Goal: Task Accomplishment & Management: Complete application form

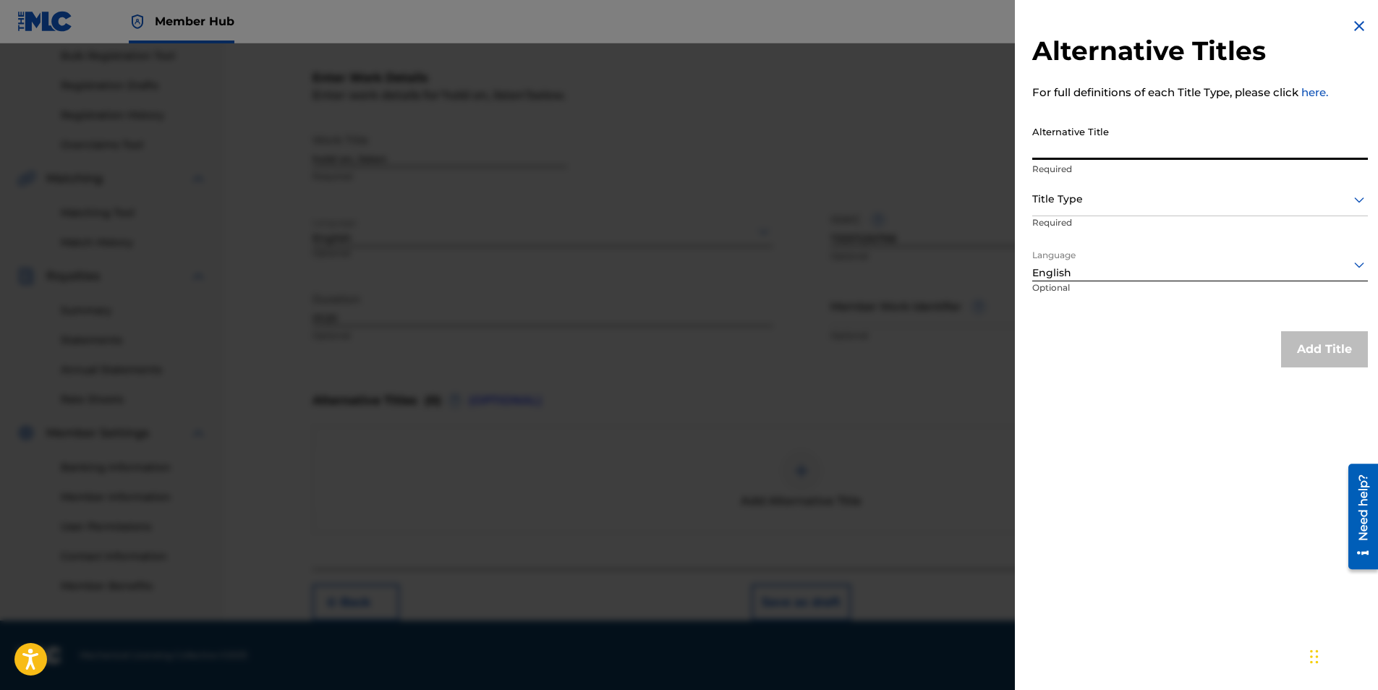
click at [1170, 157] on input "Alternative Title" at bounding box center [1200, 139] width 336 height 41
click at [1358, 17] on img at bounding box center [1359, 25] width 17 height 17
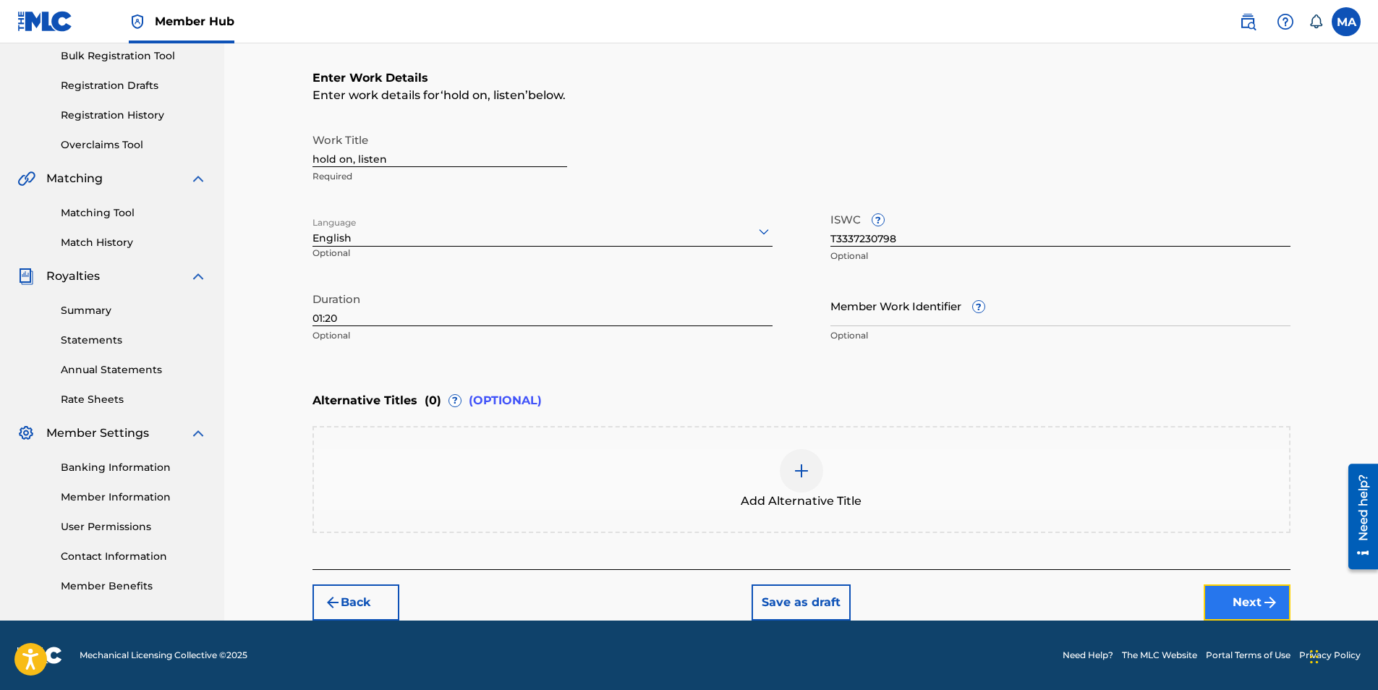
click at [1253, 596] on button "Next" at bounding box center [1247, 603] width 87 height 36
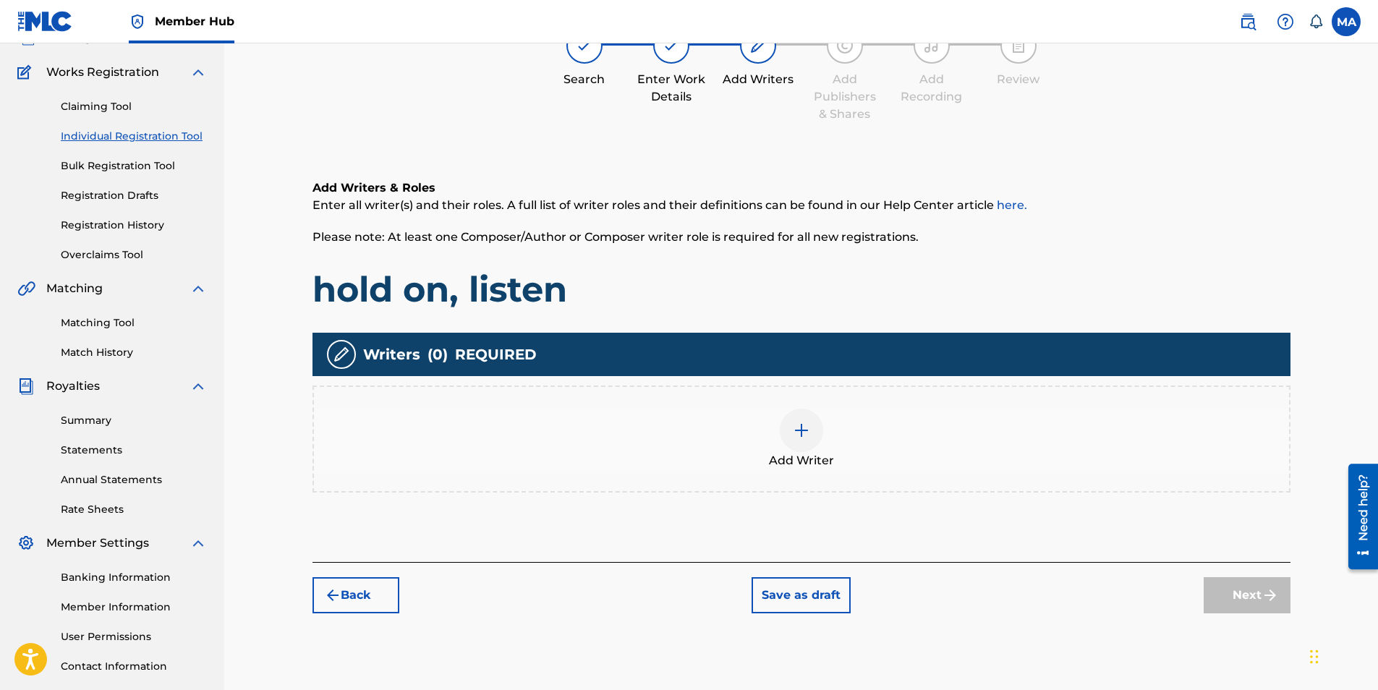
scroll to position [65, 0]
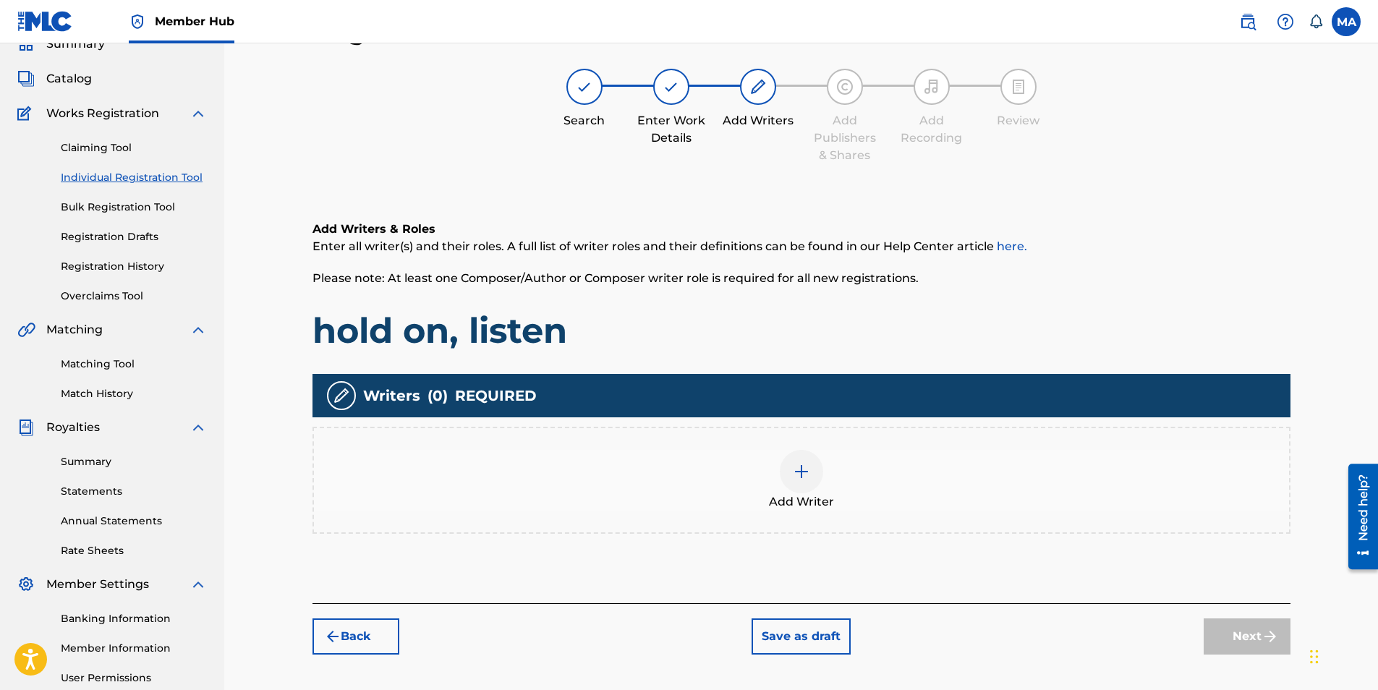
click at [791, 495] on span "Add Writer" at bounding box center [801, 501] width 65 height 17
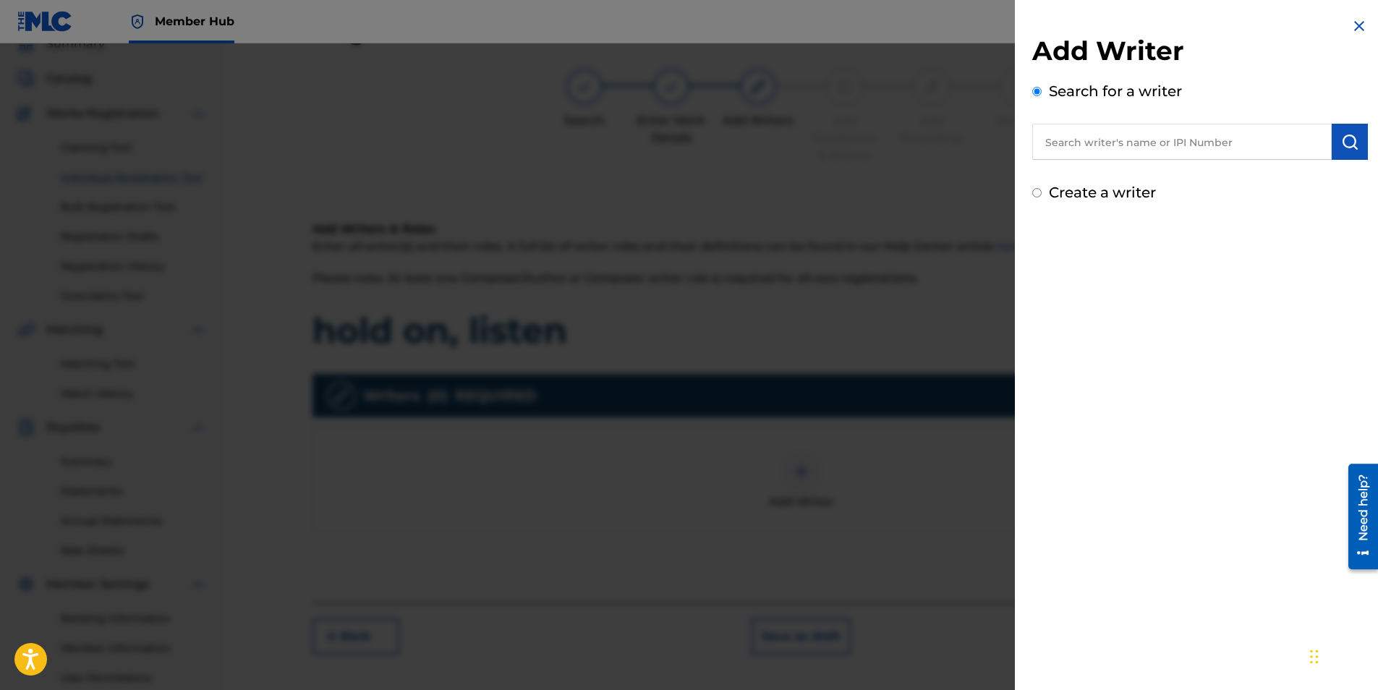
click at [1037, 196] on input "Create a writer" at bounding box center [1036, 192] width 9 height 9
radio input "false"
radio input "true"
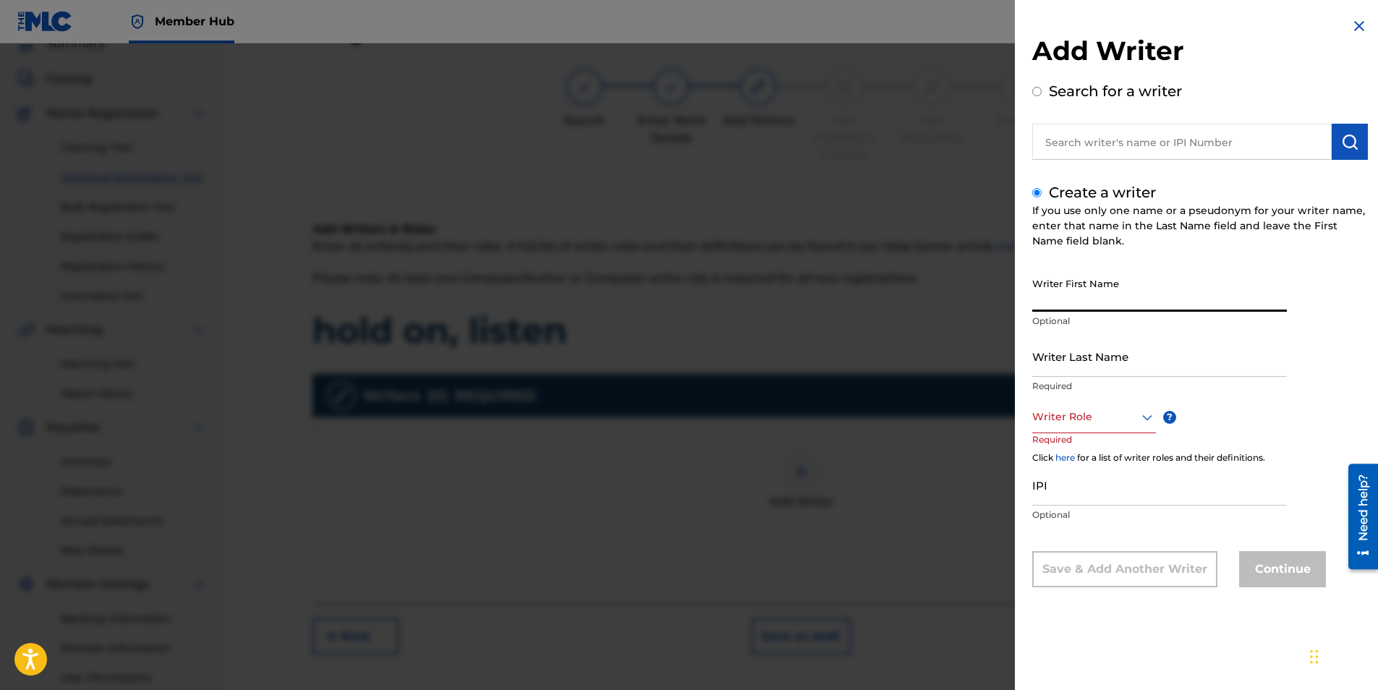
click at [1106, 309] on input "Writer First Name" at bounding box center [1159, 291] width 255 height 41
type input "Mark"
click at [1079, 362] on input "Writer Last Name" at bounding box center [1159, 356] width 255 height 41
type input "[PERSON_NAME]"
click at [1087, 424] on div at bounding box center [1094, 417] width 124 height 18
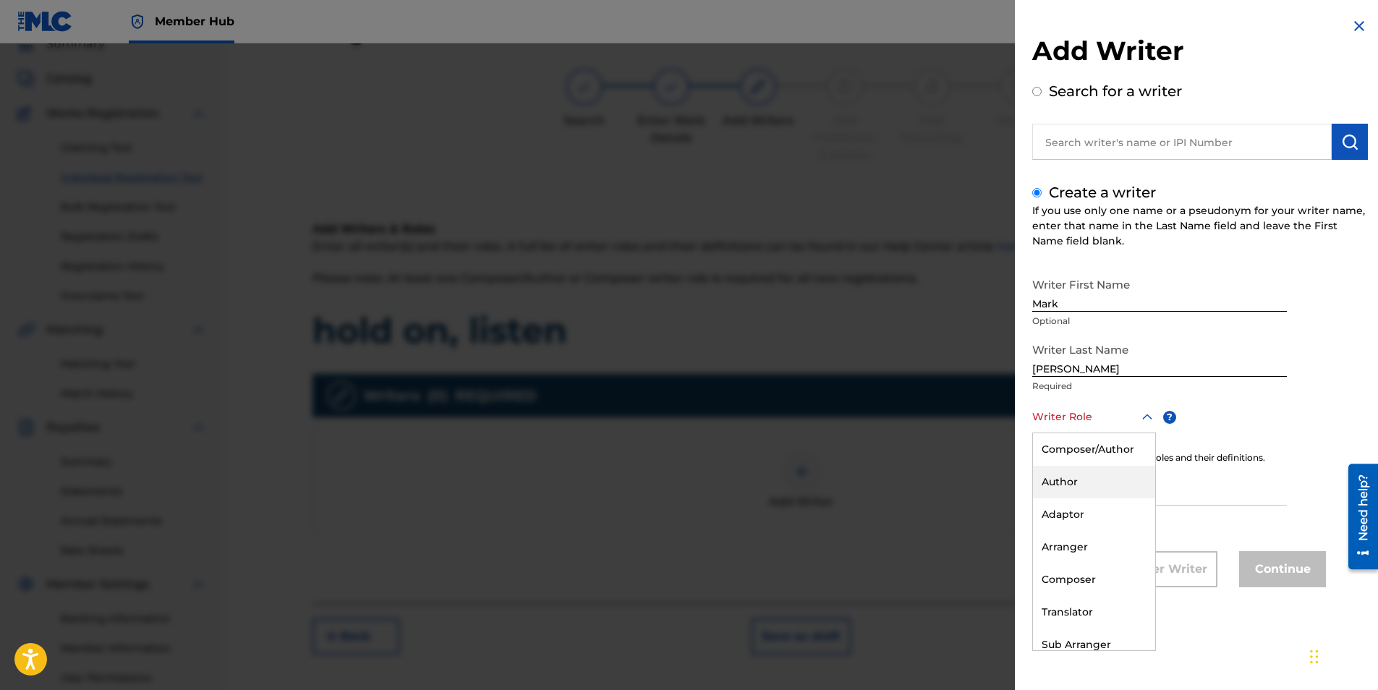
click at [1086, 486] on div "Author" at bounding box center [1094, 482] width 122 height 33
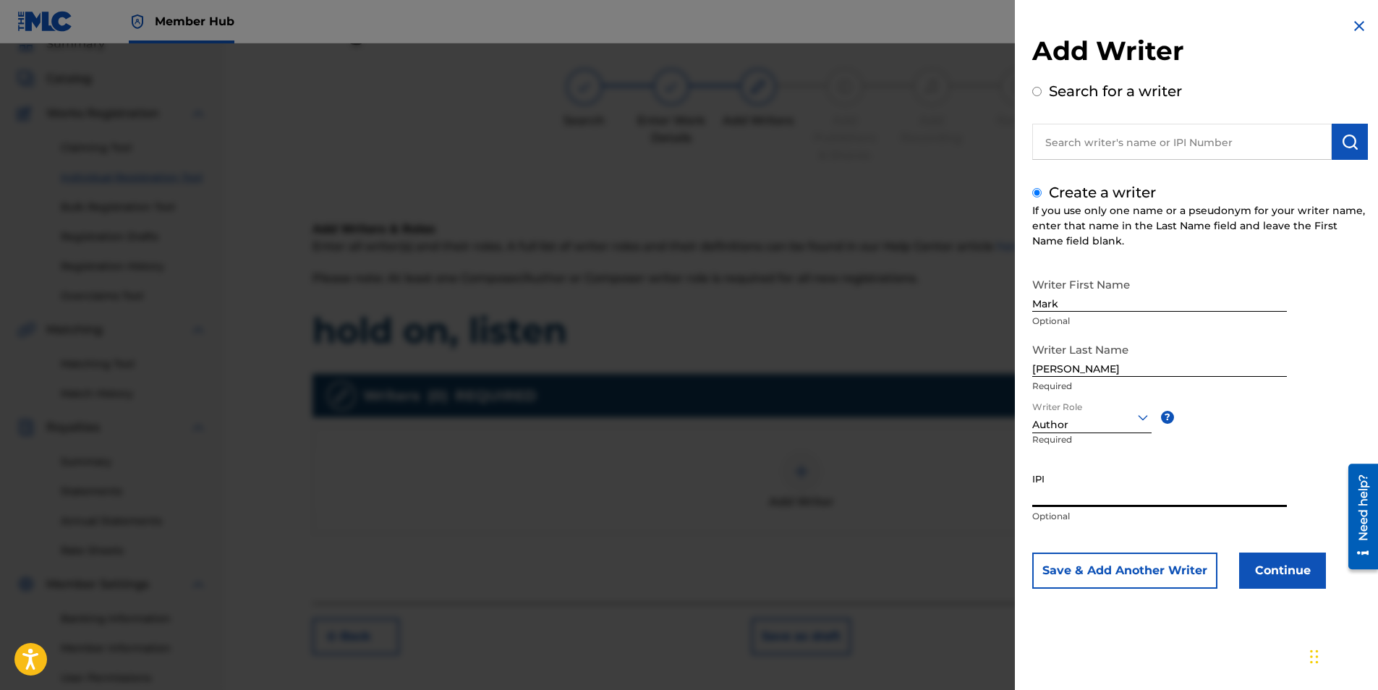
click at [1058, 494] on input "IPI" at bounding box center [1159, 486] width 255 height 41
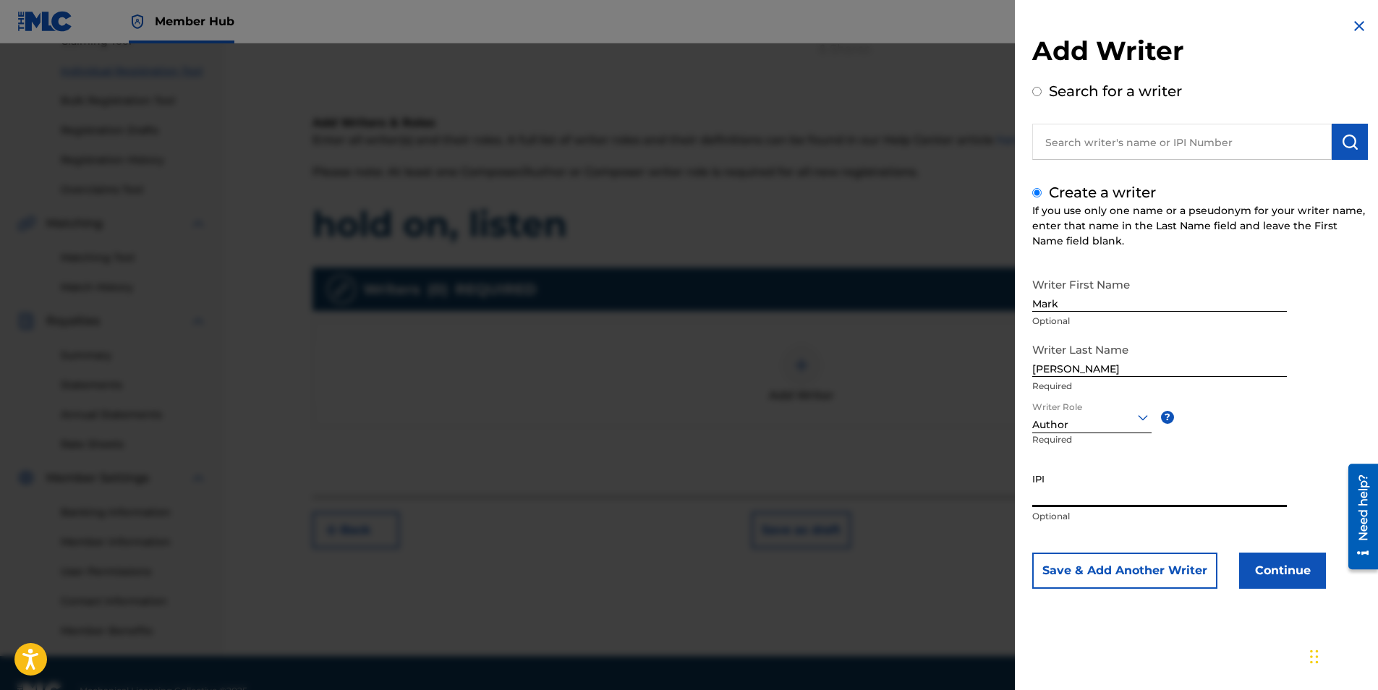
scroll to position [184, 0]
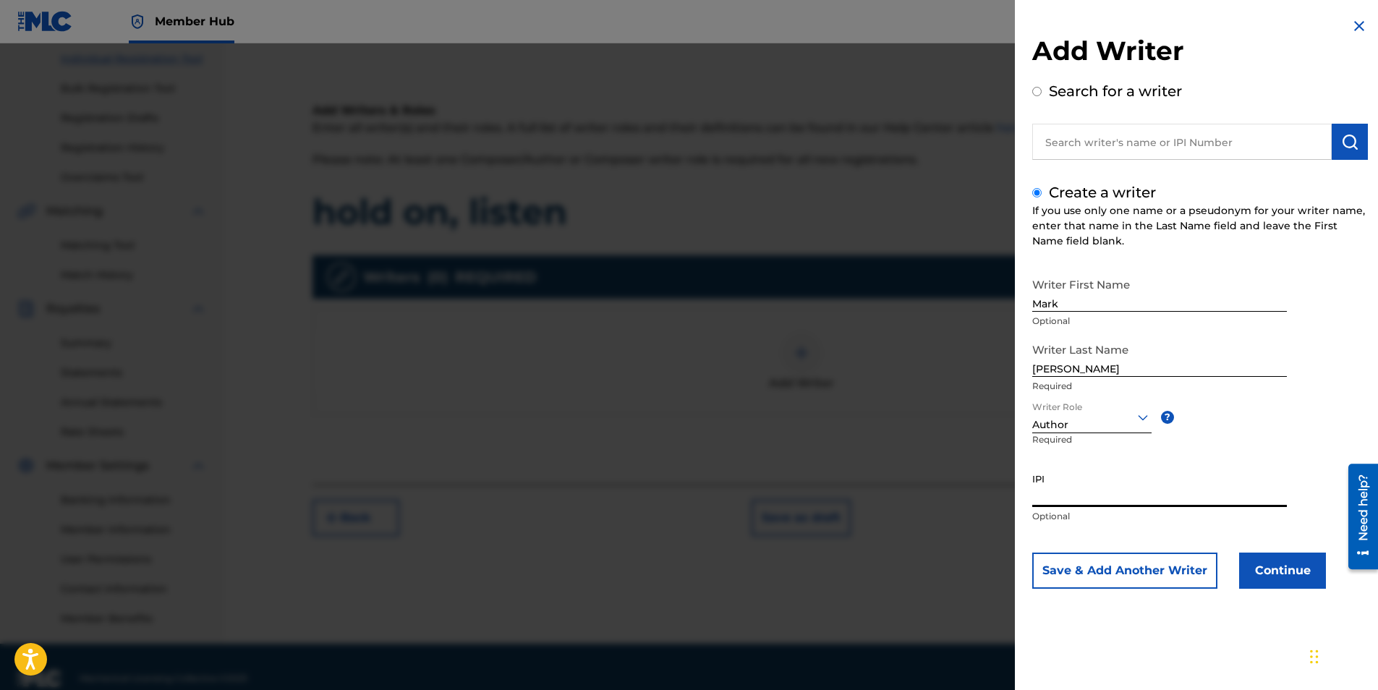
click at [1103, 501] on input "IPI" at bounding box center [1159, 486] width 255 height 41
paste input "1250248582"
type input "1250248582"
click at [1287, 579] on button "Continue" at bounding box center [1282, 571] width 87 height 36
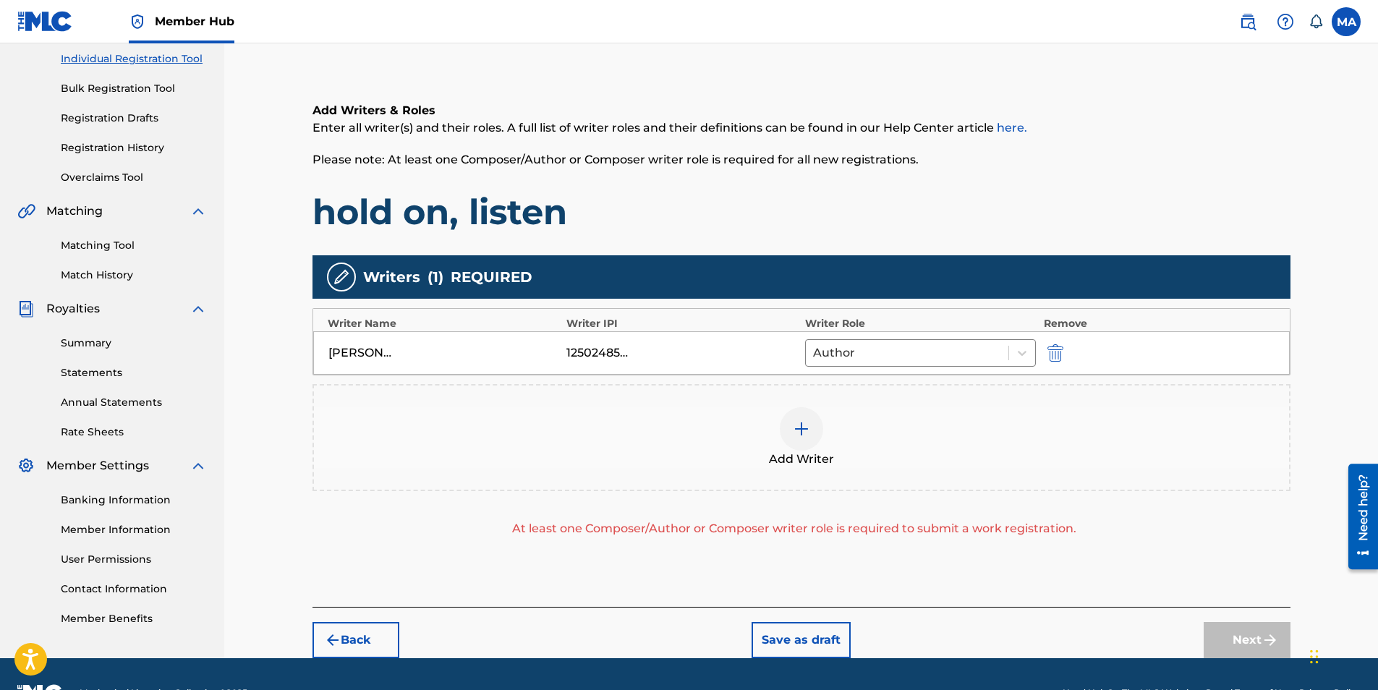
scroll to position [221, 0]
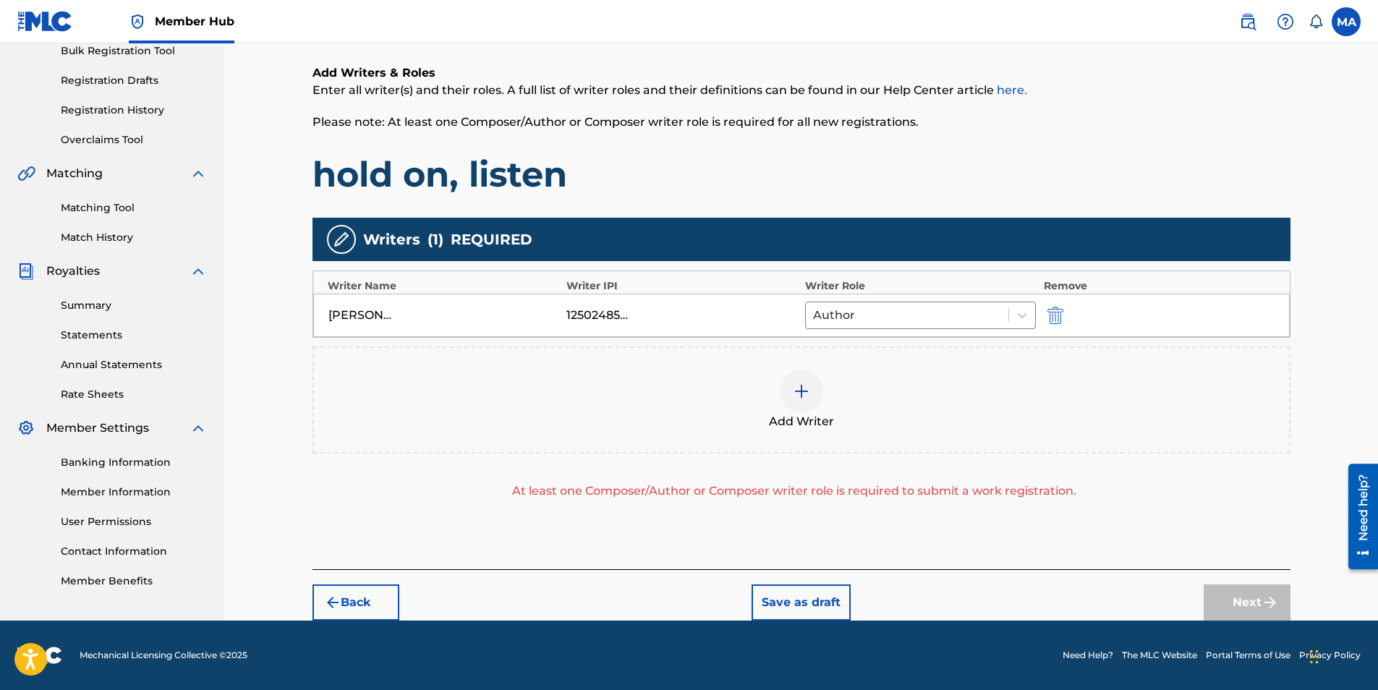
click at [797, 380] on div at bounding box center [801, 391] width 43 height 43
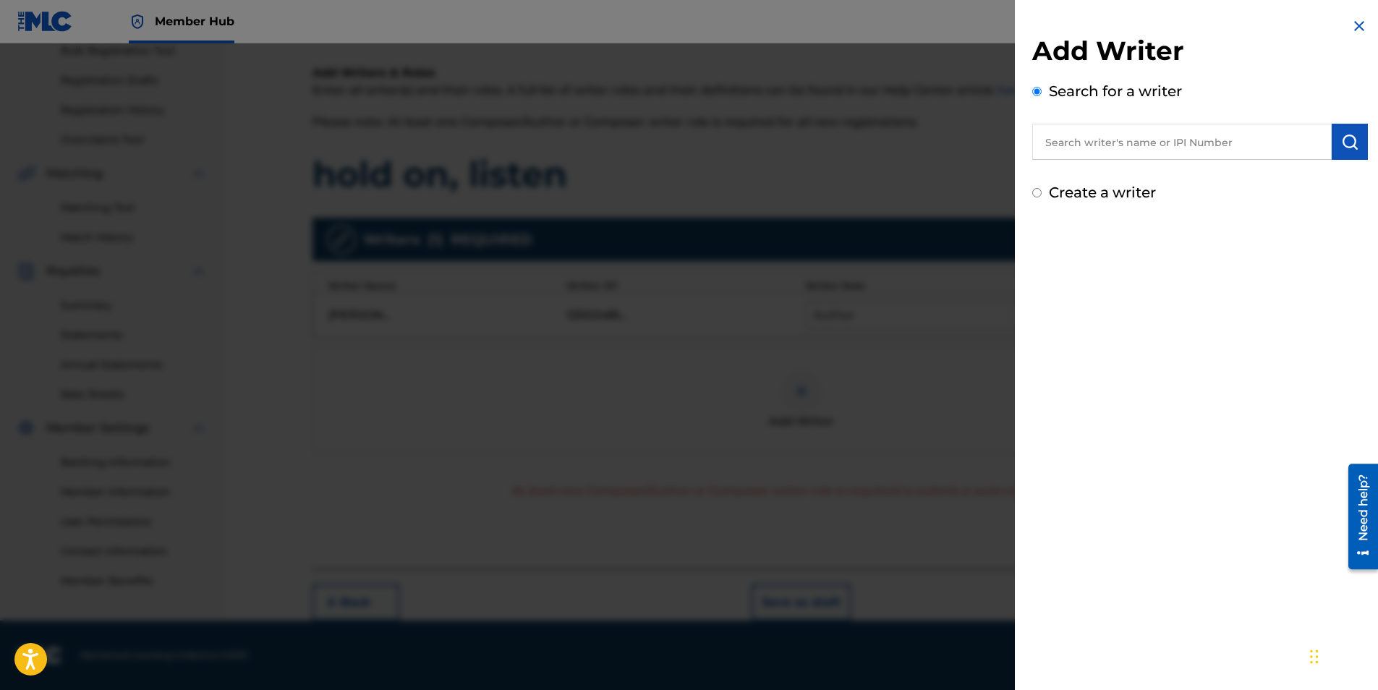
click at [1111, 147] on input "text" at bounding box center [1182, 142] width 300 height 36
click at [1131, 147] on input "text" at bounding box center [1182, 142] width 300 height 36
paste input "1250248484"
type input "1250248484"
click at [1357, 145] on button "submit" at bounding box center [1350, 142] width 36 height 36
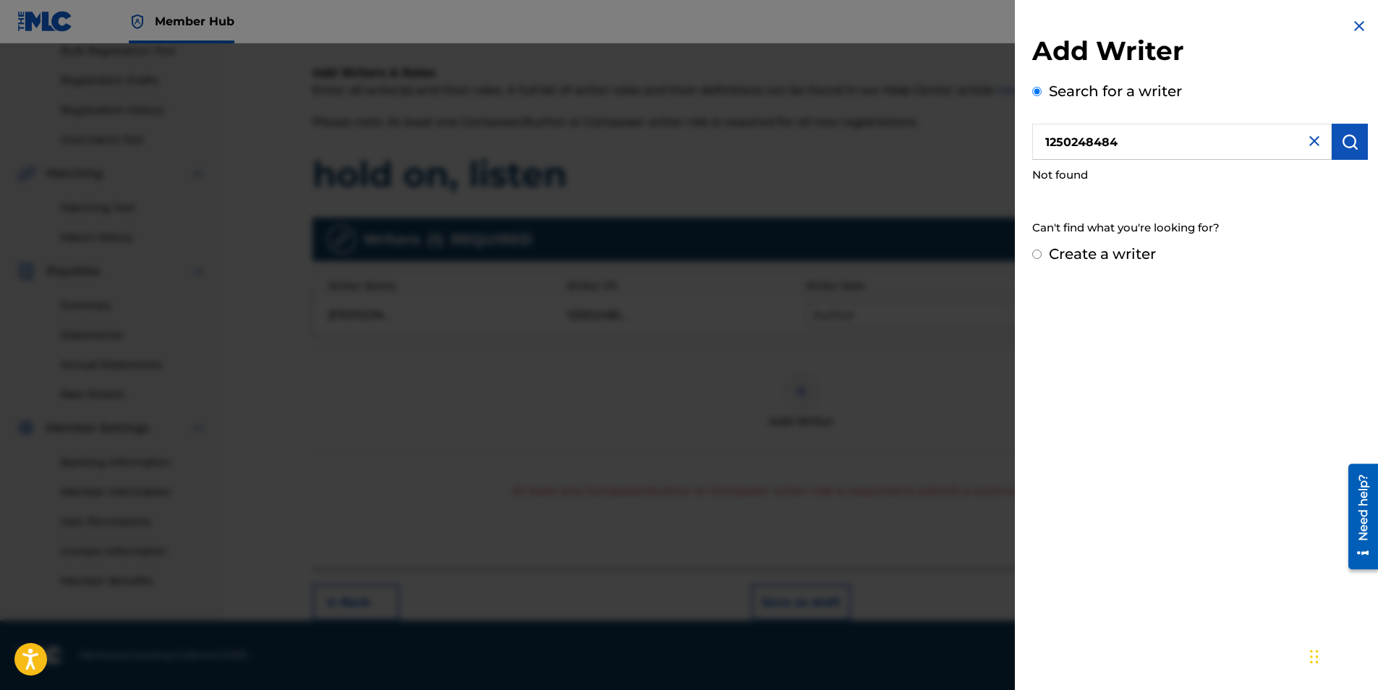
click at [1307, 146] on img at bounding box center [1314, 140] width 17 height 17
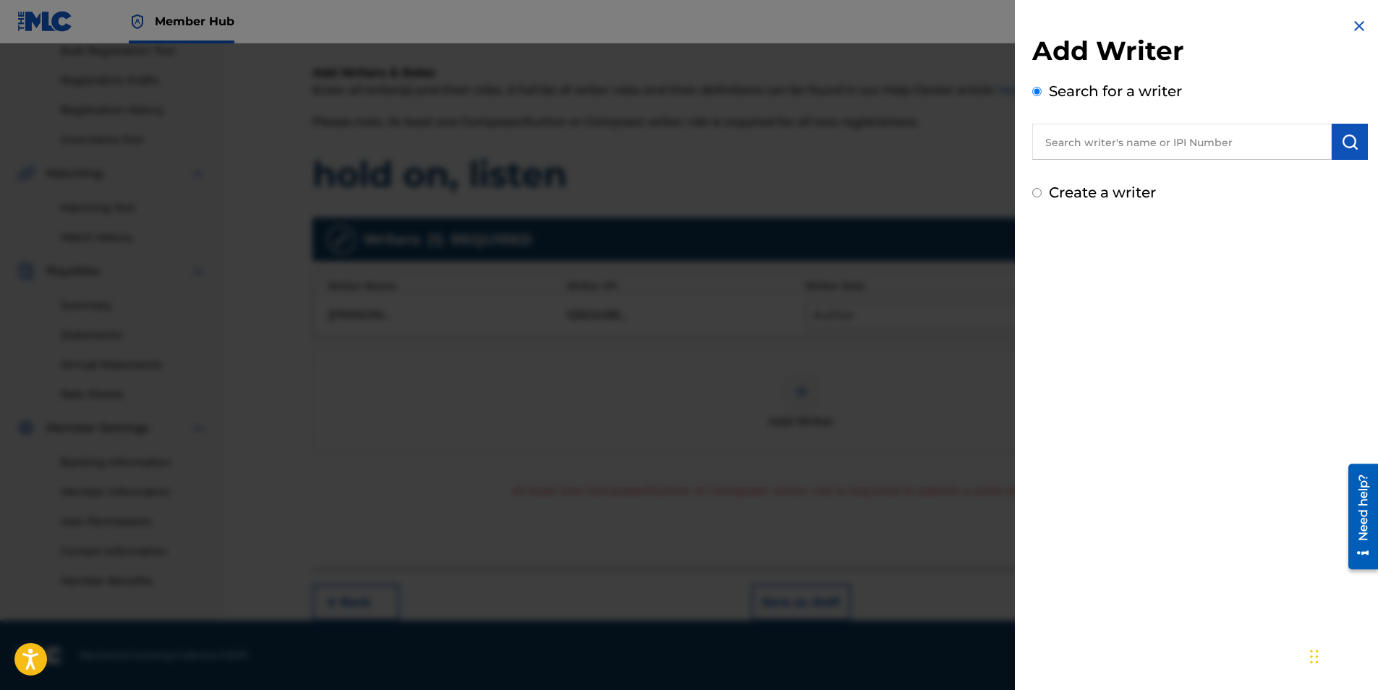
click at [1354, 25] on img at bounding box center [1359, 25] width 17 height 17
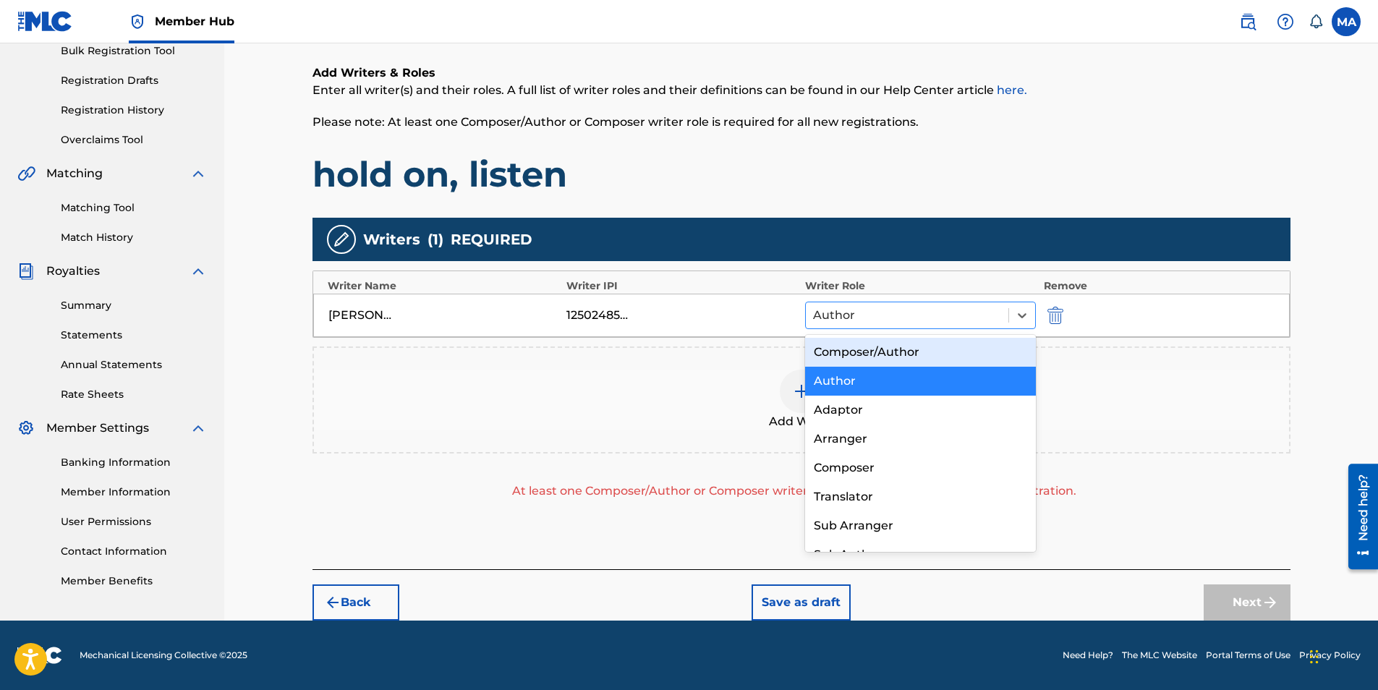
click at [919, 310] on div at bounding box center [907, 315] width 189 height 20
click at [907, 352] on div "Composer/Author" at bounding box center [921, 352] width 232 height 29
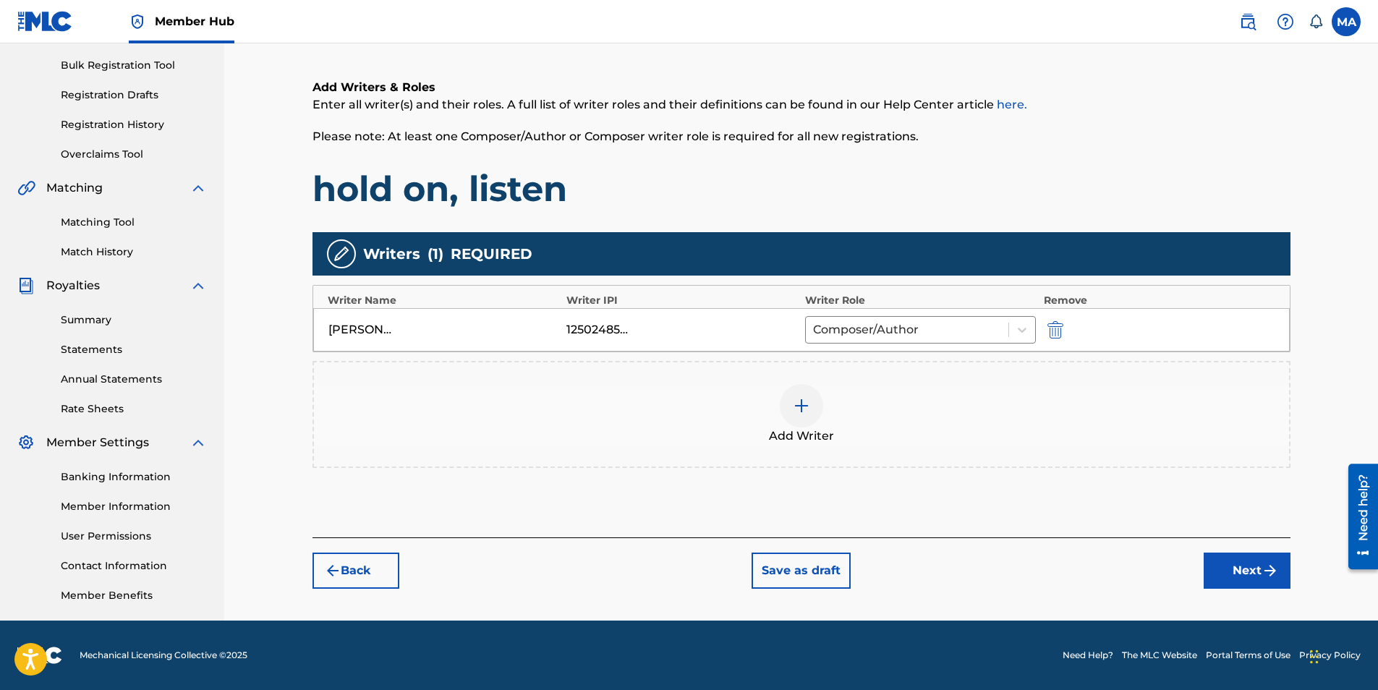
scroll to position [207, 0]
click at [1239, 557] on button "Next" at bounding box center [1247, 571] width 87 height 36
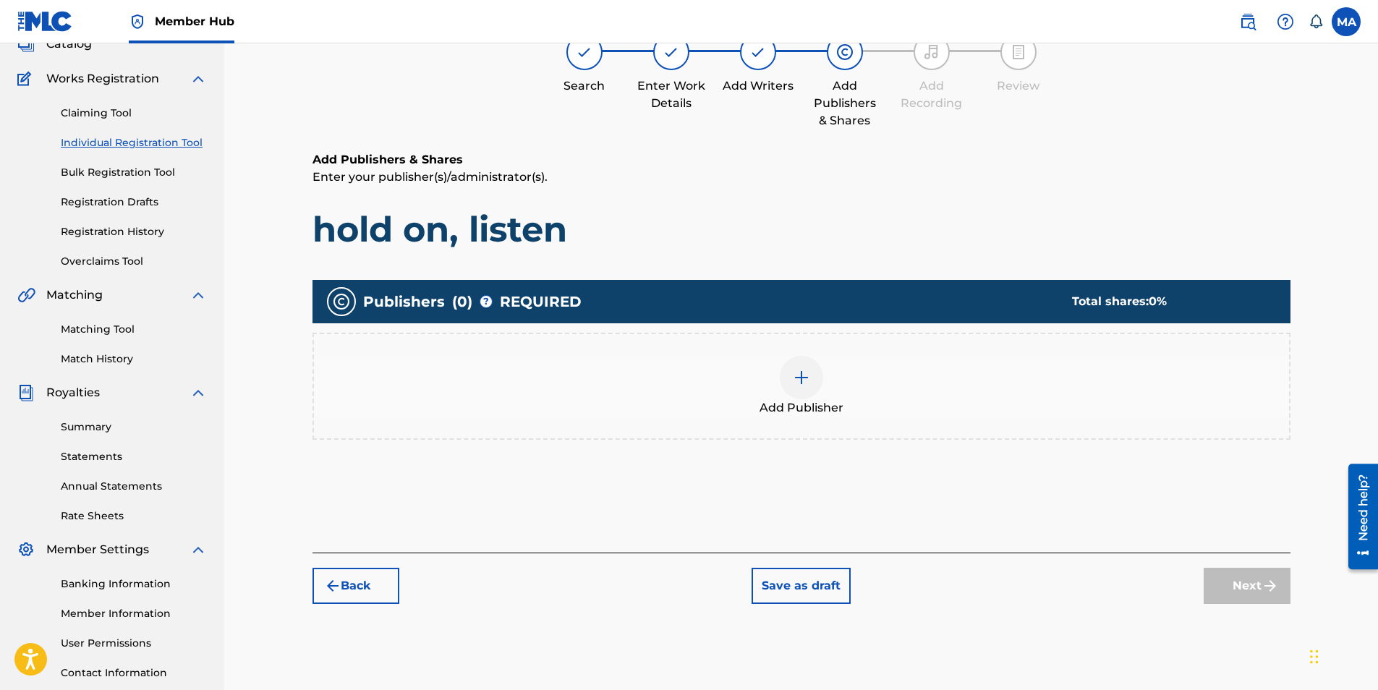
scroll to position [65, 0]
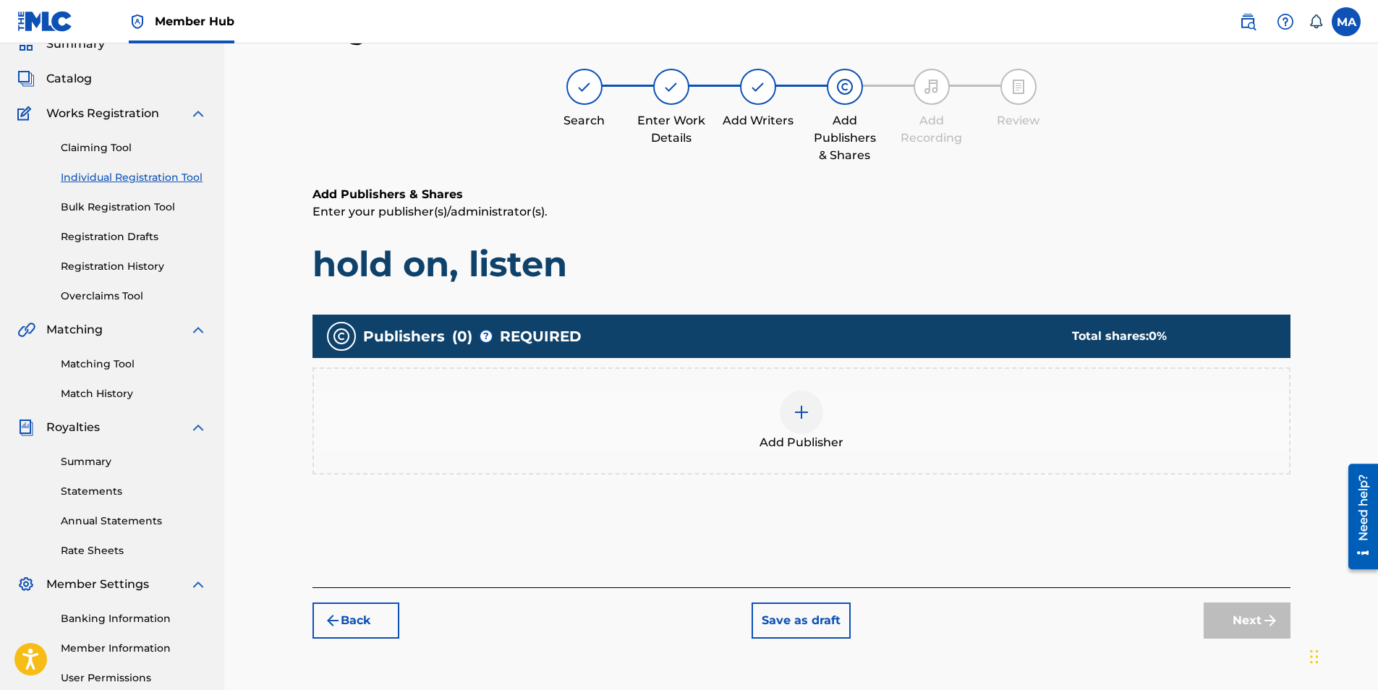
click at [796, 432] on div at bounding box center [801, 412] width 43 height 43
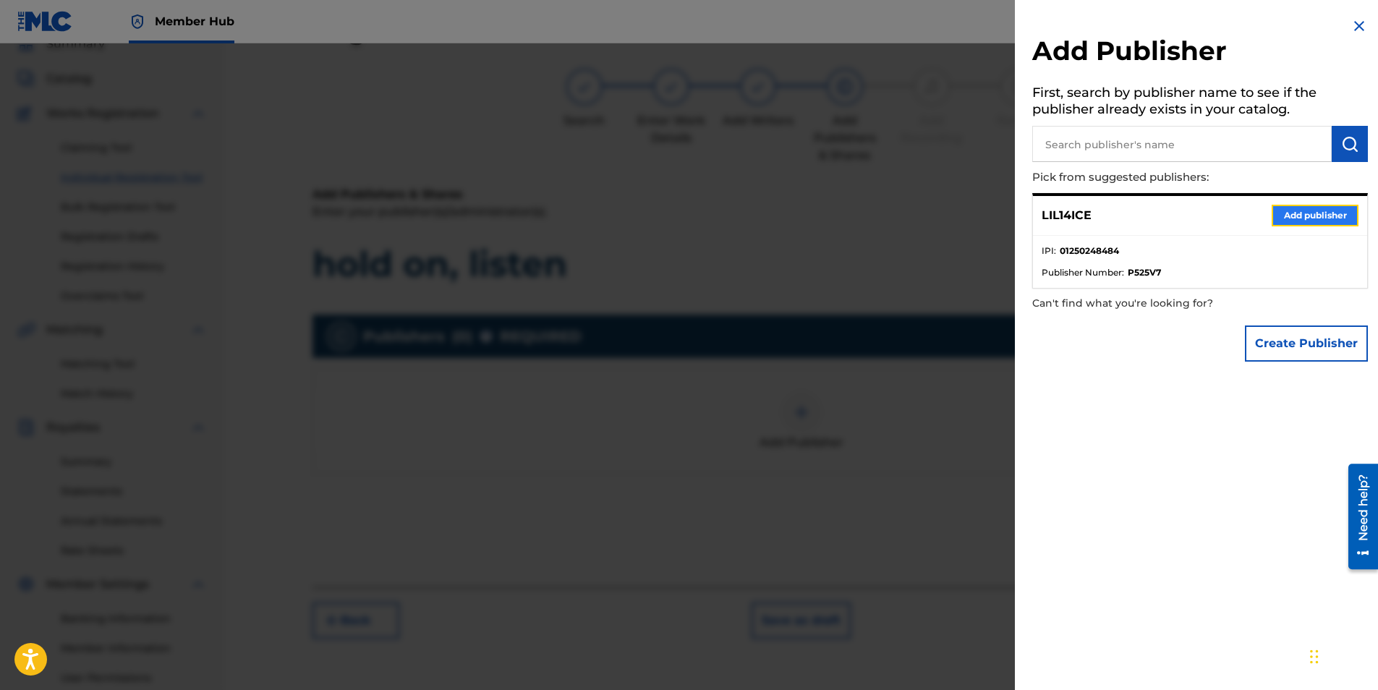
click at [1331, 208] on button "Add publisher" at bounding box center [1315, 216] width 87 height 22
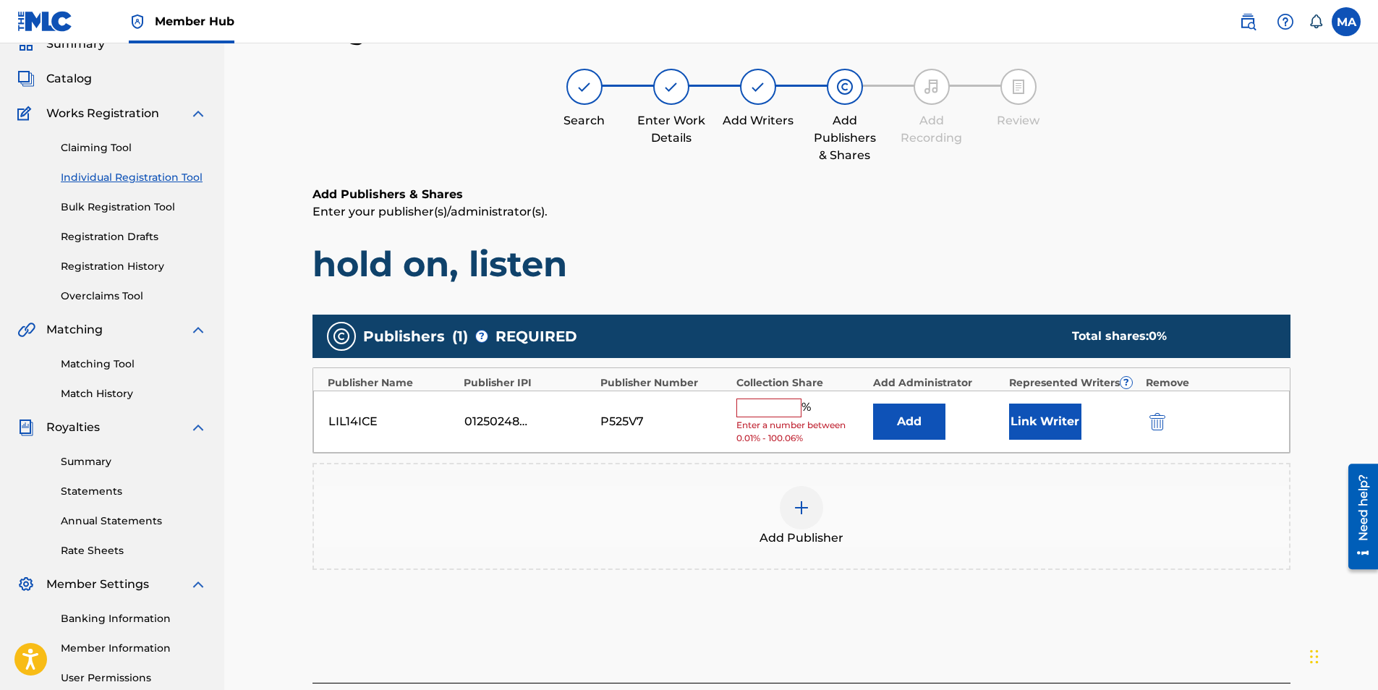
click at [795, 412] on input "text" at bounding box center [768, 408] width 65 height 19
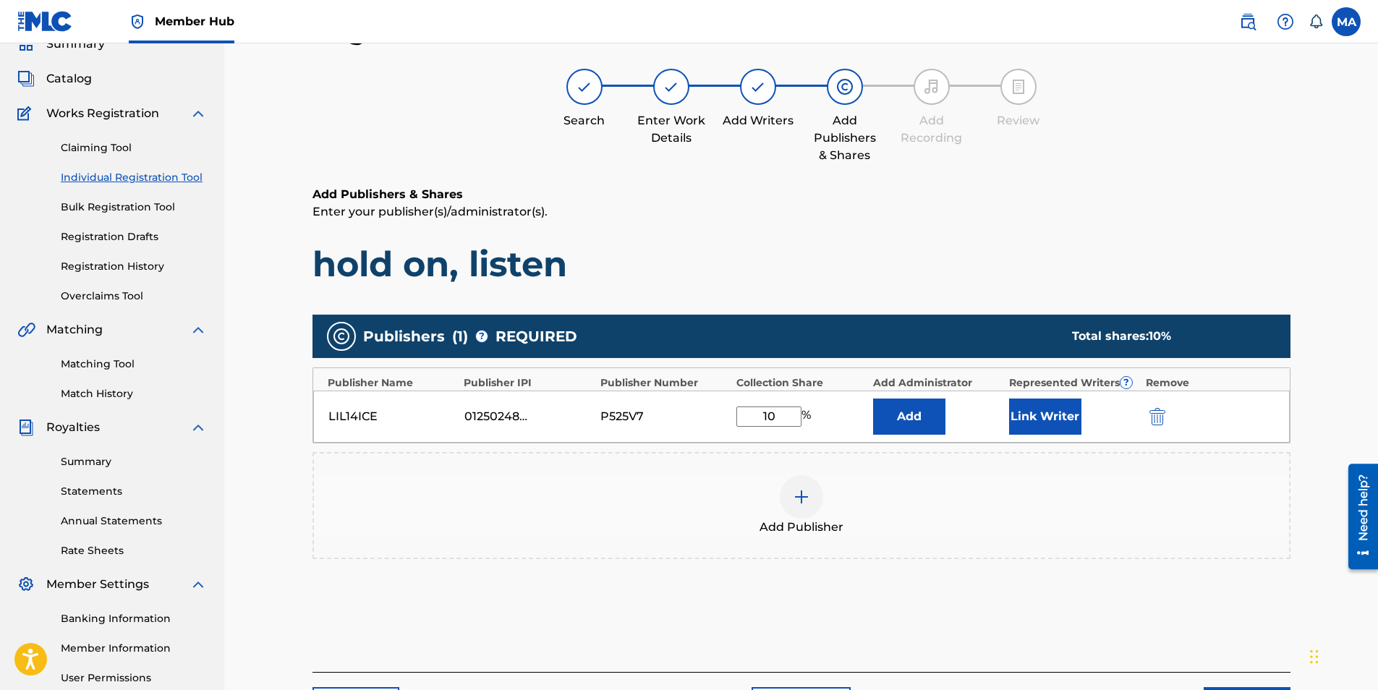
type input "1"
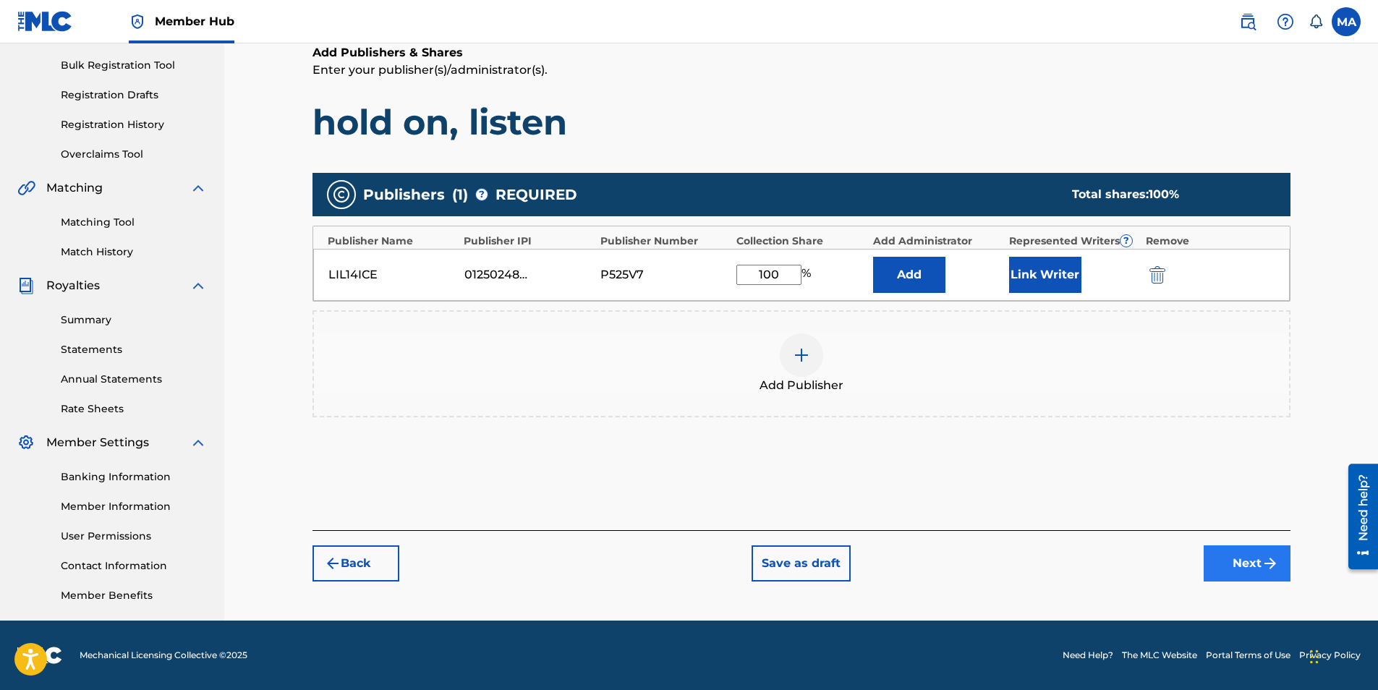
type input "100"
click at [1206, 540] on div "Back Save as draft Next" at bounding box center [802, 555] width 978 height 51
click at [1227, 561] on button "Next" at bounding box center [1247, 563] width 87 height 36
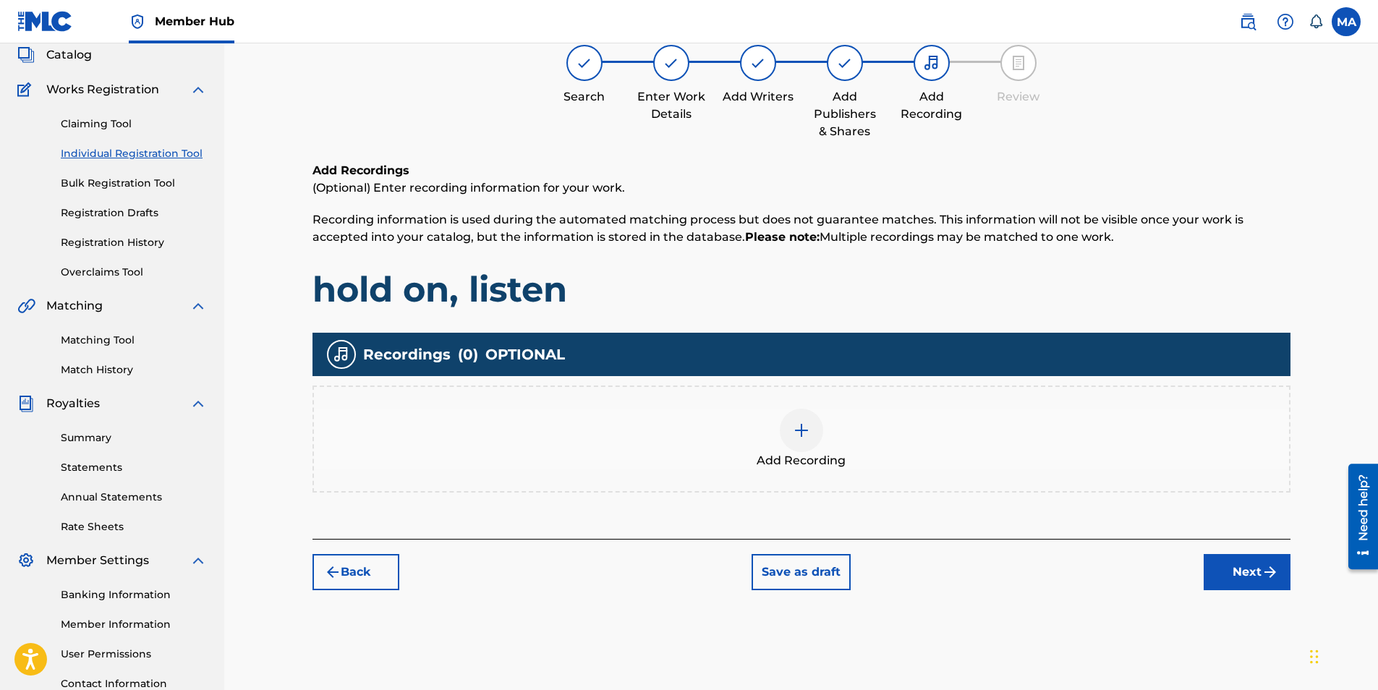
scroll to position [65, 0]
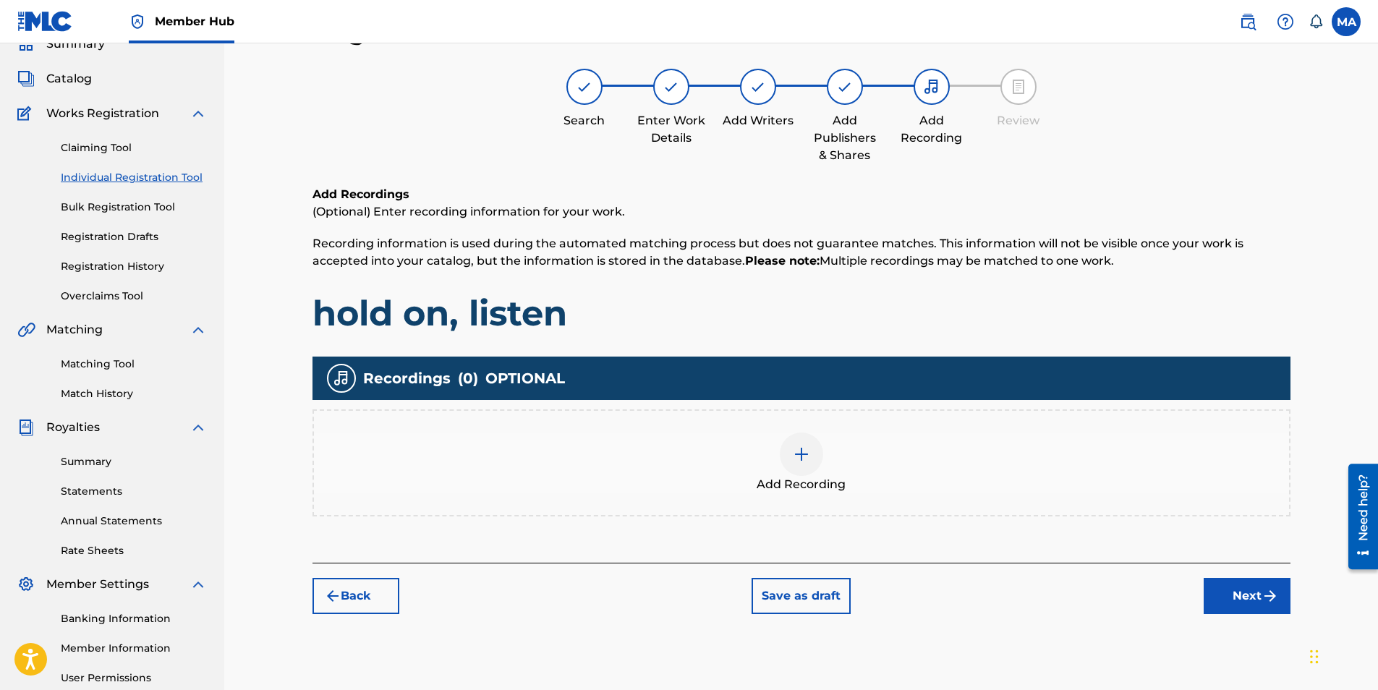
click at [798, 446] on img at bounding box center [801, 454] width 17 height 17
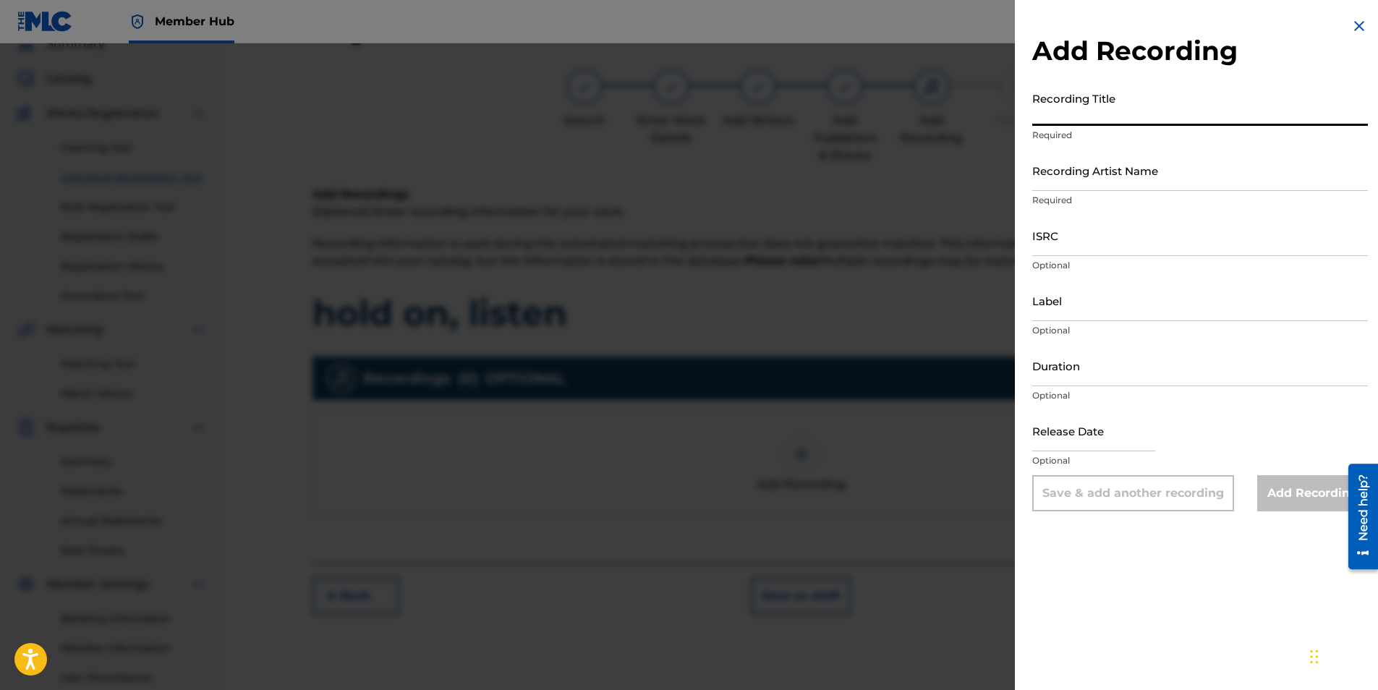
click at [1090, 120] on input "Recording Title" at bounding box center [1200, 105] width 336 height 41
type input "hold on, listen"
click at [1088, 177] on input "Recording Artist Name" at bounding box center [1200, 170] width 336 height 41
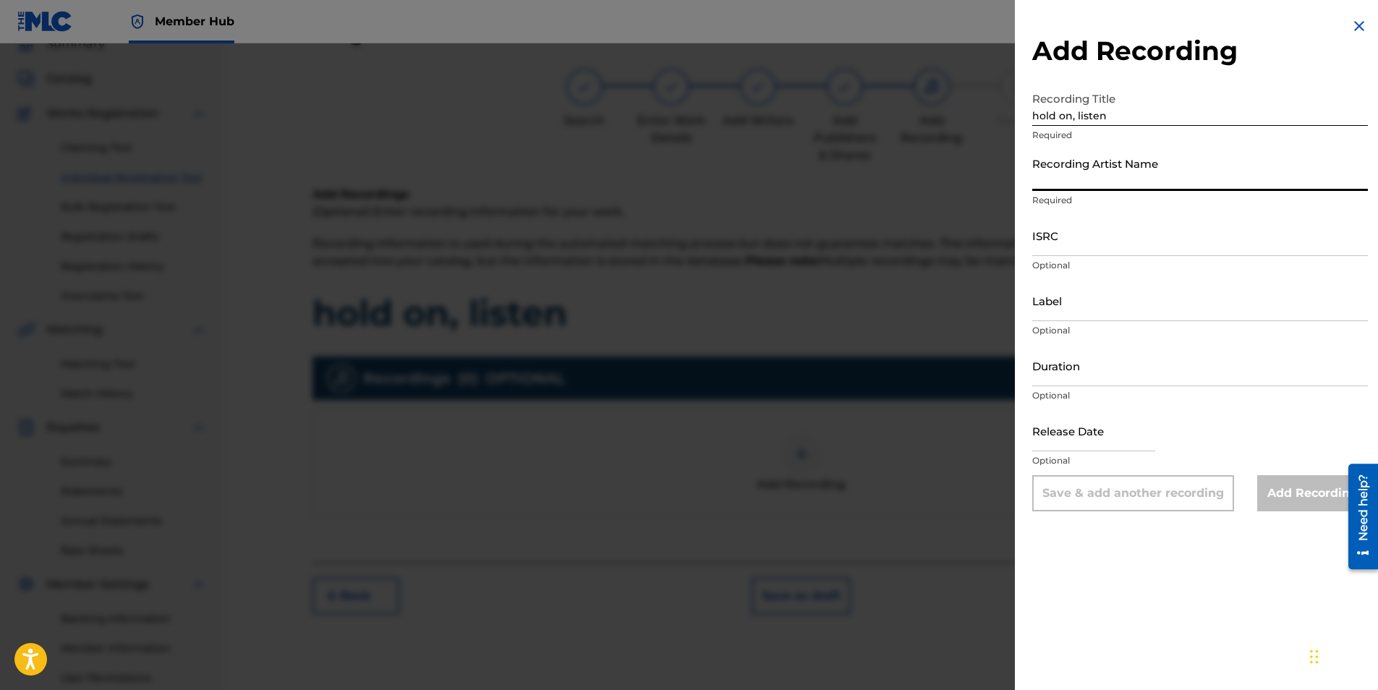
type input "lil14ice"
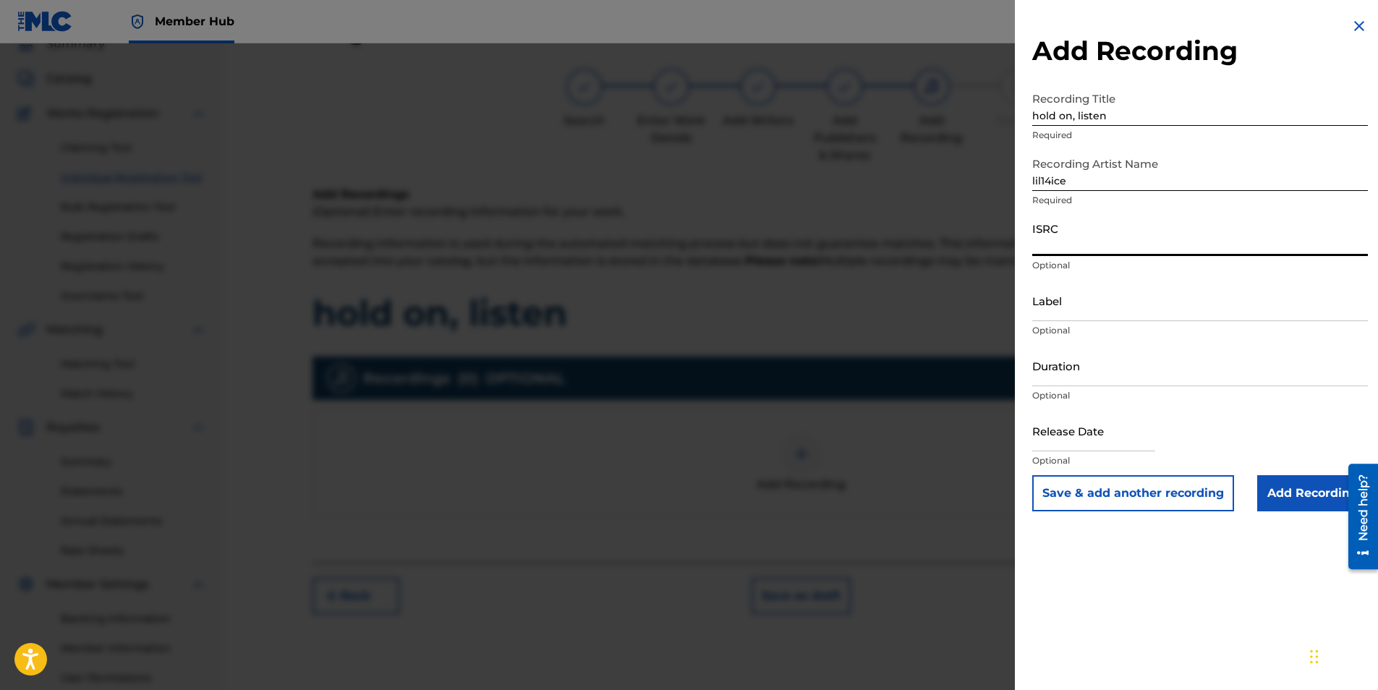
click at [1066, 247] on input "ISRC" at bounding box center [1200, 235] width 336 height 41
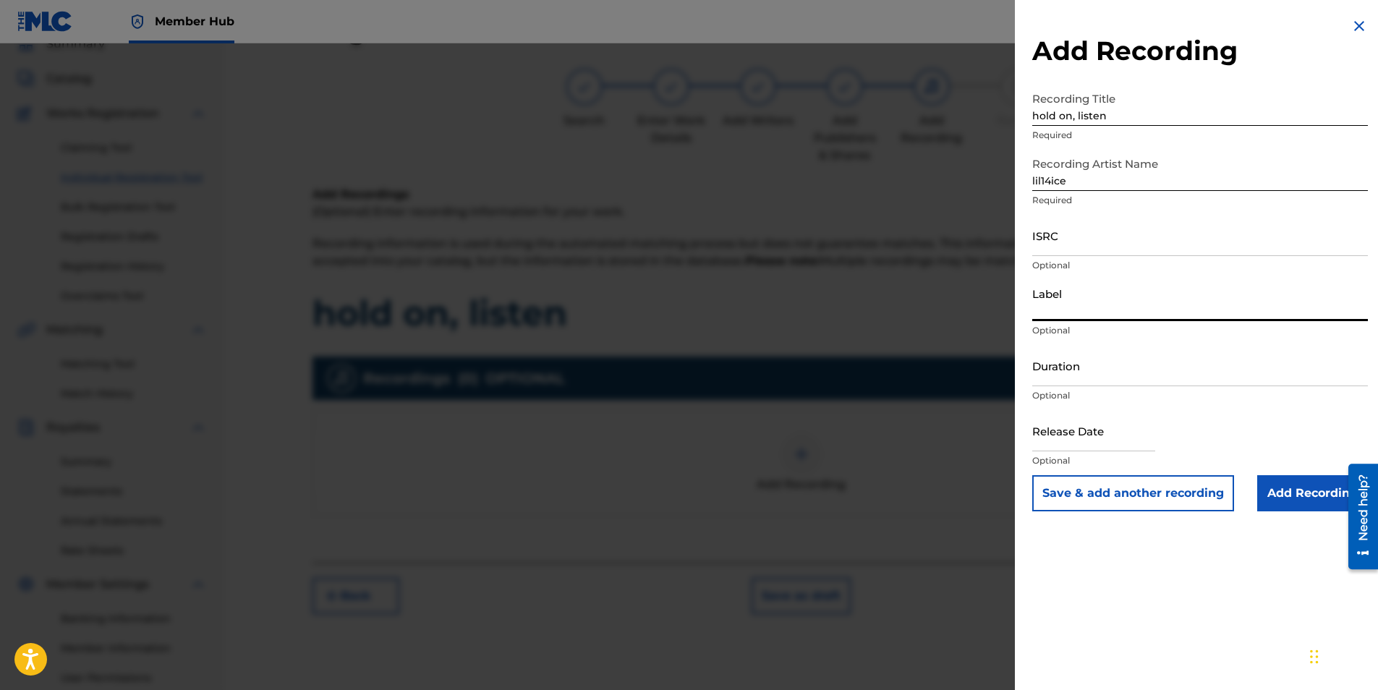
click at [1058, 315] on input "Label" at bounding box center [1200, 300] width 336 height 41
type input "subpop"
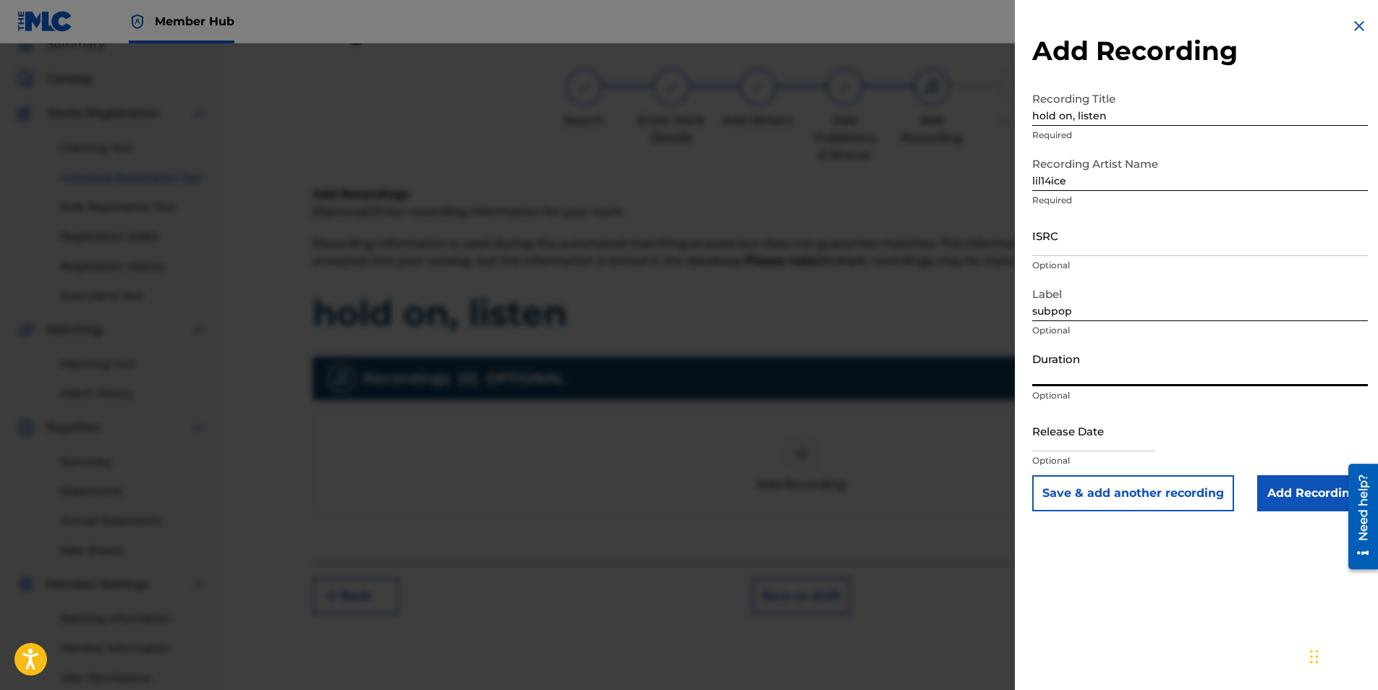
click at [1074, 377] on input "Duration" at bounding box center [1200, 365] width 336 height 41
type input "01:20"
select select "8"
select select "2025"
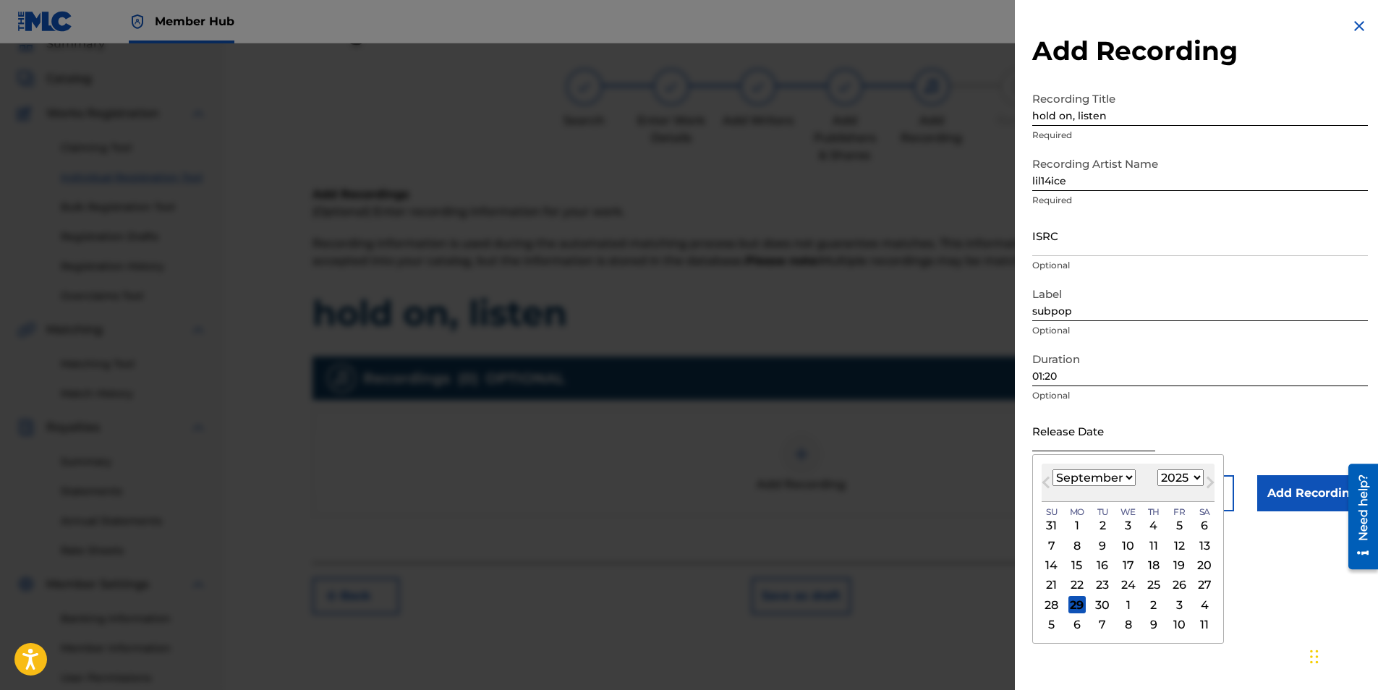
click at [1068, 434] on input "text" at bounding box center [1093, 430] width 123 height 41
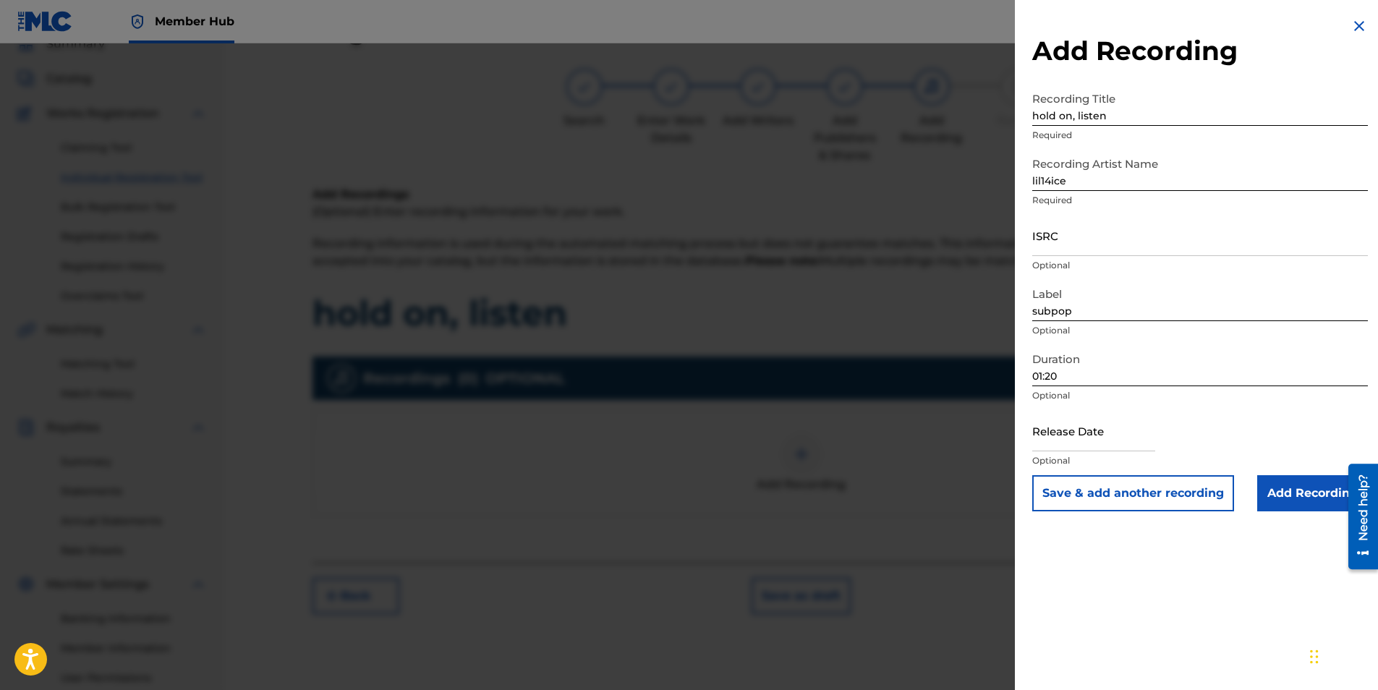
click at [1204, 388] on div "Duration 01:20 Optional" at bounding box center [1200, 377] width 336 height 65
click at [1110, 249] on input "ISRC" at bounding box center [1200, 235] width 336 height 41
click at [1114, 239] on input "ISRC" at bounding box center [1200, 235] width 336 height 41
paste input "T3337230798"
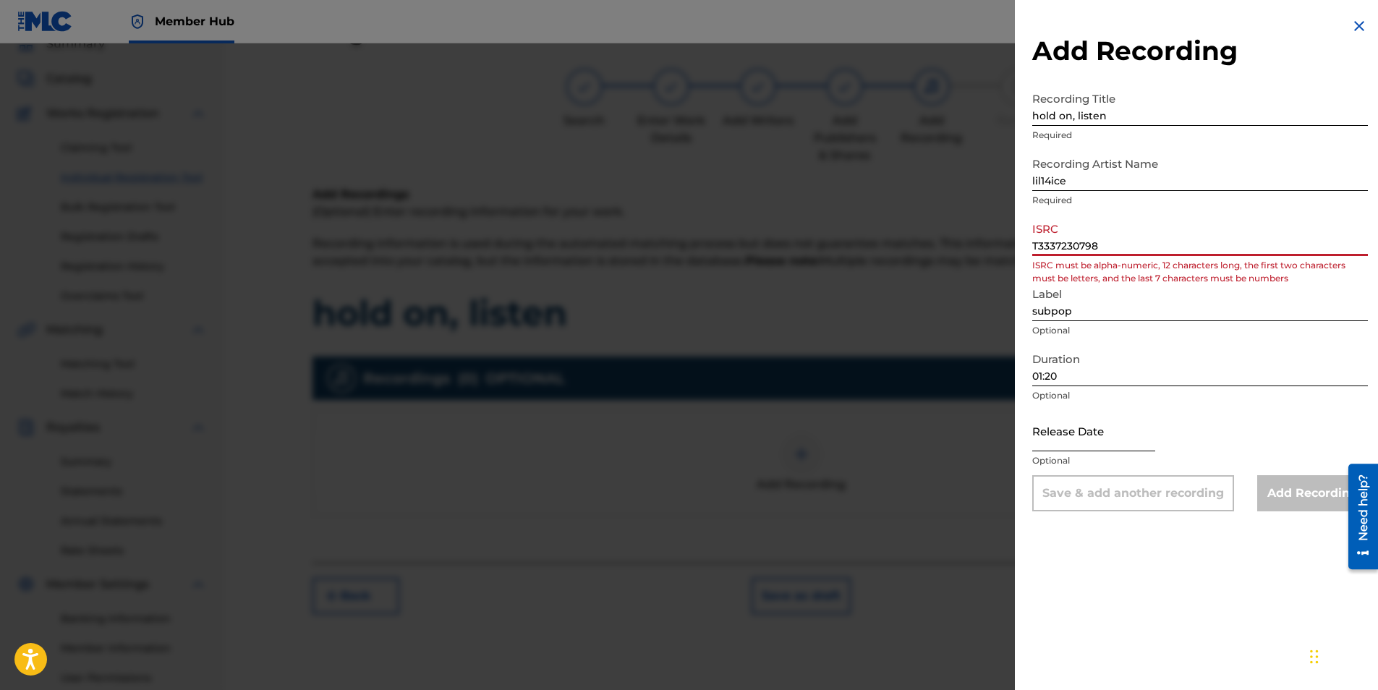
type input "T3337230798"
drag, startPoint x: 1097, startPoint y: 432, endPoint x: 1087, endPoint y: 446, distance: 17.1
click at [1087, 446] on input "text" at bounding box center [1093, 430] width 123 height 41
select select "8"
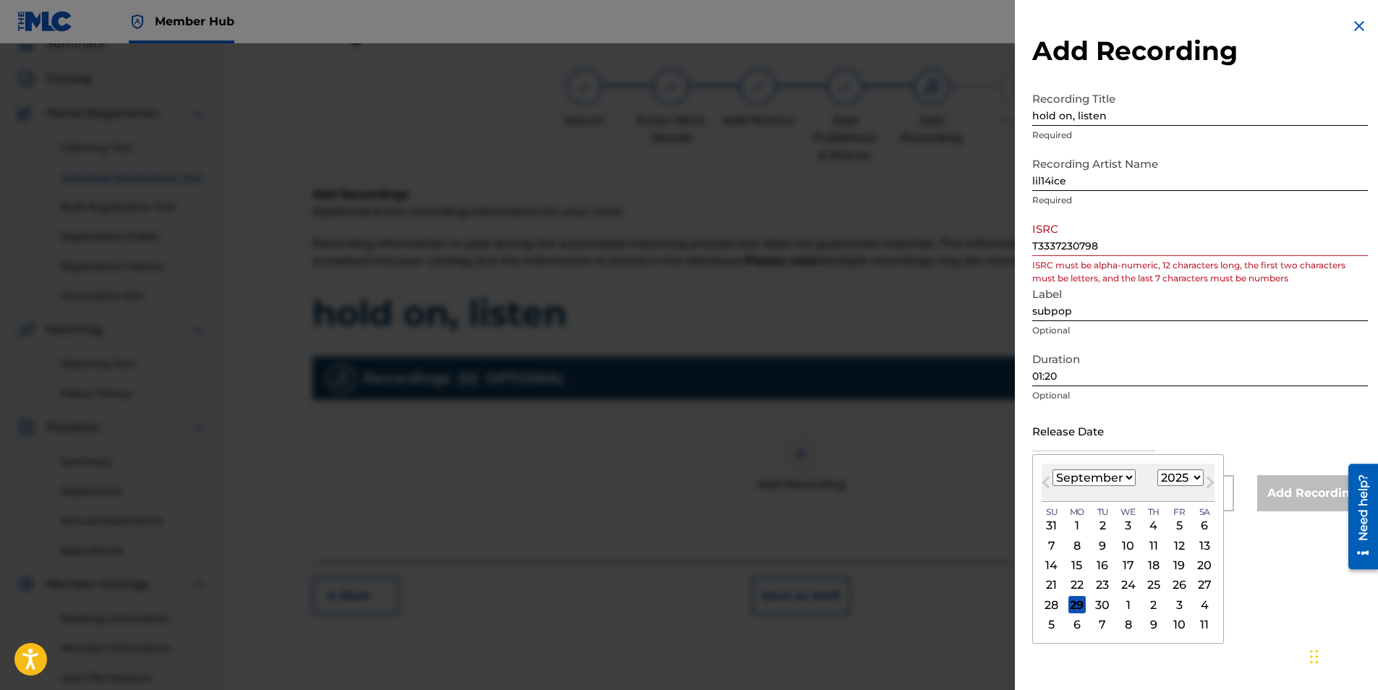
click at [1184, 475] on select "1899 1900 1901 1902 1903 1904 1905 1906 1907 1908 1909 1910 1911 1912 1913 1914…" at bounding box center [1181, 478] width 46 height 17
select select "2024"
click at [1158, 470] on select "1899 1900 1901 1902 1903 1904 1905 1906 1907 1908 1909 1910 1911 1912 1913 1914…" at bounding box center [1181, 478] width 46 height 17
click at [1110, 472] on select "January February March April May June July August September October November De…" at bounding box center [1094, 478] width 83 height 17
select select "7"
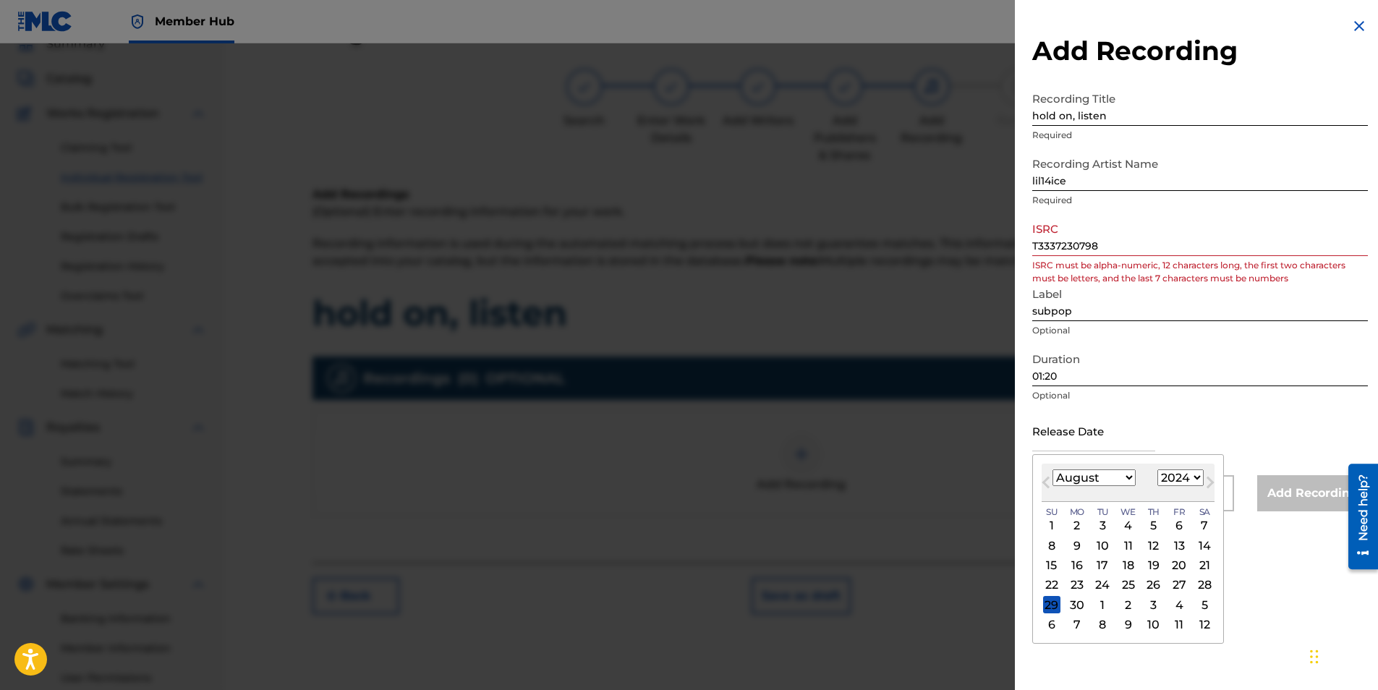
click at [1053, 470] on select "January February March April May June July August September October November De…" at bounding box center [1094, 478] width 83 height 17
click at [1103, 573] on div "13" at bounding box center [1102, 565] width 17 height 17
type input "[DATE]"
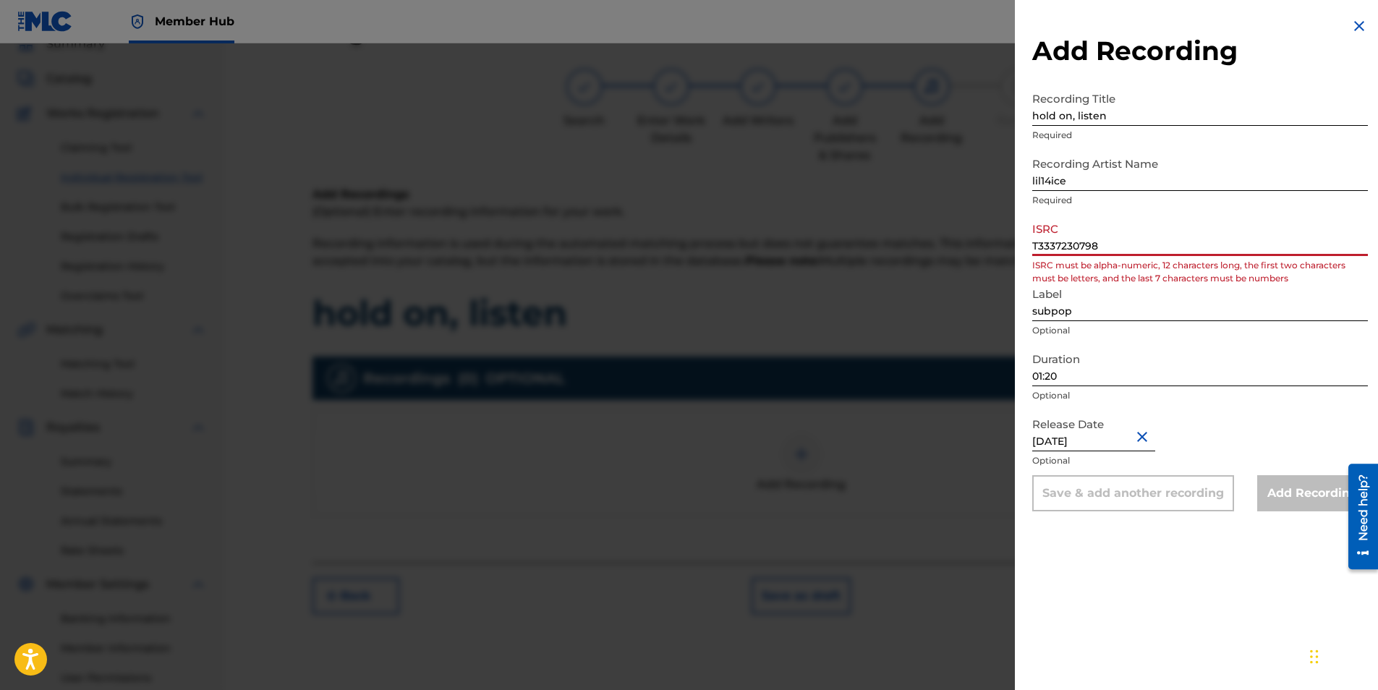
click at [1140, 239] on input "T3337230798" at bounding box center [1200, 235] width 336 height 41
click at [1180, 245] on input "T3337230798" at bounding box center [1200, 235] width 336 height 41
type input "T"
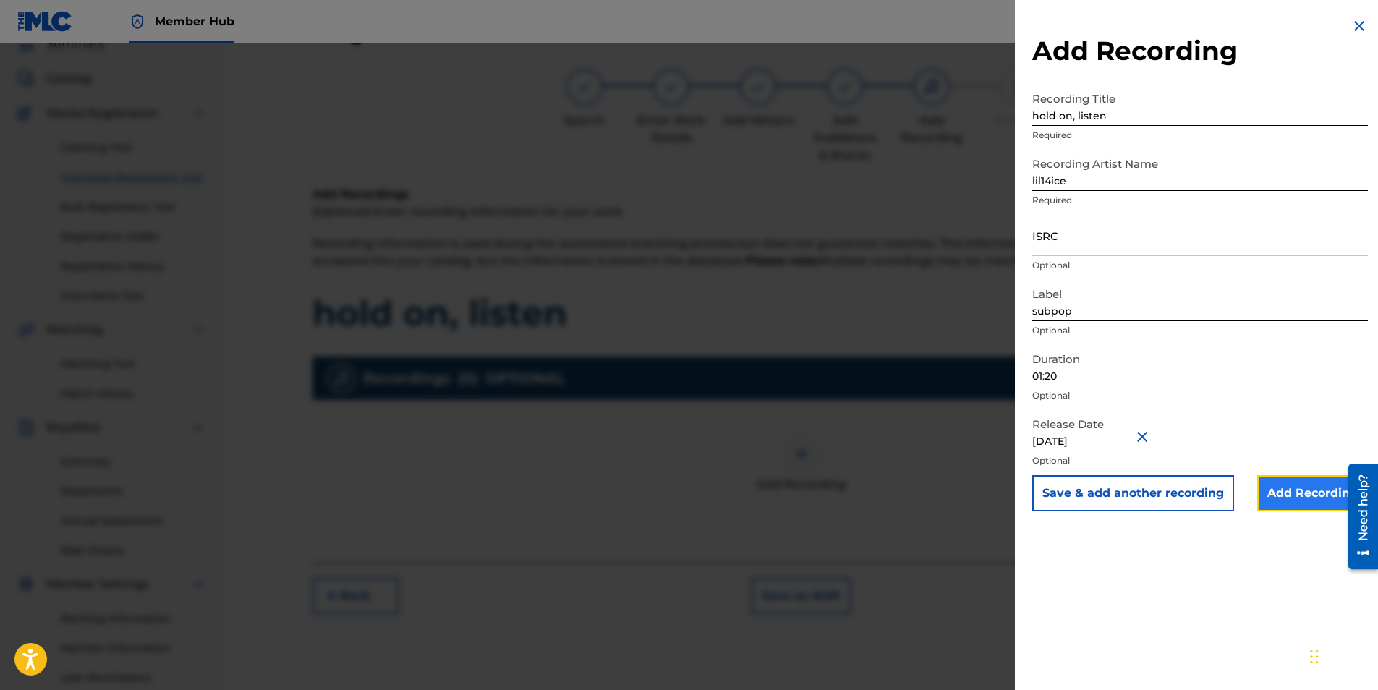
click at [1280, 502] on input "Add Recording" at bounding box center [1312, 493] width 111 height 36
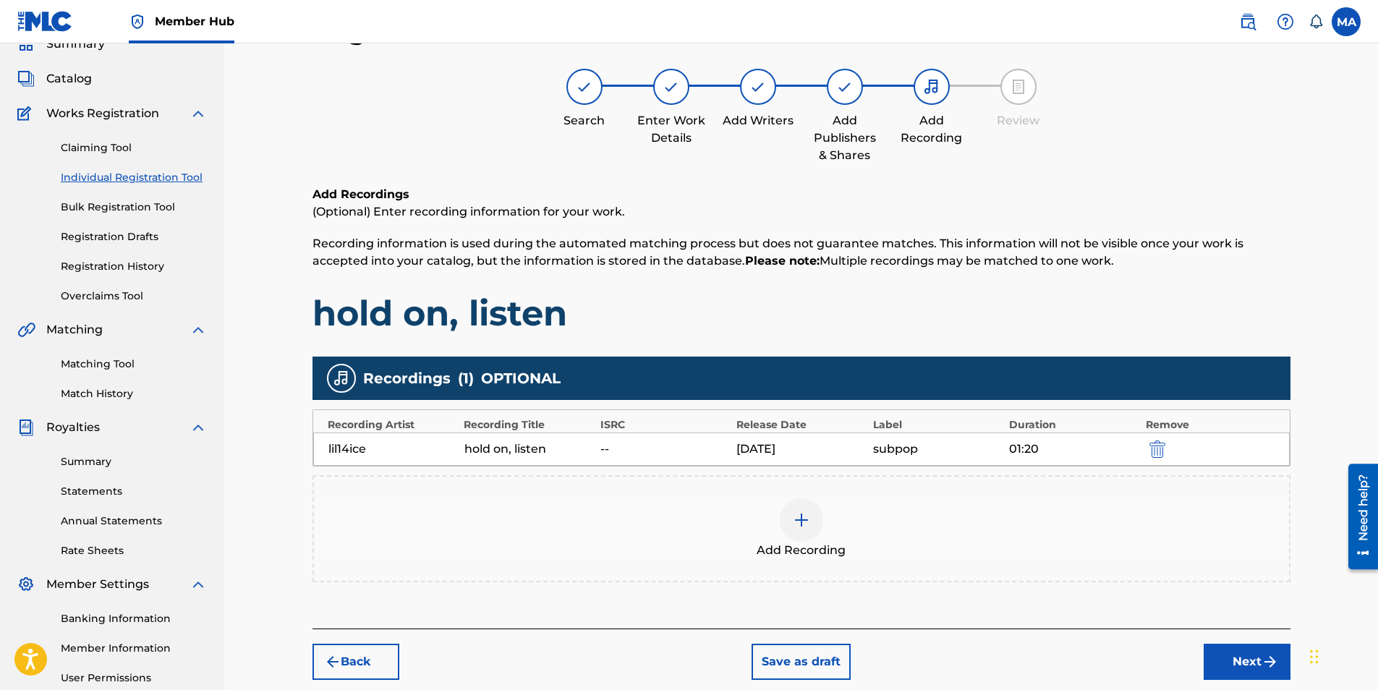
scroll to position [207, 0]
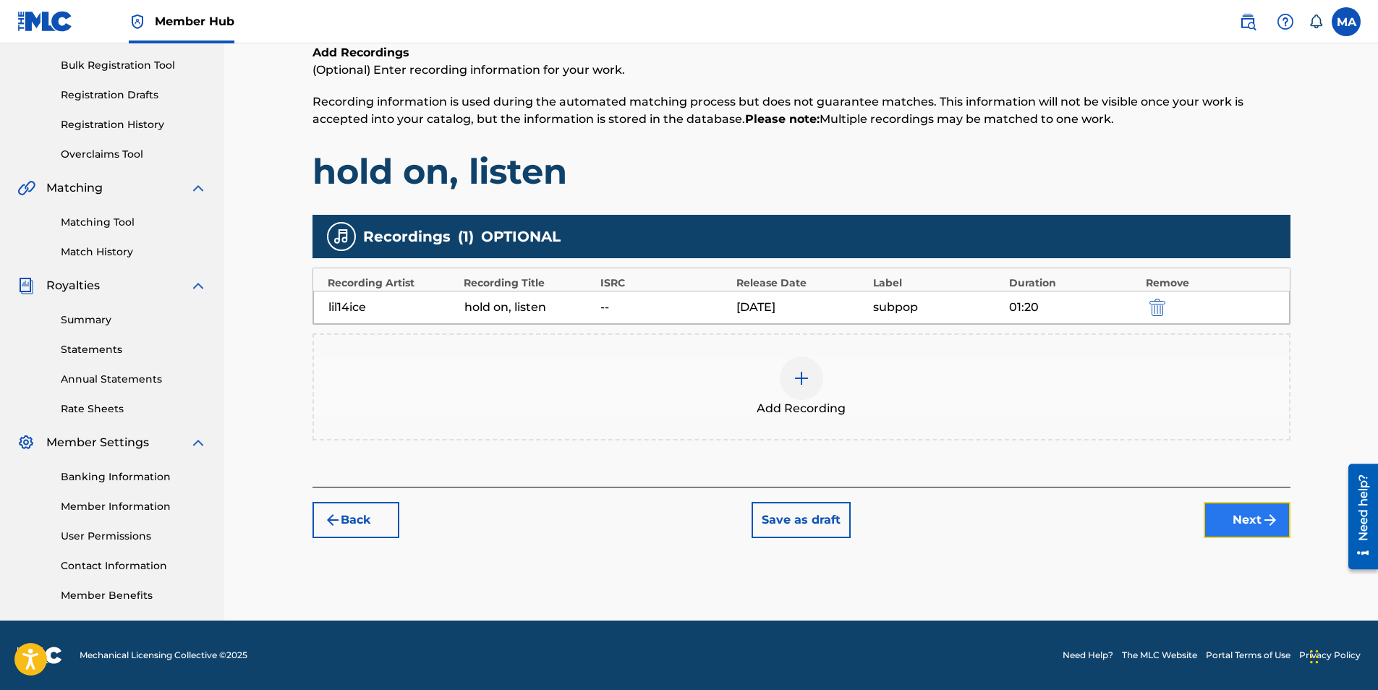
click at [1255, 519] on button "Next" at bounding box center [1247, 520] width 87 height 36
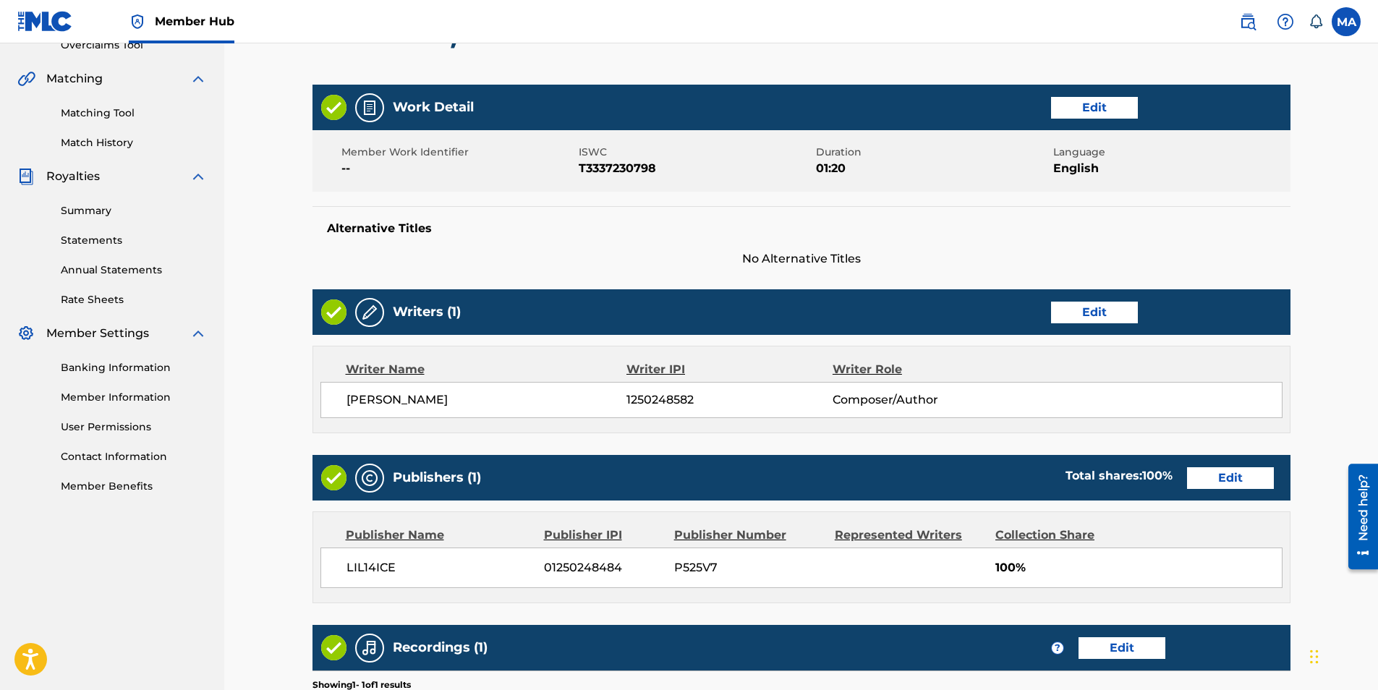
scroll to position [533, 0]
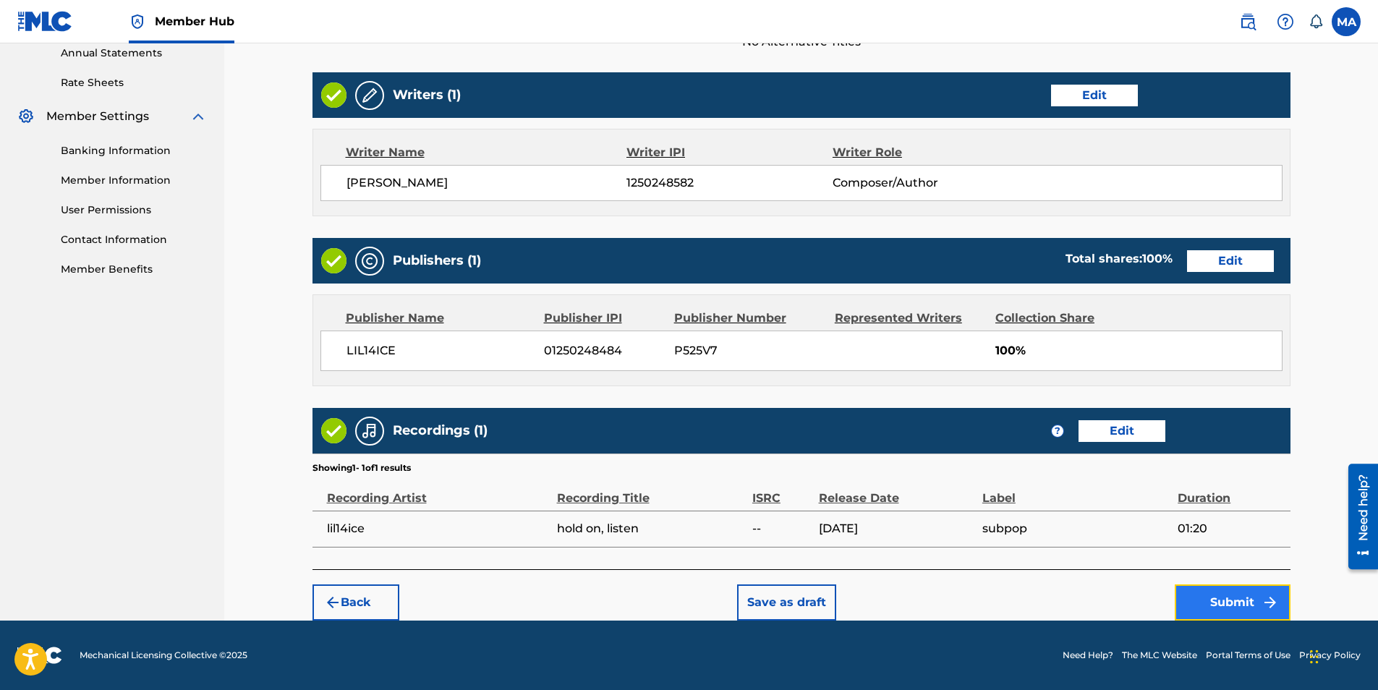
click at [1210, 587] on button "Submit" at bounding box center [1233, 603] width 116 height 36
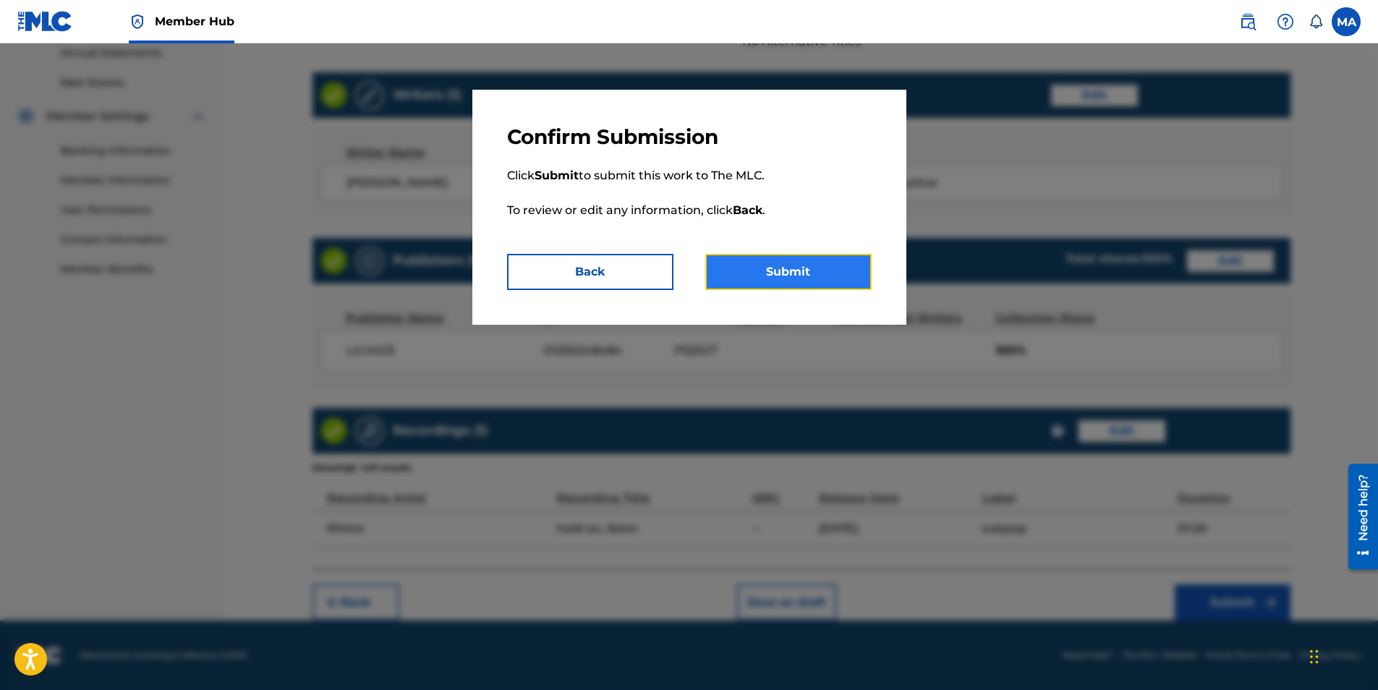
click at [791, 258] on button "Submit" at bounding box center [788, 272] width 166 height 36
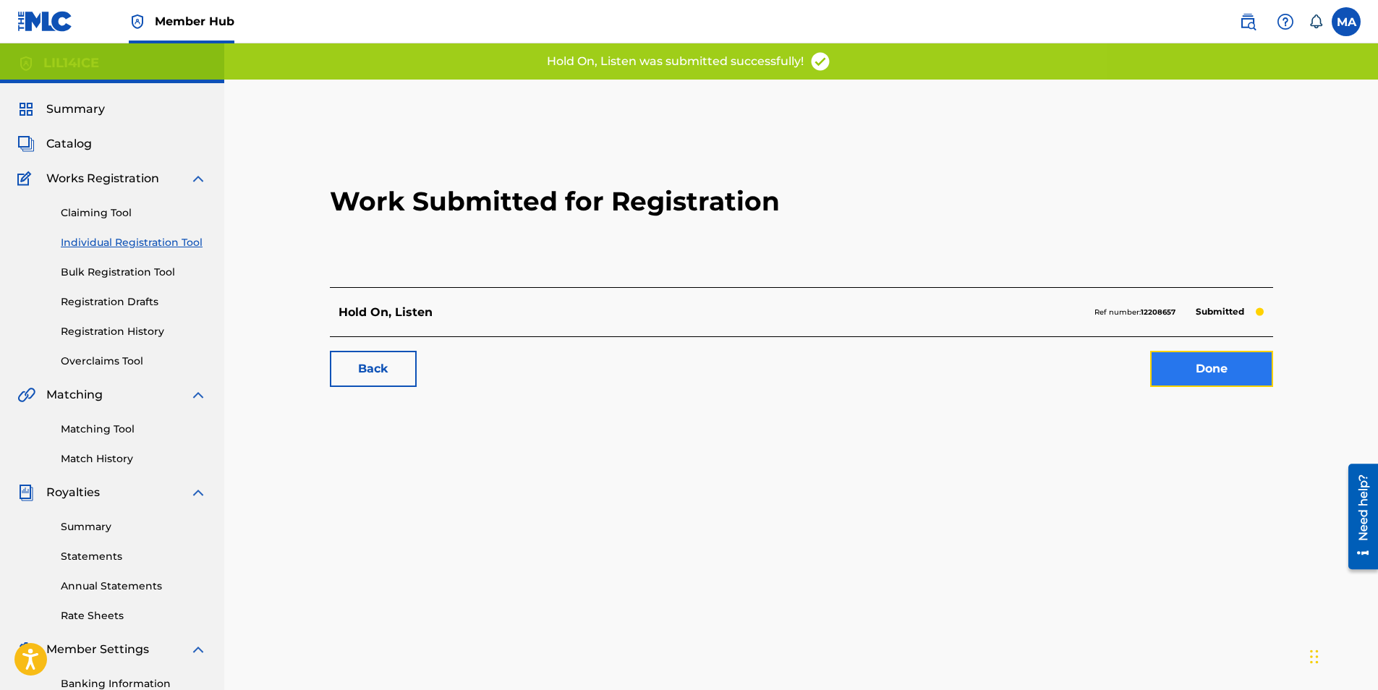
click at [1251, 378] on link "Done" at bounding box center [1211, 369] width 123 height 36
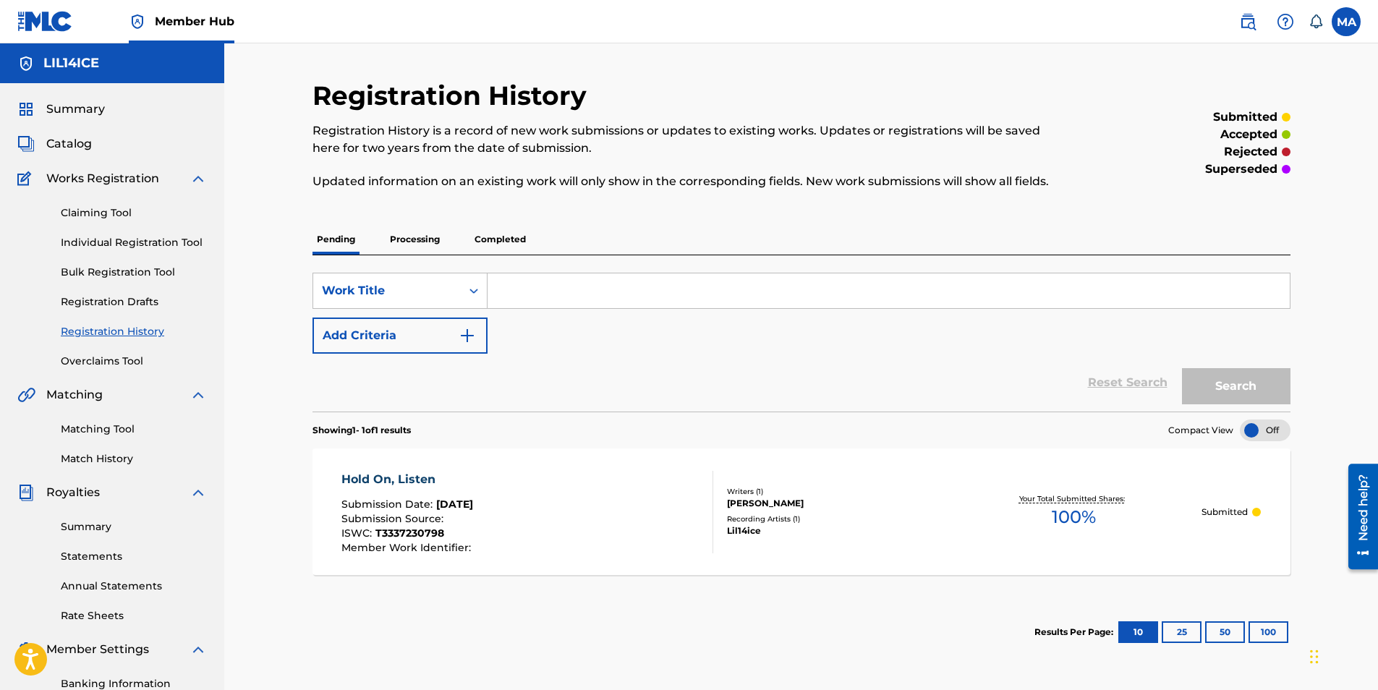
click at [414, 242] on p "Processing" at bounding box center [415, 239] width 59 height 30
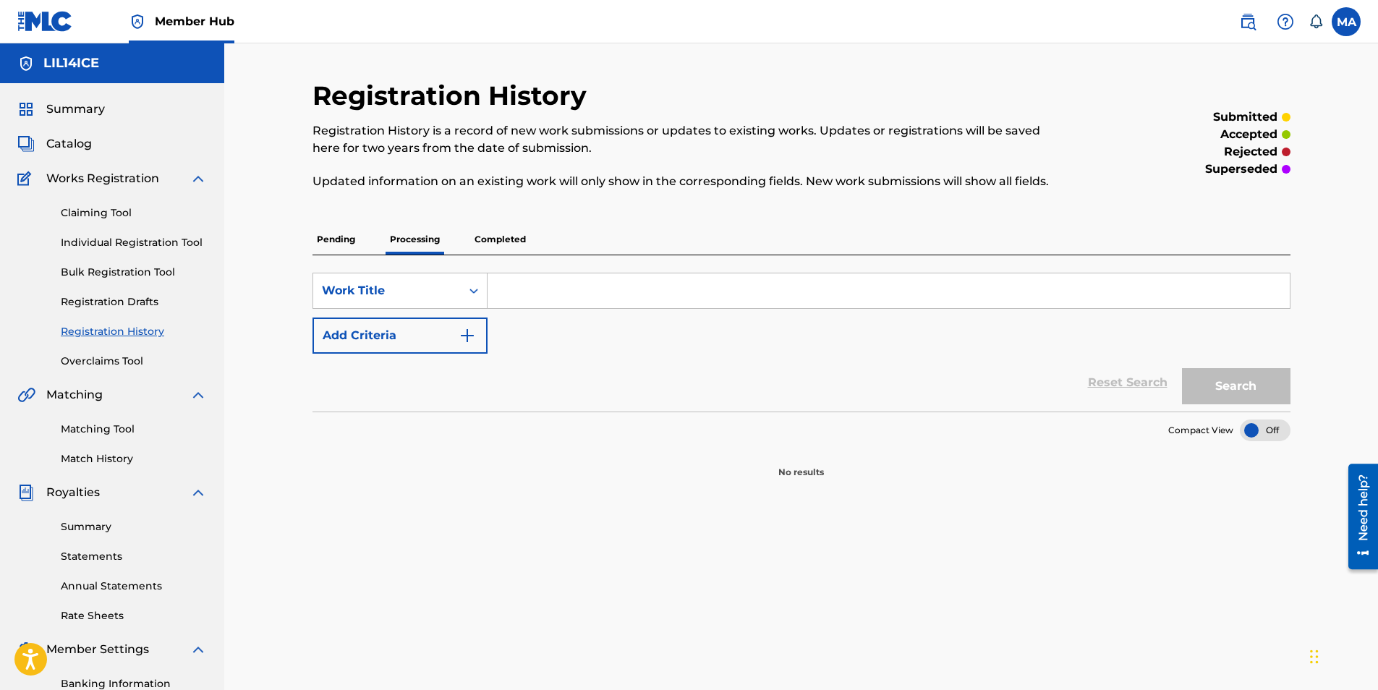
click at [338, 242] on p "Pending" at bounding box center [336, 239] width 47 height 30
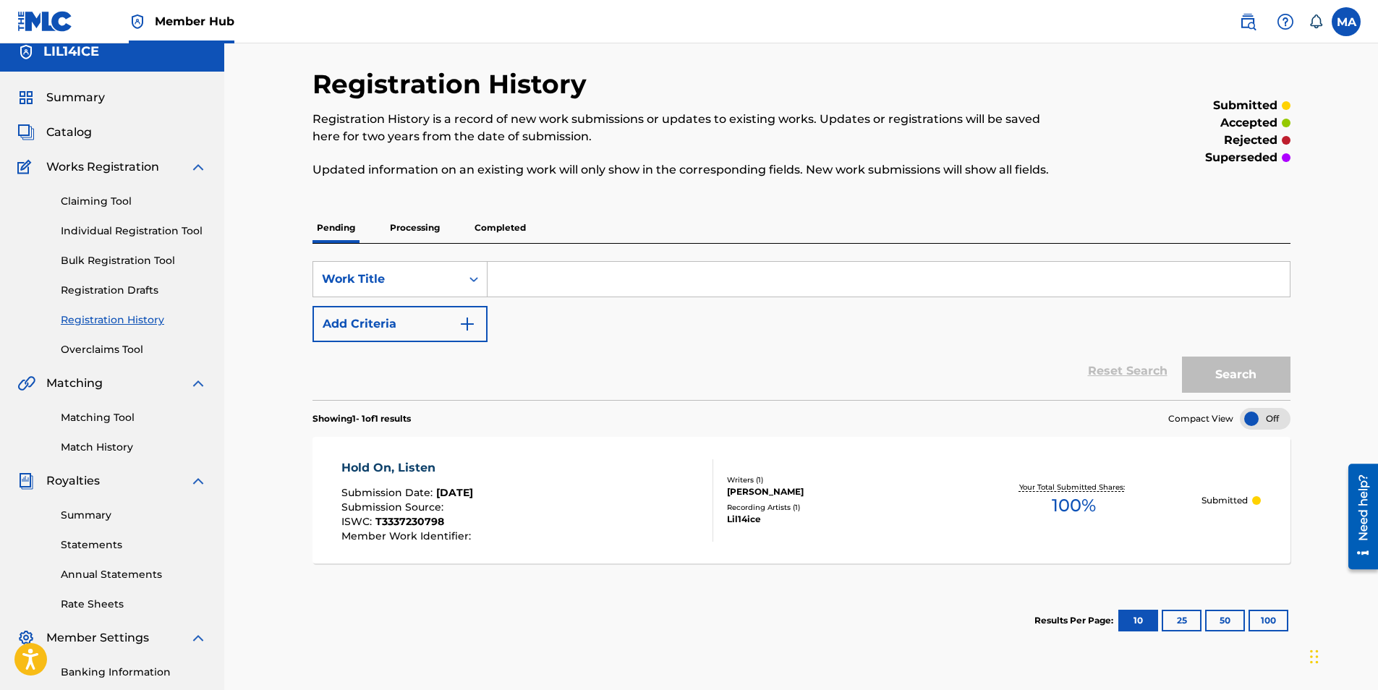
scroll to position [10, 0]
click at [137, 292] on link "Registration Drafts" at bounding box center [134, 291] width 146 height 15
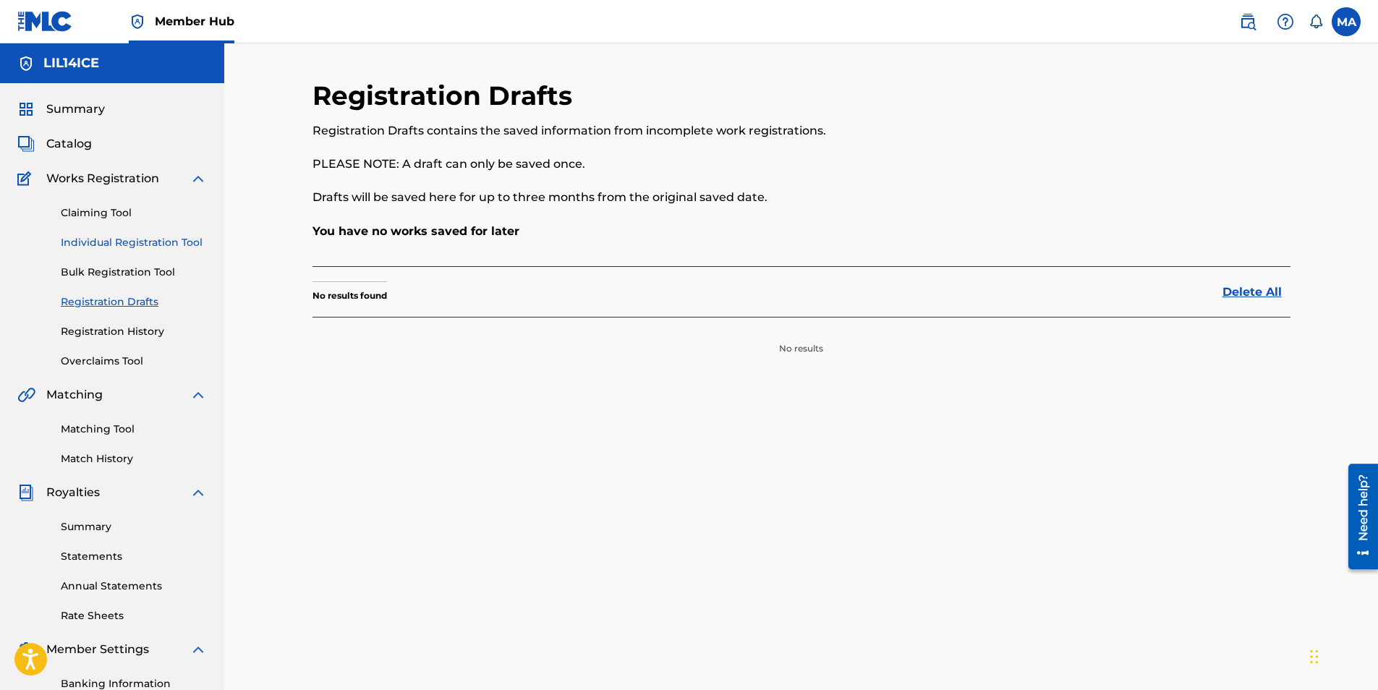
click at [116, 241] on link "Individual Registration Tool" at bounding box center [134, 242] width 146 height 15
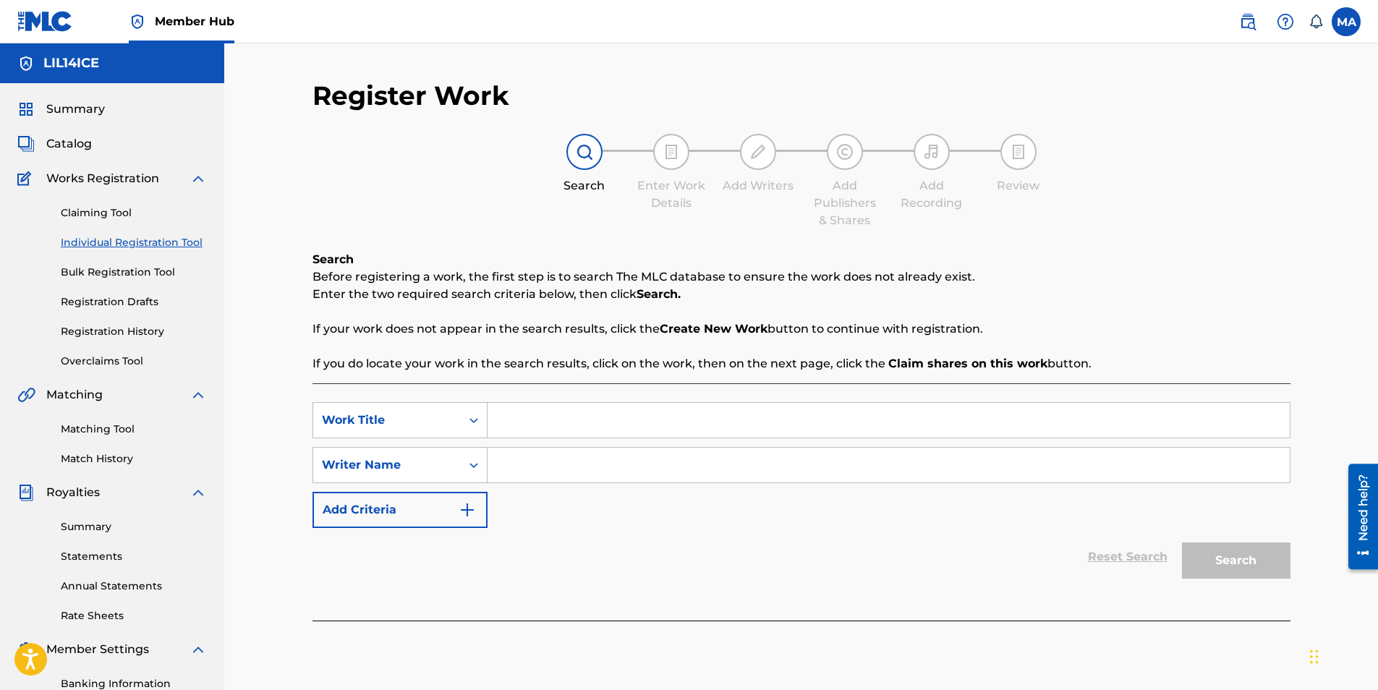
click at [553, 433] on input "Search Form" at bounding box center [889, 420] width 802 height 35
type input "LOVE YOU"
click at [527, 467] on input "Search Form" at bounding box center [889, 465] width 802 height 35
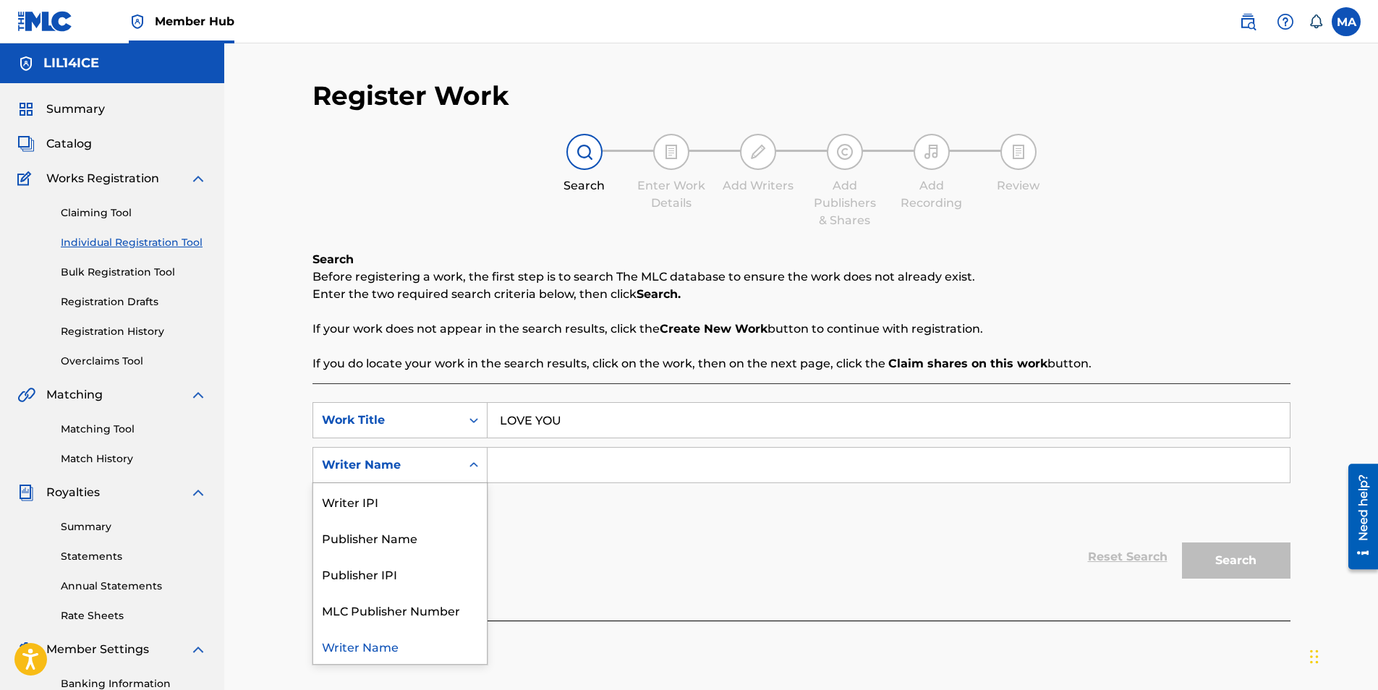
click at [463, 462] on div "Search Form" at bounding box center [474, 465] width 26 height 26
click at [444, 499] on div "Writer IPI" at bounding box center [400, 501] width 174 height 36
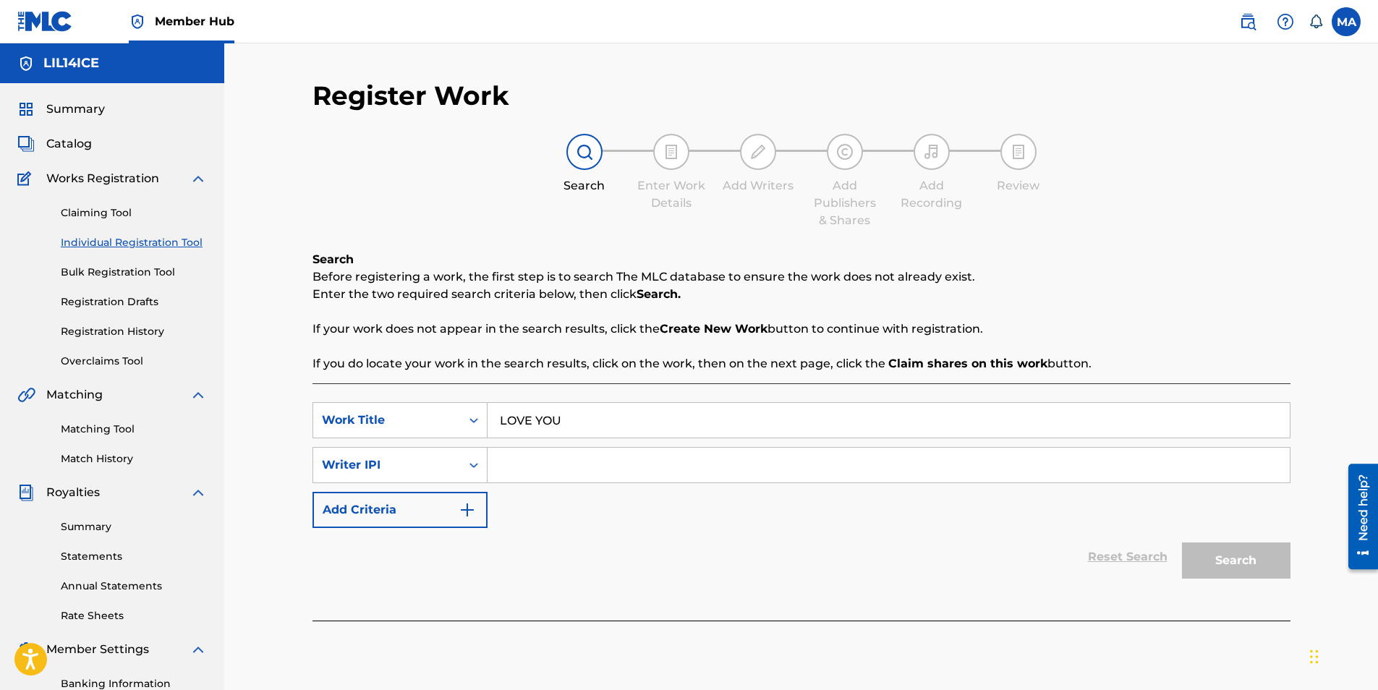
click at [545, 460] on input "Search Form" at bounding box center [889, 465] width 802 height 35
paste input "1250248582"
type input "1250248582"
click at [1262, 548] on button "Search" at bounding box center [1236, 561] width 109 height 36
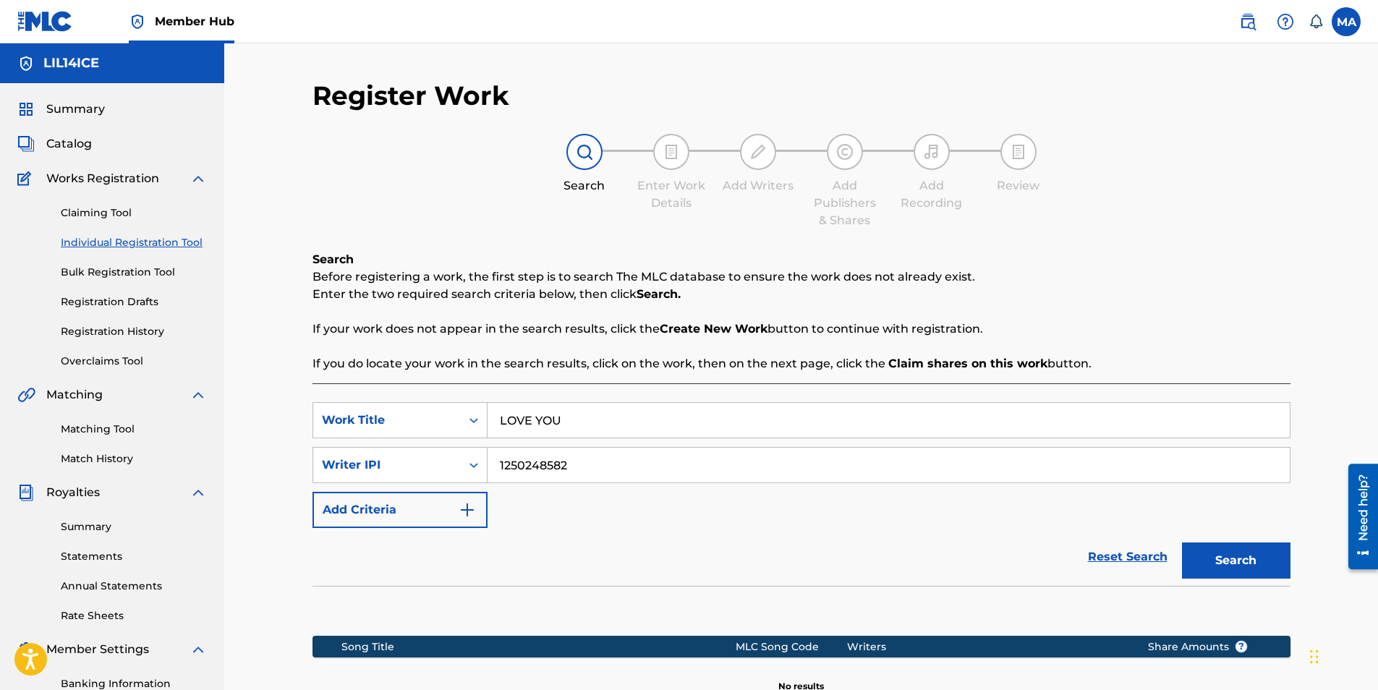
scroll to position [207, 0]
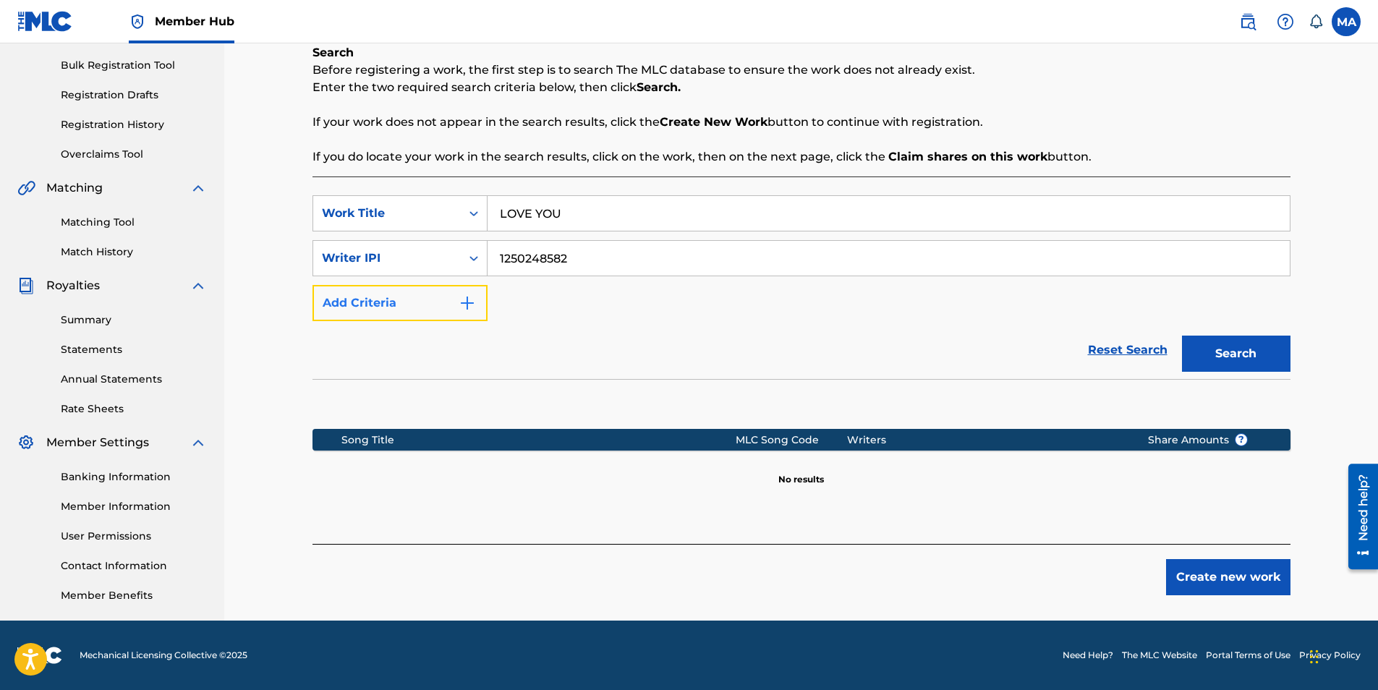
click at [449, 318] on button "Add Criteria" at bounding box center [400, 303] width 175 height 36
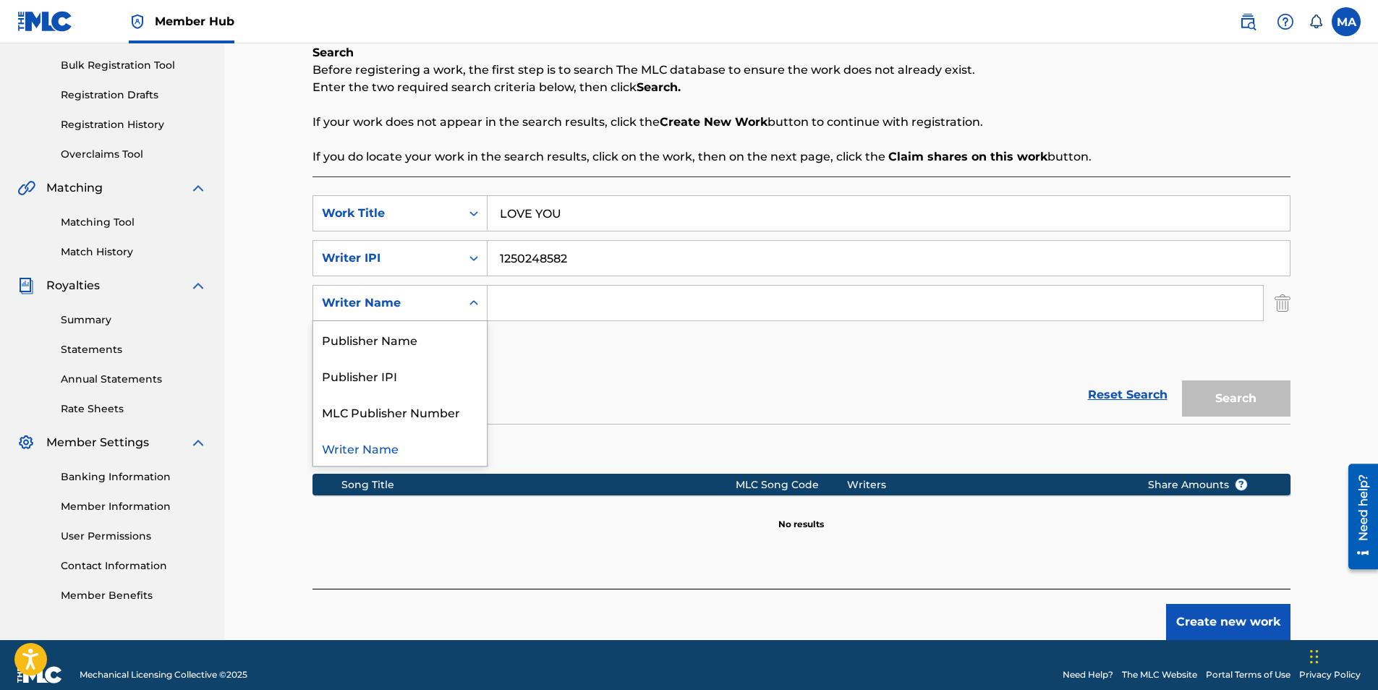
click at [477, 305] on icon "Search Form" at bounding box center [474, 303] width 14 height 14
click at [544, 301] on input "Search Form" at bounding box center [876, 303] width 776 height 35
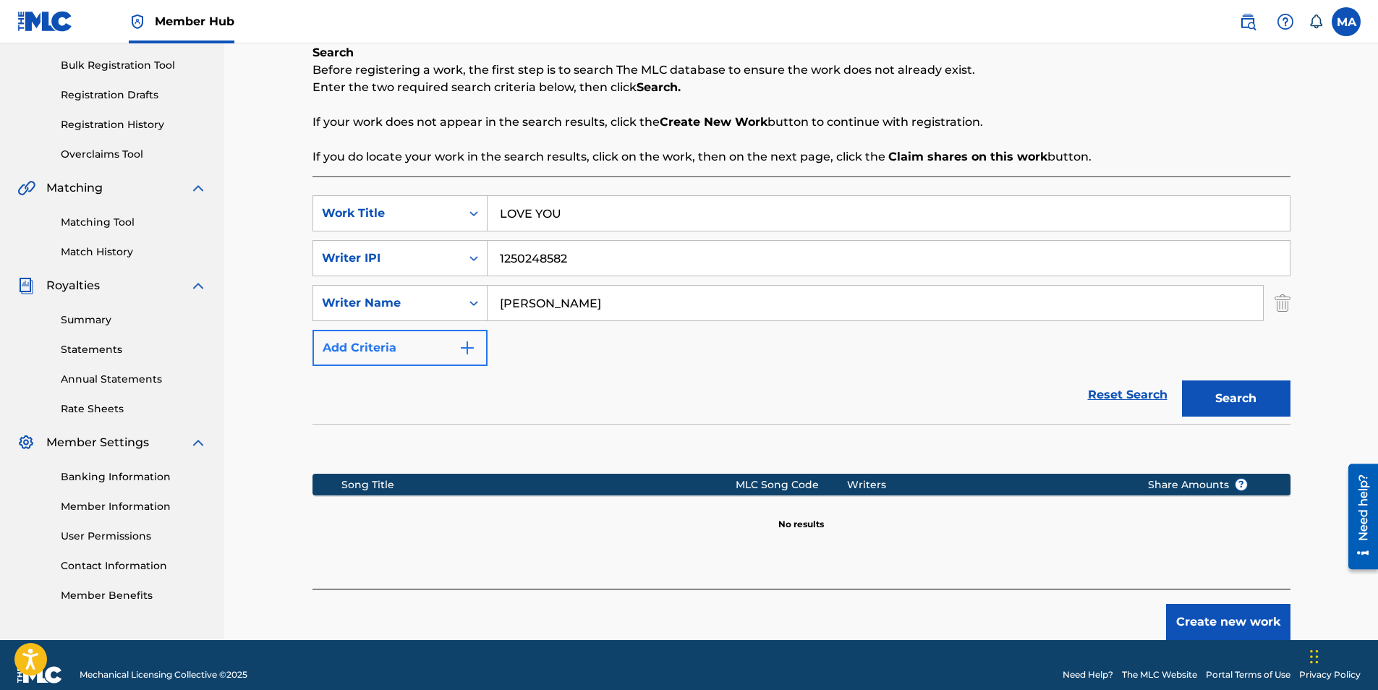
type input "[PERSON_NAME]"
click at [486, 353] on button "Add Criteria" at bounding box center [400, 348] width 175 height 36
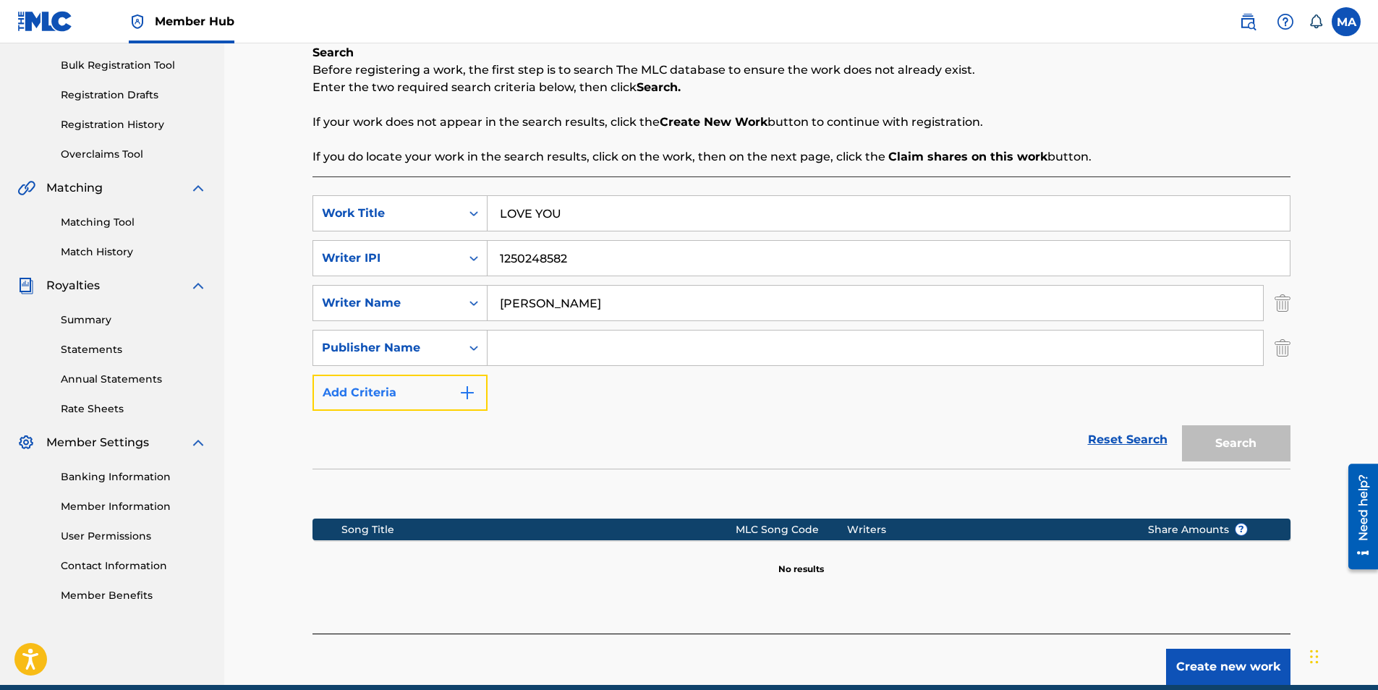
click at [471, 399] on img "Search Form" at bounding box center [467, 392] width 17 height 17
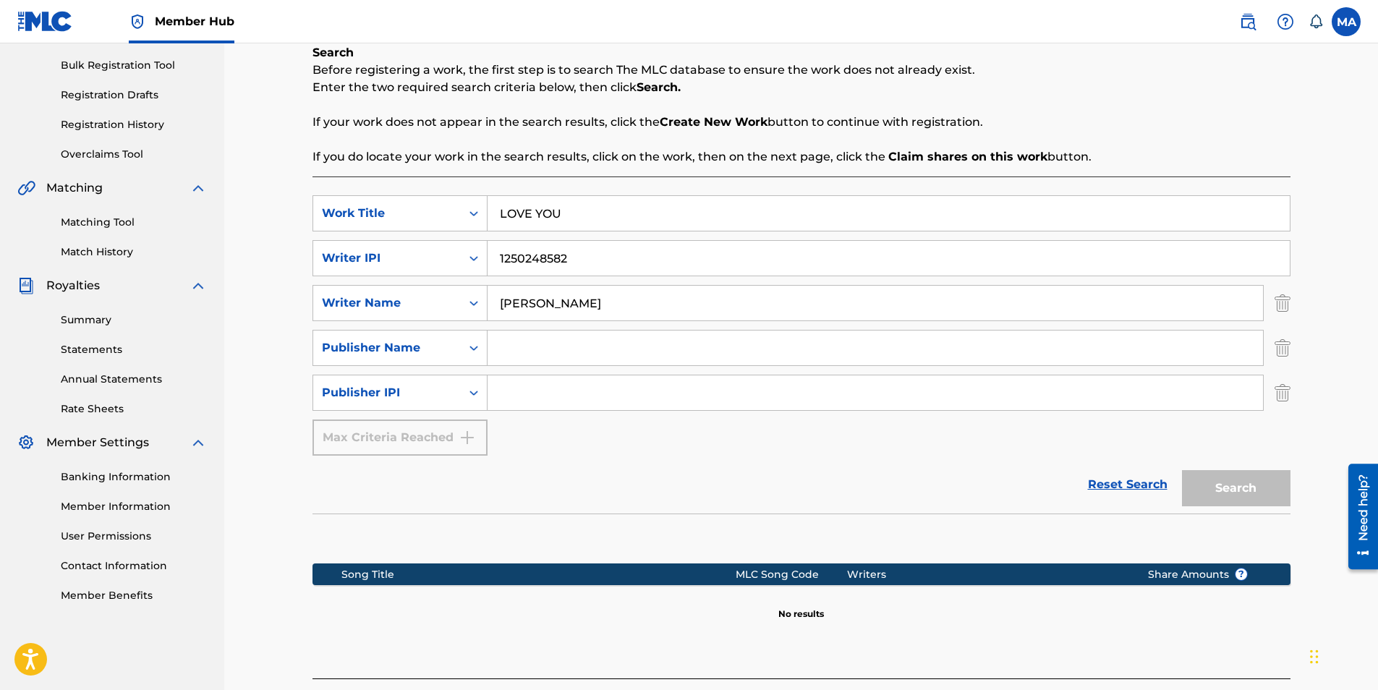
click at [498, 353] on input "Search Form" at bounding box center [876, 348] width 776 height 35
click at [568, 393] on input "Search Form" at bounding box center [876, 392] width 776 height 35
click at [639, 389] on input "Search Form" at bounding box center [876, 392] width 776 height 35
paste input "1250248484"
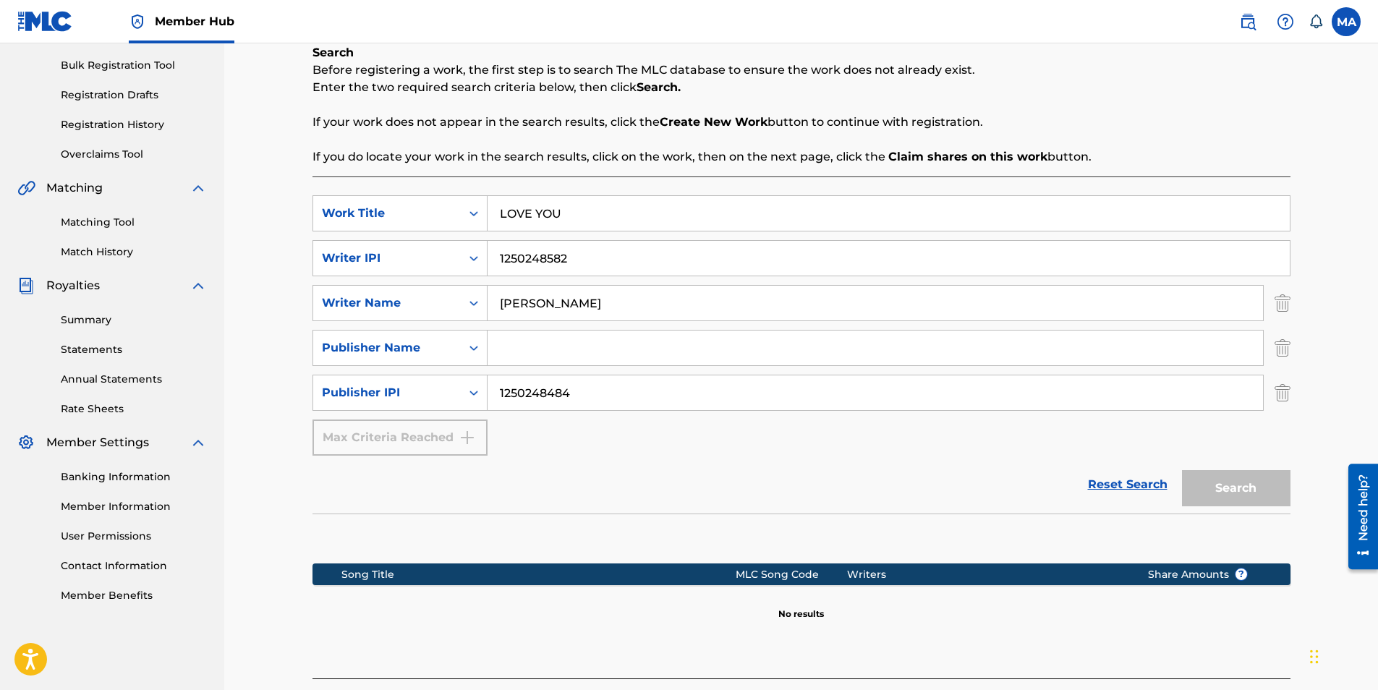
type input "1250248484"
click at [610, 349] on input "Search Form" at bounding box center [876, 348] width 776 height 35
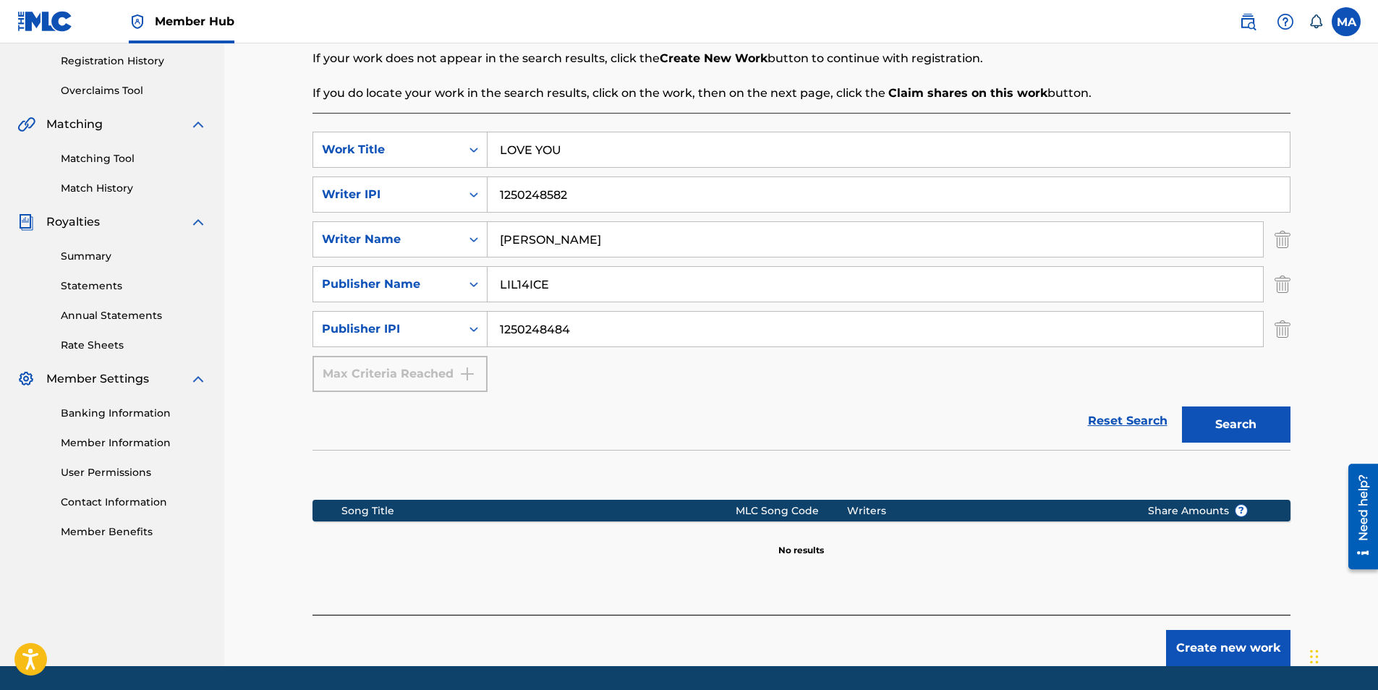
scroll to position [270, 0]
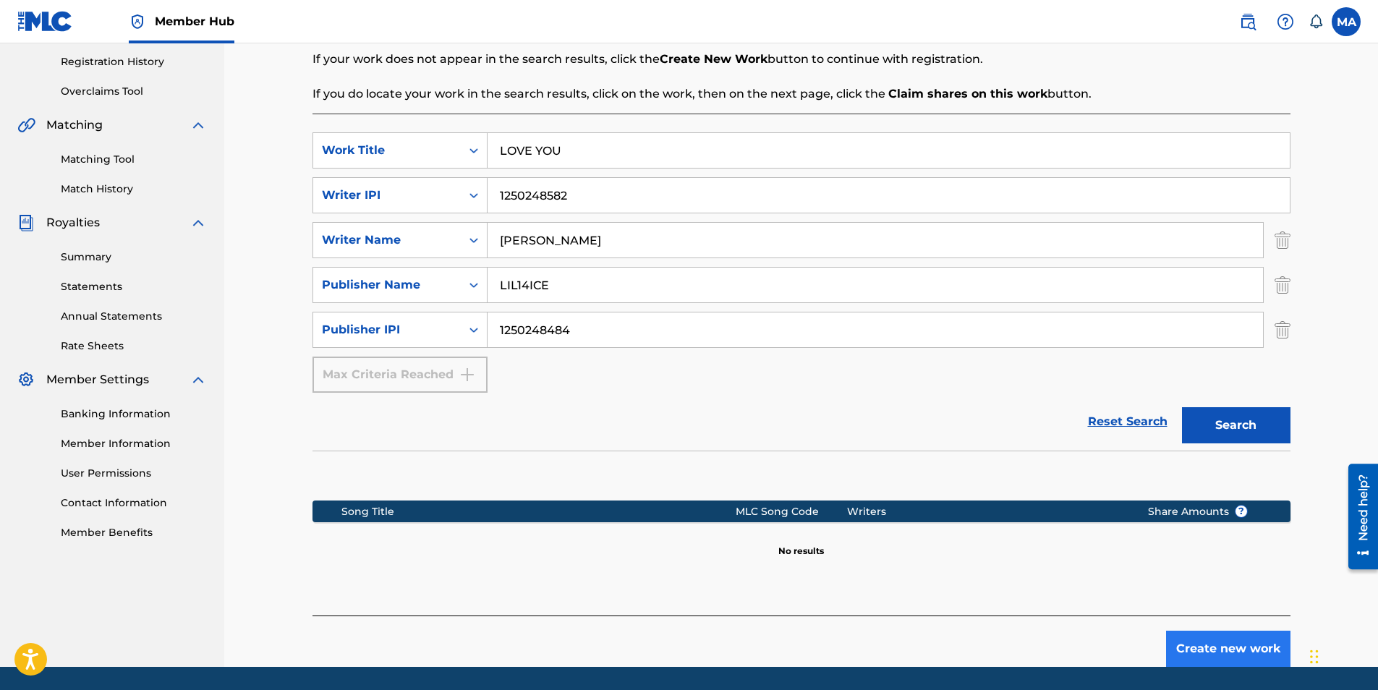
type input "LIL14ICE"
click at [1224, 653] on button "Create new work" at bounding box center [1228, 649] width 124 height 36
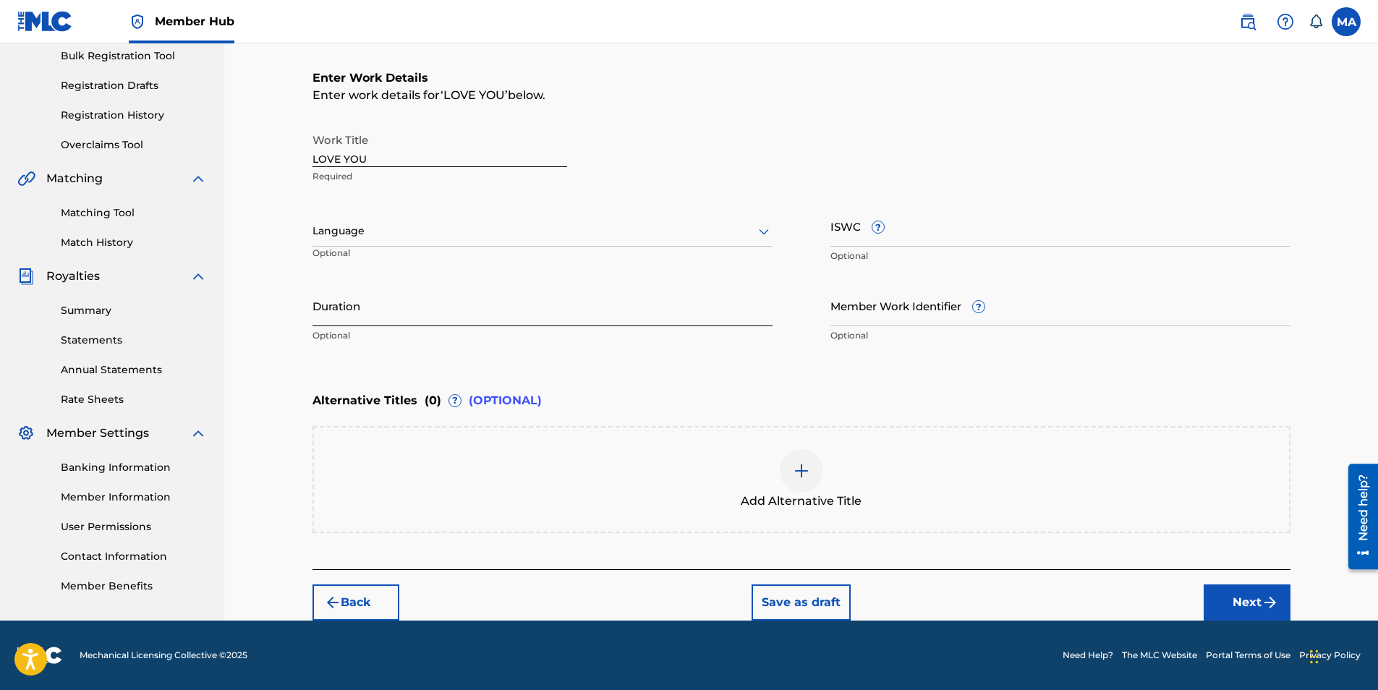
scroll to position [179, 0]
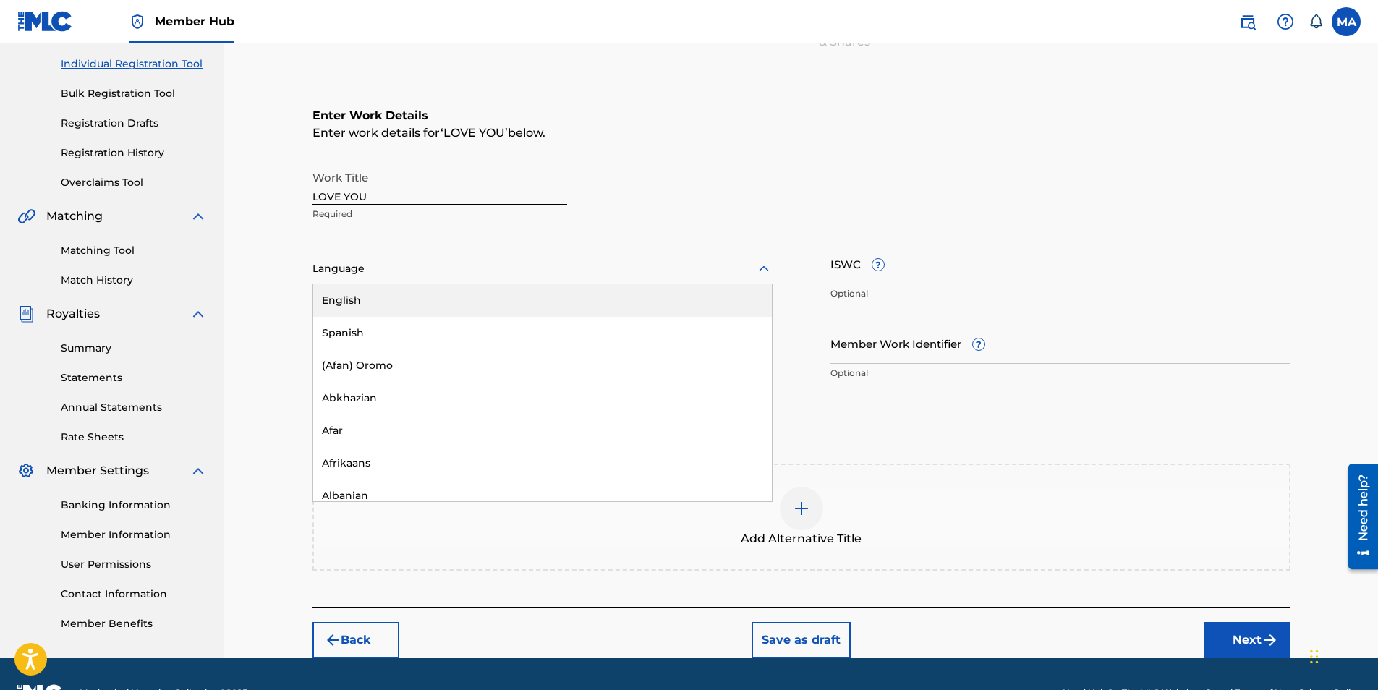
click at [736, 279] on div "Language" at bounding box center [543, 269] width 460 height 30
click at [739, 294] on div "English" at bounding box center [542, 300] width 459 height 33
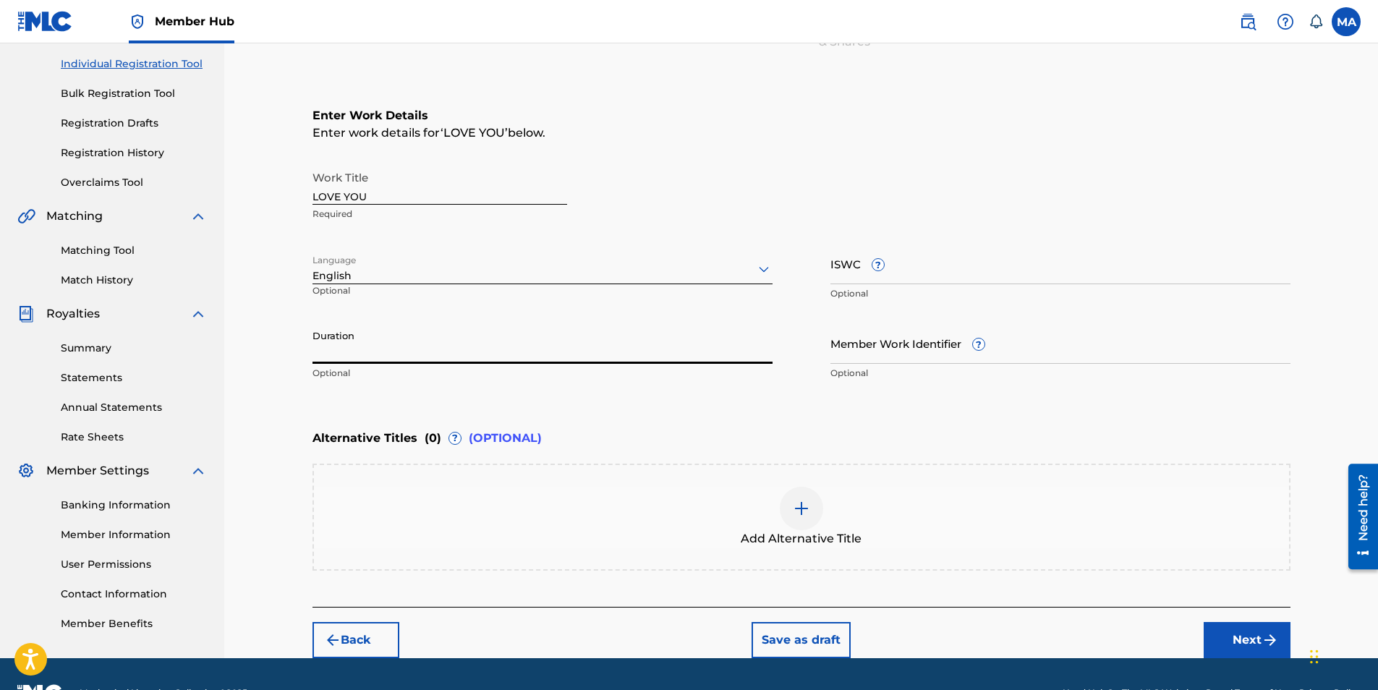
click at [700, 344] on input "Duration" at bounding box center [543, 343] width 460 height 41
click at [349, 369] on p "Optional" at bounding box center [543, 373] width 460 height 13
click at [355, 363] on input "Duration" at bounding box center [543, 343] width 460 height 41
type input "2"
type input "02:19"
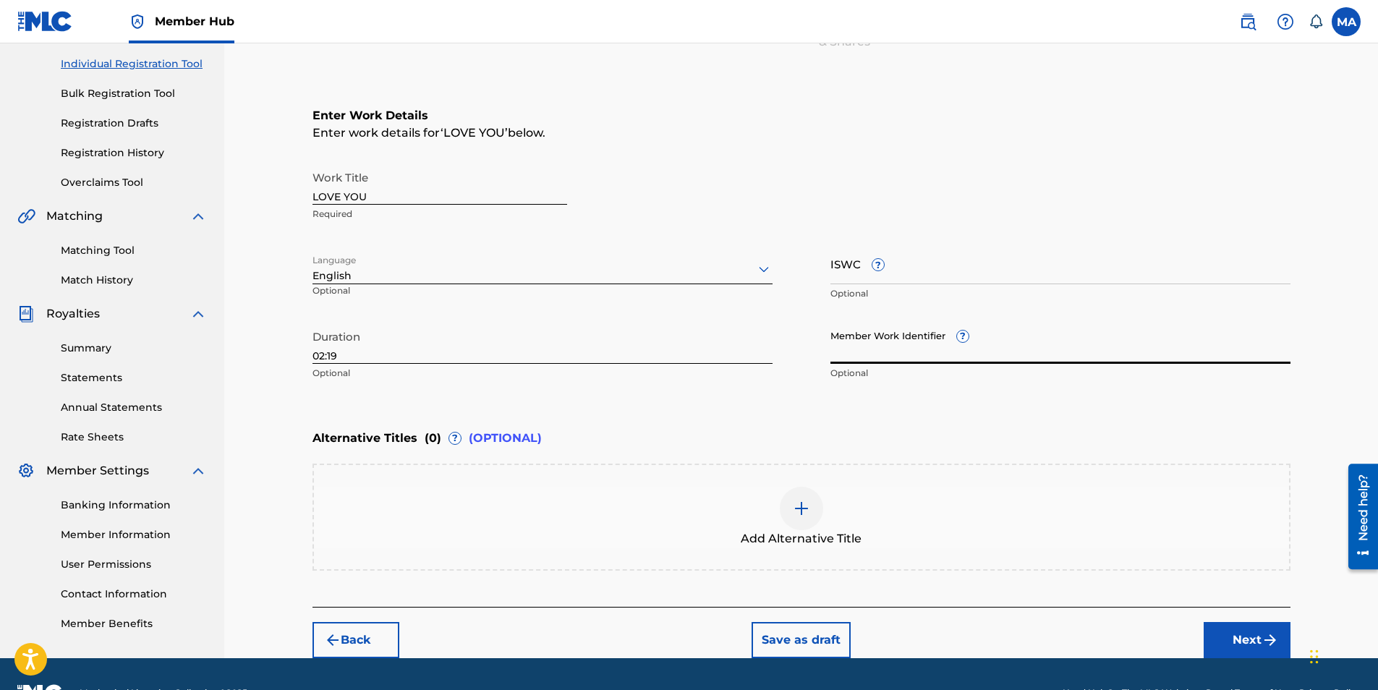
click at [938, 361] on input "Member Work Identifier ?" at bounding box center [1061, 343] width 460 height 41
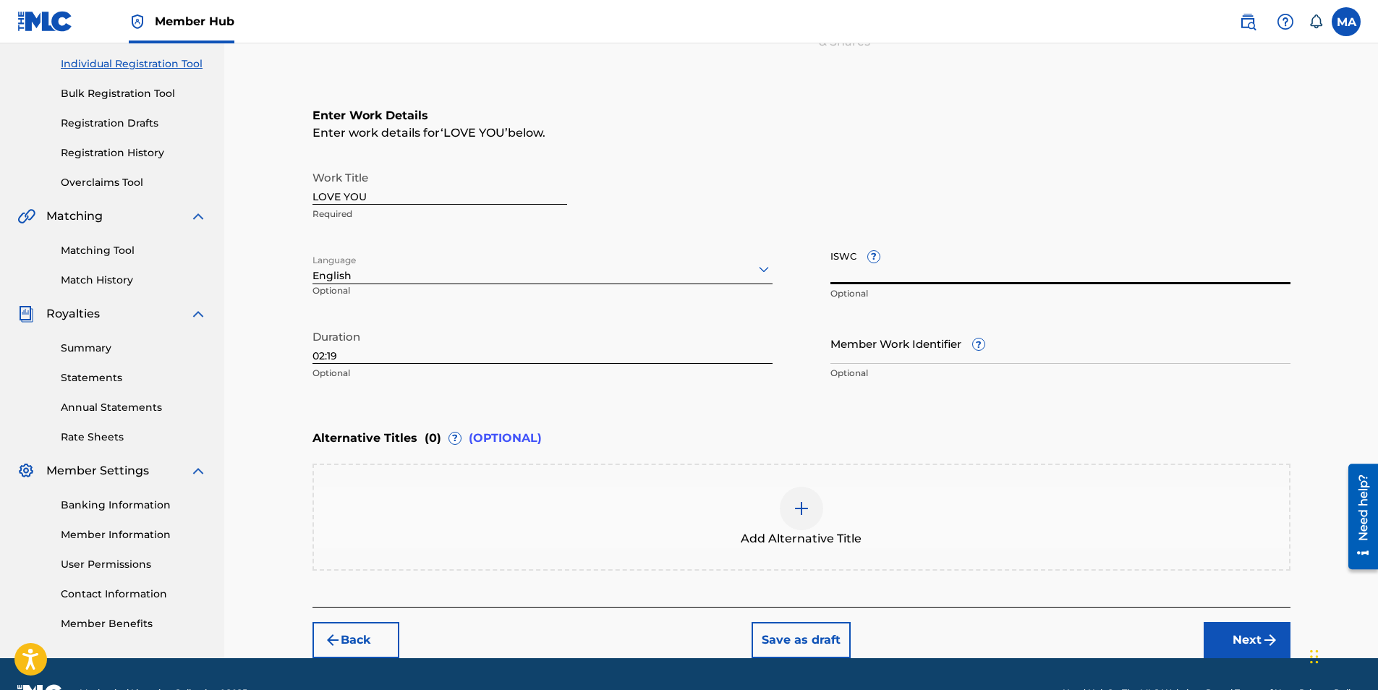
click at [891, 284] on input "ISWC ?" at bounding box center [1061, 263] width 460 height 41
click at [883, 276] on input "ISWC ?" at bounding box center [1061, 263] width 460 height 41
paste input "T3337230867"
type input "T3337230867"
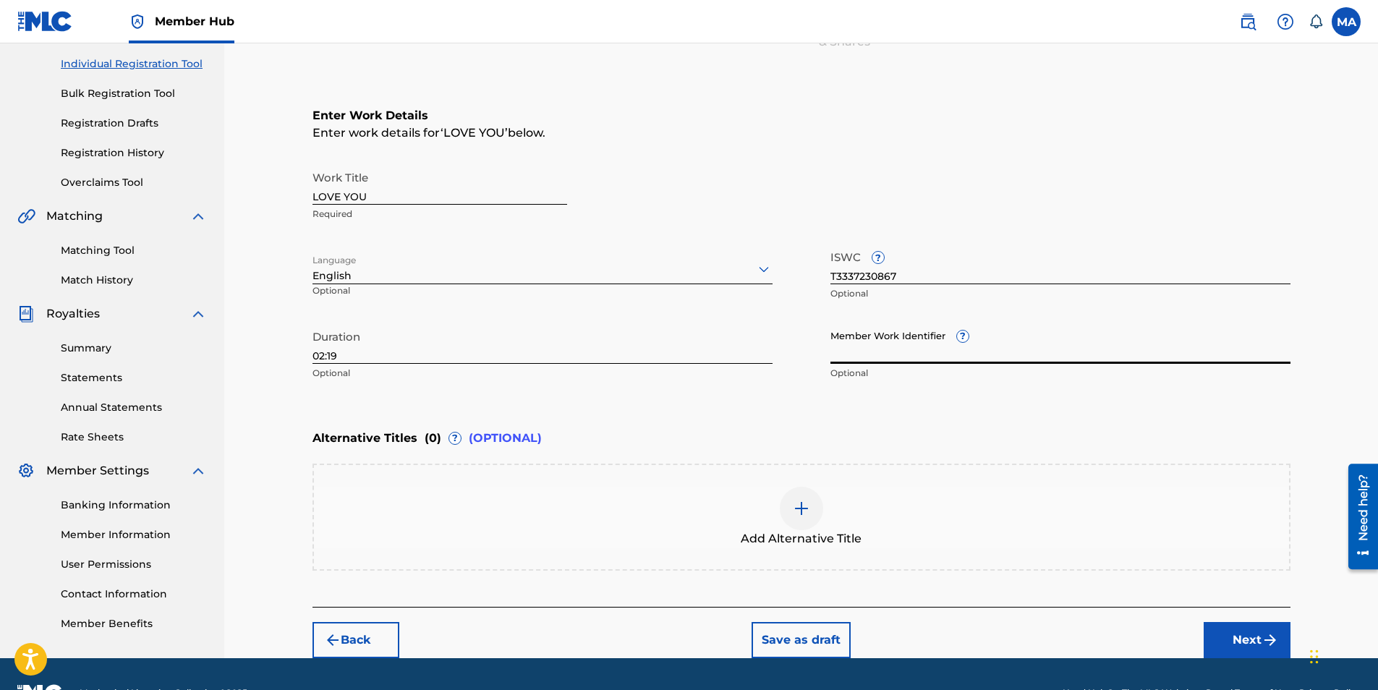
click at [883, 345] on input "Member Work Identifier ?" at bounding box center [1061, 343] width 460 height 41
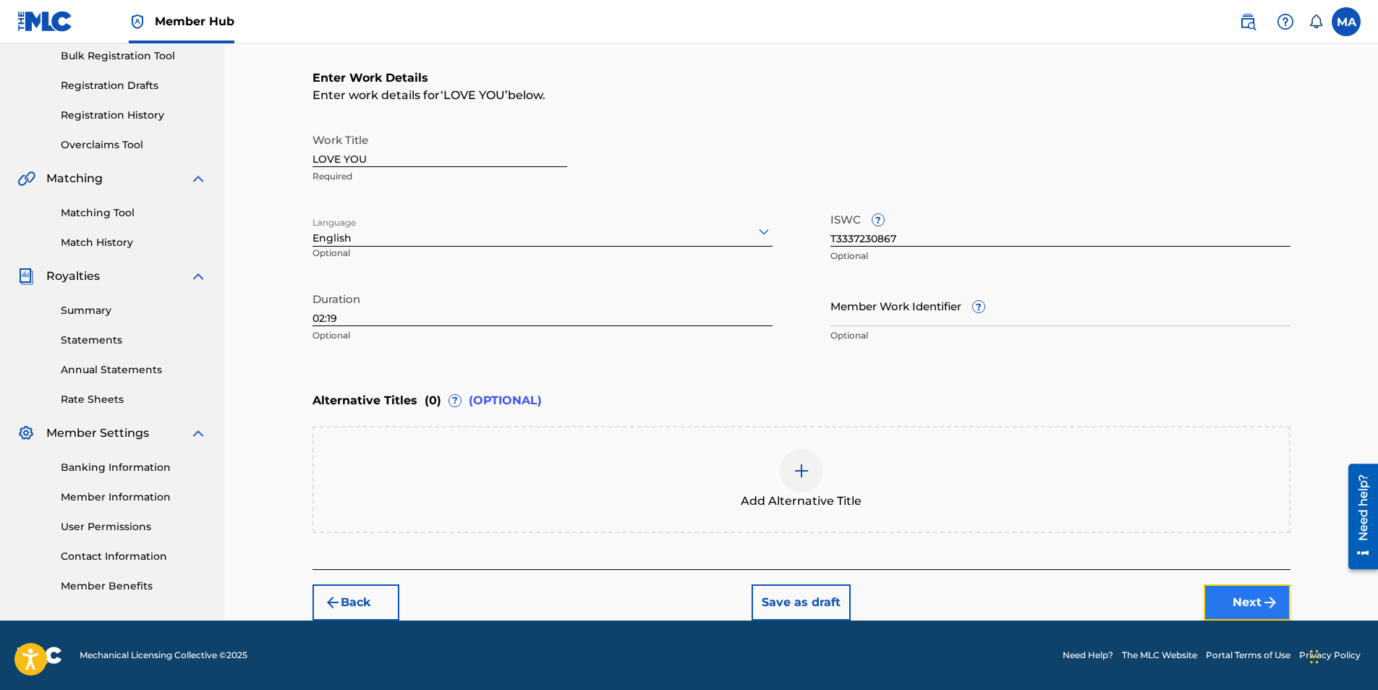
click at [1219, 606] on button "Next" at bounding box center [1247, 603] width 87 height 36
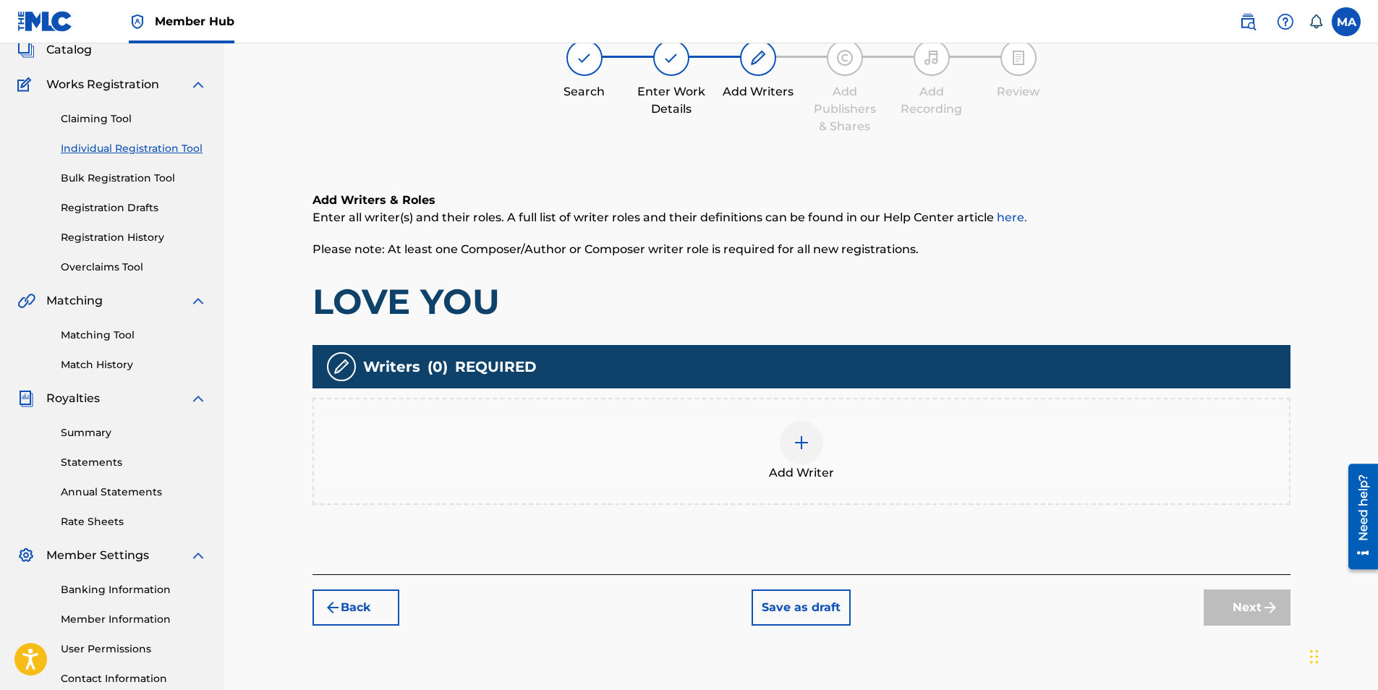
scroll to position [65, 0]
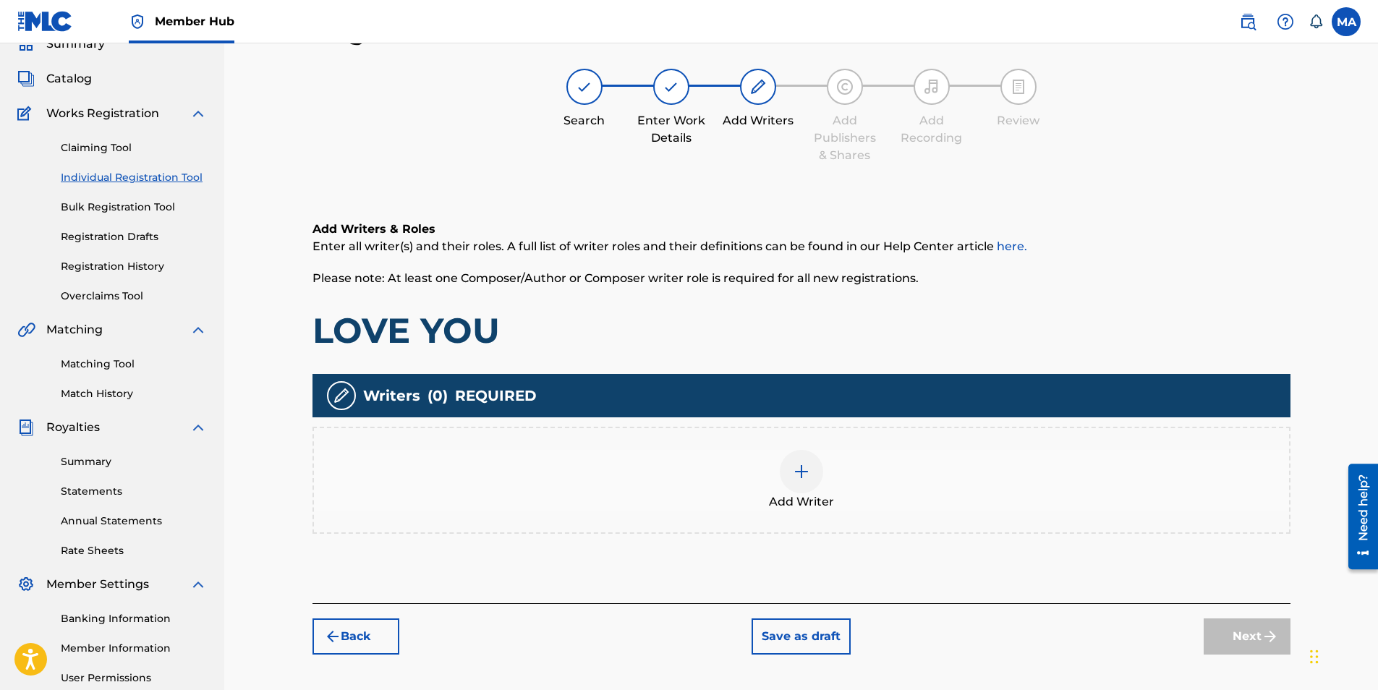
click at [793, 470] on img at bounding box center [801, 471] width 17 height 17
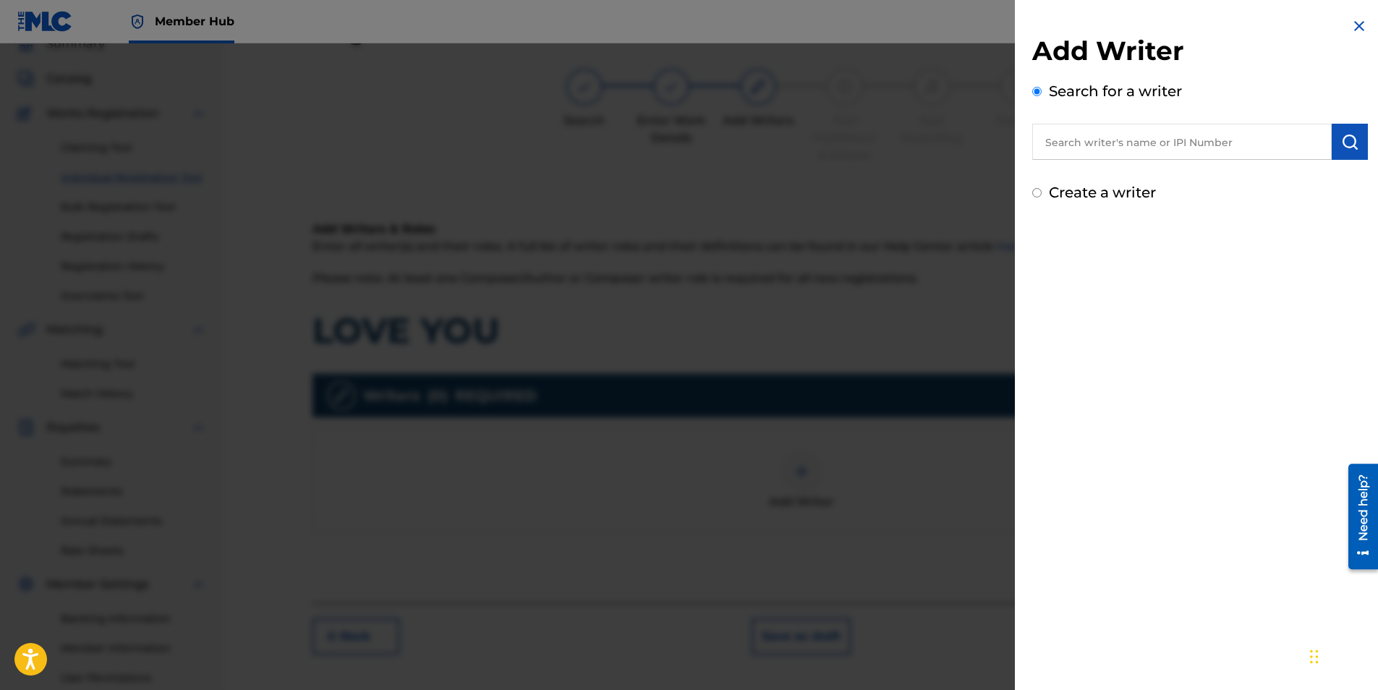
click at [1170, 150] on input "text" at bounding box center [1182, 142] width 300 height 36
paste input "T3337230867"
type input "T3337230867"
click at [1349, 149] on img "submit" at bounding box center [1349, 141] width 17 height 17
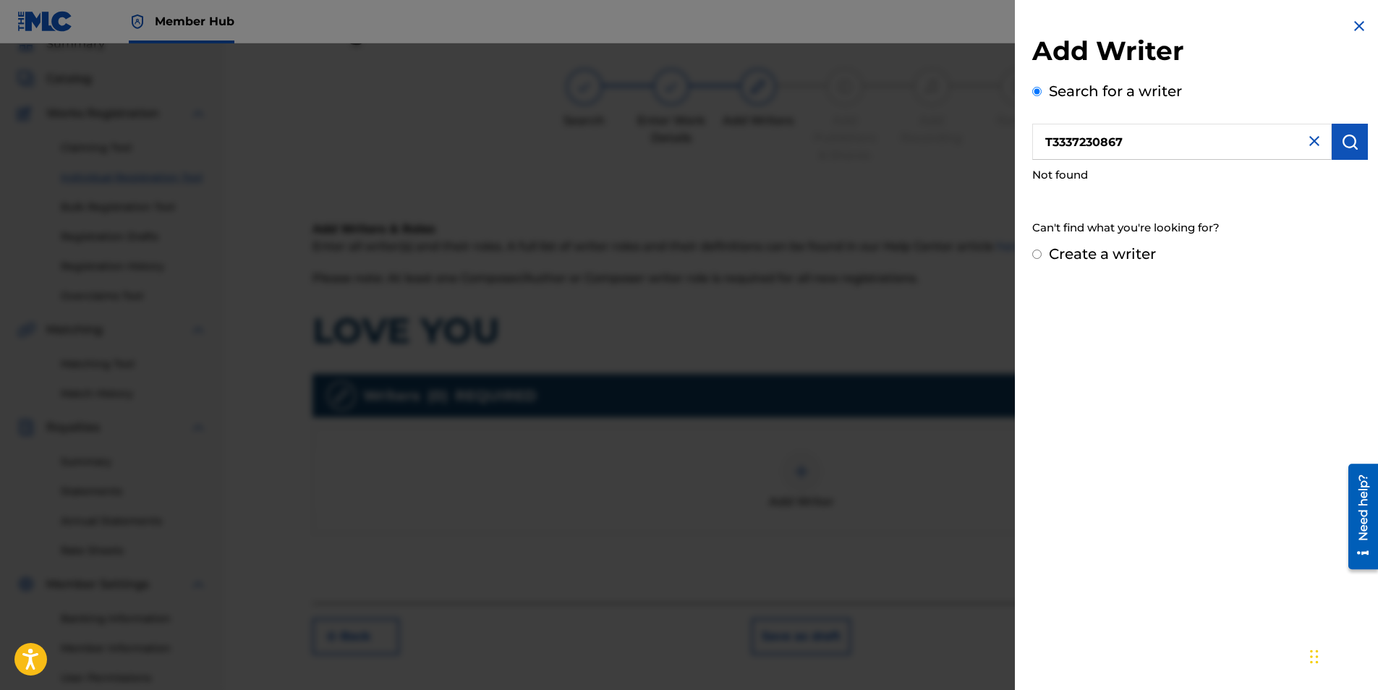
click at [1306, 148] on img at bounding box center [1314, 140] width 17 height 17
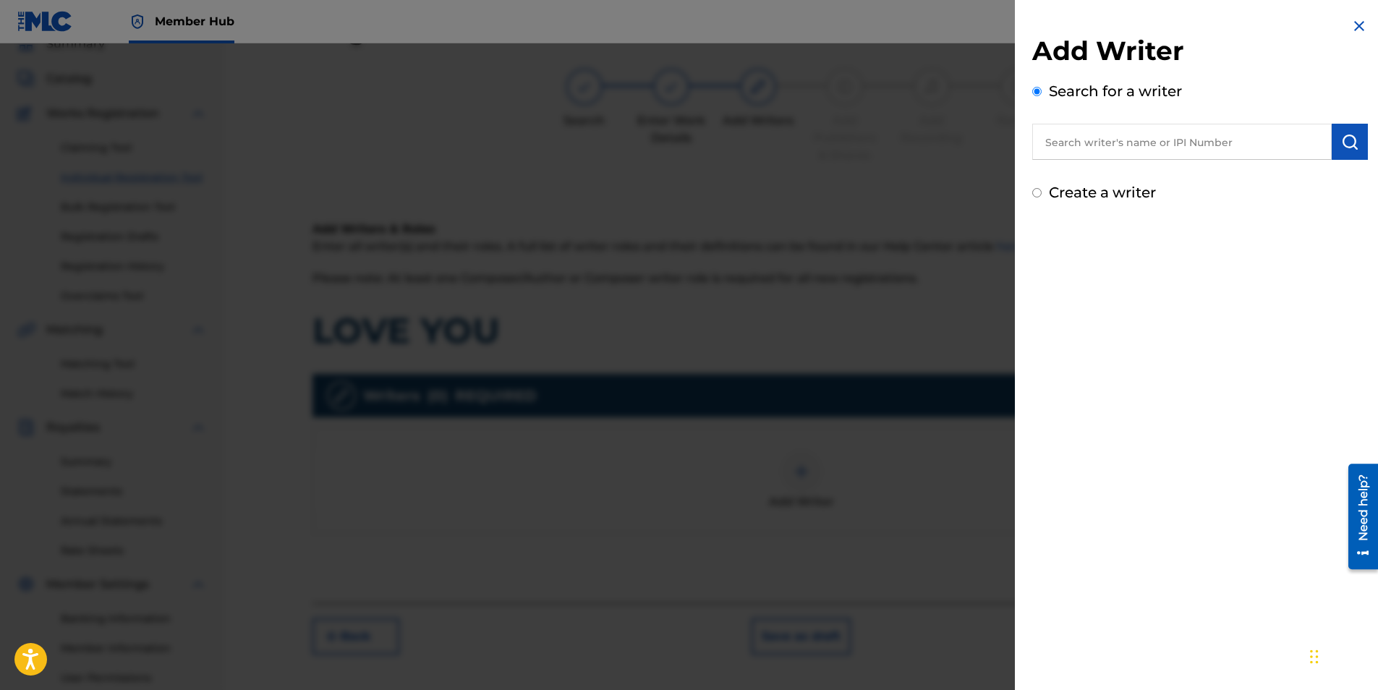
drag, startPoint x: 1304, startPoint y: 148, endPoint x: 1210, endPoint y: 130, distance: 95.8
click at [1210, 130] on input "text" at bounding box center [1182, 142] width 300 height 36
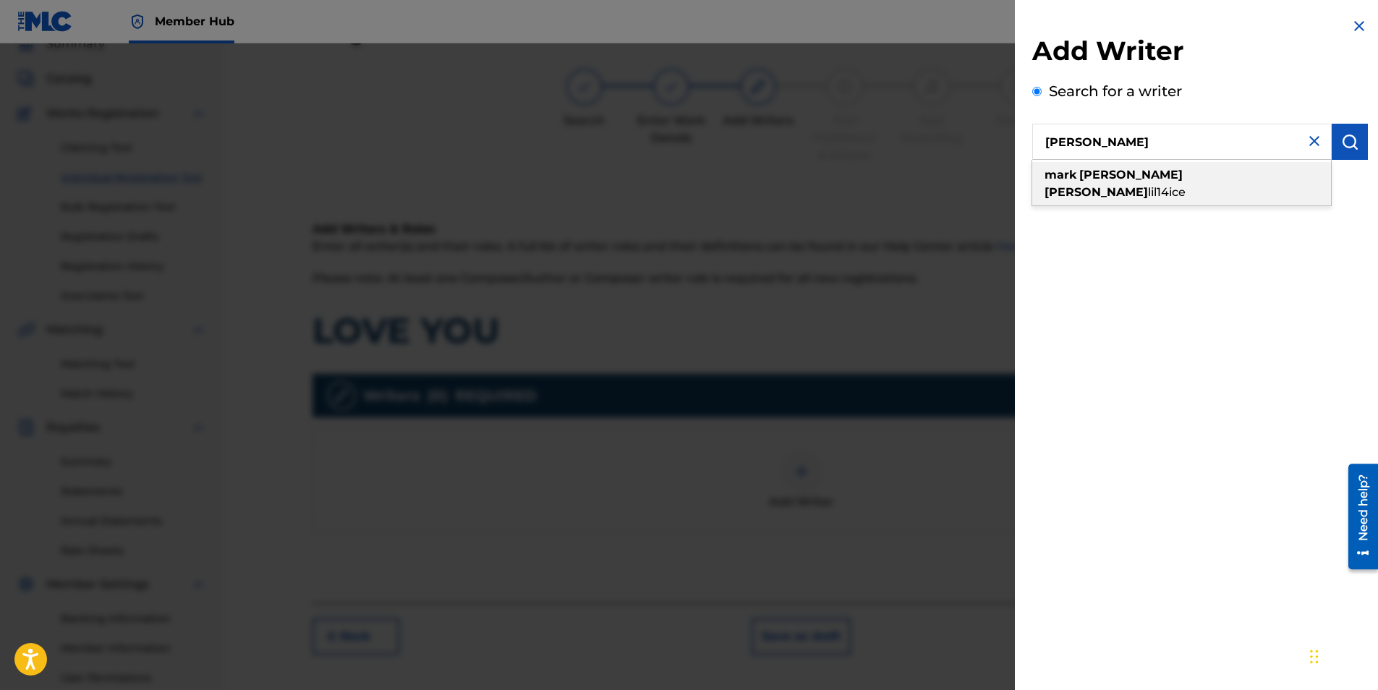
click at [1197, 182] on div "[PERSON_NAME] lil14ice" at bounding box center [1181, 183] width 299 height 43
type input "[PERSON_NAME] lil14ice"
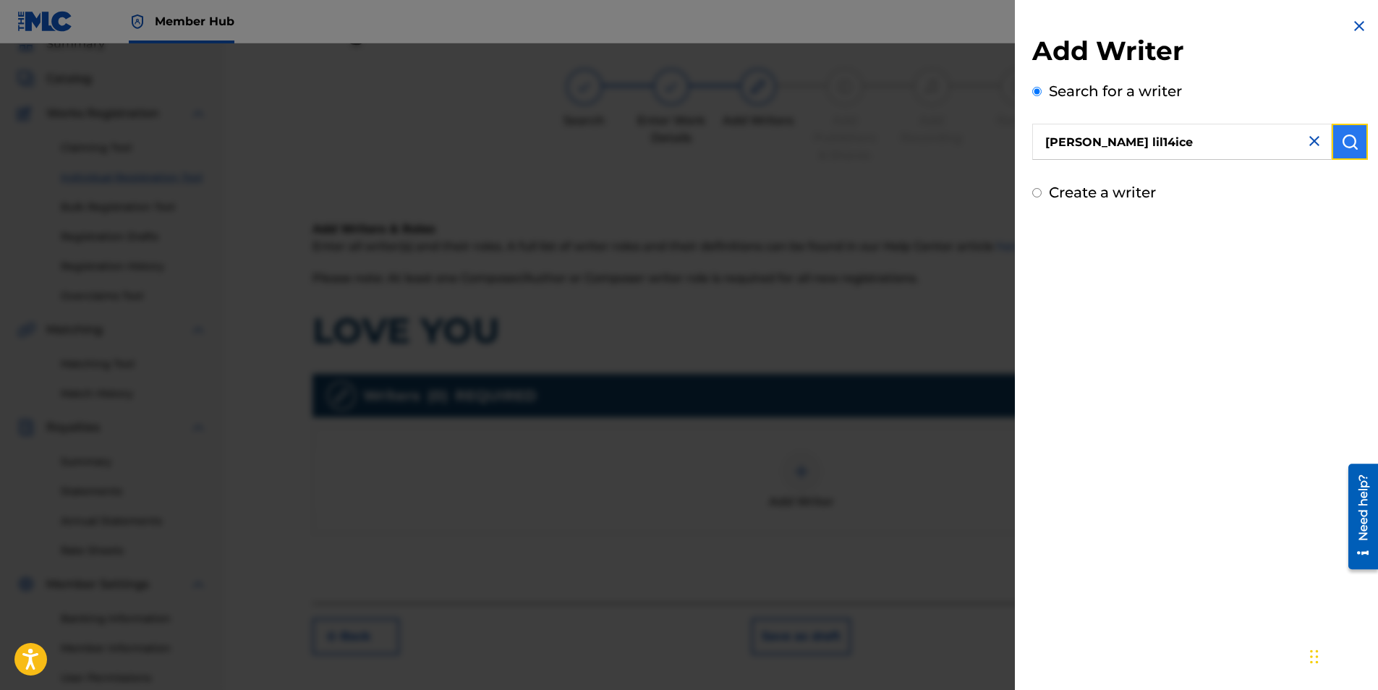
click at [1353, 130] on button "submit" at bounding box center [1350, 142] width 36 height 36
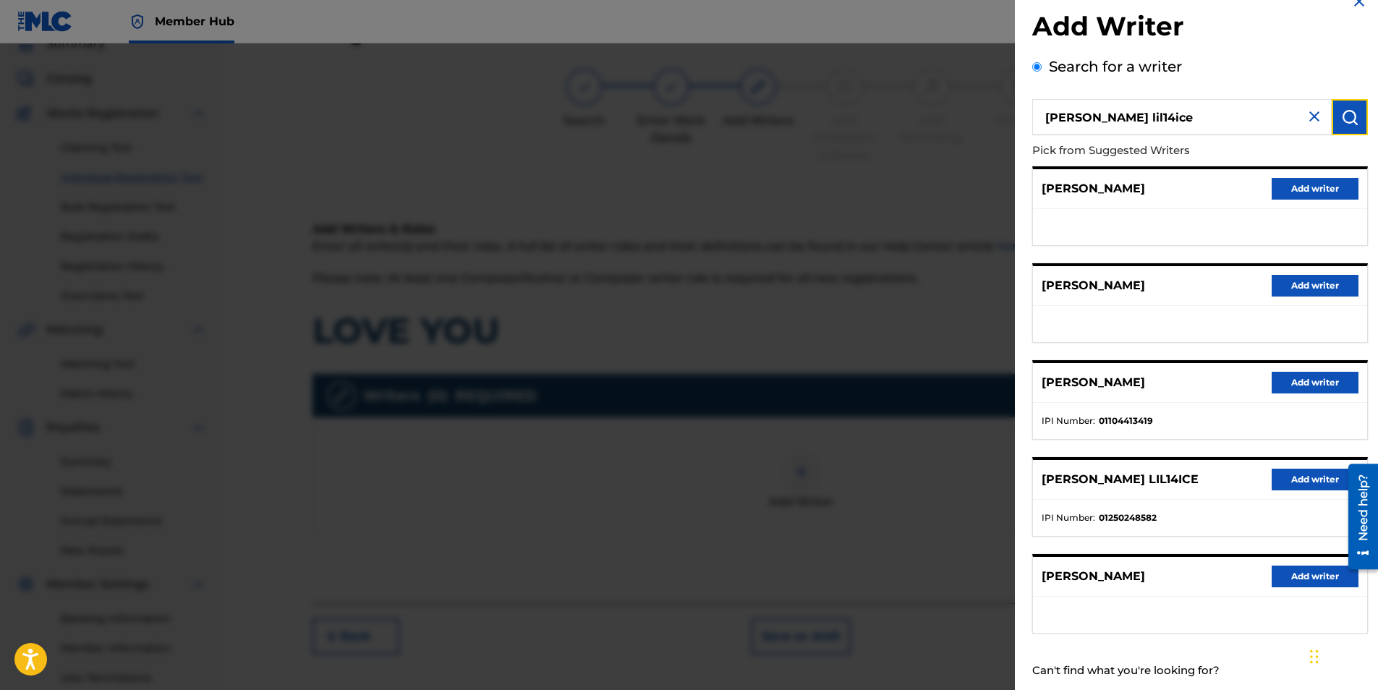
scroll to position [59, 0]
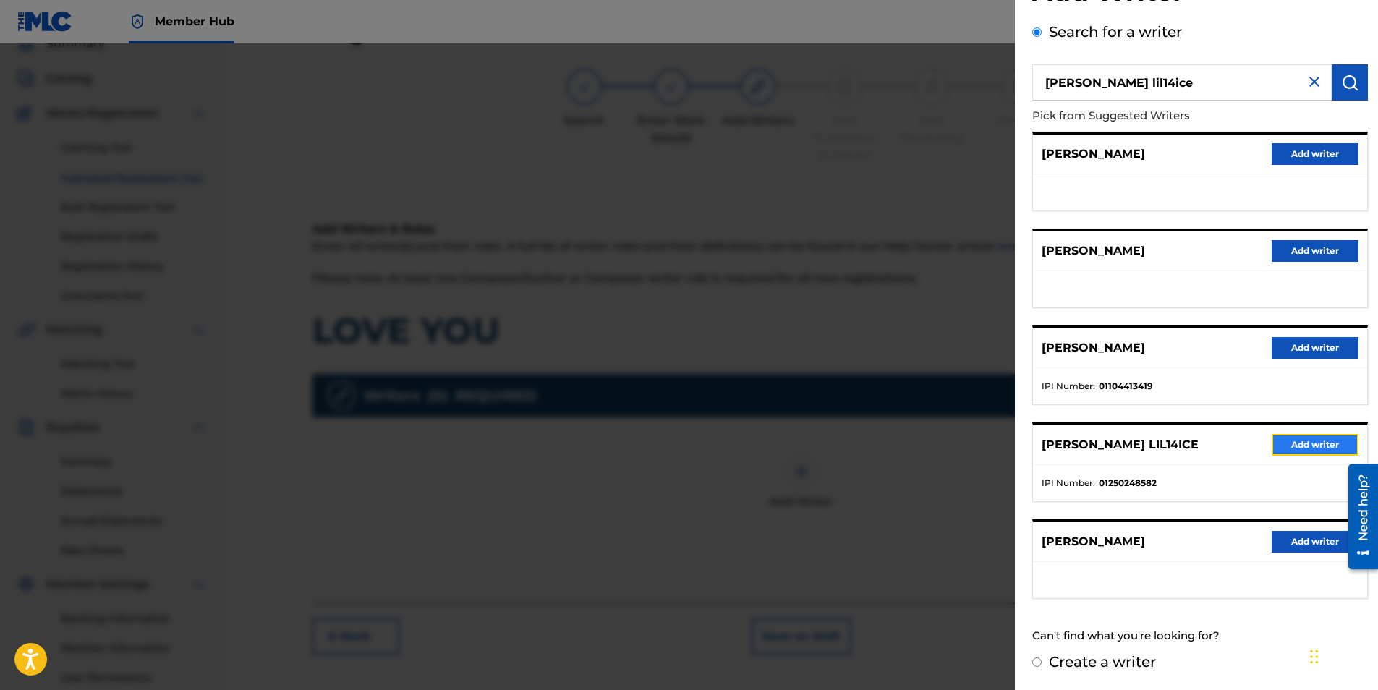
click at [1310, 448] on button "Add writer" at bounding box center [1315, 445] width 87 height 22
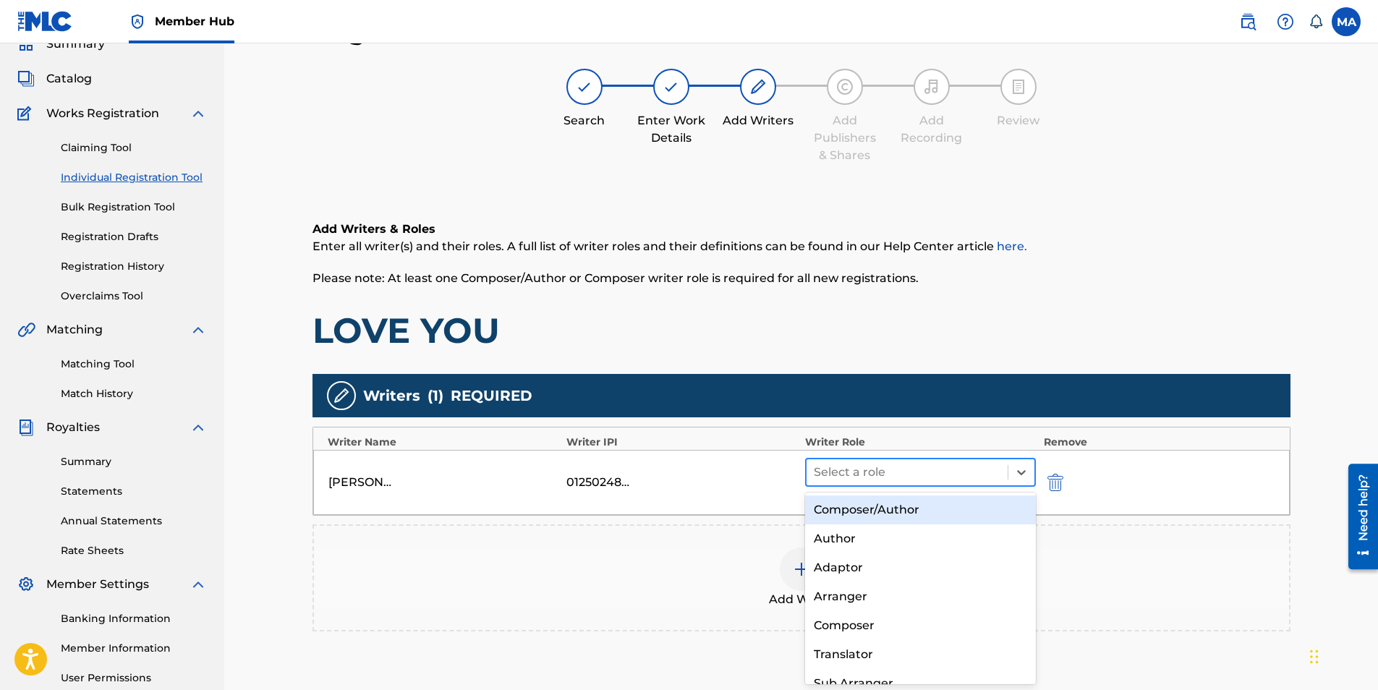
click at [896, 477] on div at bounding box center [907, 472] width 187 height 20
click at [886, 511] on div "Composer/Author" at bounding box center [921, 510] width 232 height 29
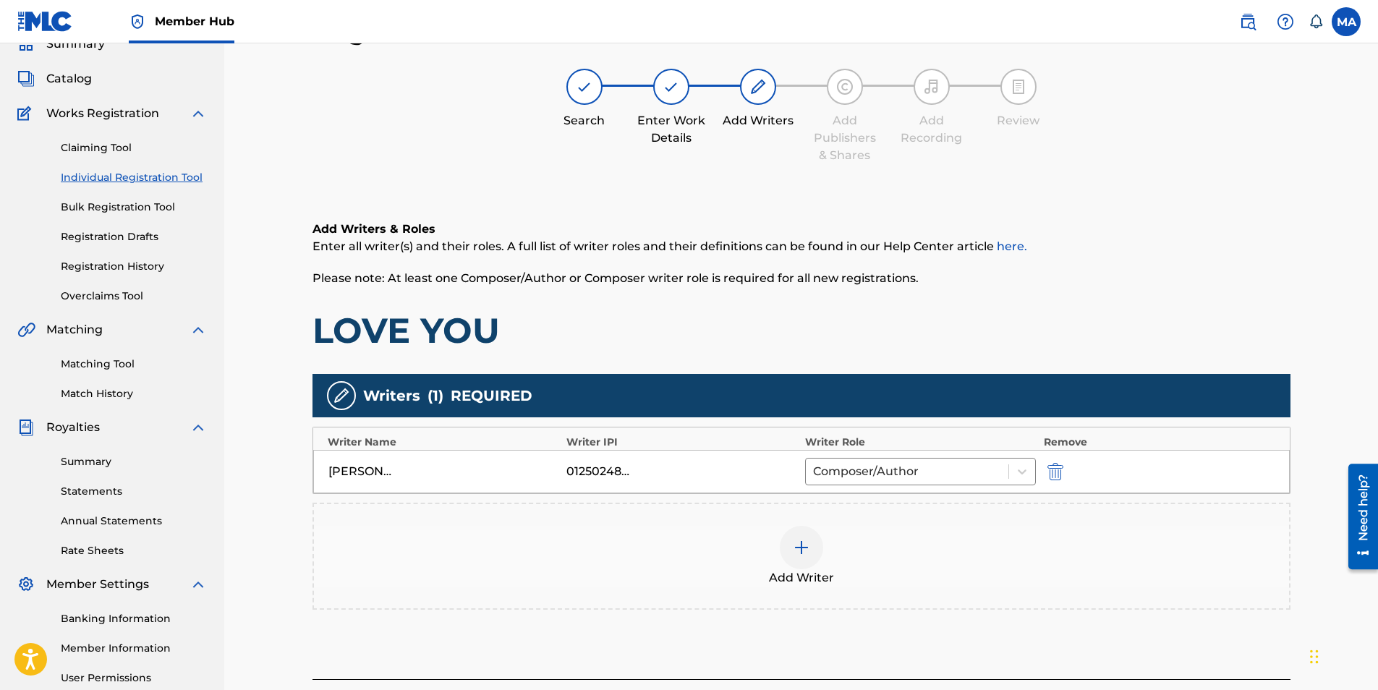
click at [806, 543] on img at bounding box center [801, 547] width 17 height 17
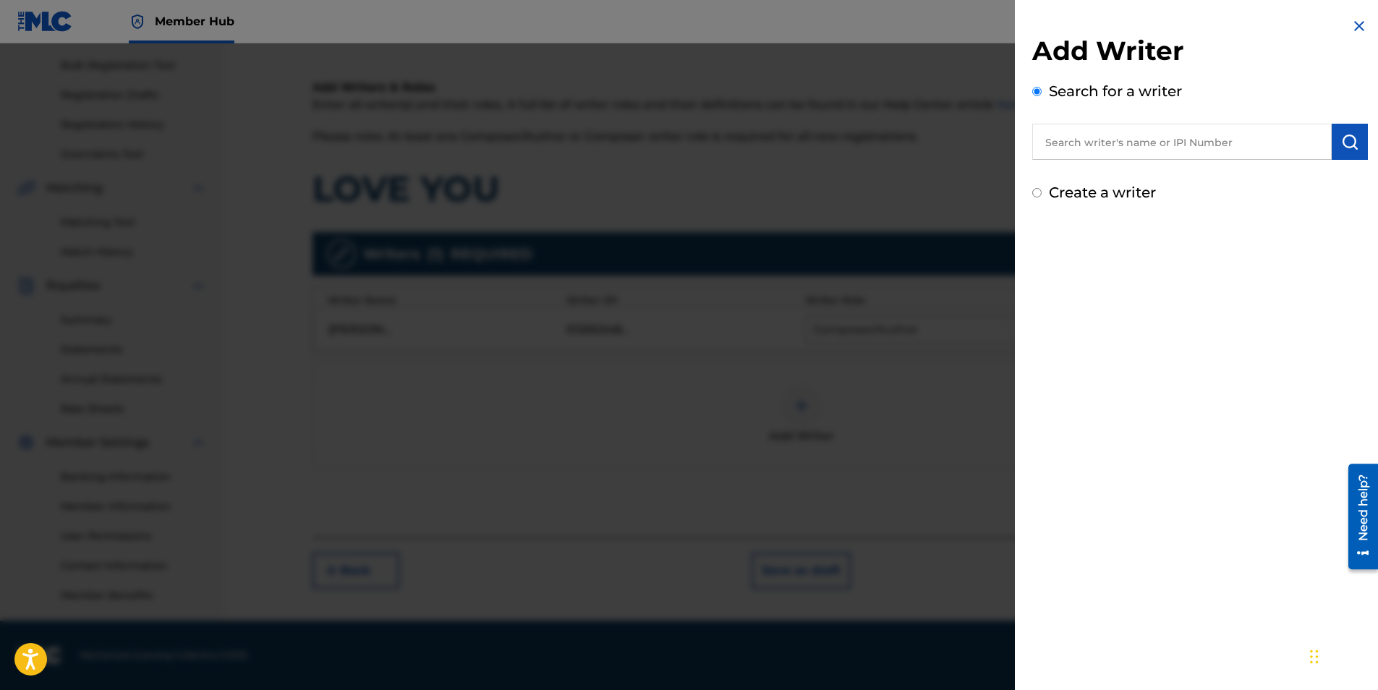
scroll to position [0, 0]
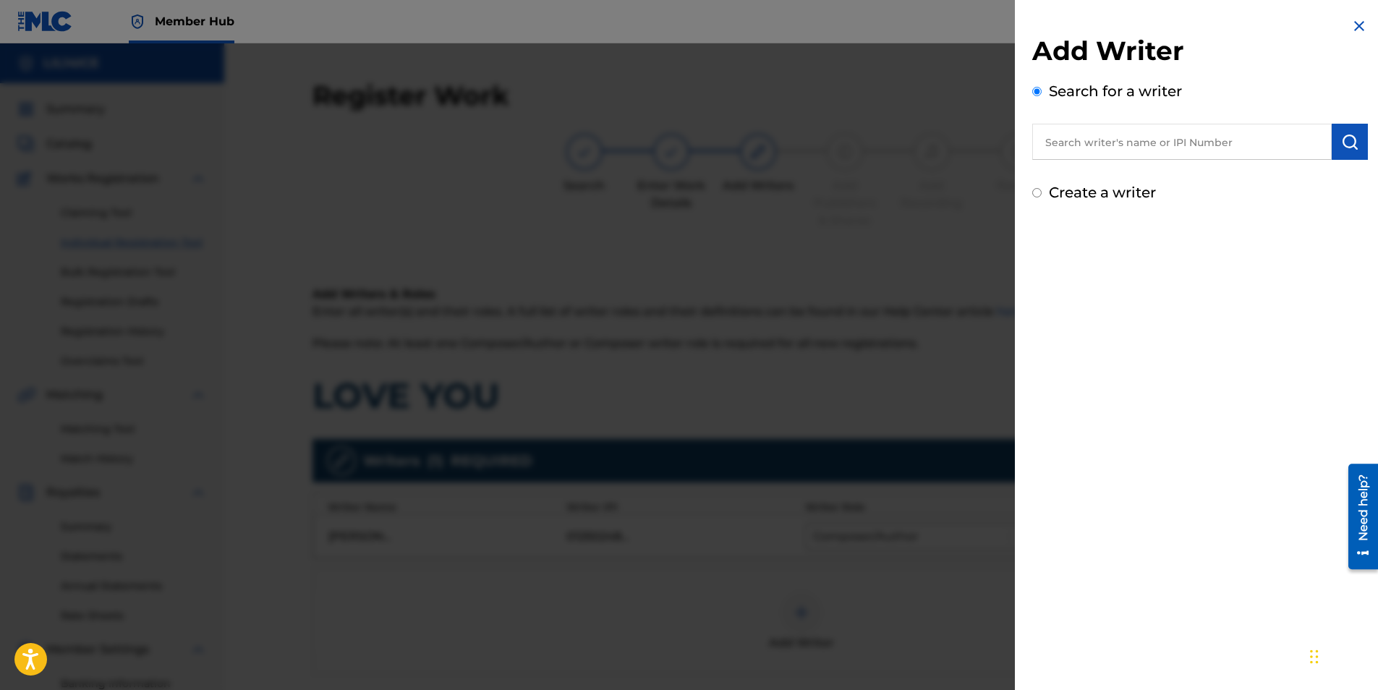
click at [1267, 150] on input "text" at bounding box center [1182, 142] width 300 height 36
type input "LIL14ICE"
click at [1351, 142] on img "submit" at bounding box center [1349, 141] width 17 height 17
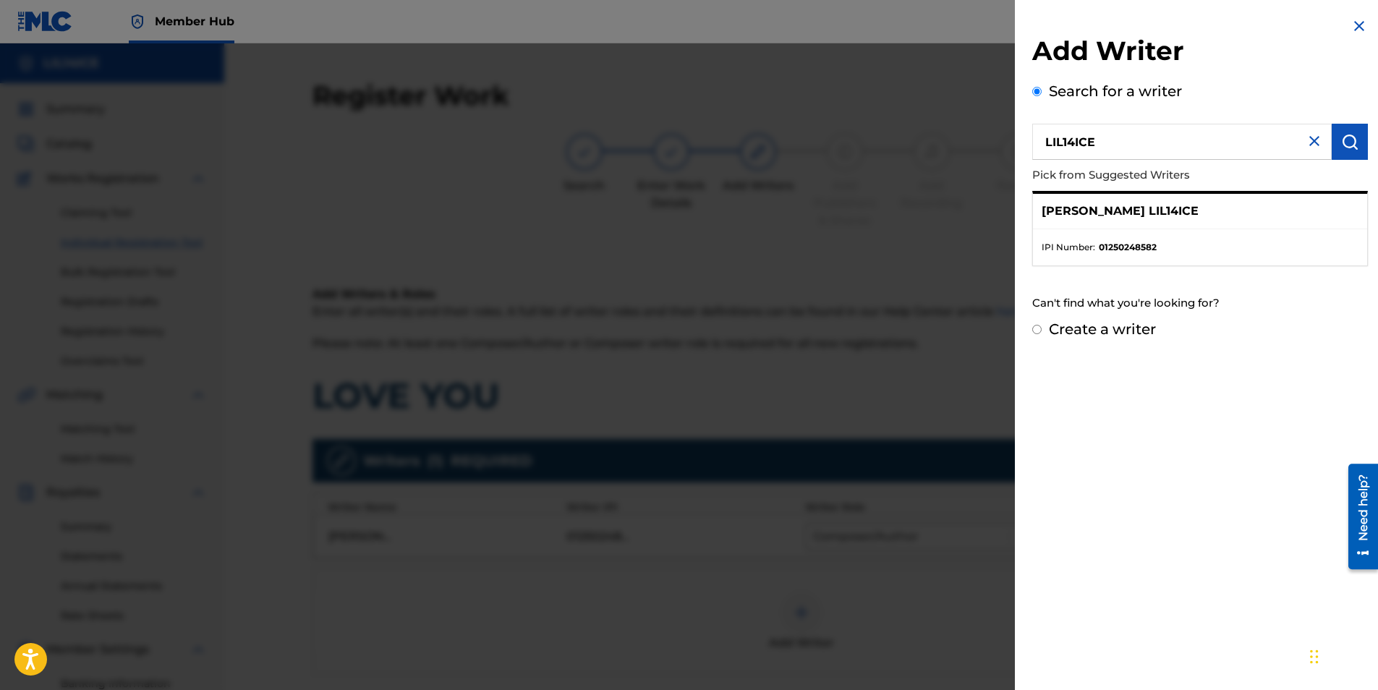
click at [1309, 146] on img at bounding box center [1314, 140] width 17 height 17
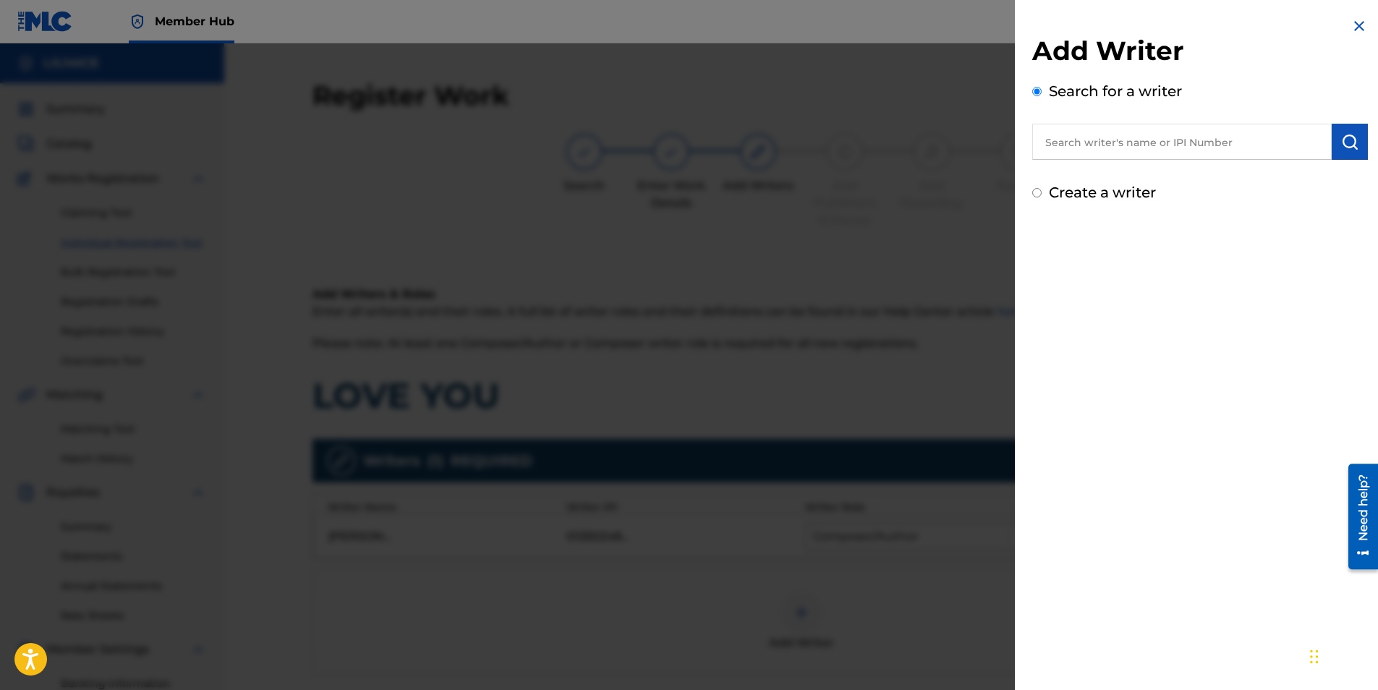
click at [1244, 152] on input "text" at bounding box center [1182, 142] width 300 height 36
paste input "1250248484"
type input "1250248484"
click at [1343, 137] on img "submit" at bounding box center [1349, 141] width 17 height 17
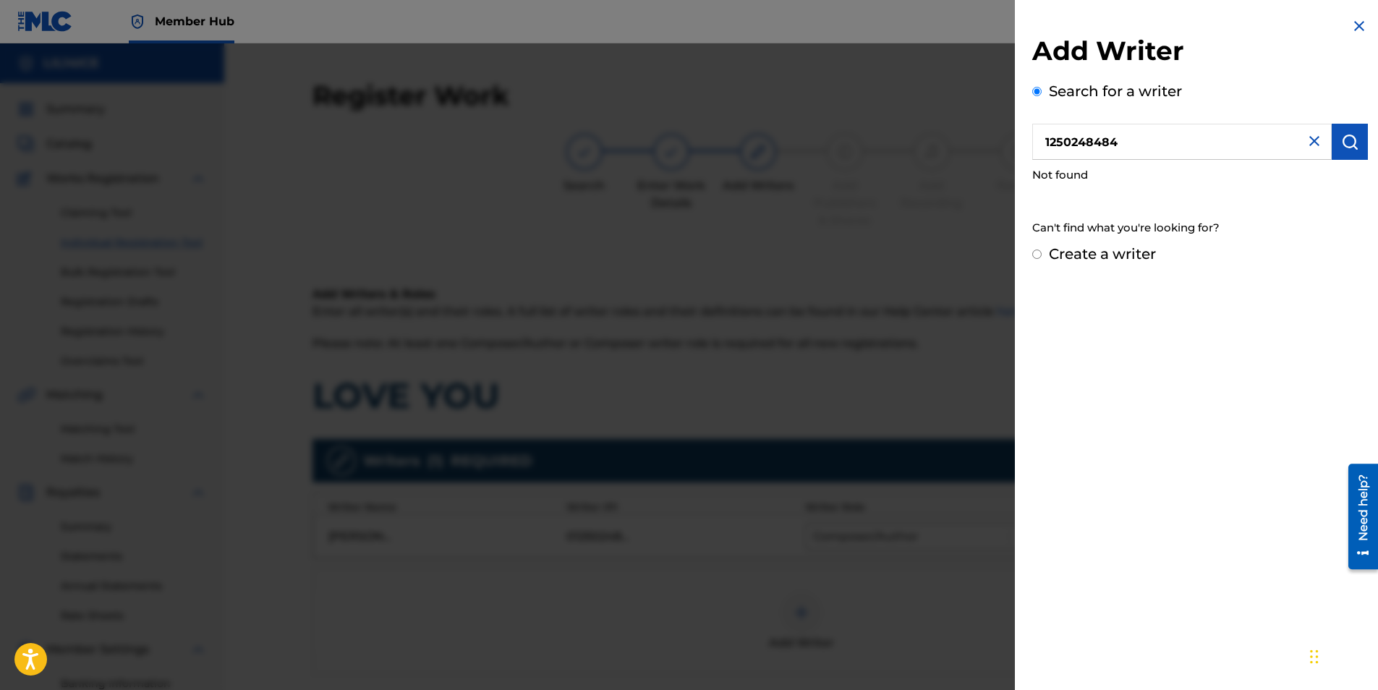
click at [1307, 149] on img at bounding box center [1314, 140] width 17 height 17
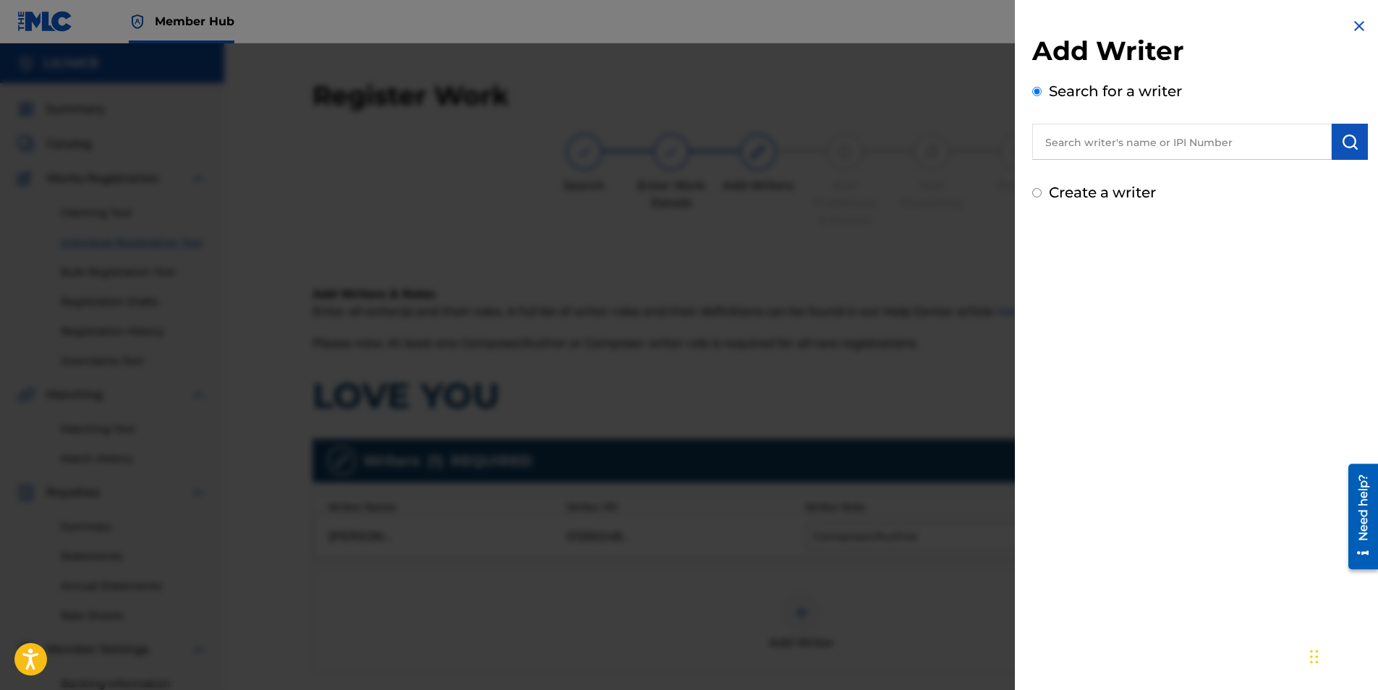
click at [1351, 30] on img at bounding box center [1359, 25] width 17 height 17
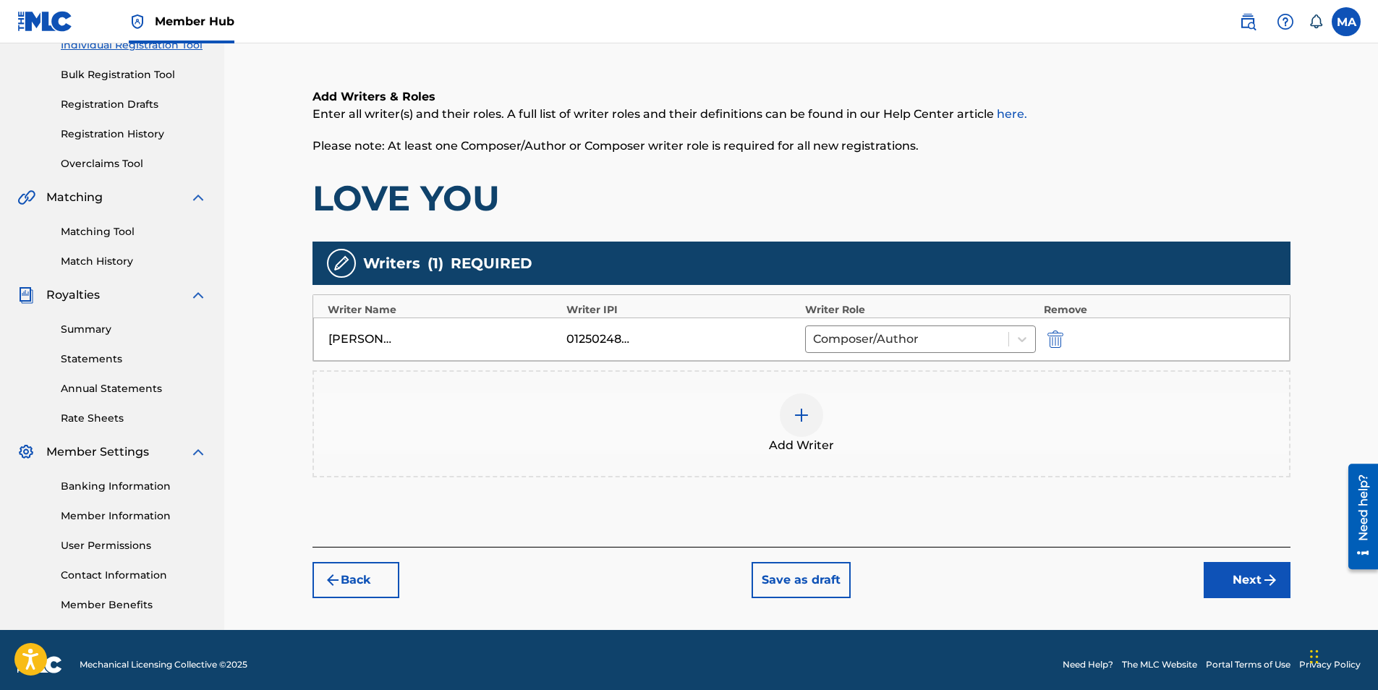
scroll to position [207, 0]
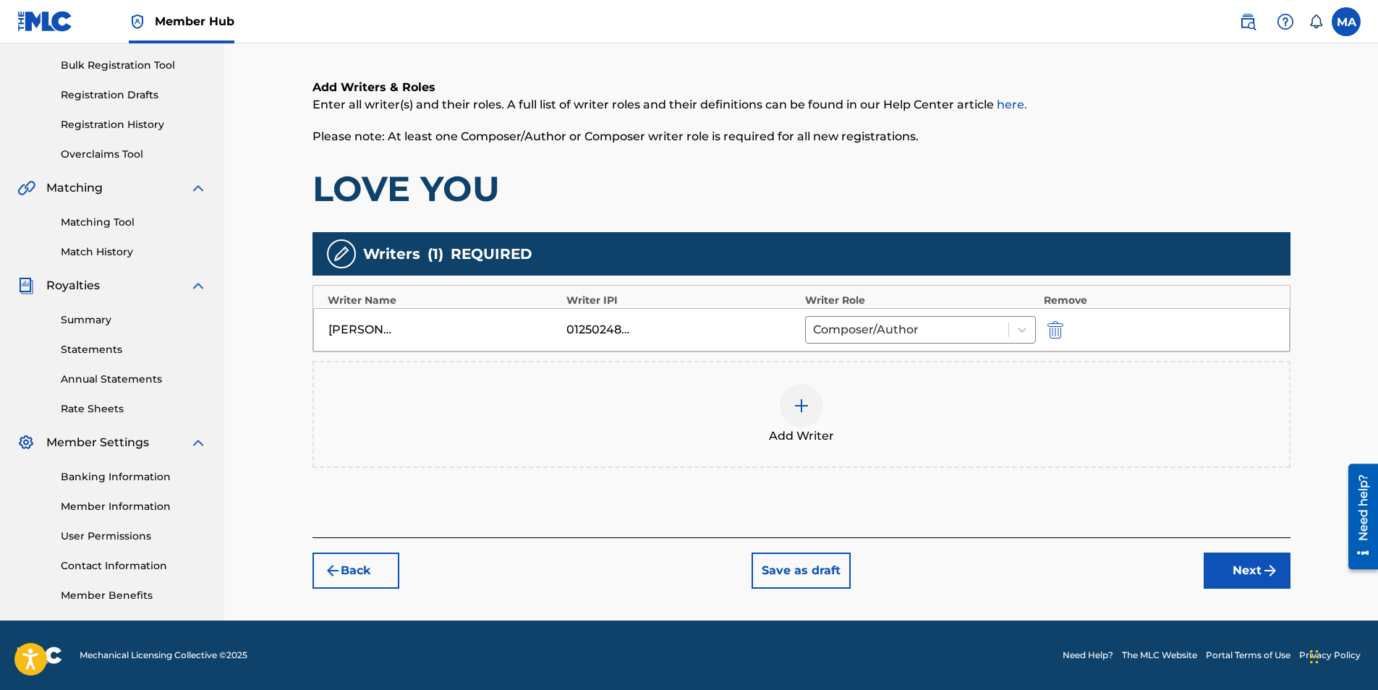
click at [821, 396] on div at bounding box center [801, 405] width 43 height 43
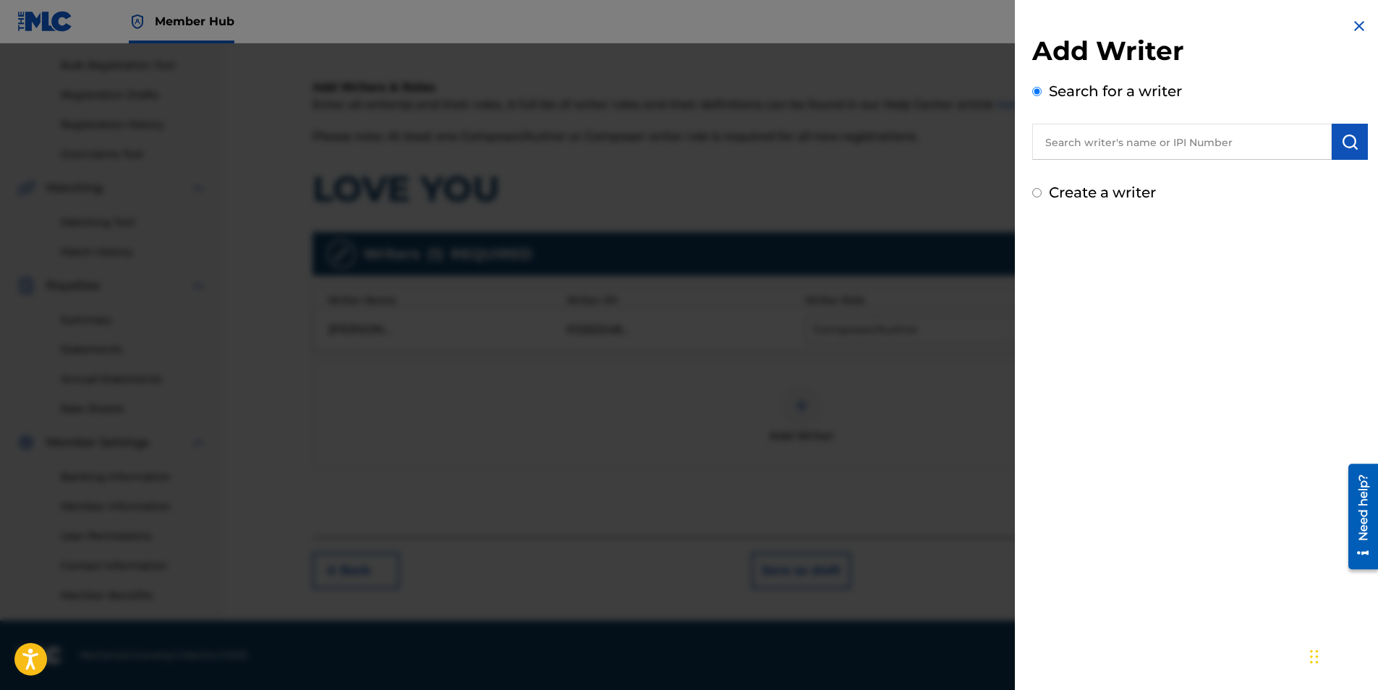
click at [1202, 155] on input "text" at bounding box center [1182, 142] width 300 height 36
paste input "1250248582"
type input "1250248582"
click at [1332, 142] on button "submit" at bounding box center [1350, 142] width 36 height 36
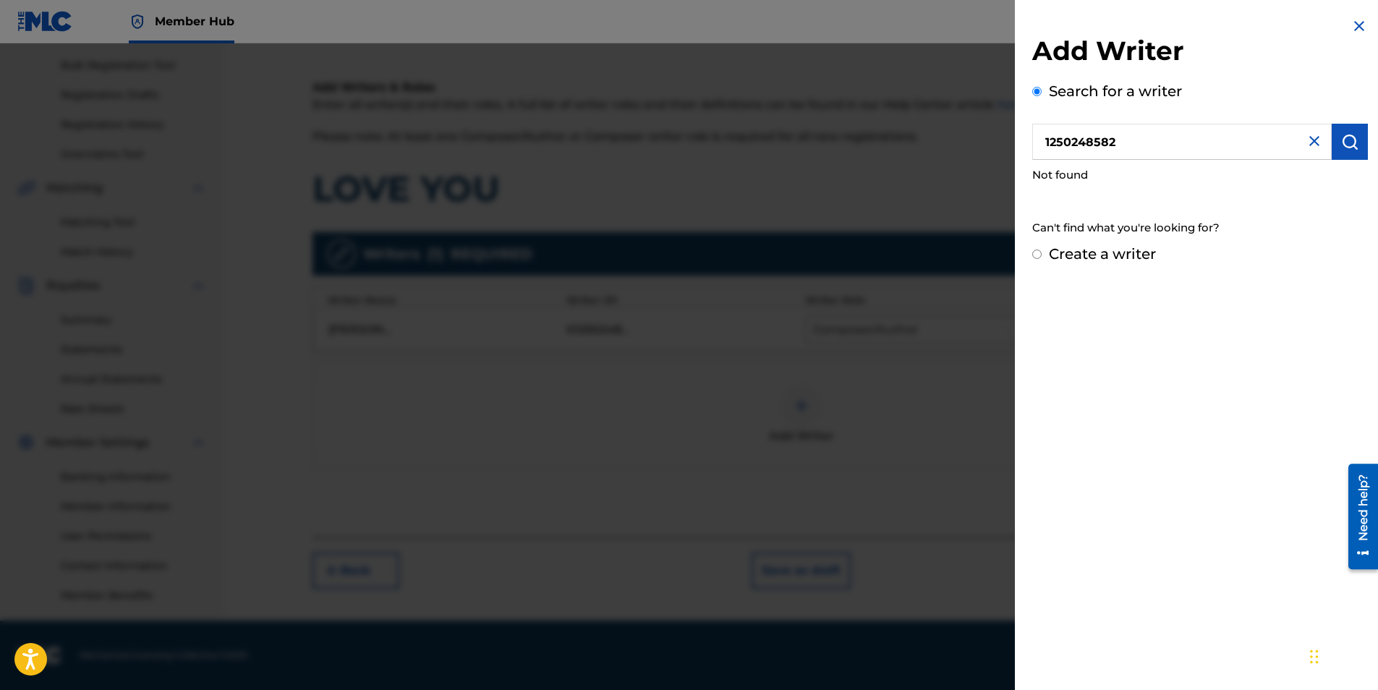
click at [1306, 141] on img at bounding box center [1314, 140] width 17 height 17
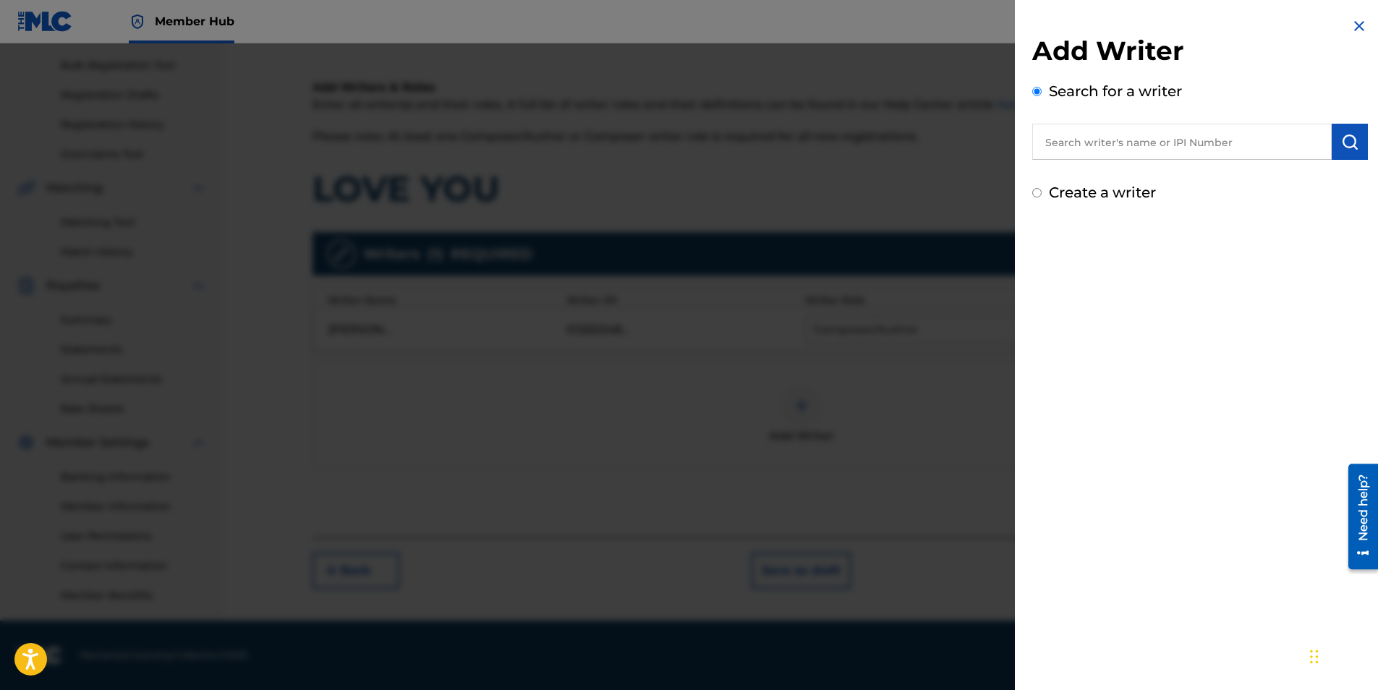
click at [1340, 21] on div "Add Writer Search for a writer Create a writer" at bounding box center [1200, 110] width 370 height 221
click at [1344, 24] on div "Add Writer Search for a writer Create a writer" at bounding box center [1200, 110] width 370 height 221
click at [1358, 30] on img at bounding box center [1359, 25] width 17 height 17
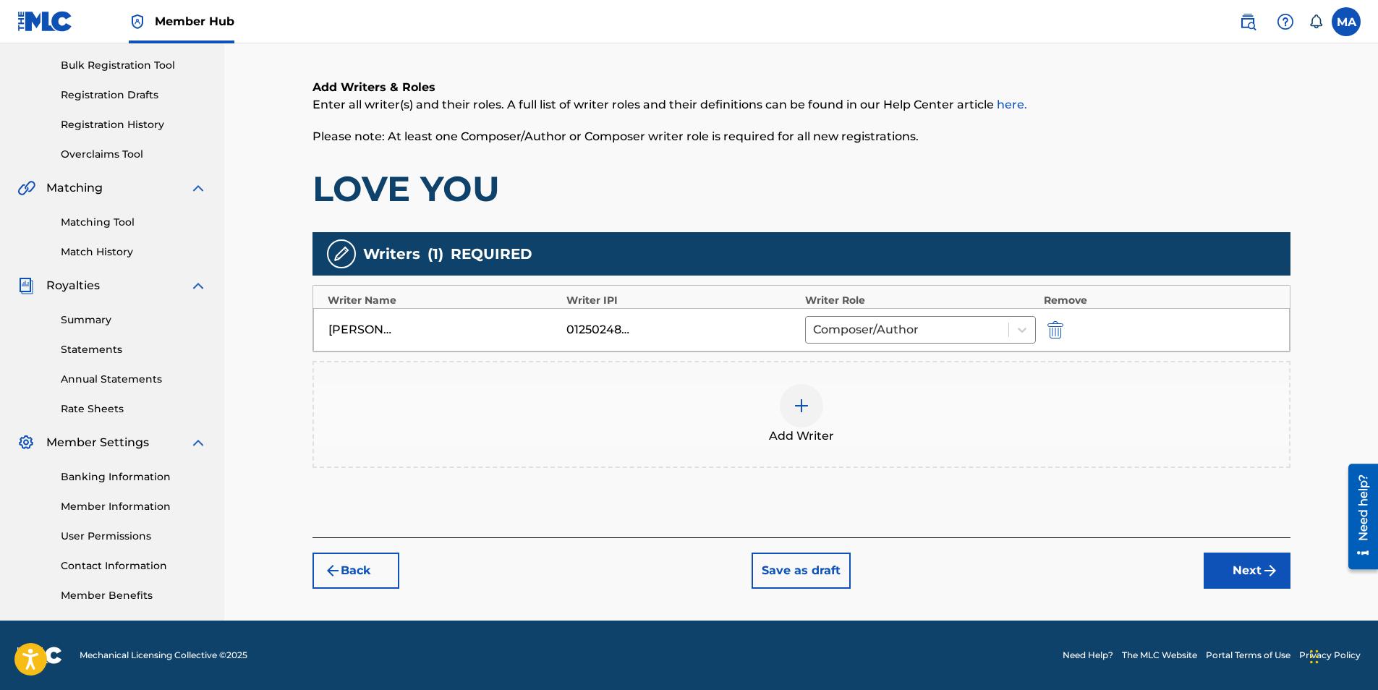
click at [609, 318] on div "[PERSON_NAME] LIL14ICE 01250248582 Composer/Author" at bounding box center [801, 329] width 977 height 43
click at [608, 324] on div "01250248582" at bounding box center [598, 329] width 65 height 17
click at [623, 336] on div "01250248582" at bounding box center [598, 329] width 65 height 17
click at [1053, 327] on img "submit" at bounding box center [1056, 329] width 16 height 17
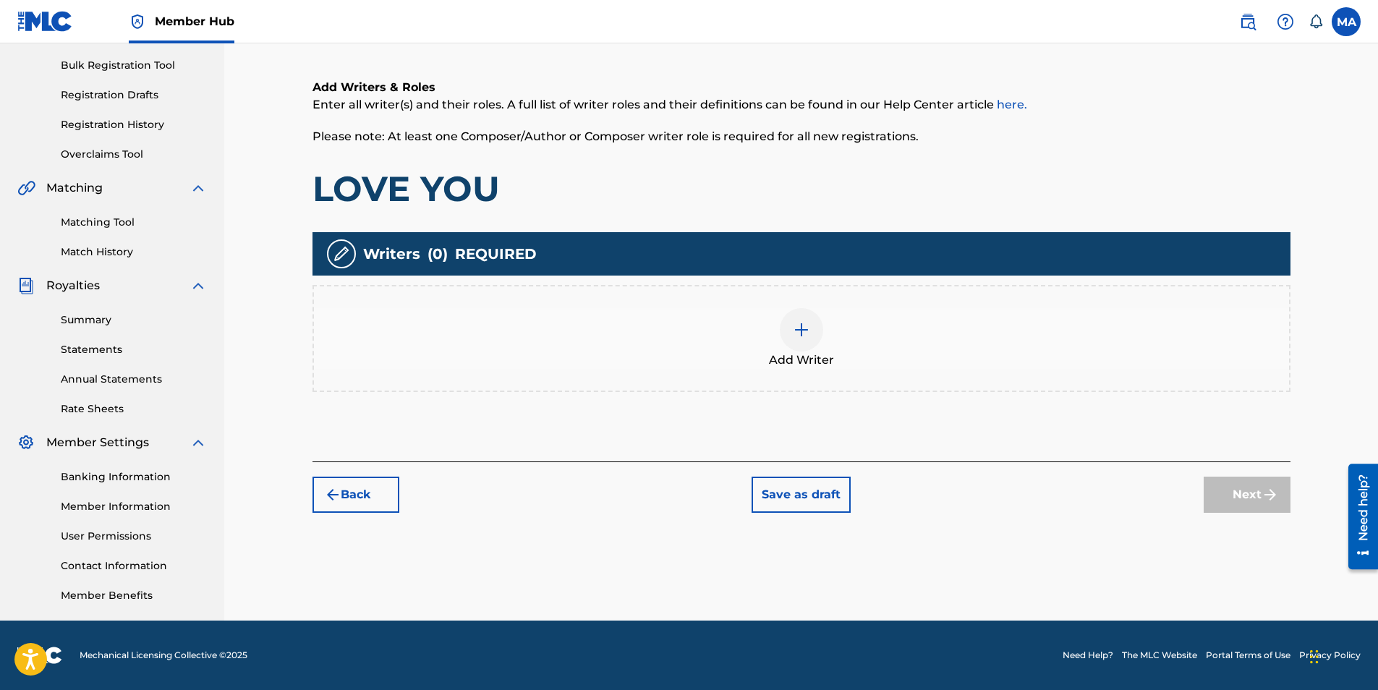
click at [810, 349] on div at bounding box center [801, 329] width 43 height 43
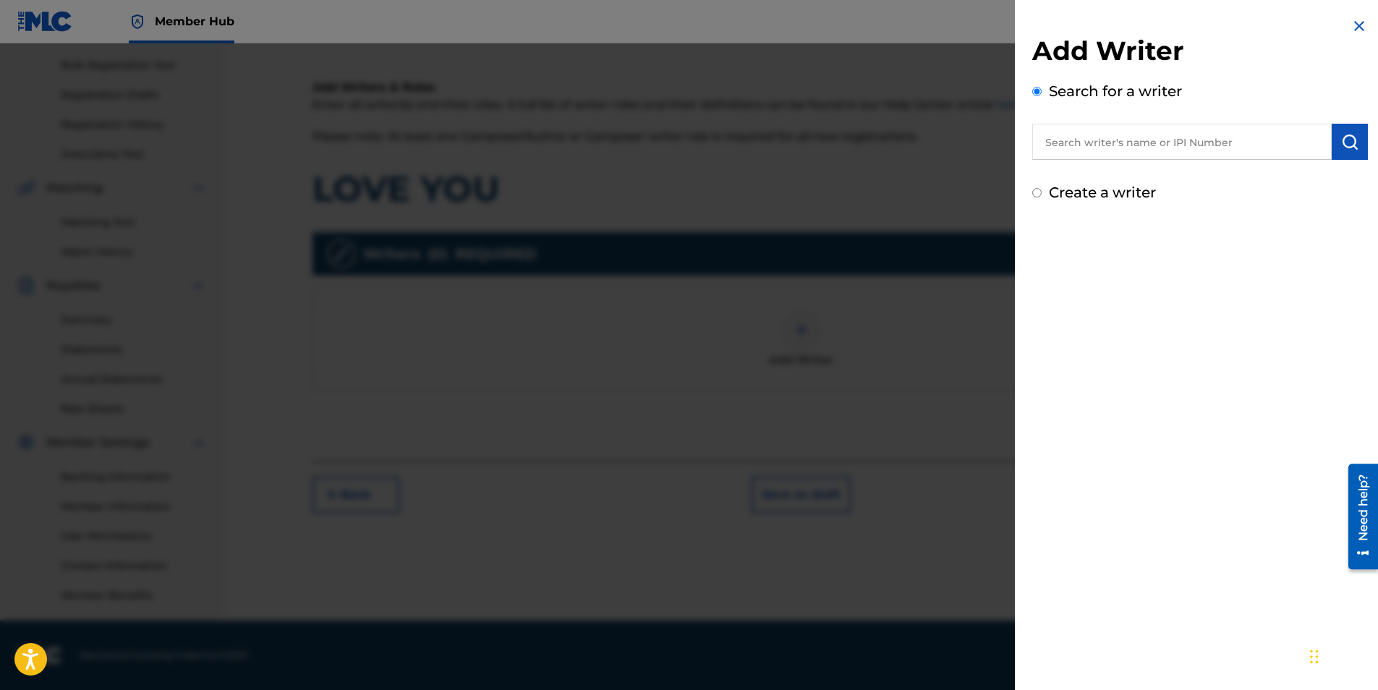
click at [1163, 145] on input "text" at bounding box center [1182, 142] width 300 height 36
type input "m"
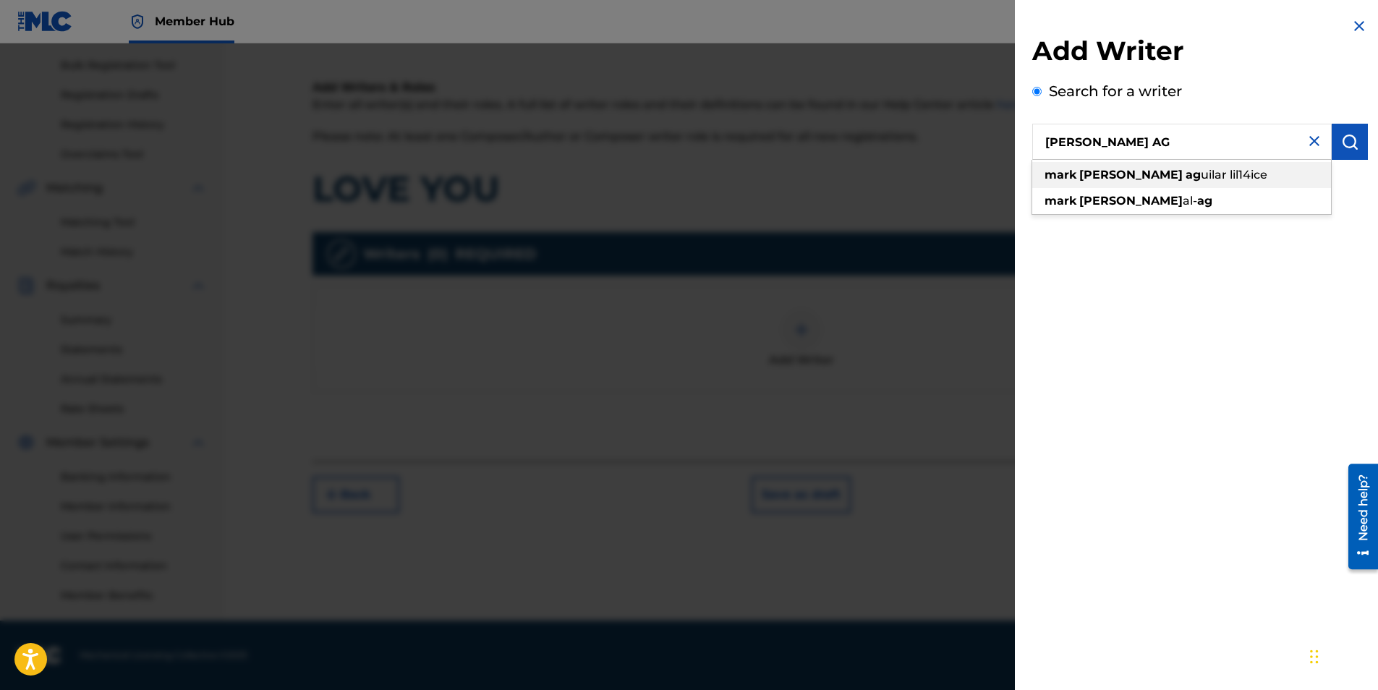
click at [1163, 165] on div "[PERSON_NAME] ag uilar lil14ice" at bounding box center [1181, 175] width 299 height 26
type input "[PERSON_NAME] lil14ice"
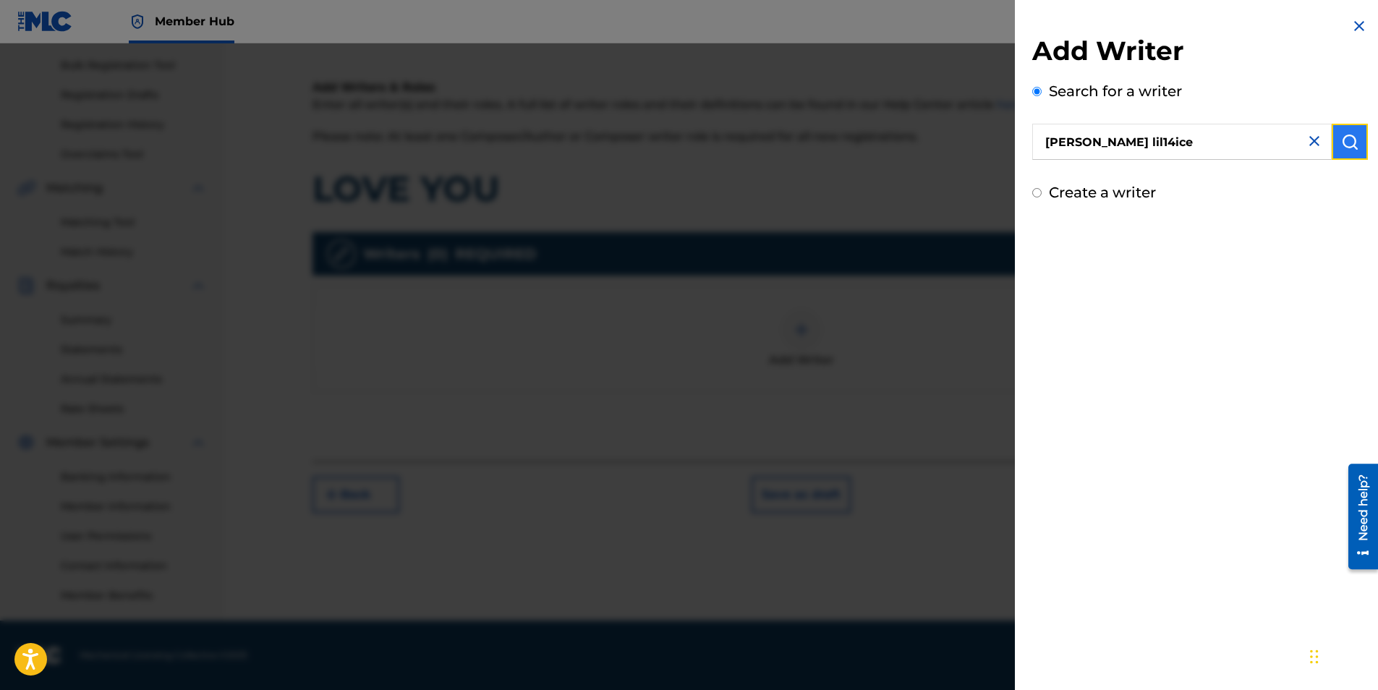
click at [1341, 148] on img "submit" at bounding box center [1349, 141] width 17 height 17
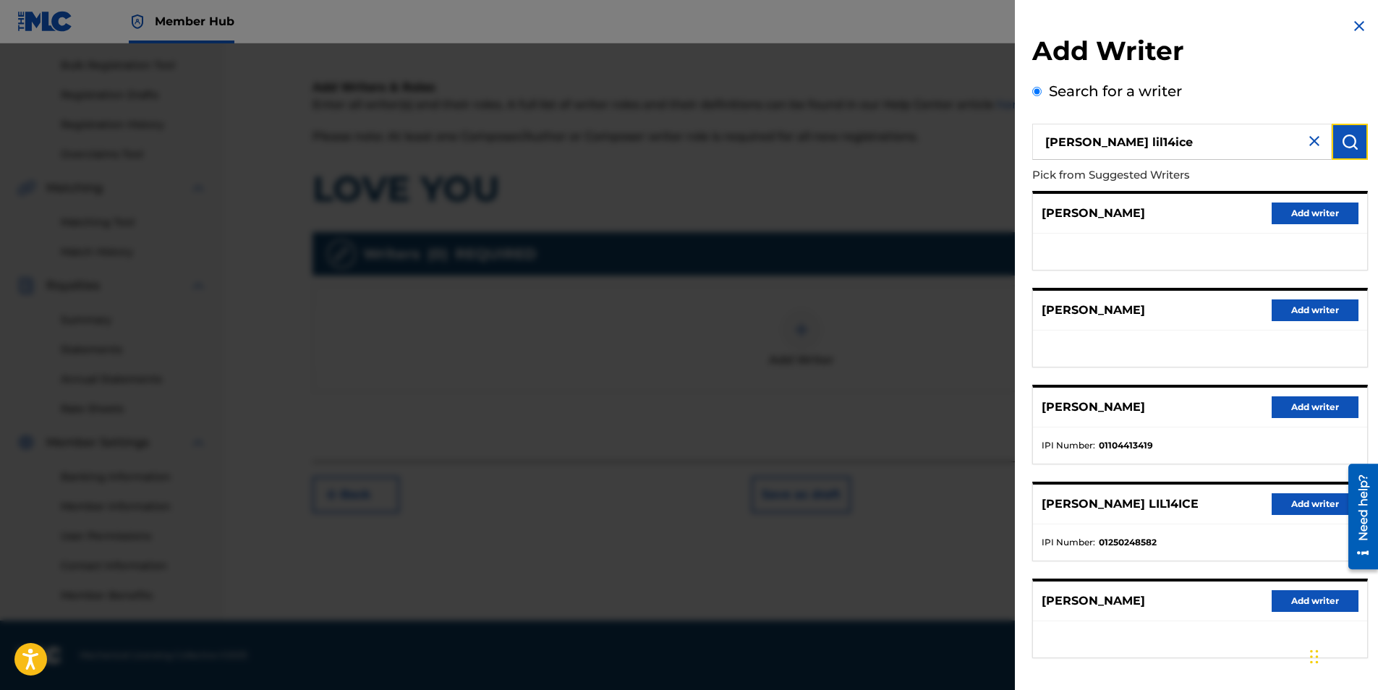
scroll to position [59, 0]
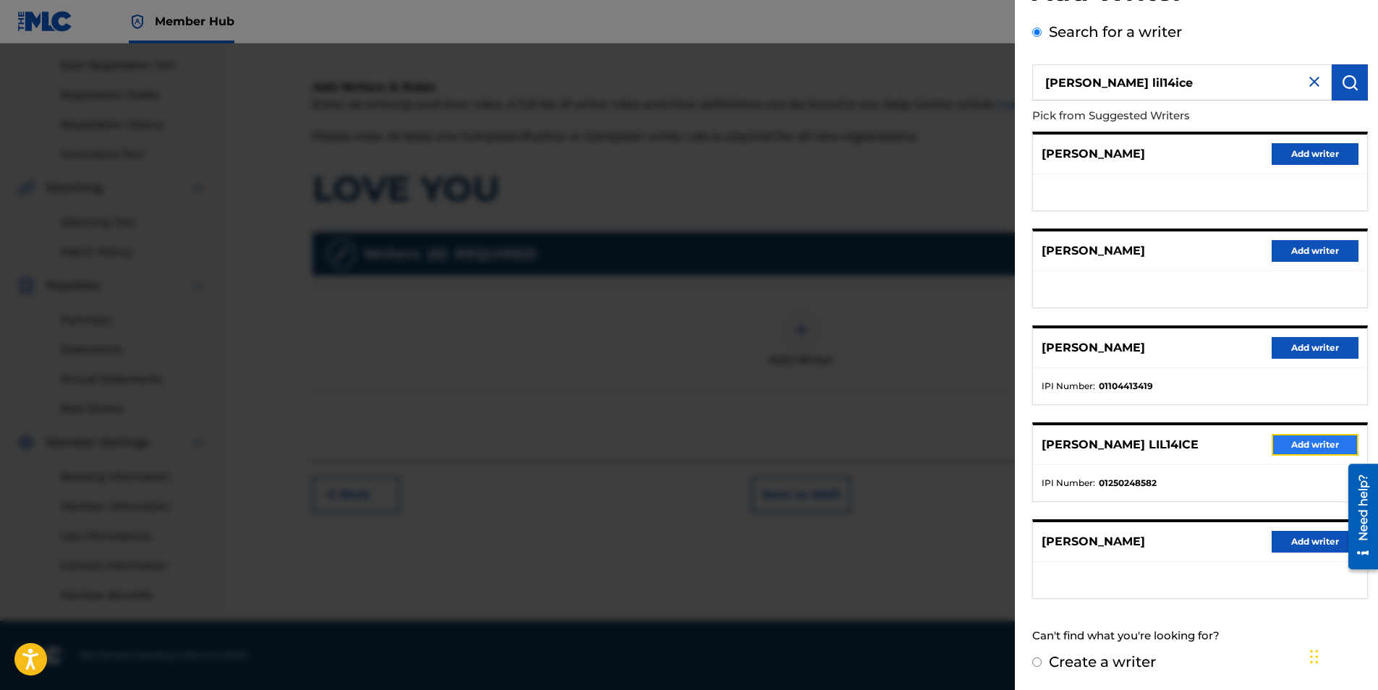
click at [1315, 446] on button "Add writer" at bounding box center [1315, 445] width 87 height 22
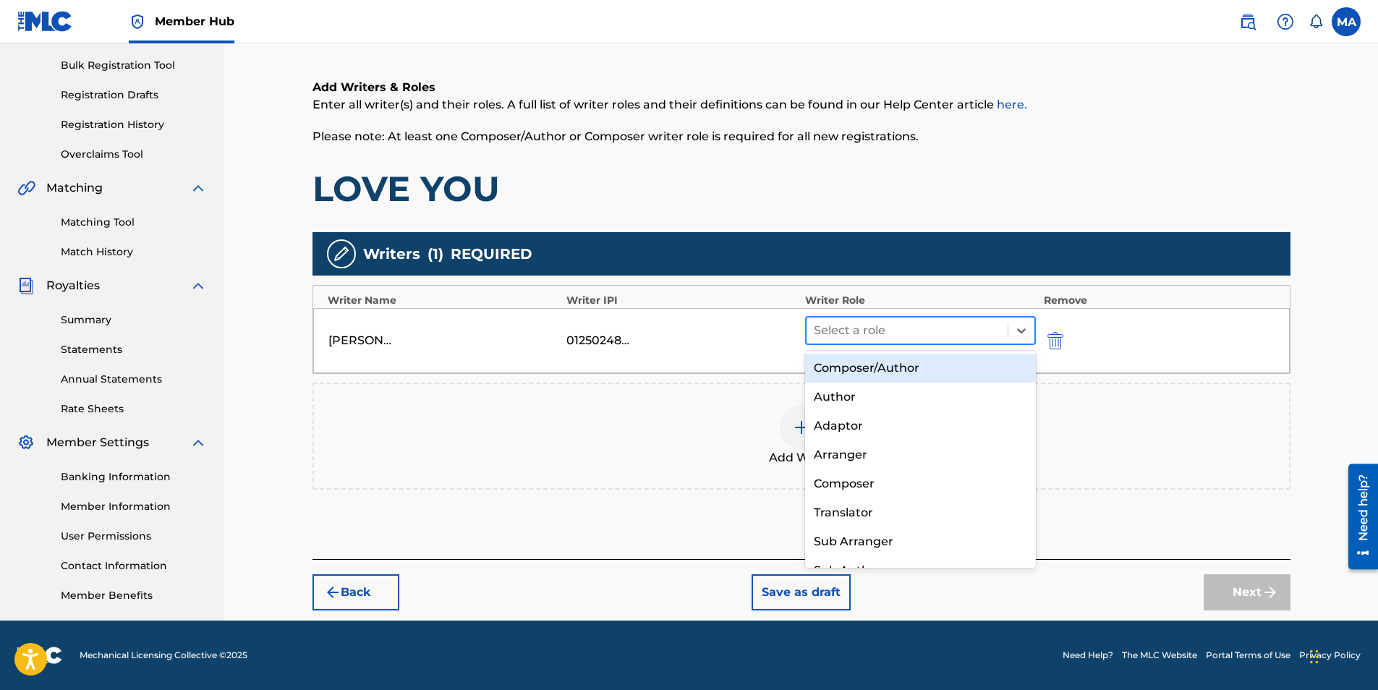
click at [896, 340] on div at bounding box center [907, 330] width 187 height 20
click at [896, 372] on div "Composer/Author" at bounding box center [921, 368] width 232 height 29
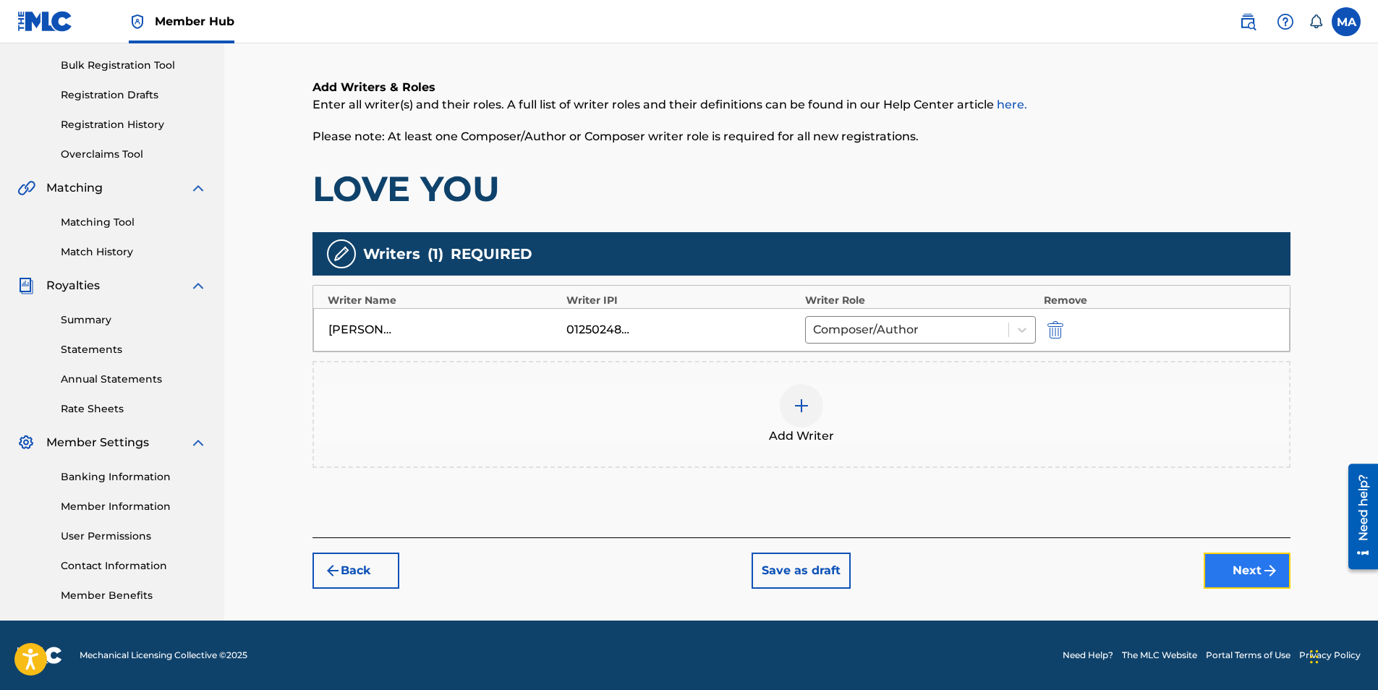
click at [1231, 559] on button "Next" at bounding box center [1247, 571] width 87 height 36
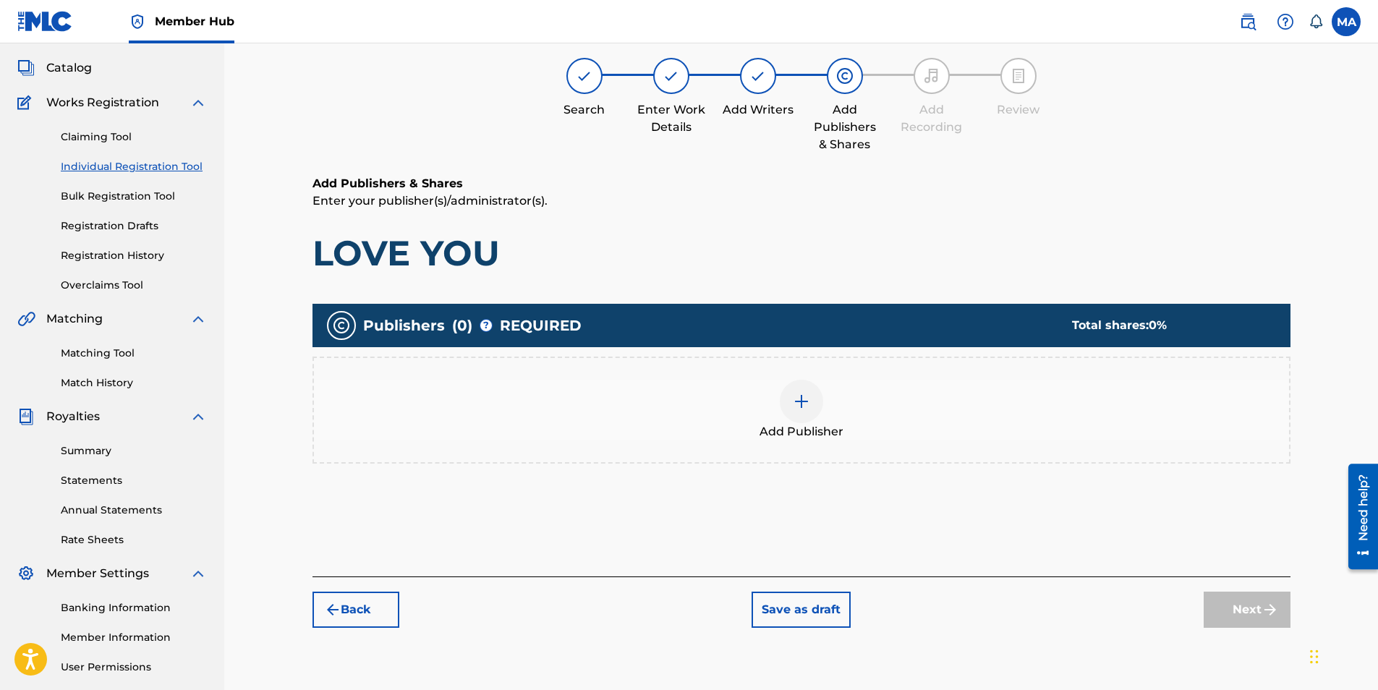
scroll to position [65, 0]
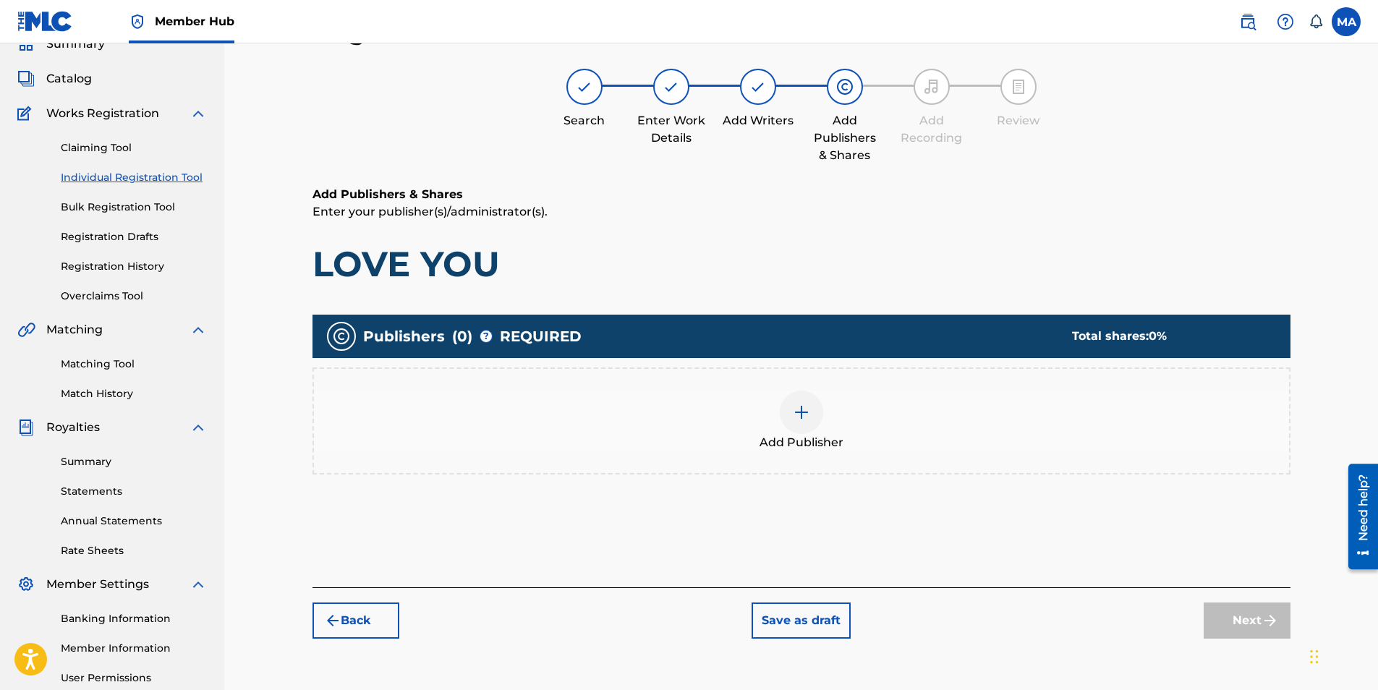
click at [784, 379] on div "Add Publisher" at bounding box center [802, 421] width 978 height 107
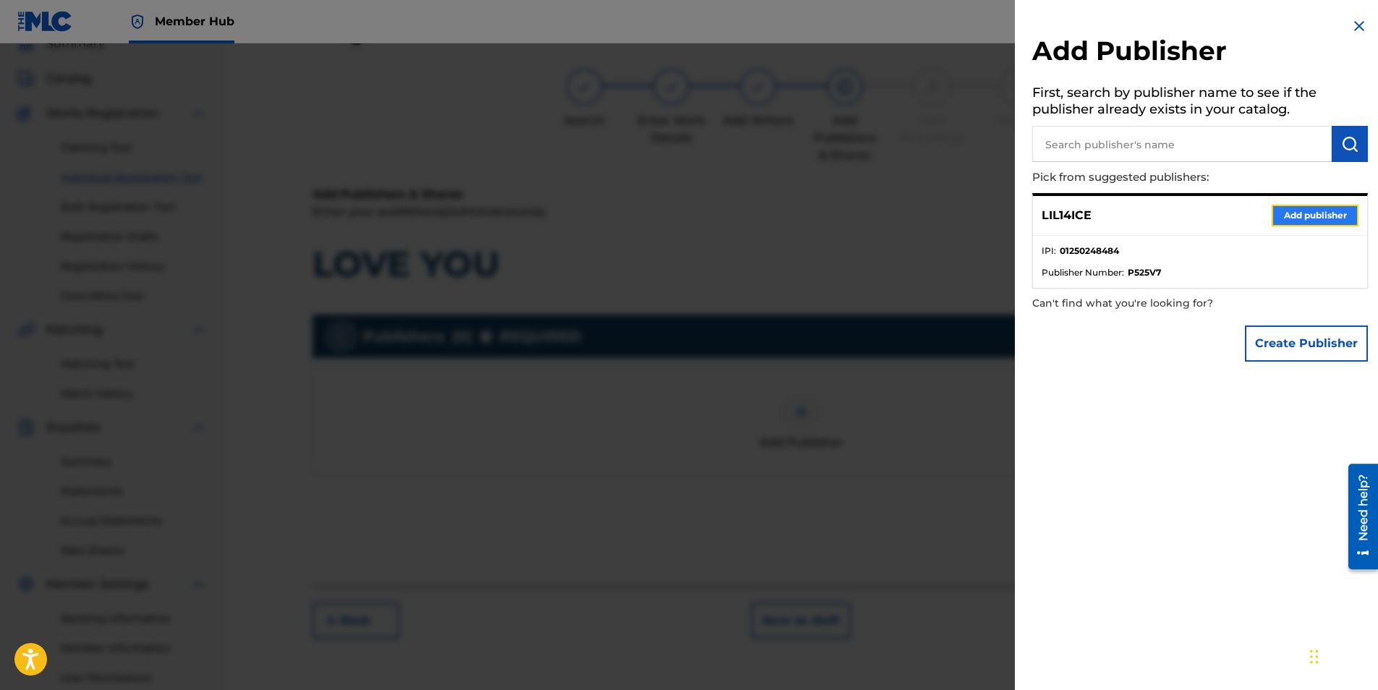
click at [1302, 212] on button "Add publisher" at bounding box center [1315, 216] width 87 height 22
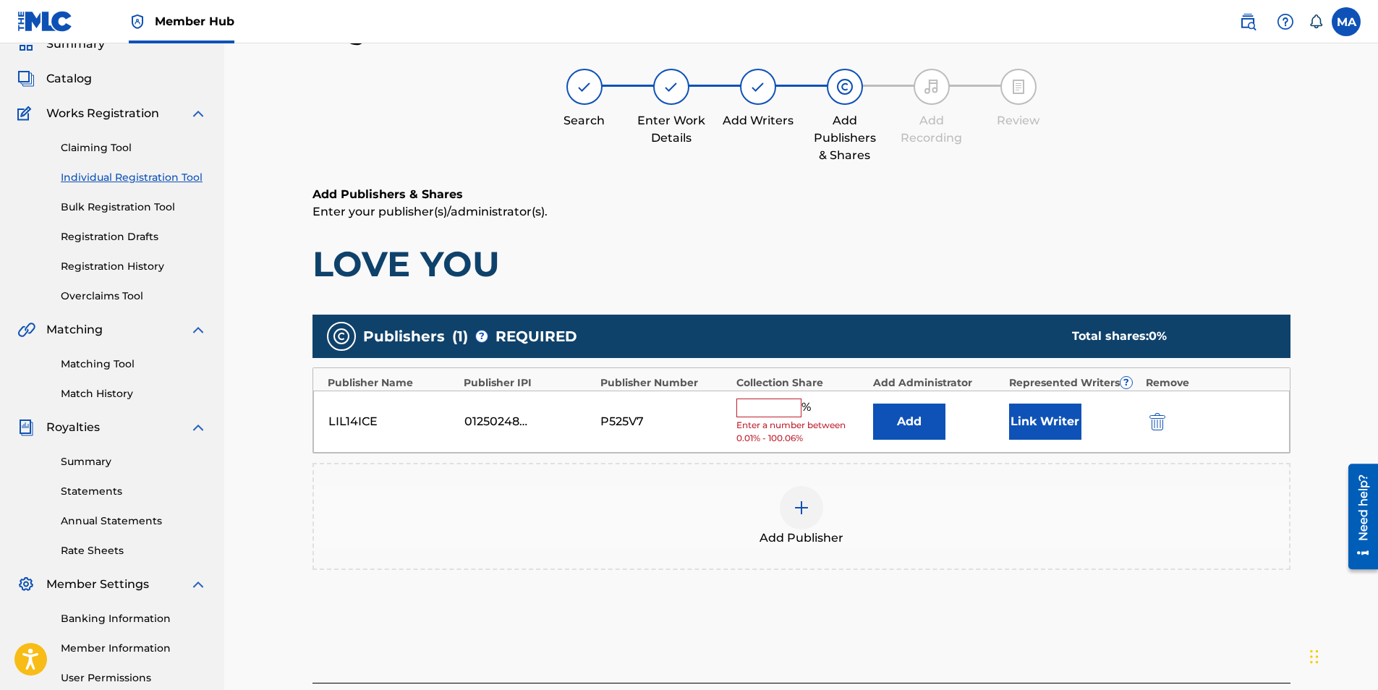
click at [785, 406] on input "text" at bounding box center [768, 408] width 65 height 19
type input "100"
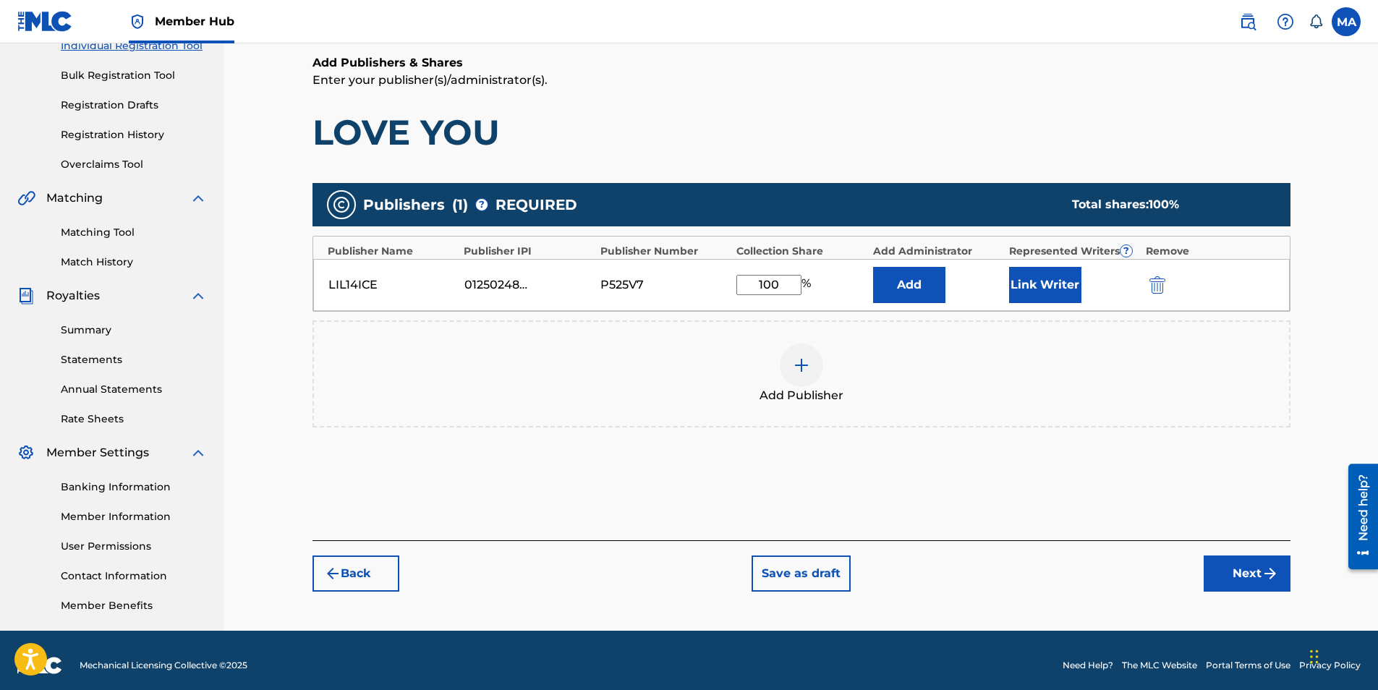
scroll to position [202, 0]
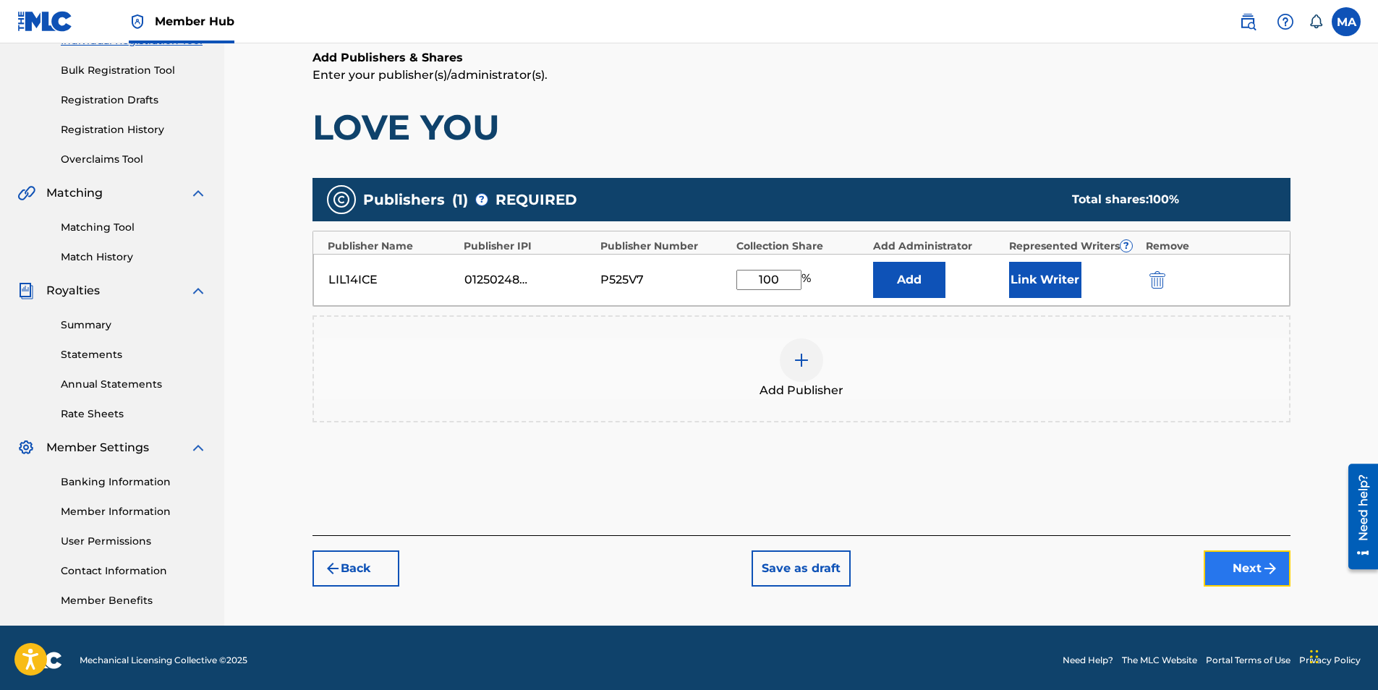
click at [1242, 569] on button "Next" at bounding box center [1247, 569] width 87 height 36
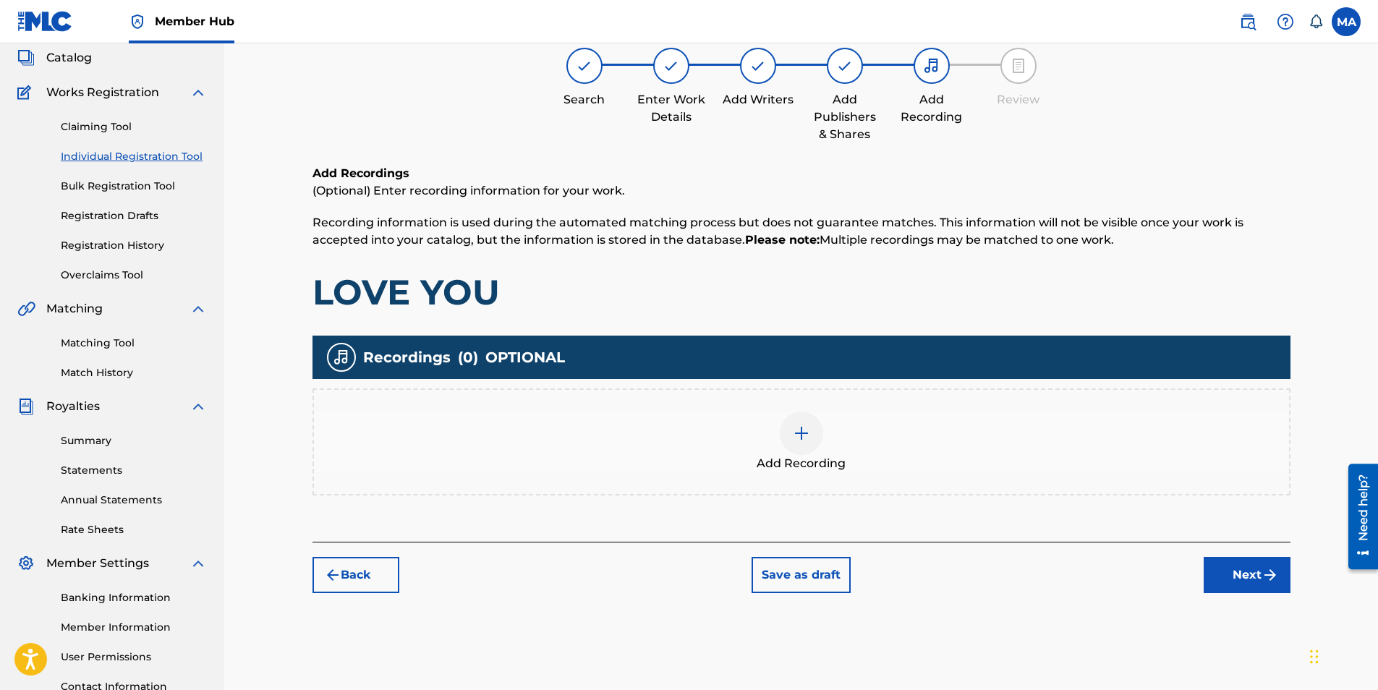
scroll to position [65, 0]
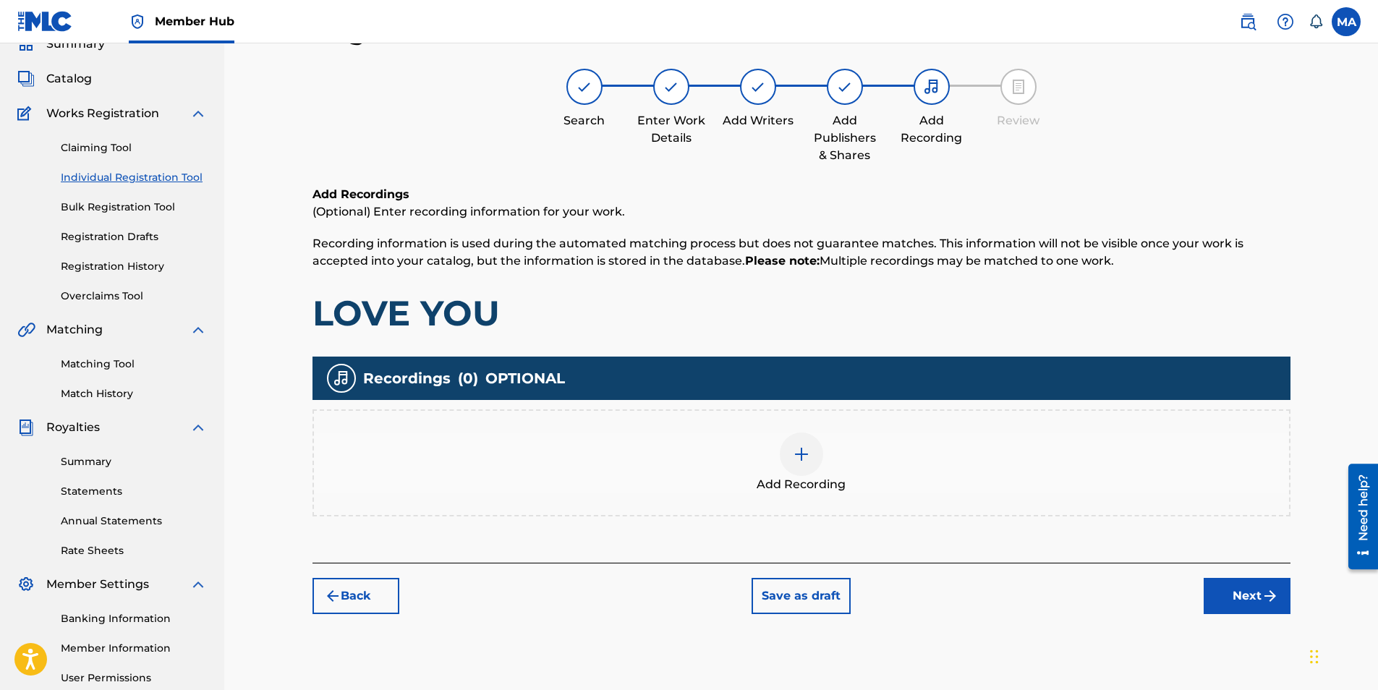
click at [817, 459] on div at bounding box center [801, 454] width 43 height 43
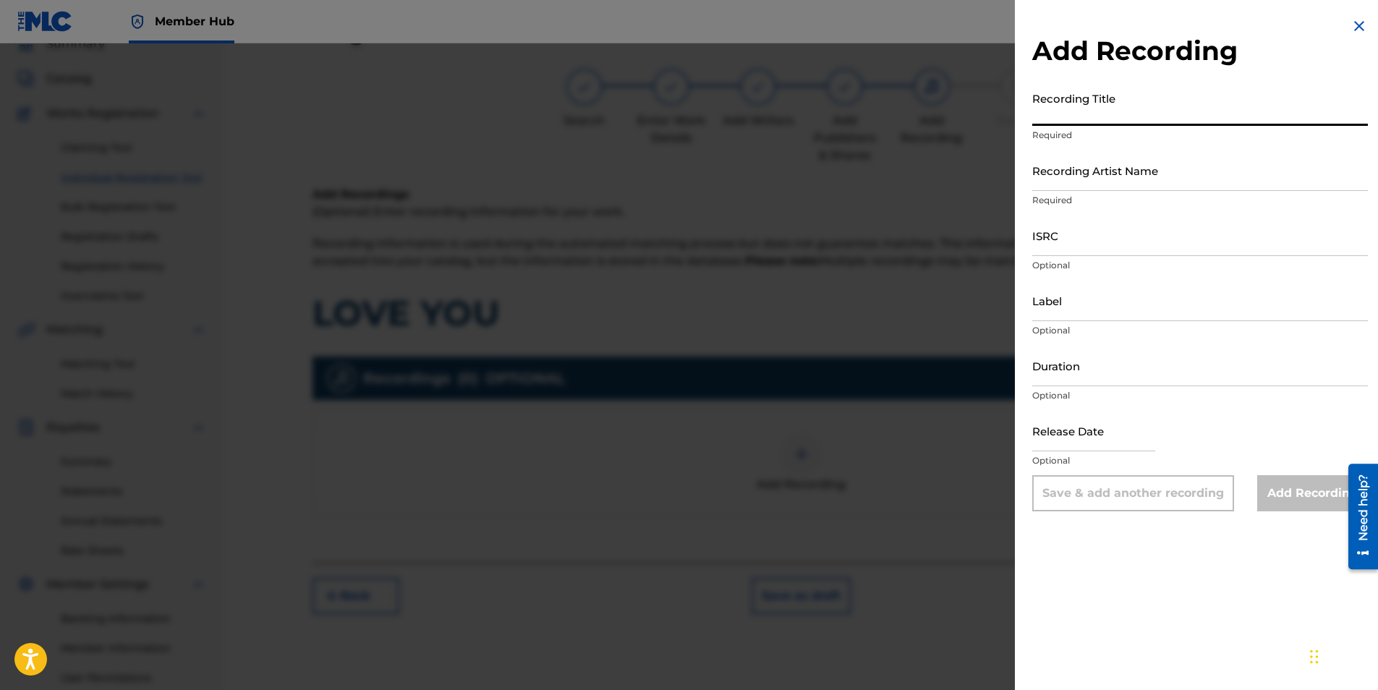
click at [1158, 125] on input "Recording Title" at bounding box center [1200, 105] width 336 height 41
type input "LOVE YOU"
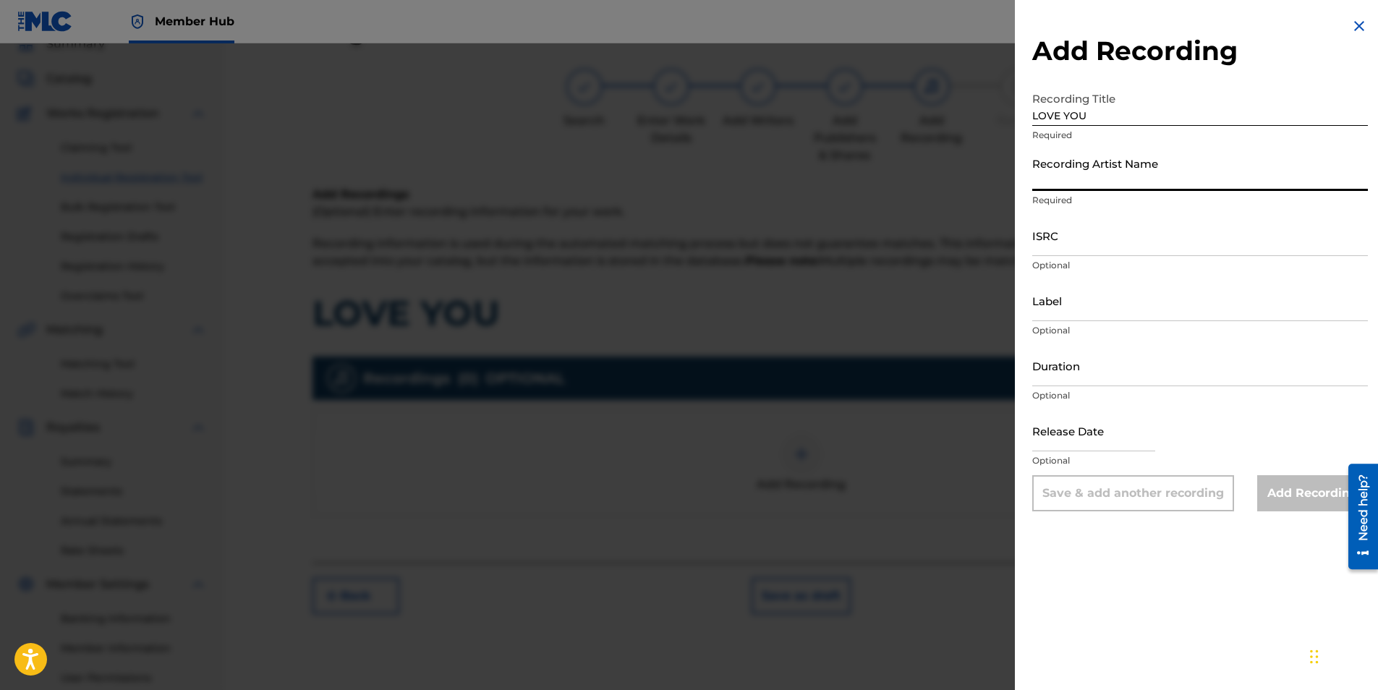
click at [1125, 183] on input "Recording Artist Name" at bounding box center [1200, 170] width 336 height 41
type input "lil14ice"
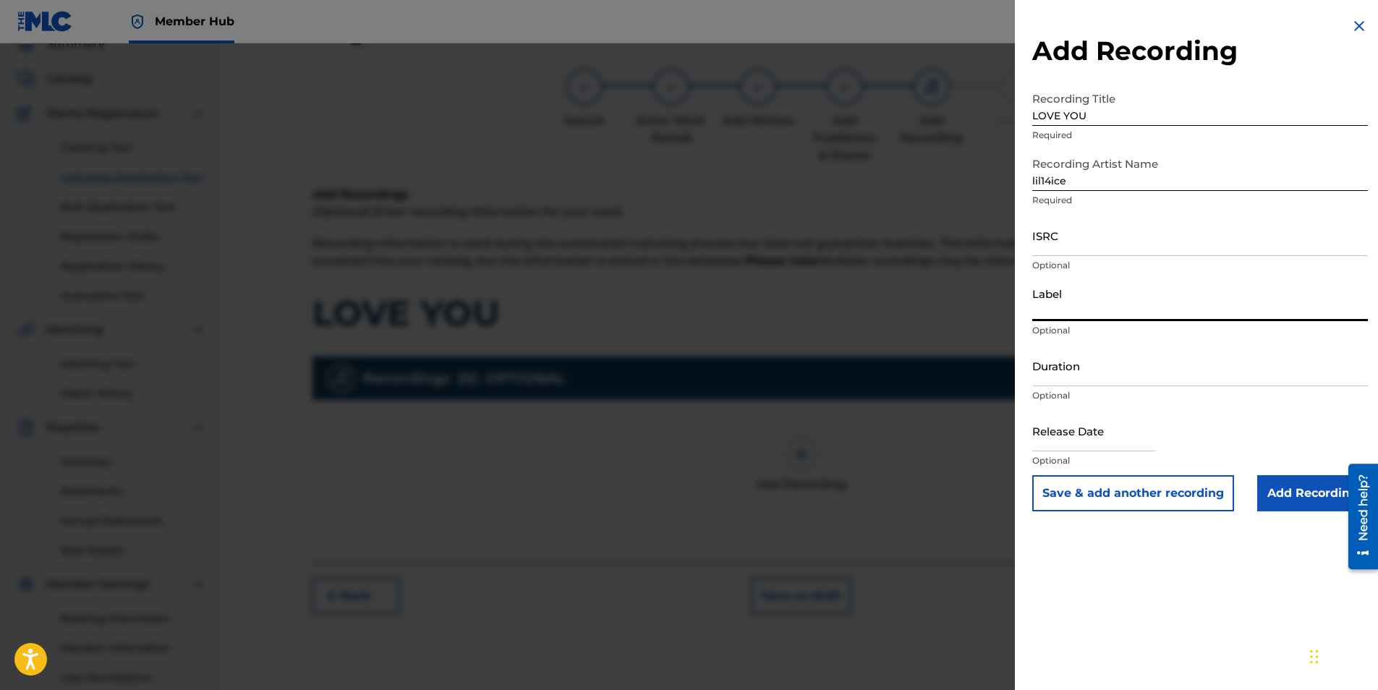
click at [1102, 307] on input "Label" at bounding box center [1200, 300] width 336 height 41
type input "subpop"
type input "01:20"
type input "[DATE]"
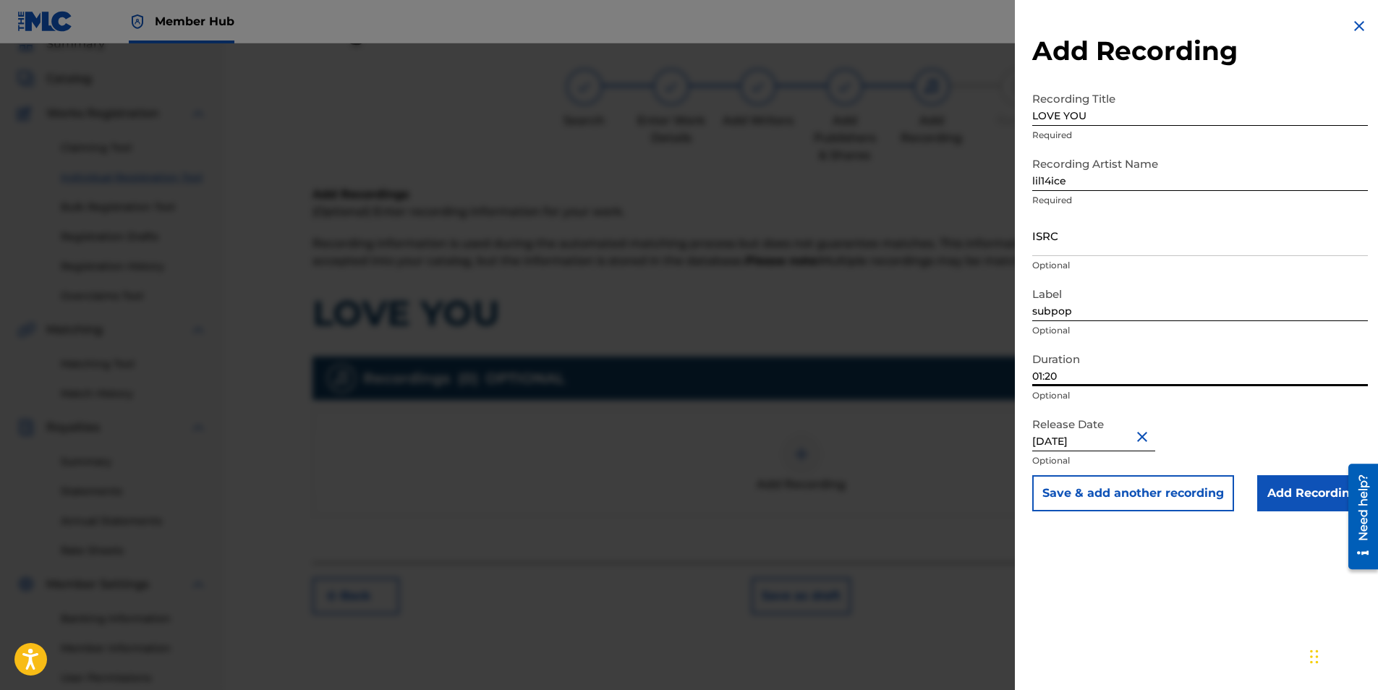
click at [1075, 370] on input "01:20" at bounding box center [1200, 365] width 336 height 41
click at [1081, 385] on input "01:20" at bounding box center [1200, 365] width 336 height 41
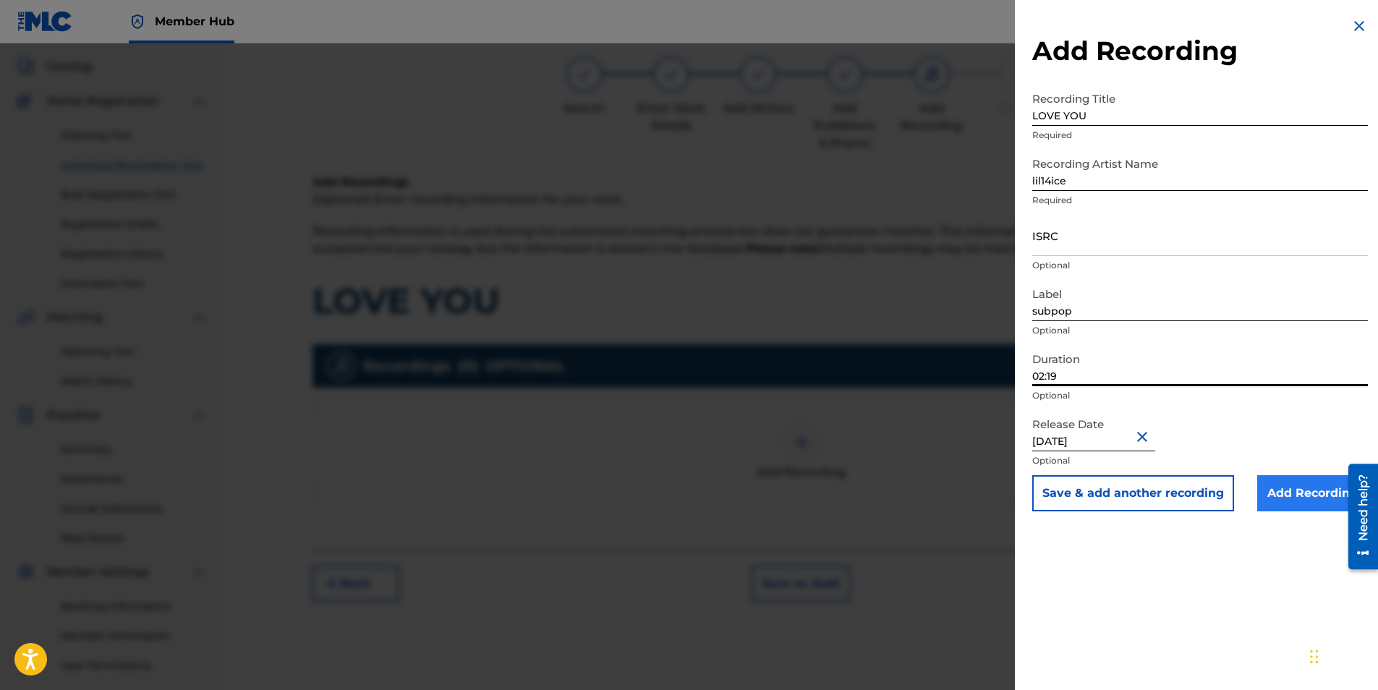
type input "02:19"
click at [1293, 482] on input "Add Recording" at bounding box center [1312, 493] width 111 height 36
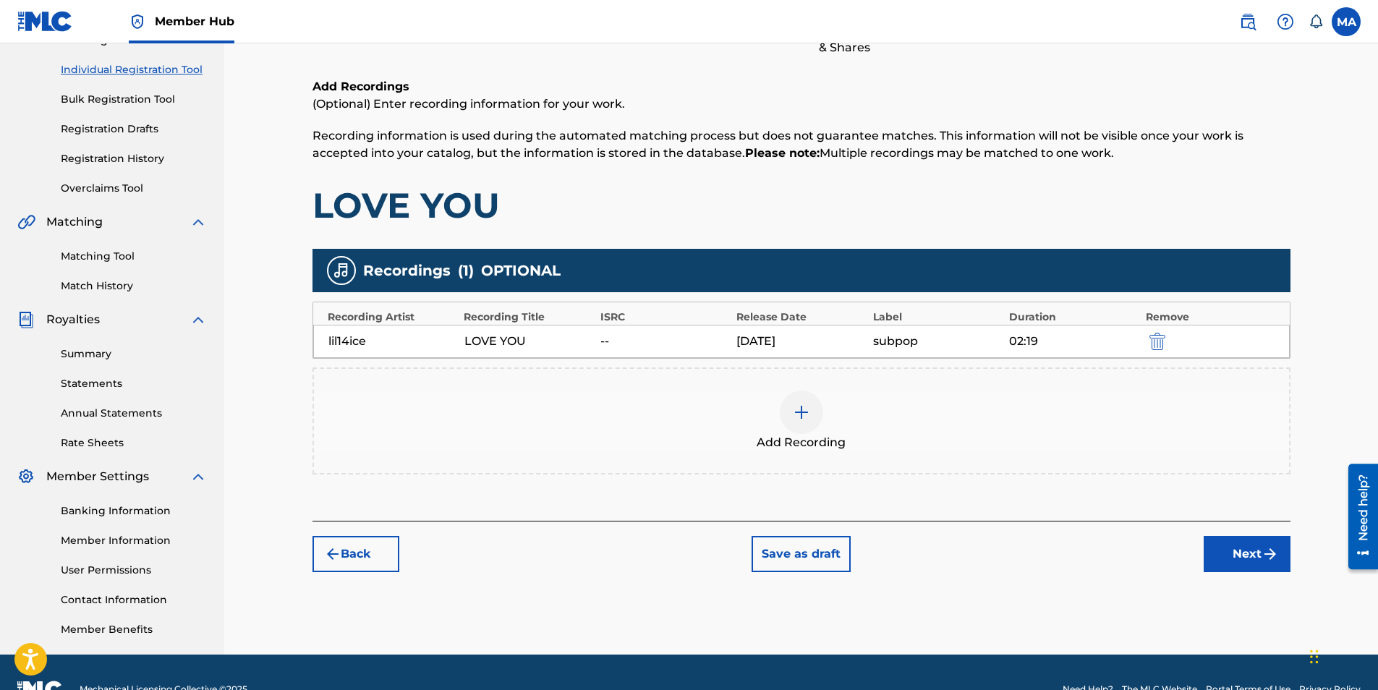
scroll to position [177, 0]
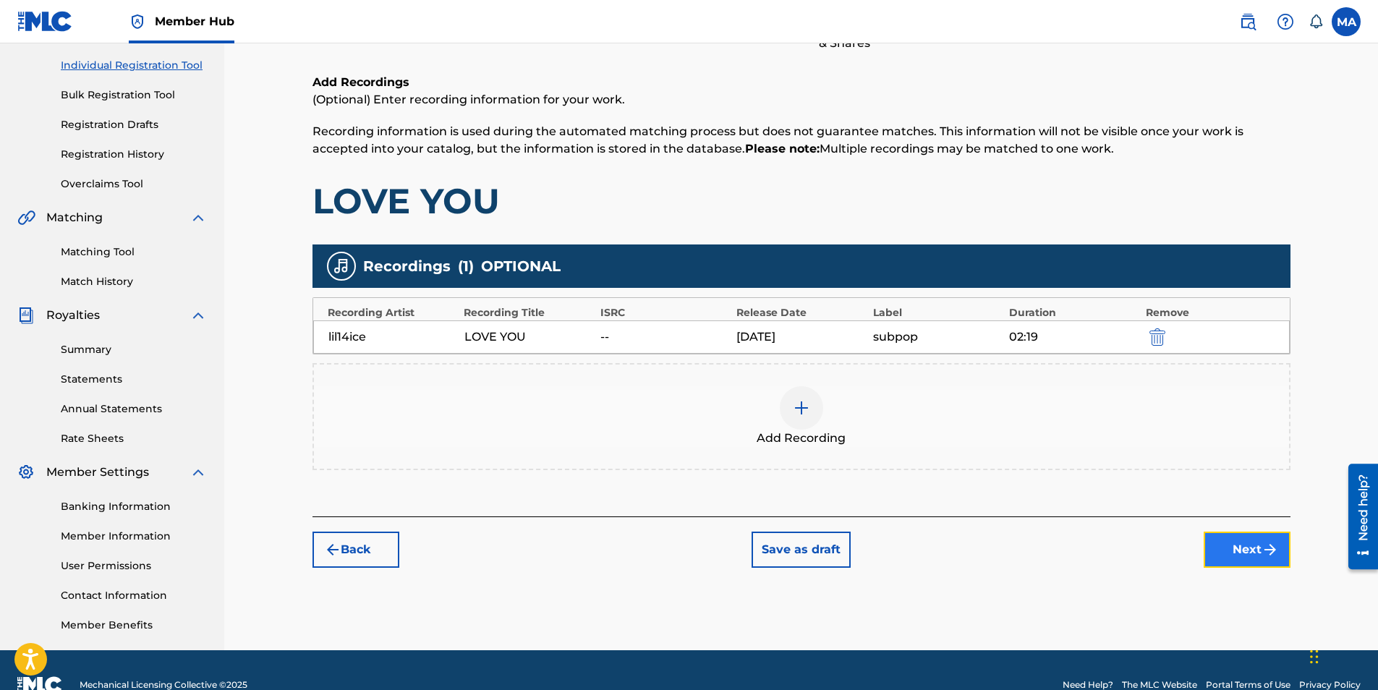
click at [1232, 552] on button "Next" at bounding box center [1247, 550] width 87 height 36
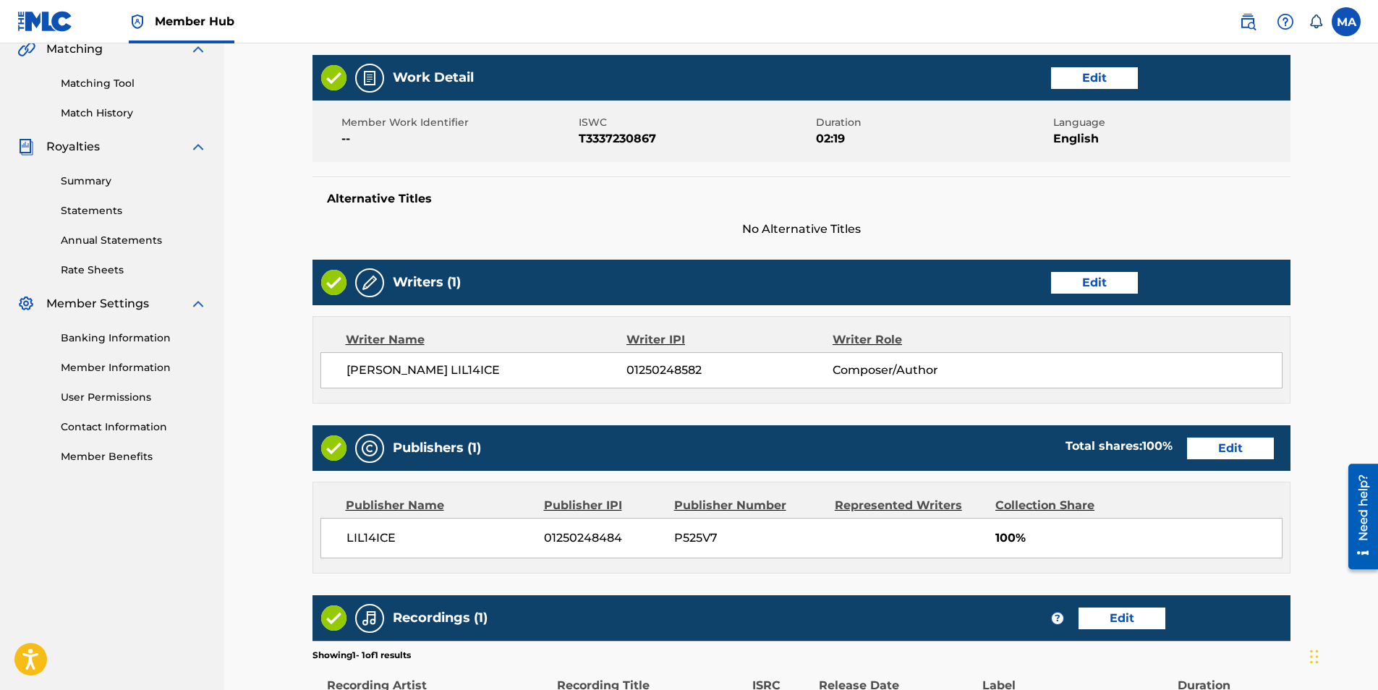
scroll to position [347, 0]
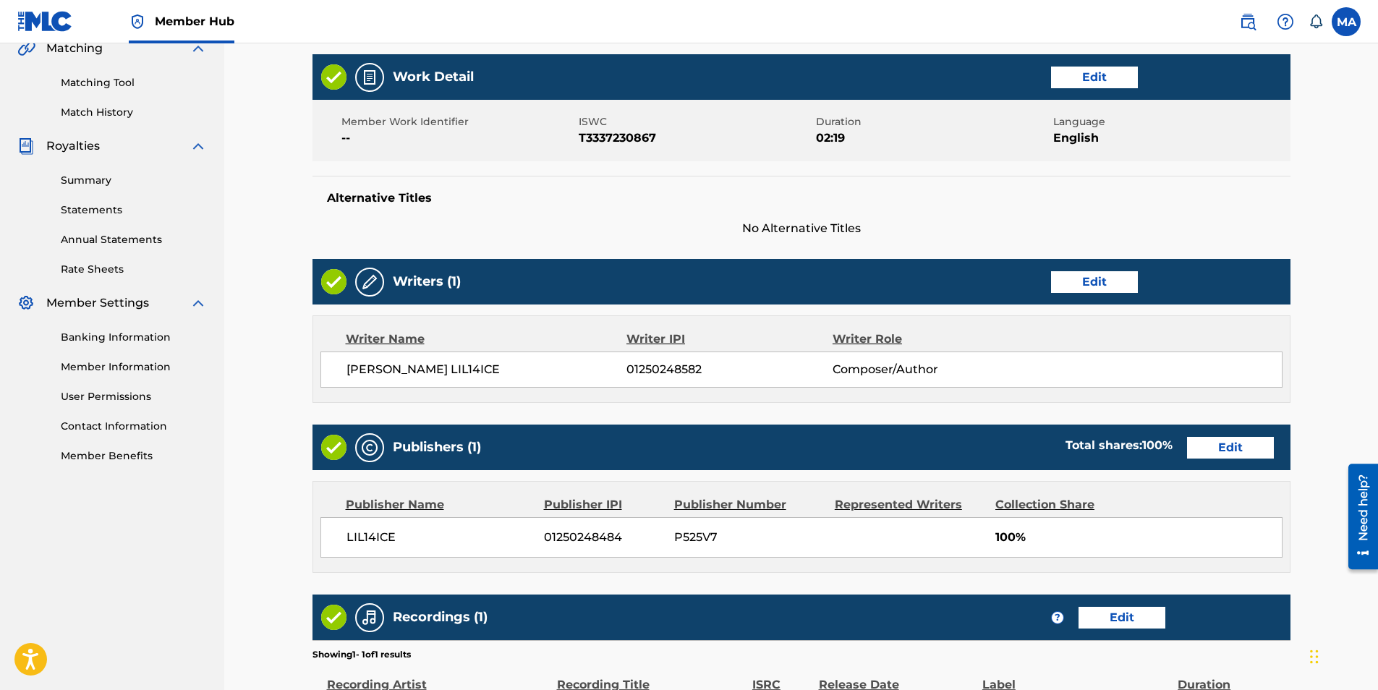
click at [1067, 490] on div "Publisher Name Publisher IPI Publisher Number Represented Writers Collection Sh…" at bounding box center [801, 527] width 977 height 90
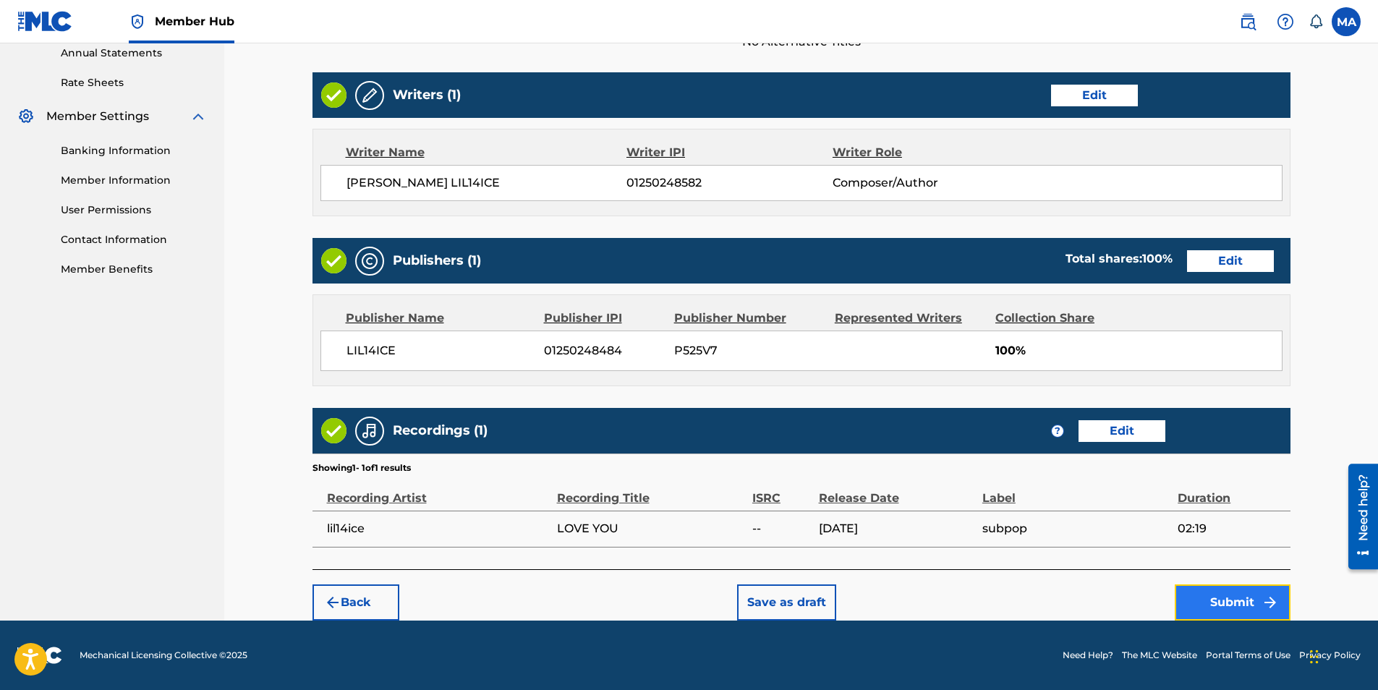
click at [1275, 600] on img "submit" at bounding box center [1270, 602] width 17 height 17
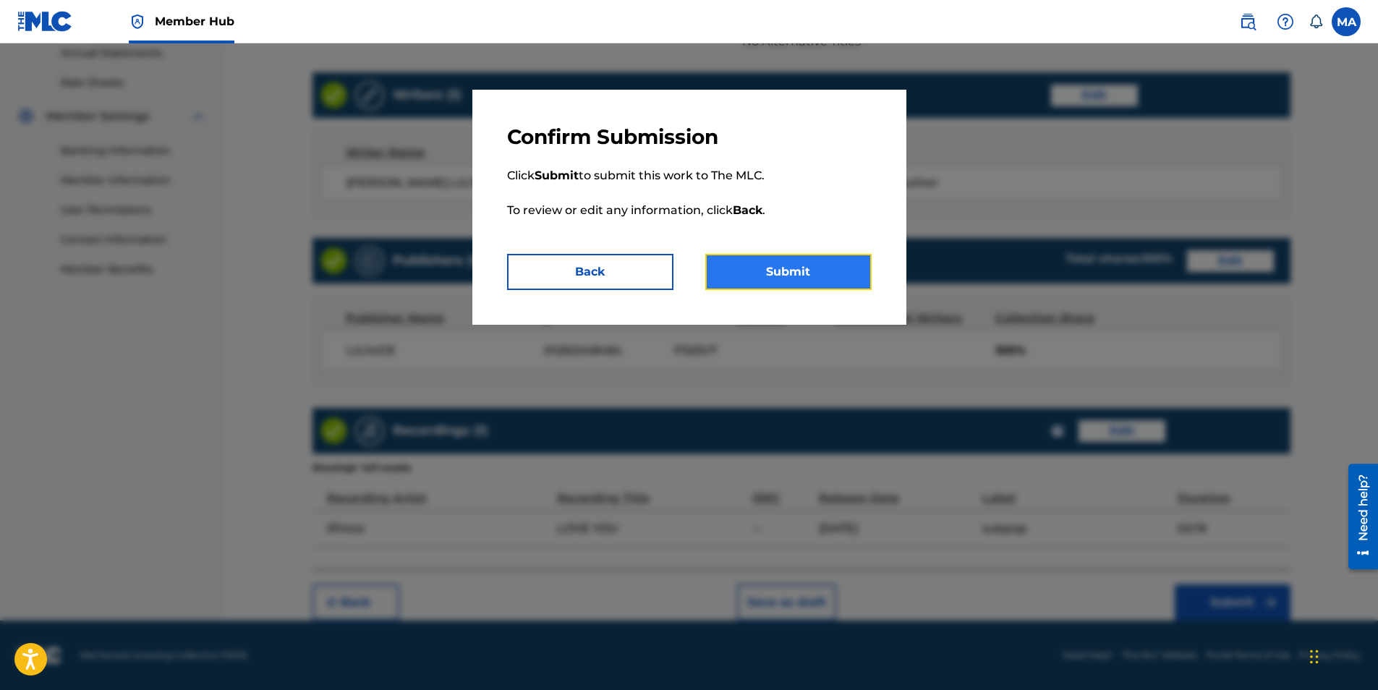
click at [809, 256] on button "Submit" at bounding box center [788, 272] width 166 height 36
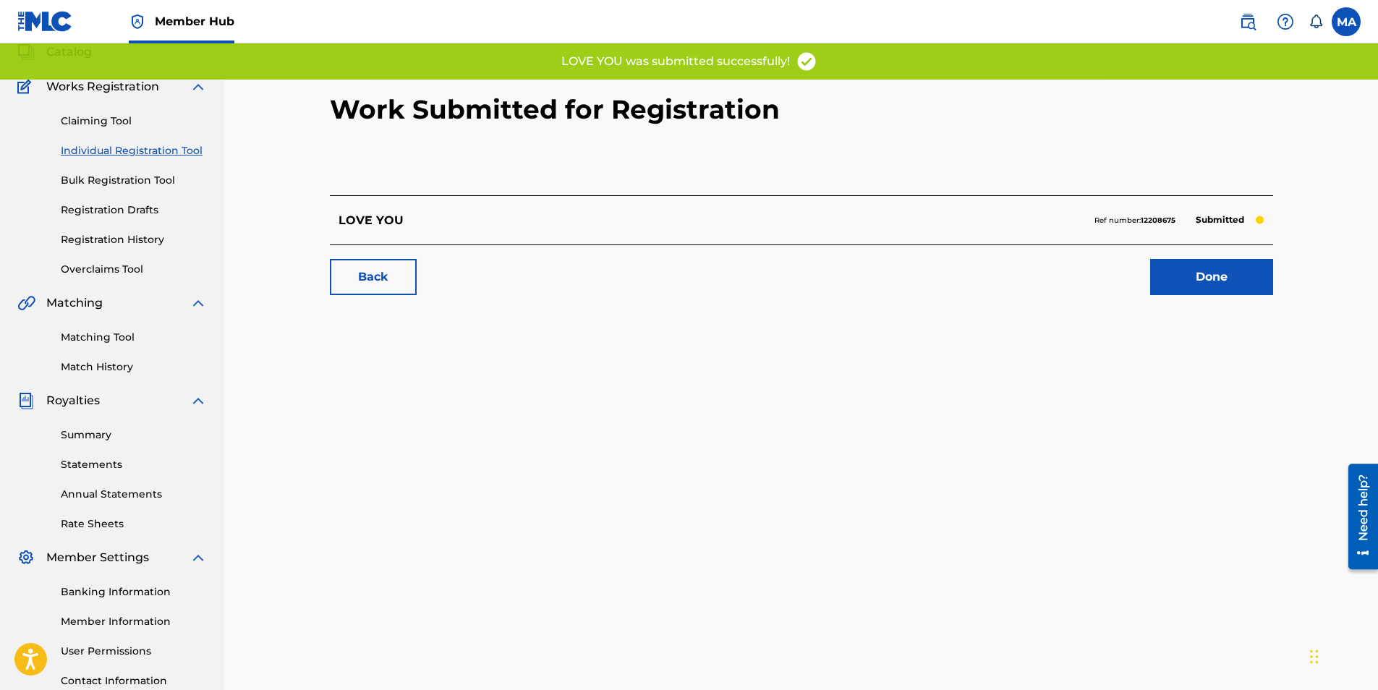
scroll to position [93, 0]
click at [1223, 286] on link "Done" at bounding box center [1211, 276] width 123 height 36
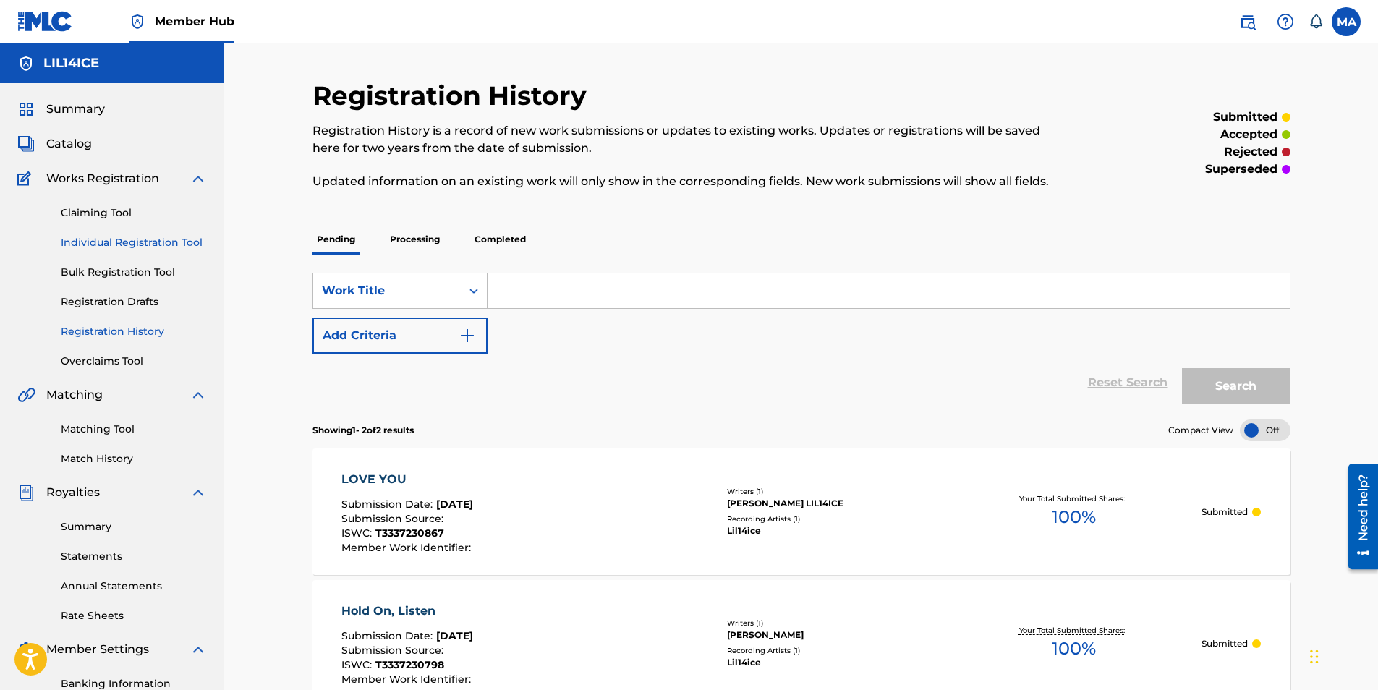
click at [162, 250] on link "Individual Registration Tool" at bounding box center [134, 242] width 146 height 15
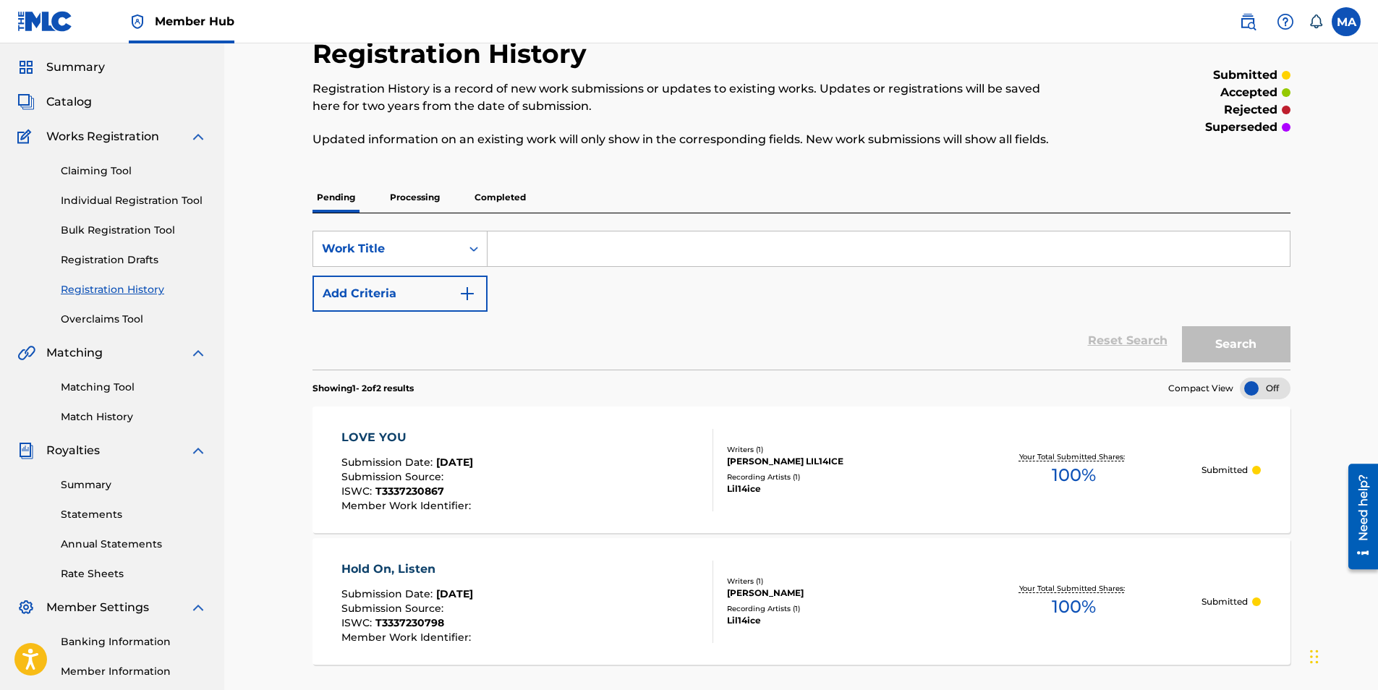
scroll to position [43, 0]
click at [573, 362] on div "Reset Search Search" at bounding box center [802, 340] width 978 height 58
click at [118, 205] on link "Individual Registration Tool" at bounding box center [134, 199] width 146 height 15
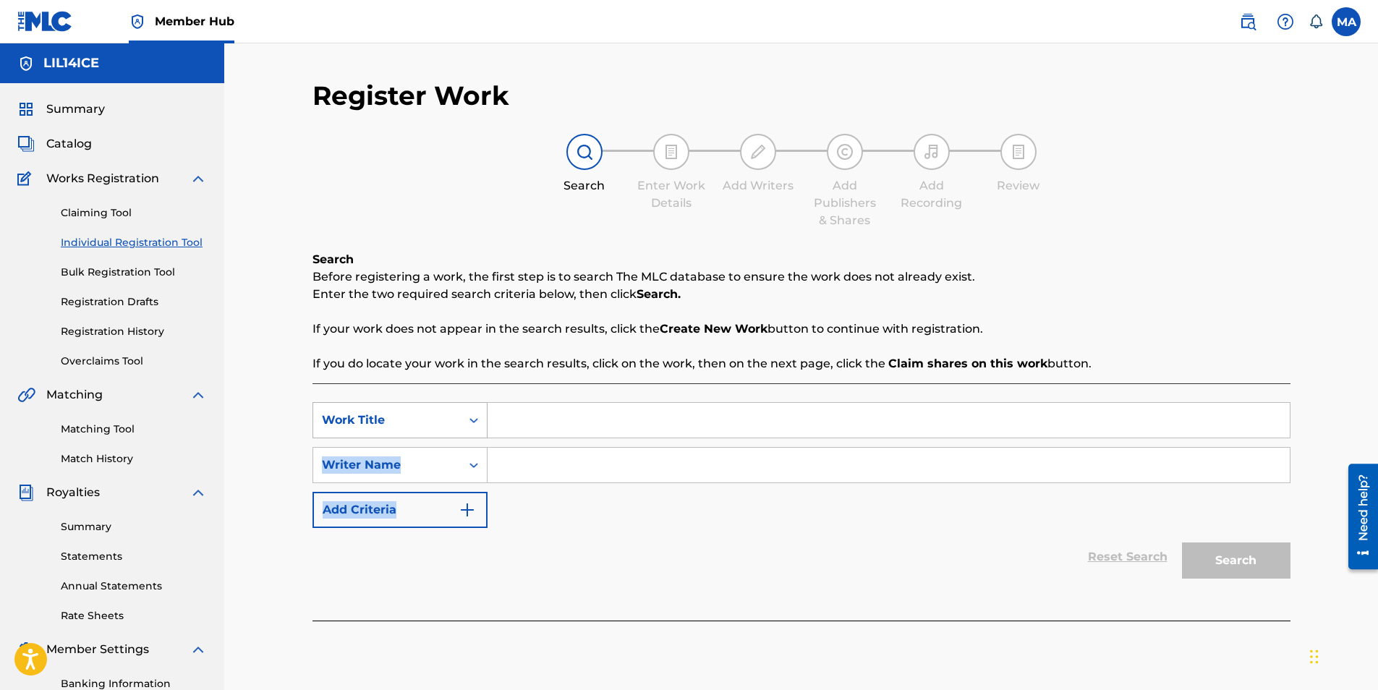
drag, startPoint x: 546, startPoint y: 514, endPoint x: 476, endPoint y: 430, distance: 110.0
click at [476, 430] on div "SearchWithCriteriae4199f83-a3d2-49c1-8132-e9cd0422a82b Work Title SearchWithCri…" at bounding box center [802, 465] width 978 height 126
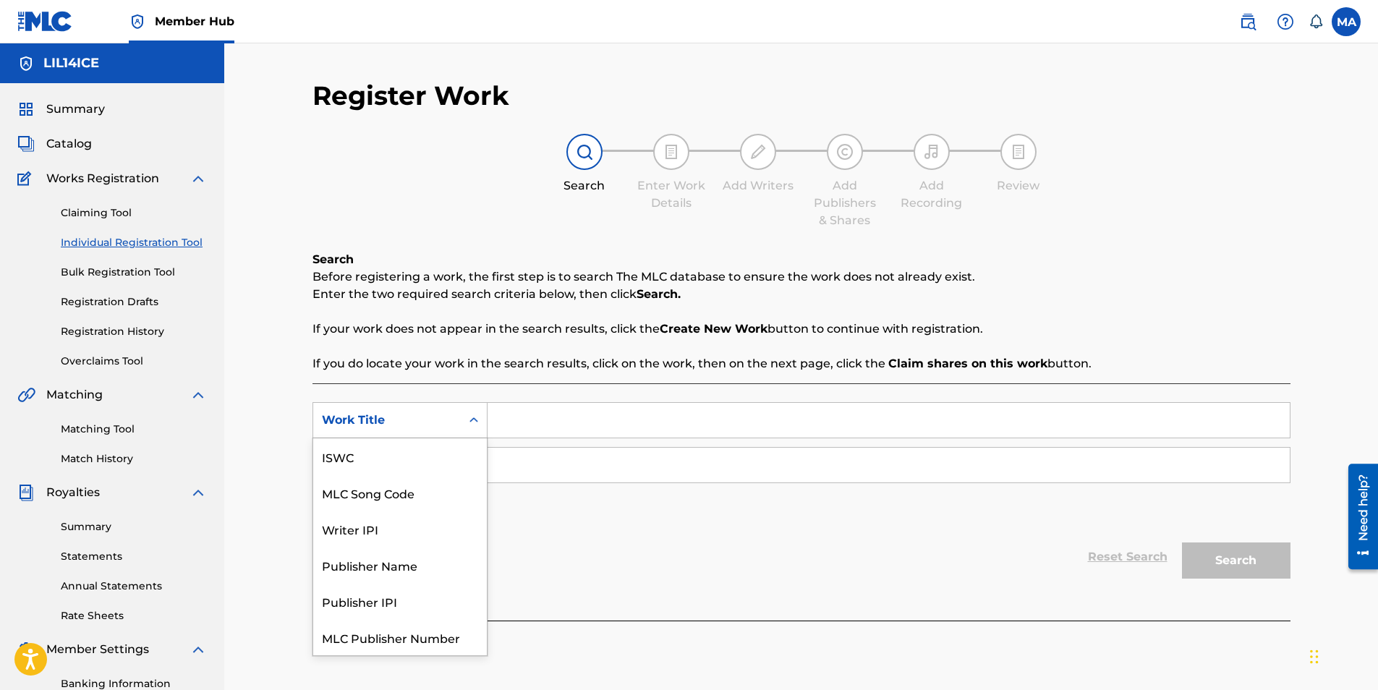
click at [476, 430] on div "Search Form" at bounding box center [474, 420] width 26 height 26
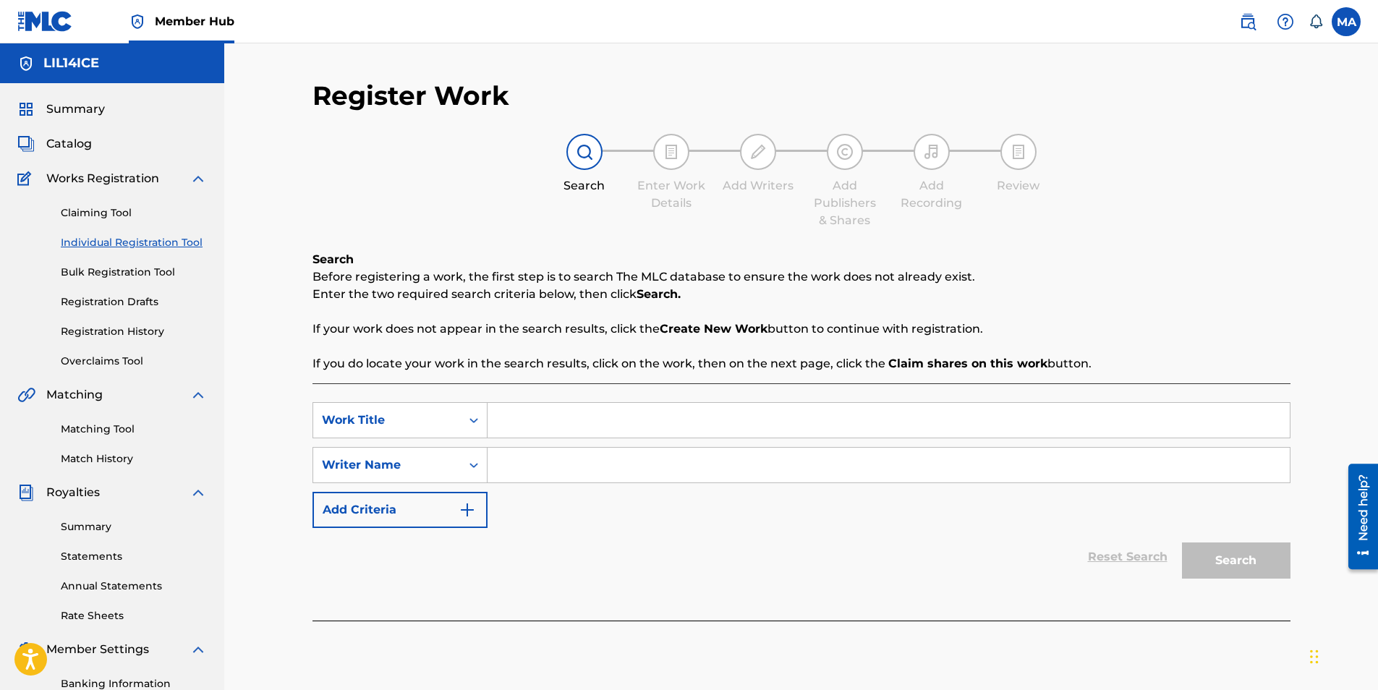
click at [476, 430] on div "Search Form" at bounding box center [474, 420] width 26 height 26
click at [530, 421] on input "Search Form" at bounding box center [889, 420] width 802 height 35
type input "L"
click at [589, 582] on div "Reset Search Search" at bounding box center [802, 557] width 978 height 58
click at [569, 428] on input "lord plz" at bounding box center [889, 420] width 802 height 35
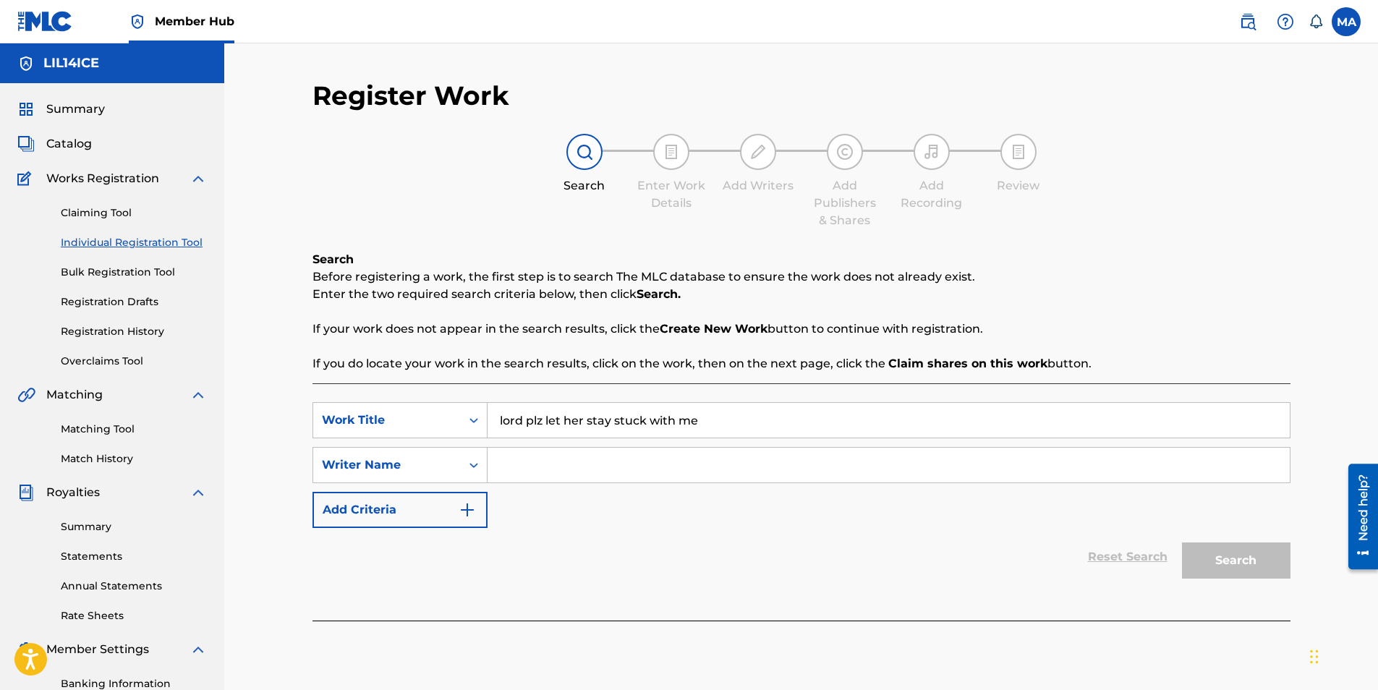
type input "lord plz let her stay stuck with me"
click at [572, 525] on div "SearchWithCriteriae4199f83-a3d2-49c1-8132-e9cd0422a82b Work Title lord plz let …" at bounding box center [802, 465] width 978 height 126
click at [465, 511] on img "Search Form" at bounding box center [467, 509] width 17 height 17
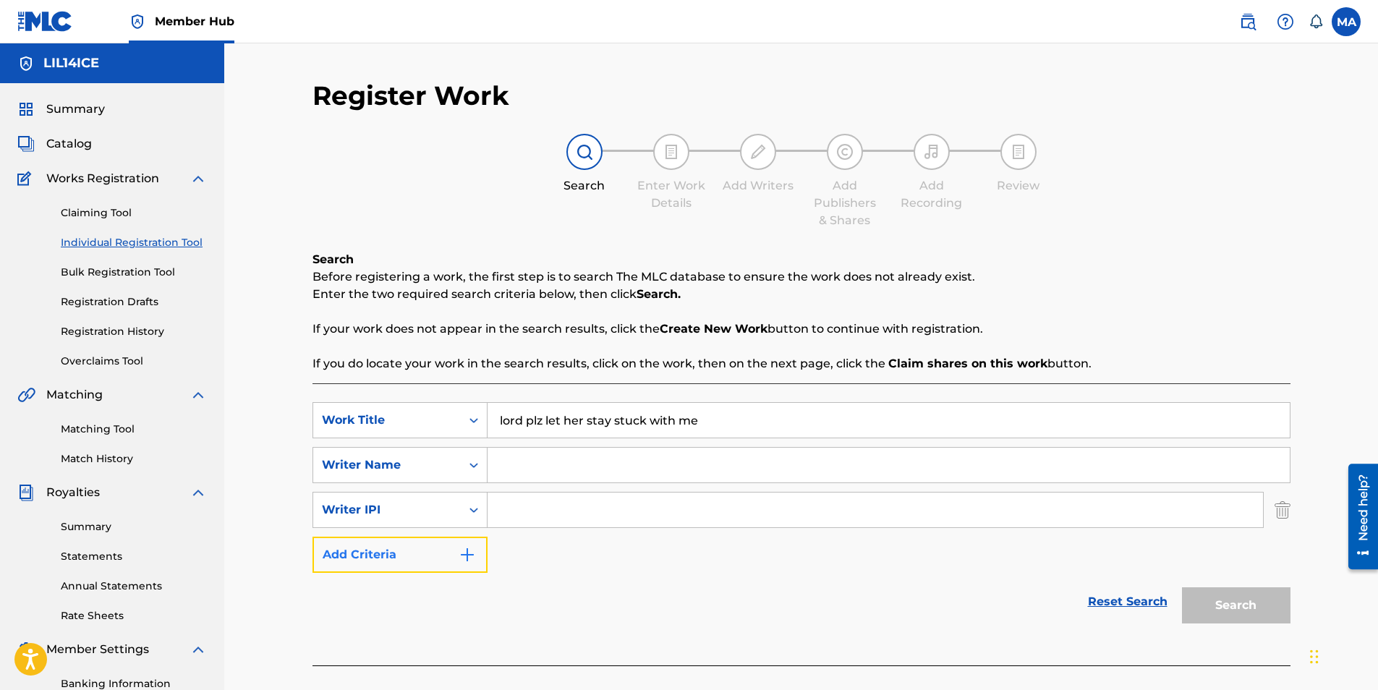
click at [462, 564] on button "Add Criteria" at bounding box center [400, 555] width 175 height 36
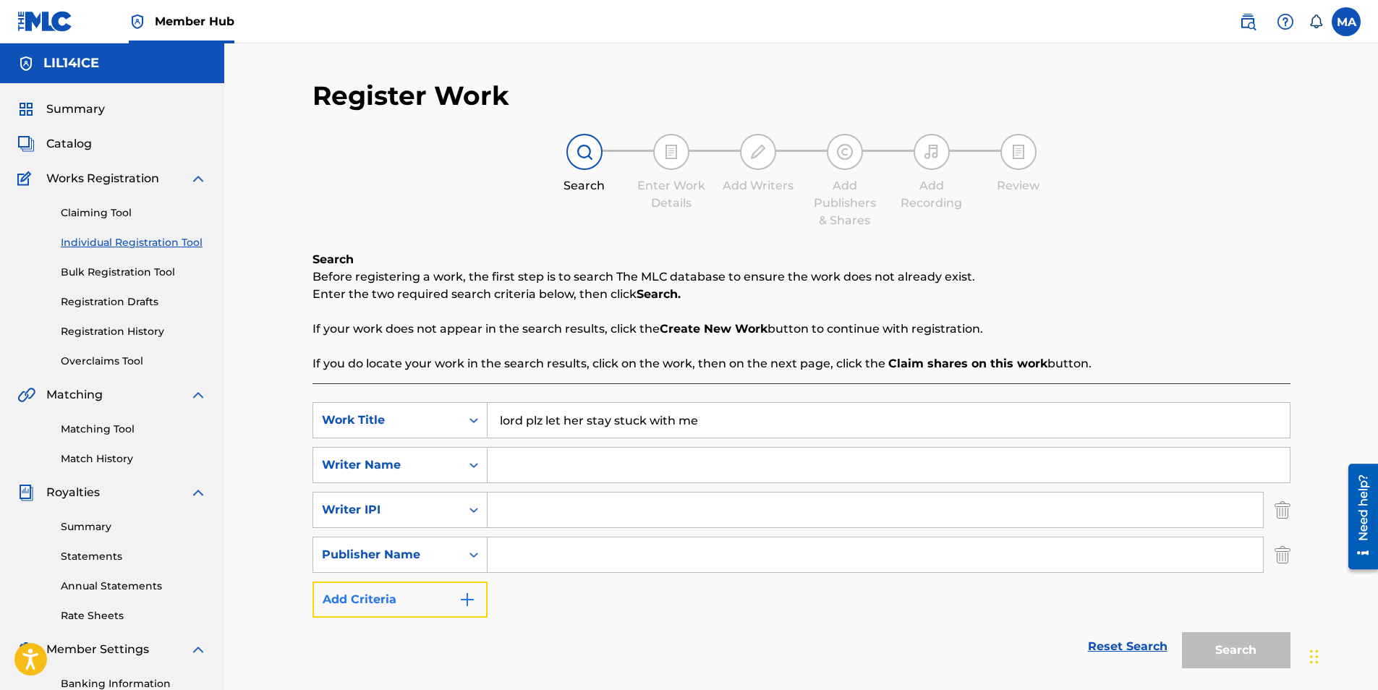
click at [456, 608] on button "Add Criteria" at bounding box center [400, 600] width 175 height 36
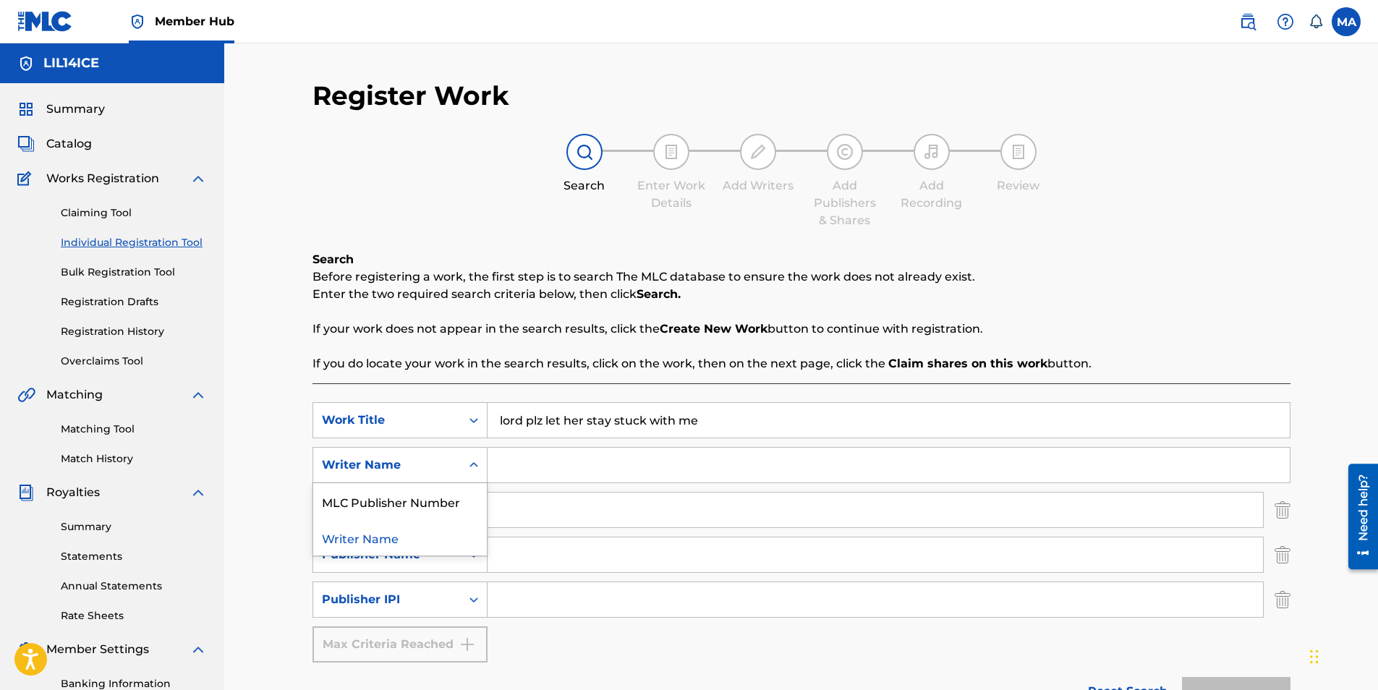
click at [461, 478] on div "Search Form" at bounding box center [474, 465] width 26 height 35
click at [538, 476] on input "Search Form" at bounding box center [889, 465] width 802 height 35
type input "[PERSON_NAME]"
click at [446, 520] on div "Writer IPI" at bounding box center [387, 509] width 148 height 27
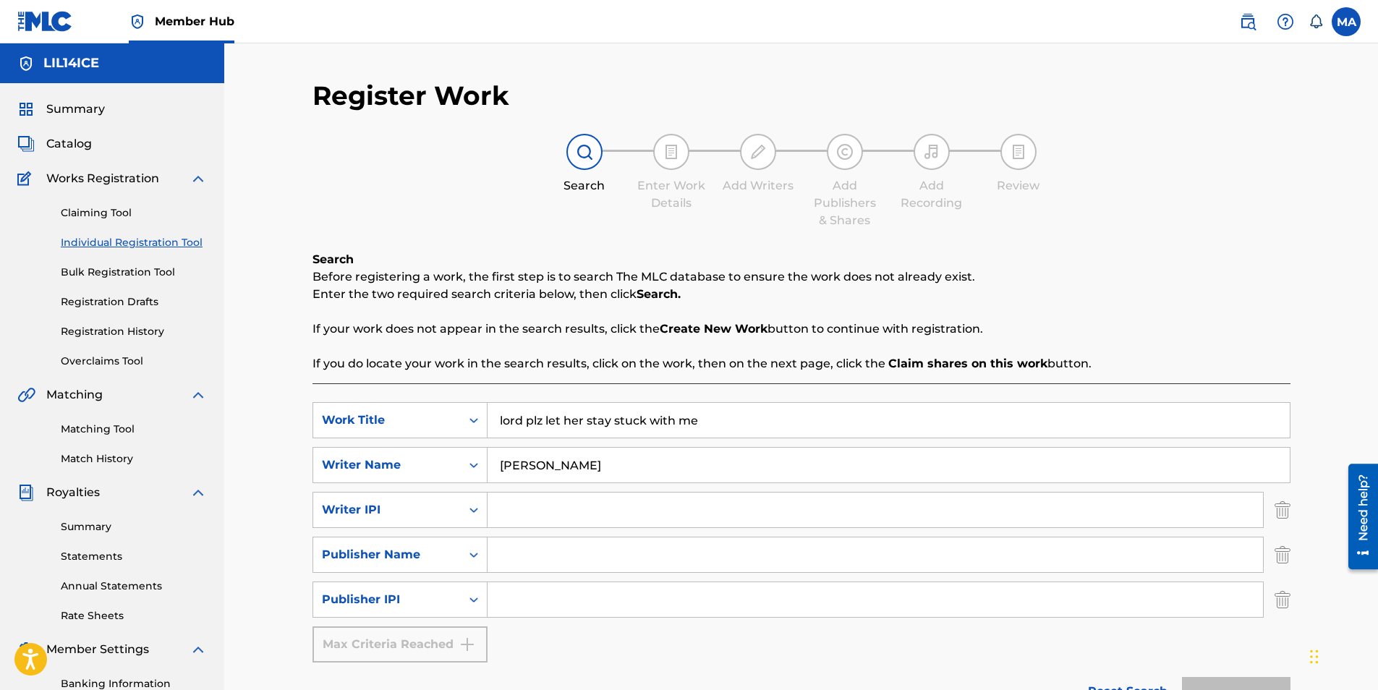
click at [535, 551] on input "Search Form" at bounding box center [876, 555] width 776 height 35
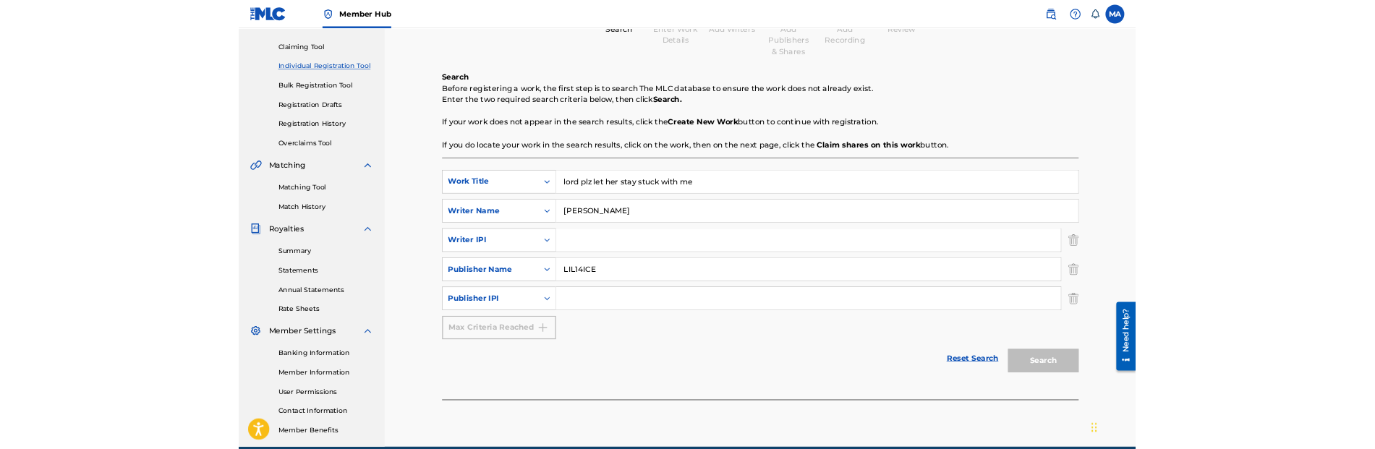
scroll to position [143, 0]
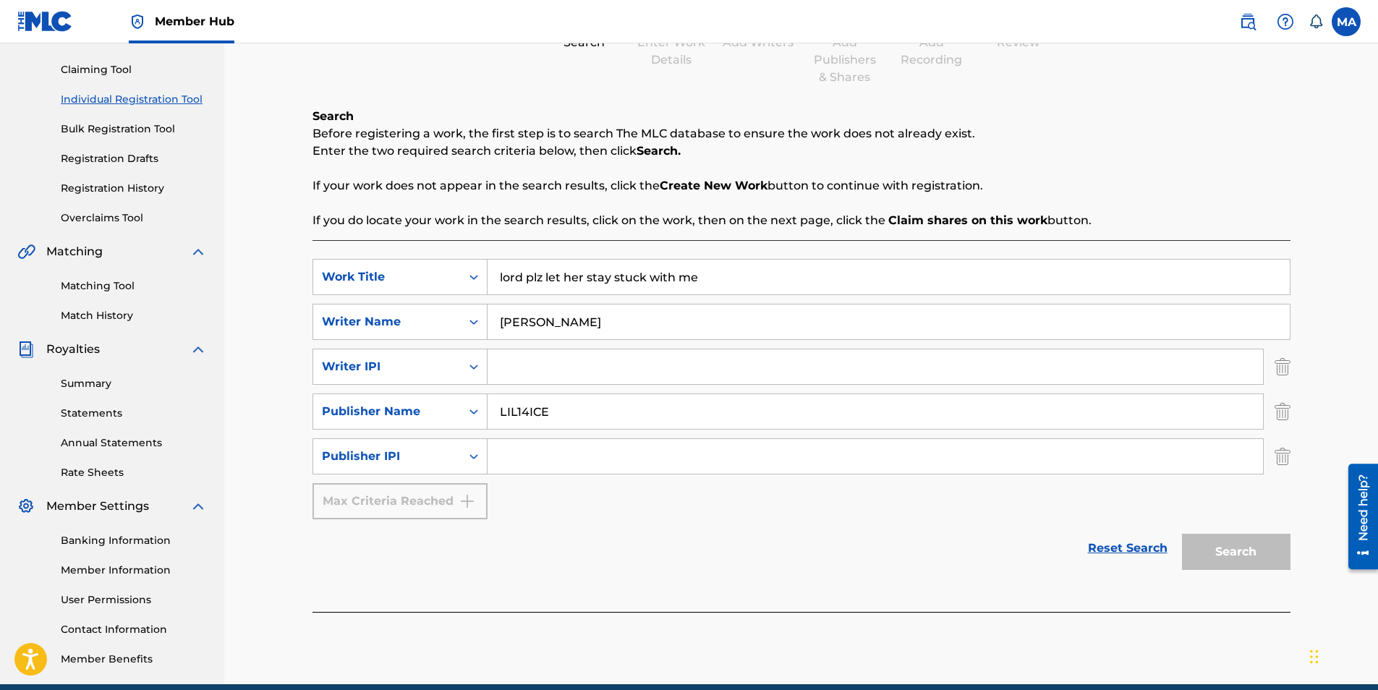
type input "LIL14ICE"
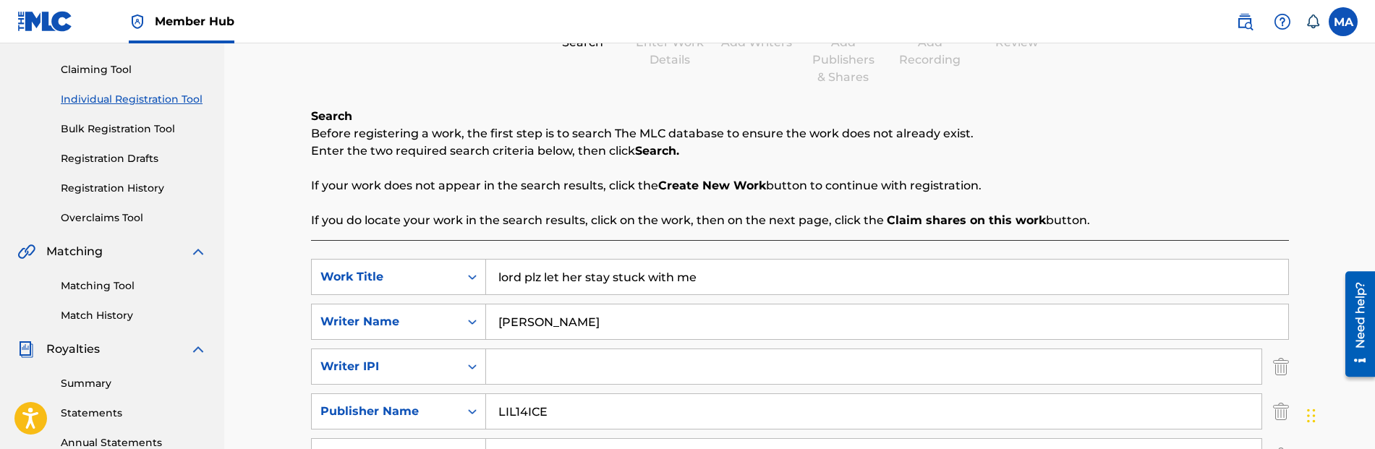
paste input "1250248582"
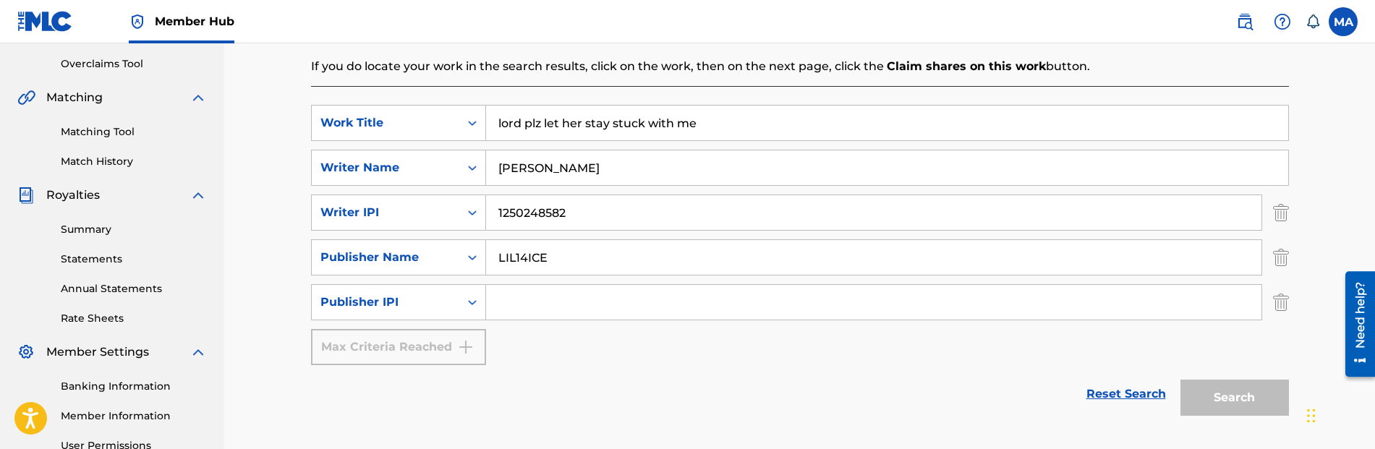
scroll to position [298, 0]
type input "1250248582"
click at [546, 307] on input "Search Form" at bounding box center [874, 301] width 776 height 35
paste input "1250248484"
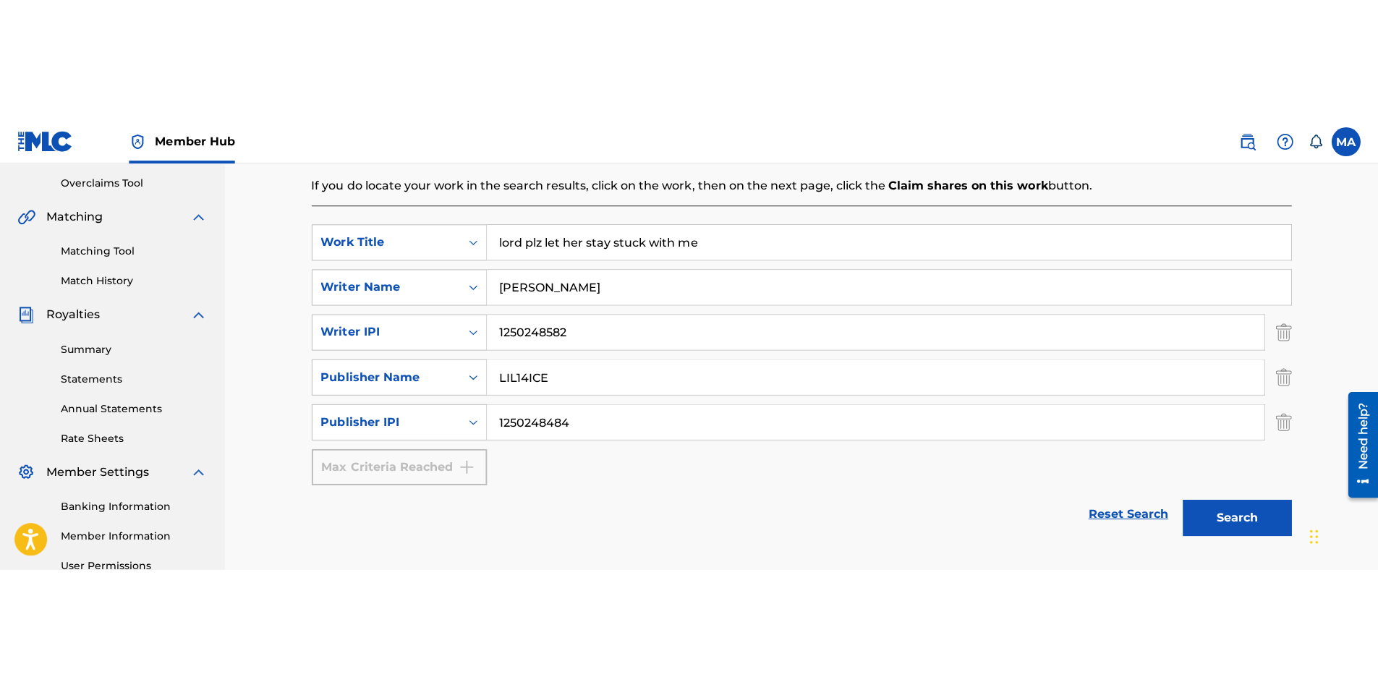
scroll to position [207, 0]
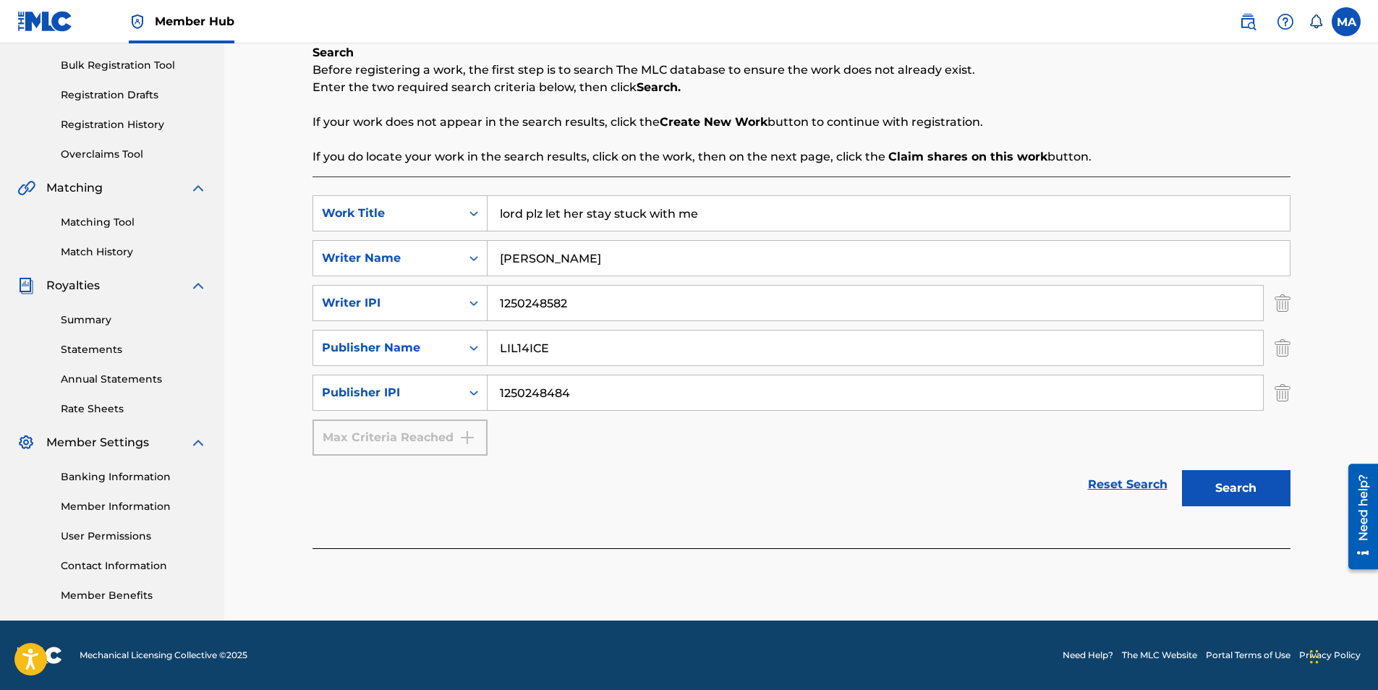
type input "1250248484"
click at [1205, 482] on button "Search" at bounding box center [1236, 488] width 109 height 36
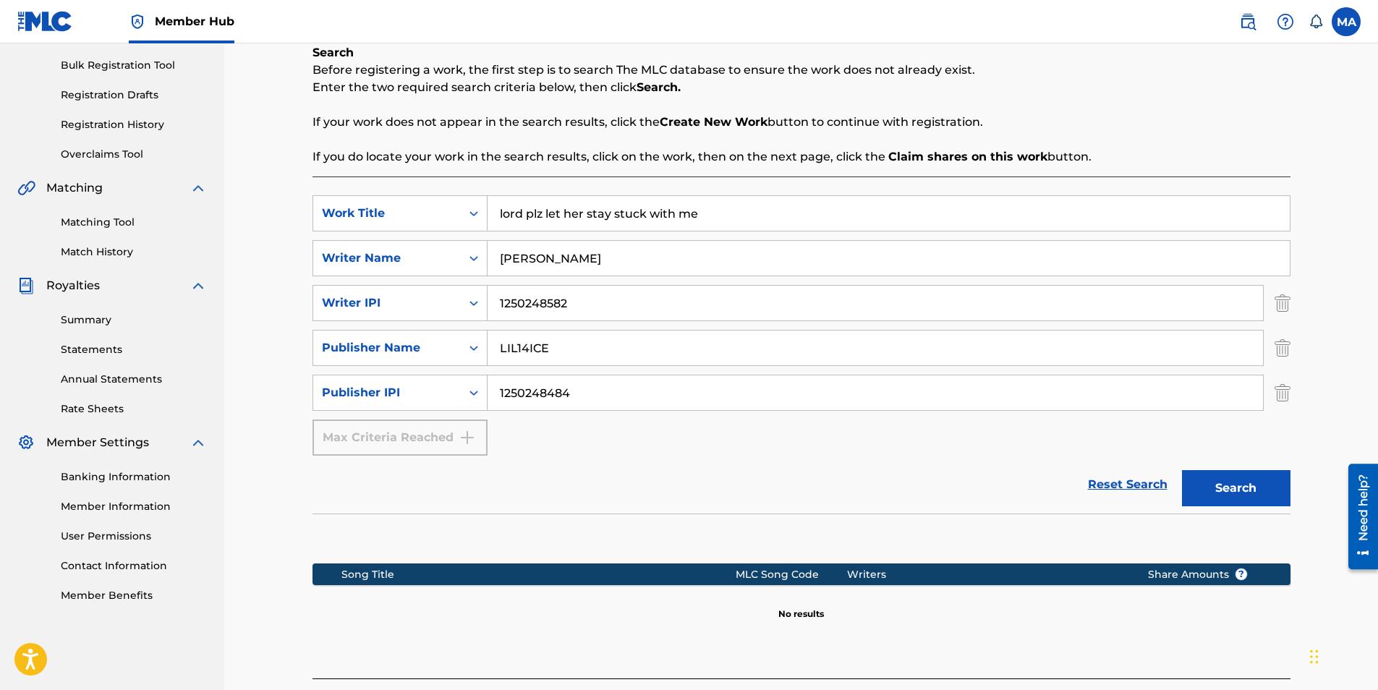
scroll to position [316, 0]
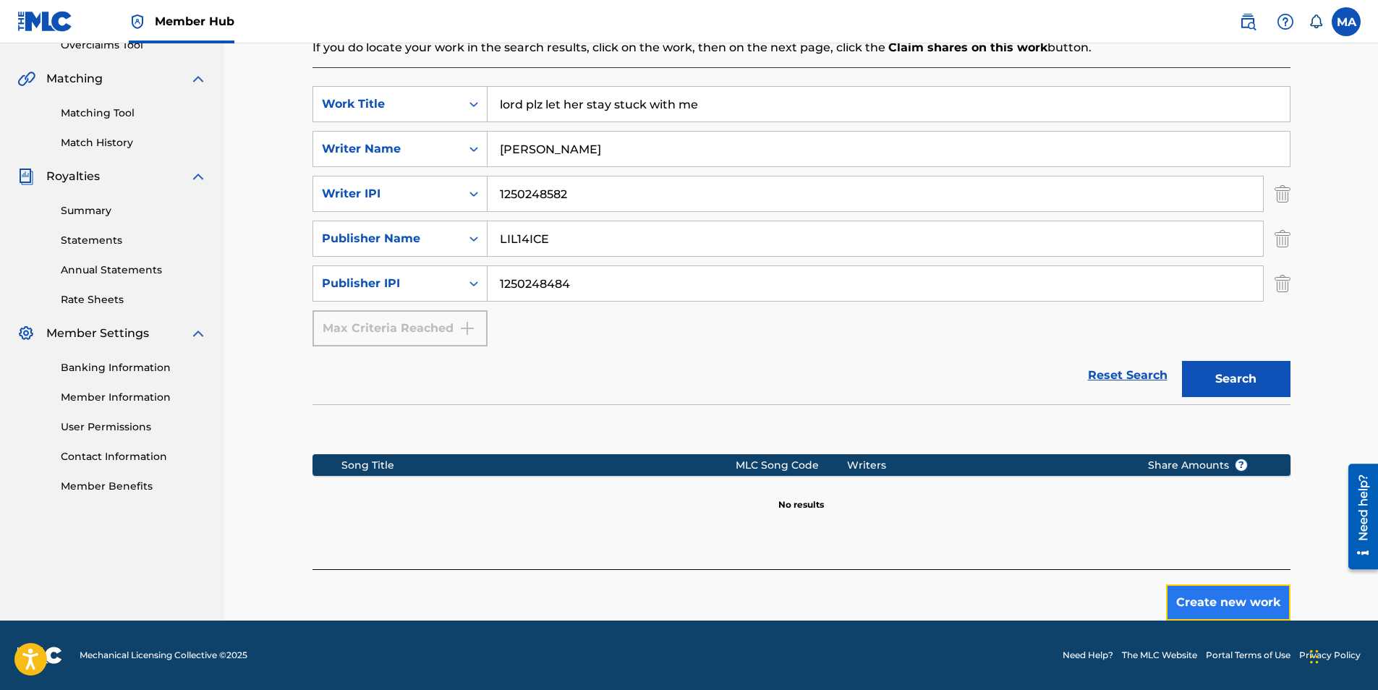
click at [1215, 611] on button "Create new work" at bounding box center [1228, 603] width 124 height 36
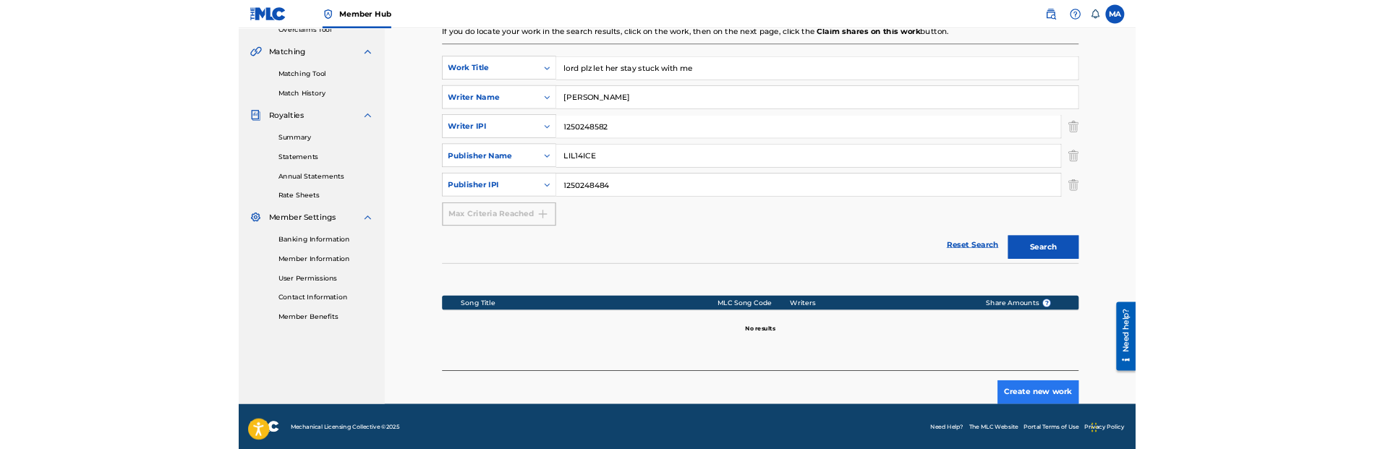
scroll to position [216, 0]
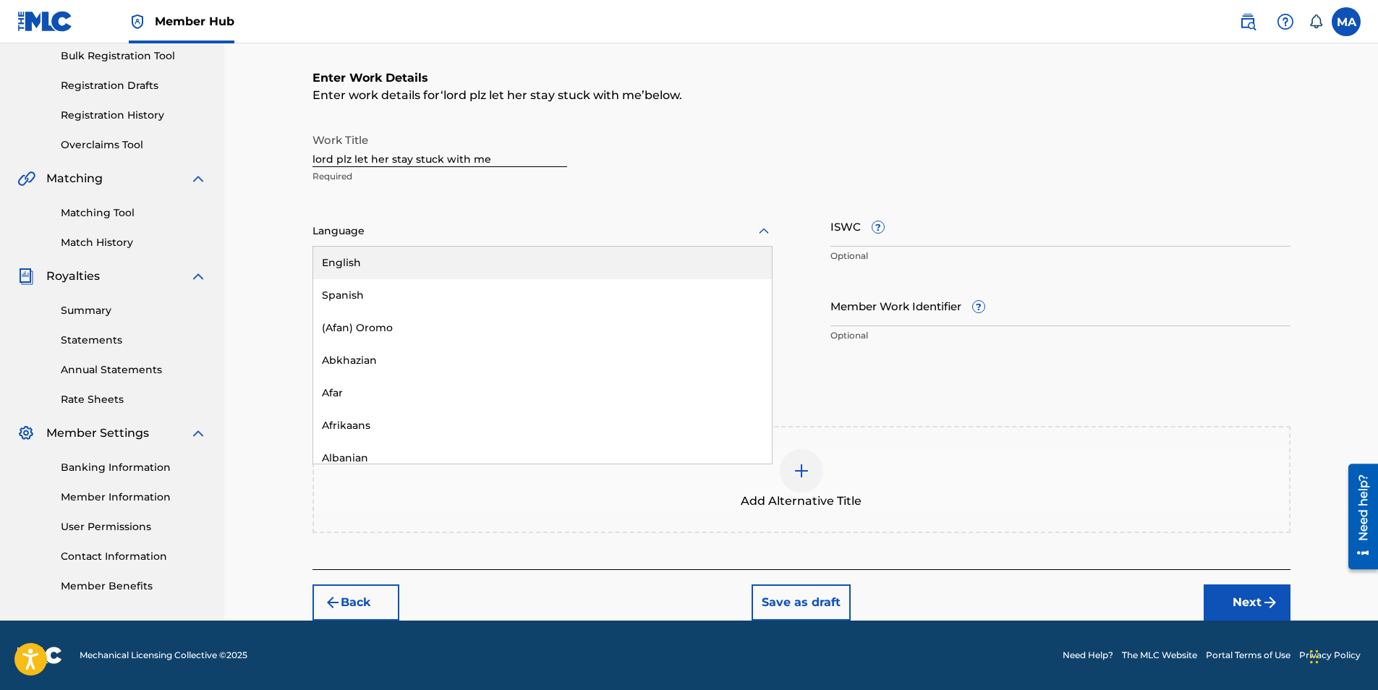
click at [635, 232] on div at bounding box center [543, 231] width 460 height 18
click at [615, 262] on div "English" at bounding box center [542, 263] width 459 height 33
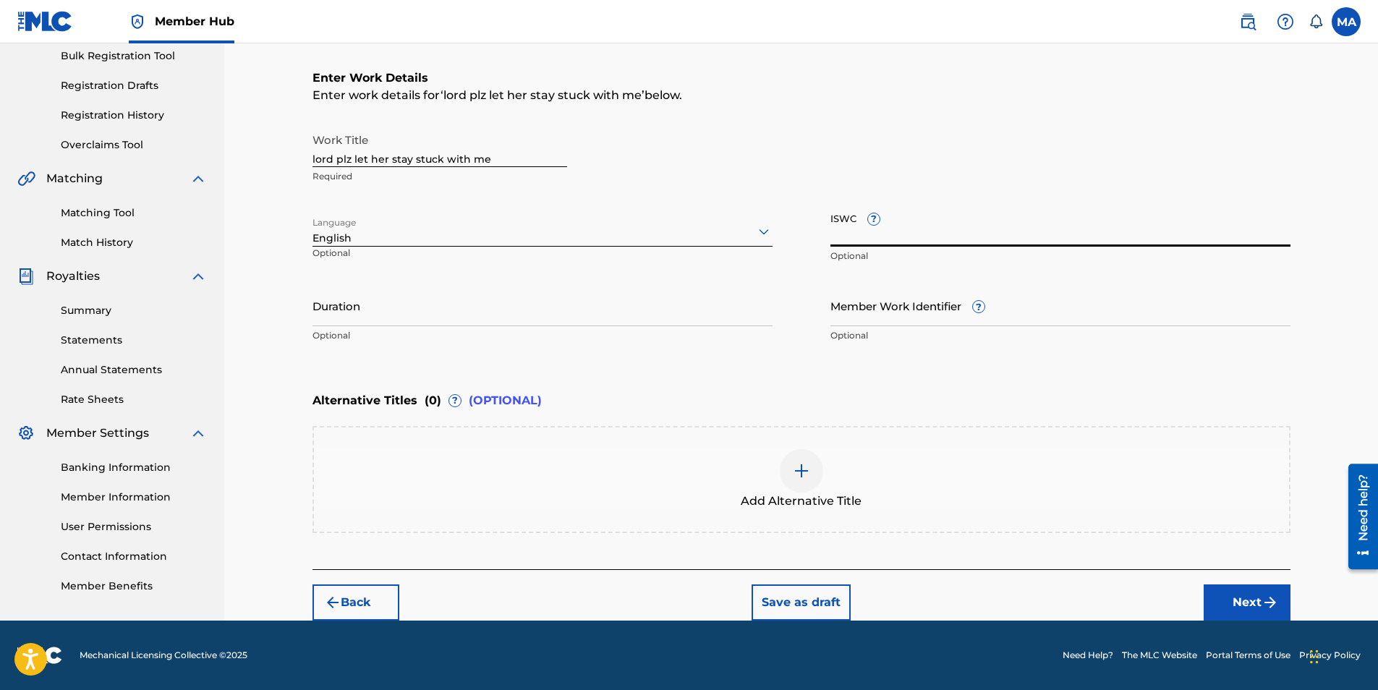
click at [854, 236] on input "ISWC ?" at bounding box center [1061, 225] width 460 height 41
click at [1042, 8] on nav "Member Hub MA MA [PERSON_NAME] [EMAIL_ADDRESS][DOMAIN_NAME] Notification Prefer…" at bounding box center [689, 21] width 1378 height 43
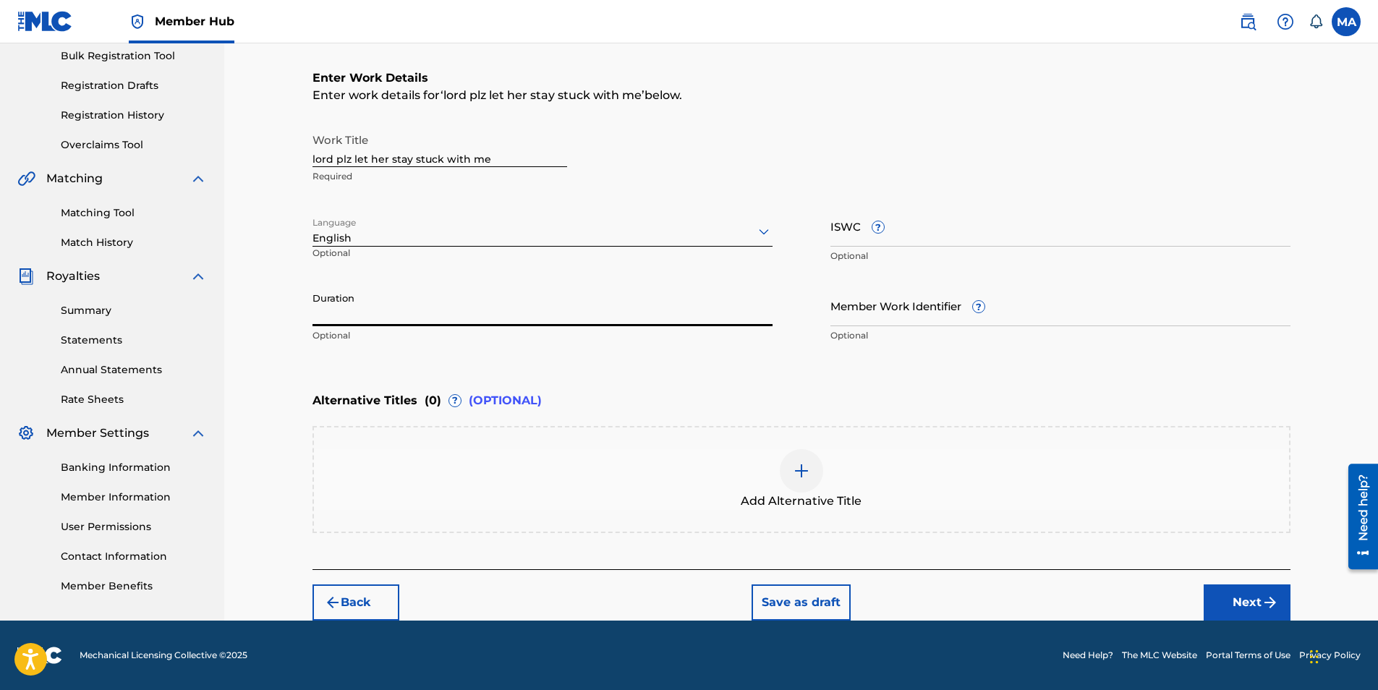
click at [646, 311] on input "Duration" at bounding box center [543, 305] width 460 height 41
type input "01:49"
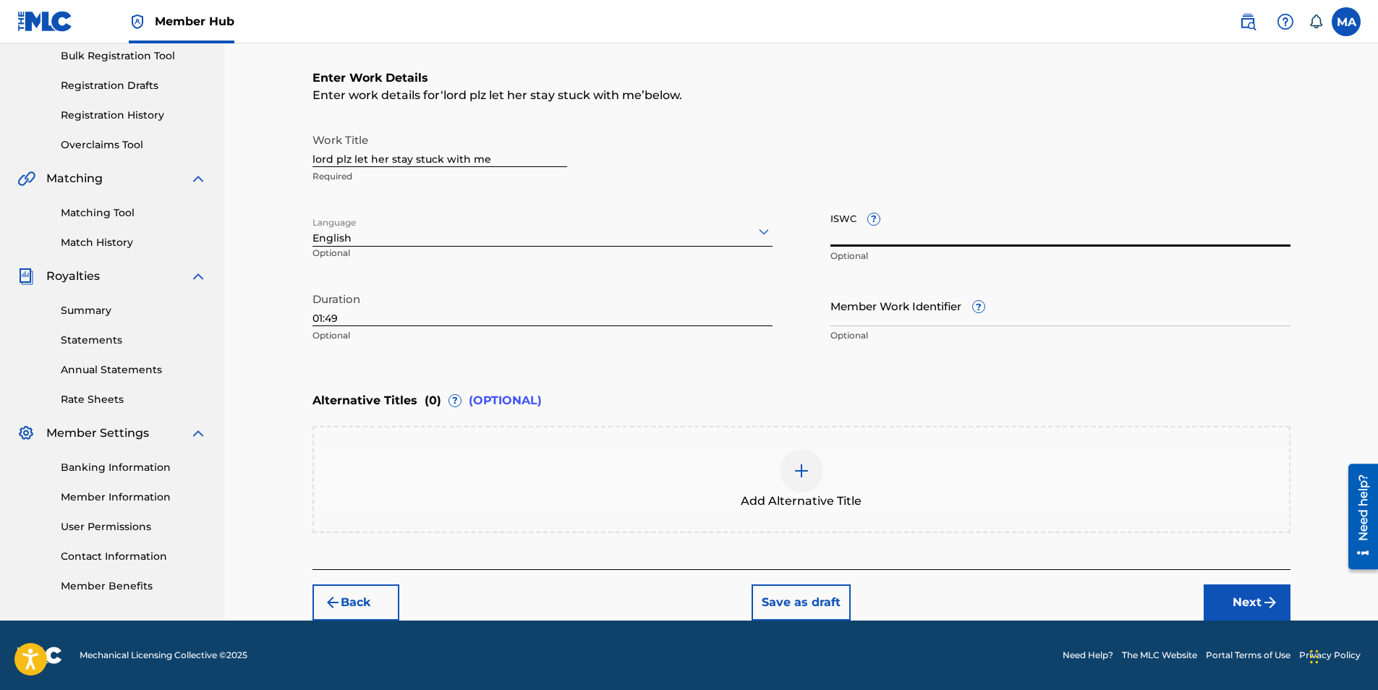
click at [940, 245] on input "ISWC ?" at bounding box center [1061, 225] width 460 height 41
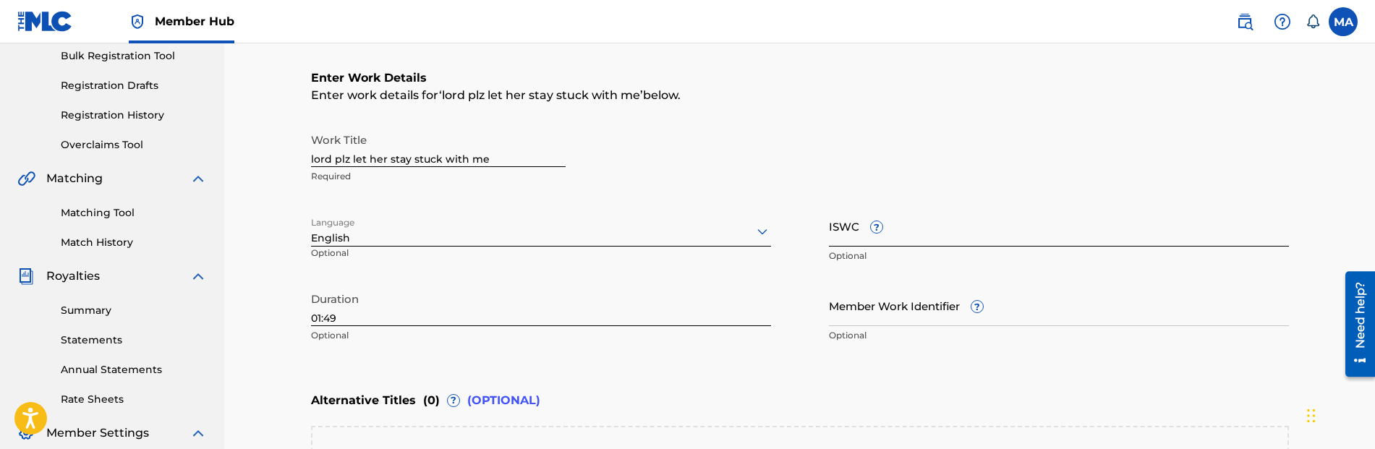
click at [990, 233] on input "ISWC ?" at bounding box center [1059, 225] width 460 height 41
paste input "T3337218589"
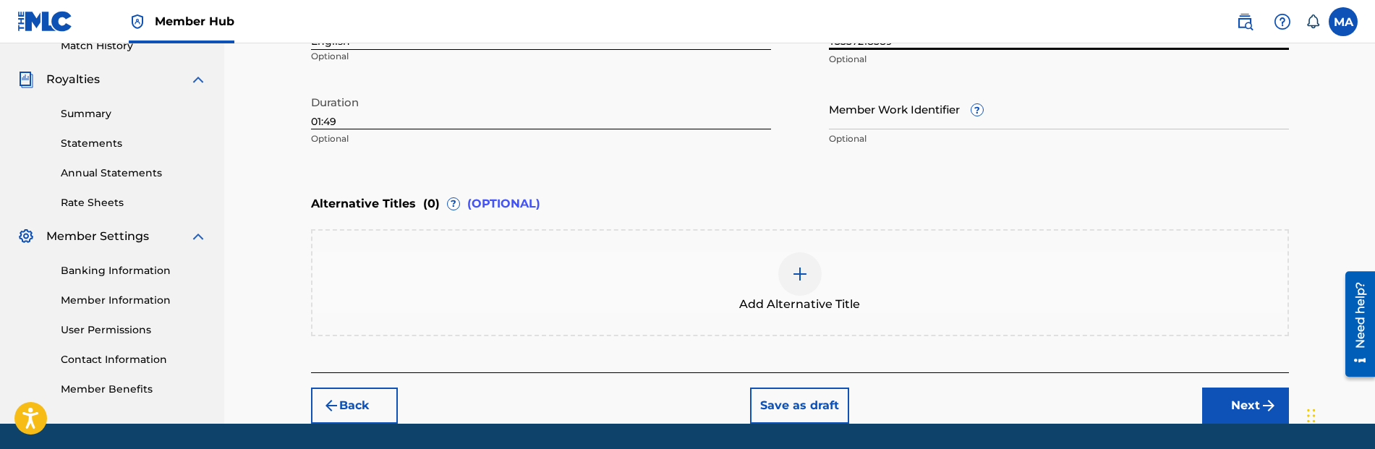
scroll to position [414, 0]
type input "T3337218589"
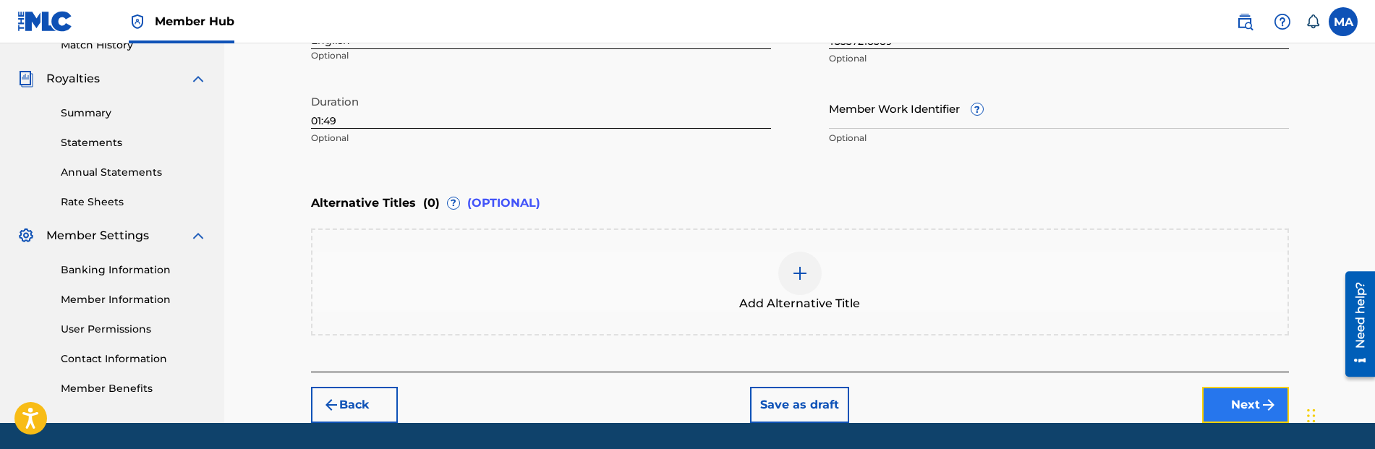
click at [1251, 407] on button "Next" at bounding box center [1245, 405] width 87 height 36
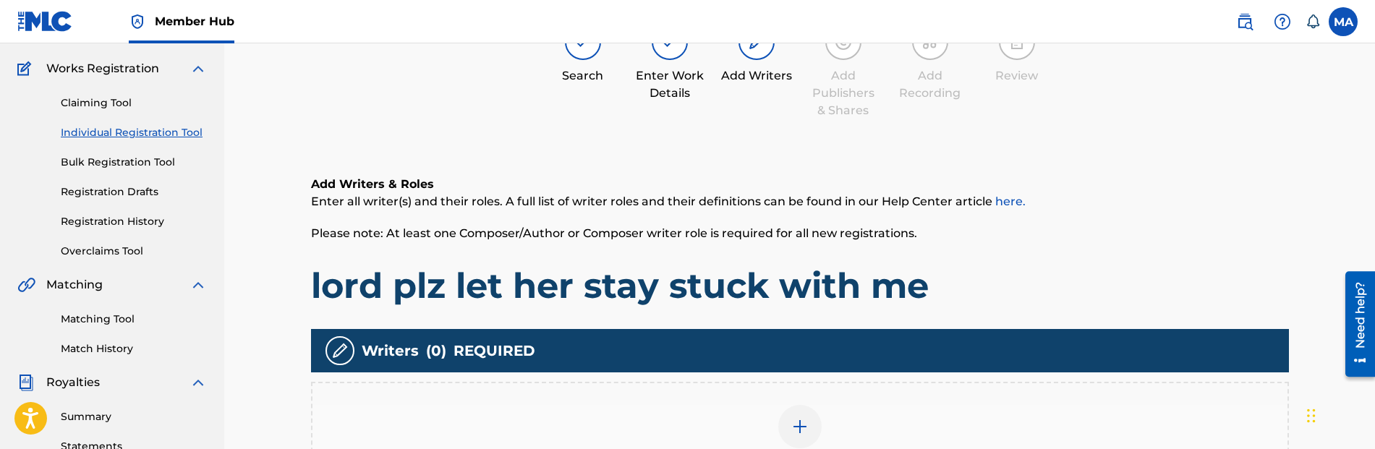
scroll to position [342, 0]
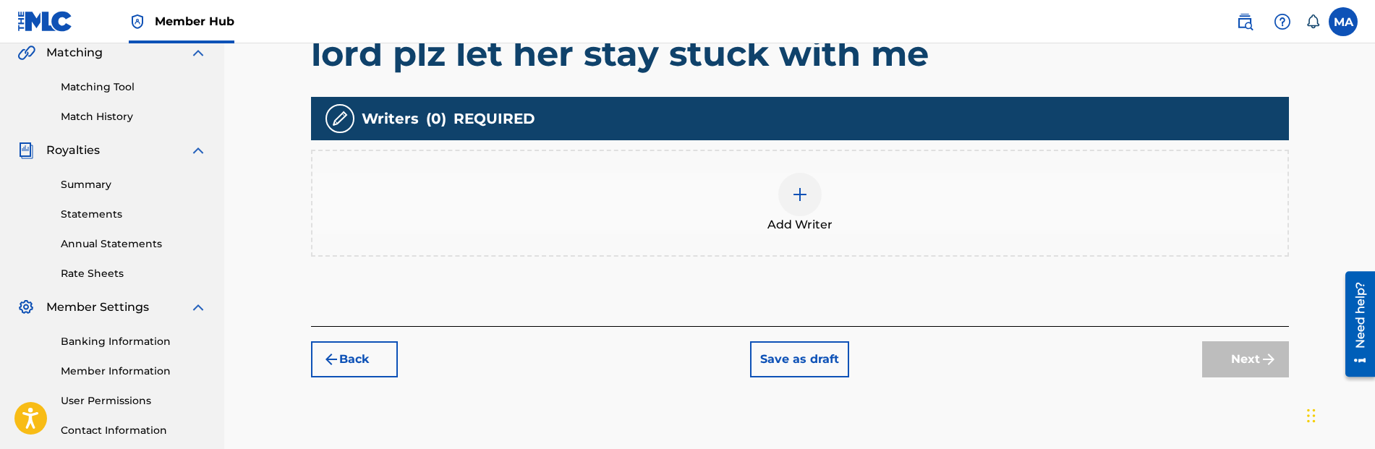
click at [796, 192] on img at bounding box center [799, 194] width 17 height 17
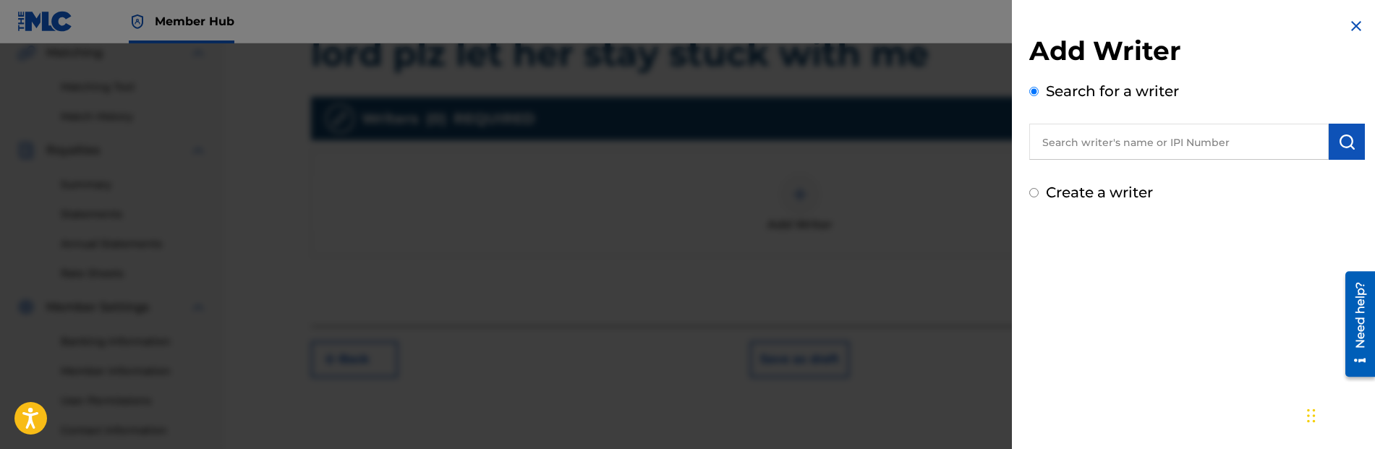
click at [1082, 145] on input "text" at bounding box center [1179, 142] width 300 height 36
type input "LIL14ICE"
click at [1303, 135] on img at bounding box center [1311, 140] width 17 height 17
click at [1341, 28] on div "Add Writer Search for a writer Create a writer" at bounding box center [1197, 110] width 370 height 221
click at [1198, 146] on input "text" at bounding box center [1179, 142] width 300 height 36
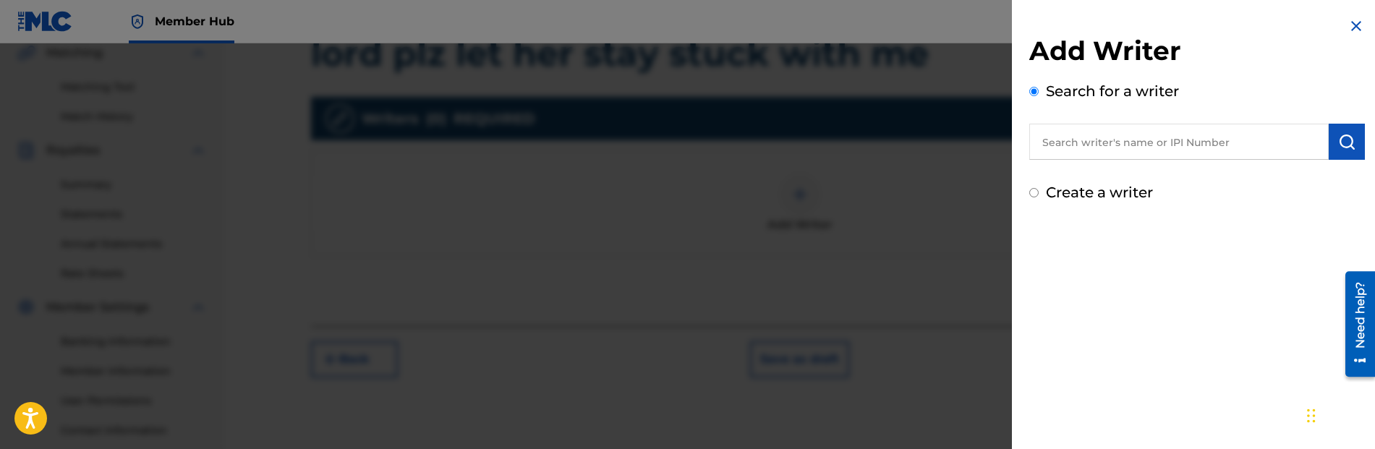
click at [1332, 39] on h2 "Add Writer" at bounding box center [1197, 53] width 336 height 37
click at [1346, 16] on div "Add Writer Search for a writer Create a writer" at bounding box center [1197, 110] width 370 height 221
click at [1350, 21] on img at bounding box center [1356, 25] width 17 height 17
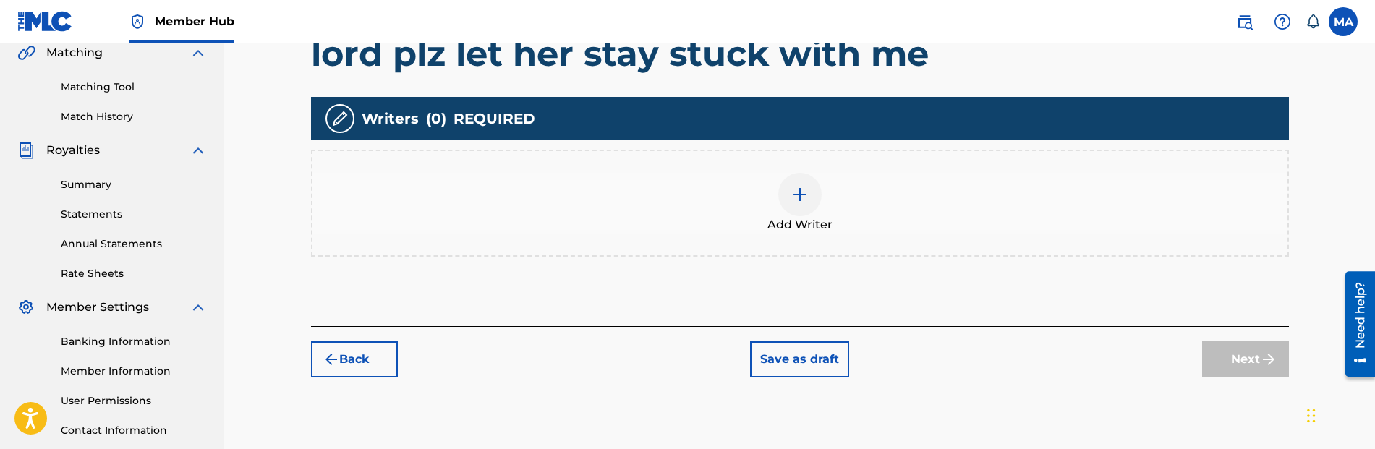
scroll to position [261, 0]
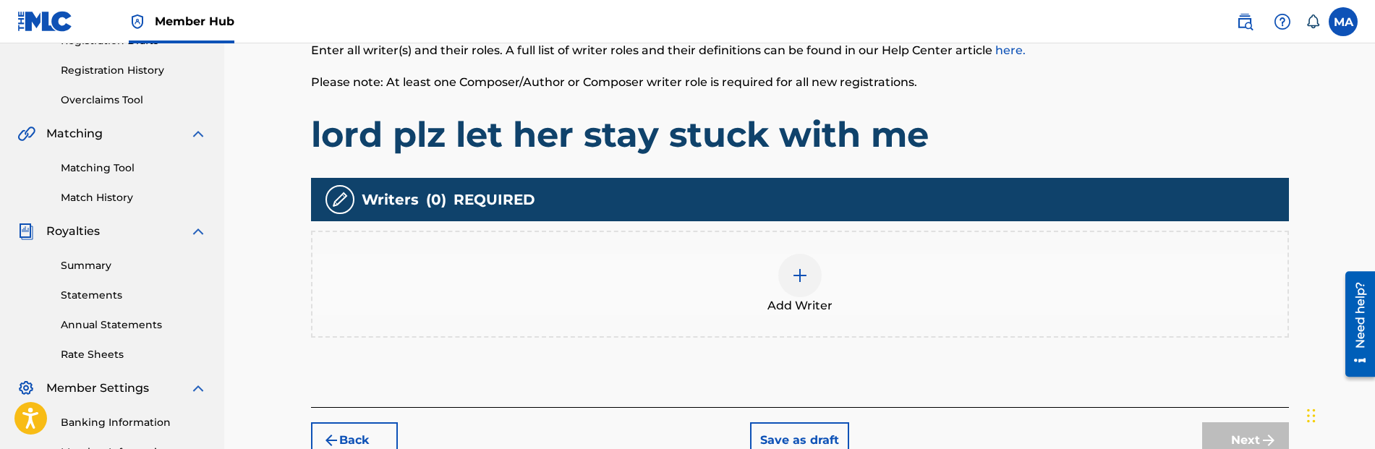
click at [804, 279] on img at bounding box center [799, 275] width 17 height 17
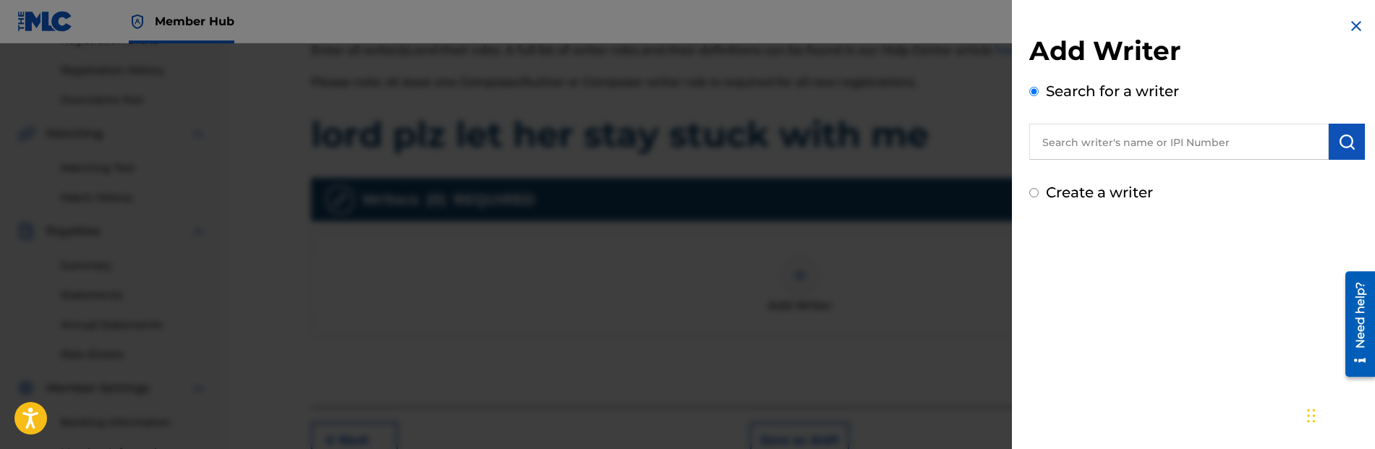
click at [1192, 142] on input "text" at bounding box center [1179, 142] width 300 height 36
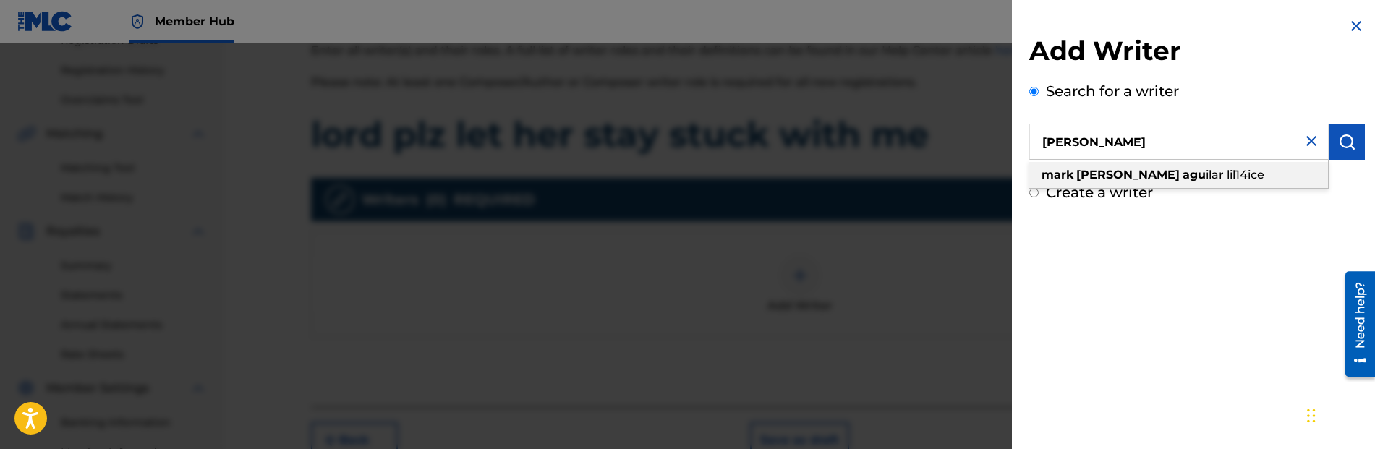
click at [1206, 175] on span "ilar lil14ice" at bounding box center [1235, 175] width 59 height 14
type input "[PERSON_NAME] lil14ice"
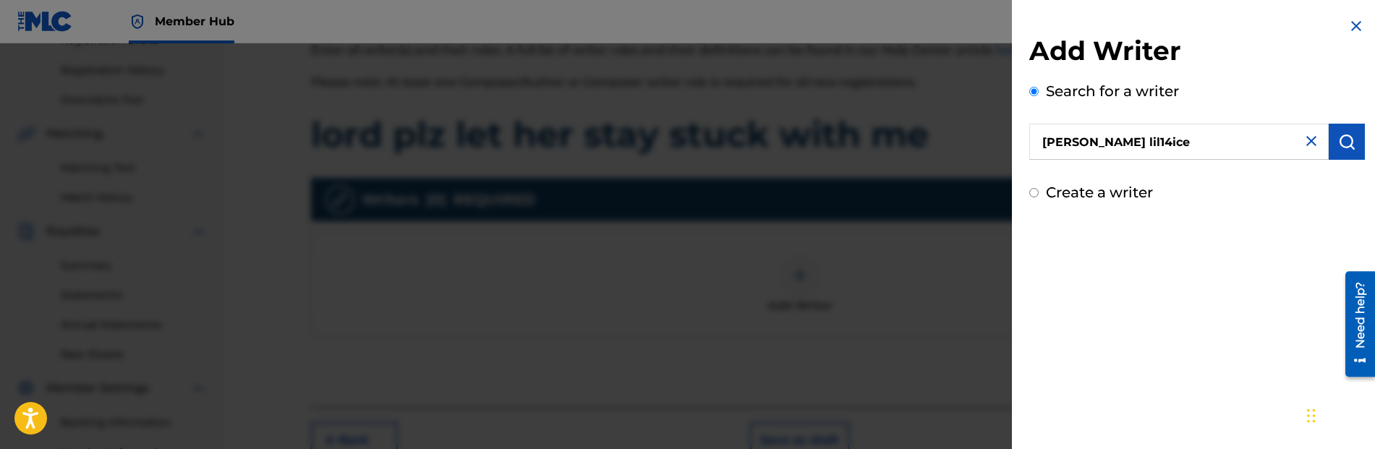
scroll to position [286, 0]
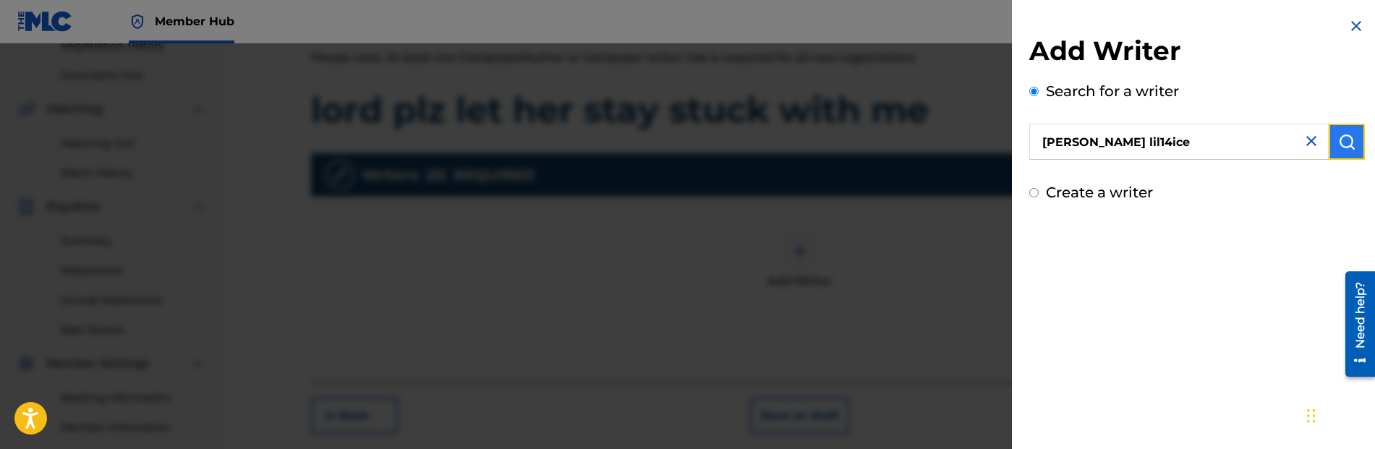
click at [1338, 143] on img "submit" at bounding box center [1346, 141] width 17 height 17
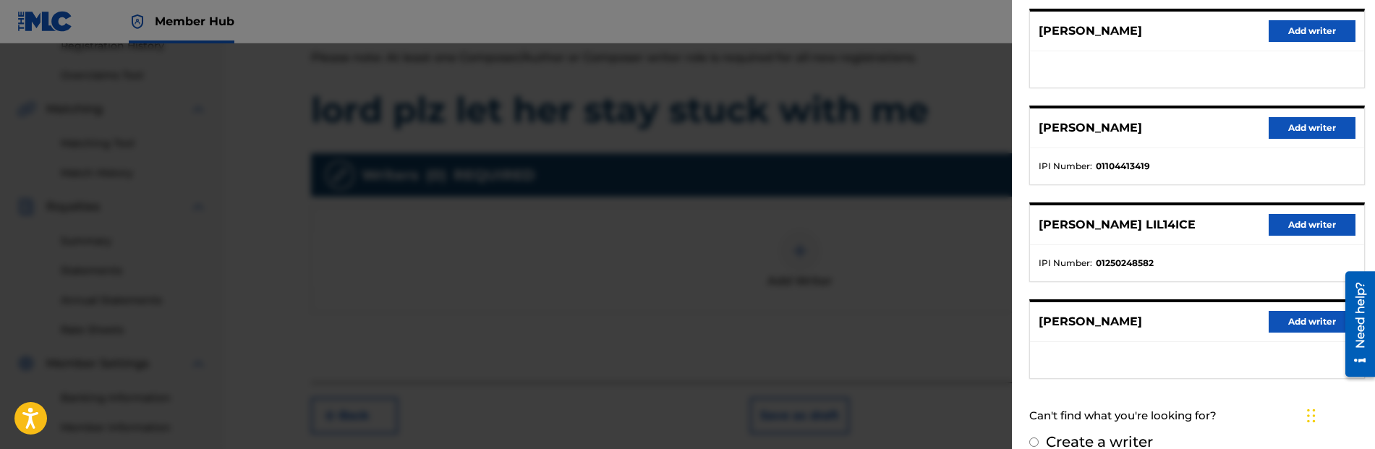
scroll to position [300, 0]
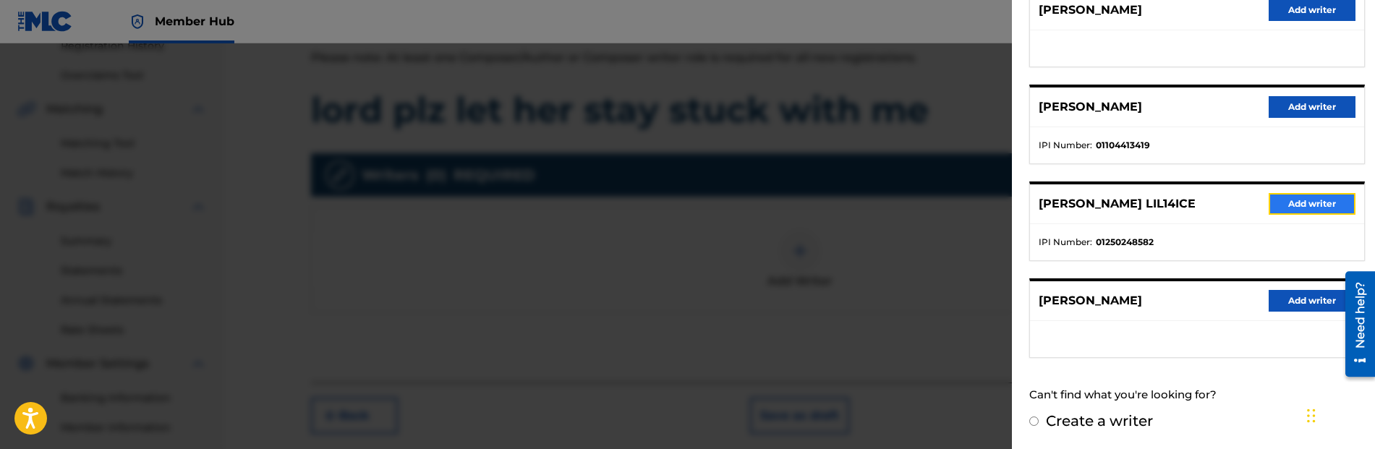
click at [1333, 206] on button "Add writer" at bounding box center [1312, 204] width 87 height 22
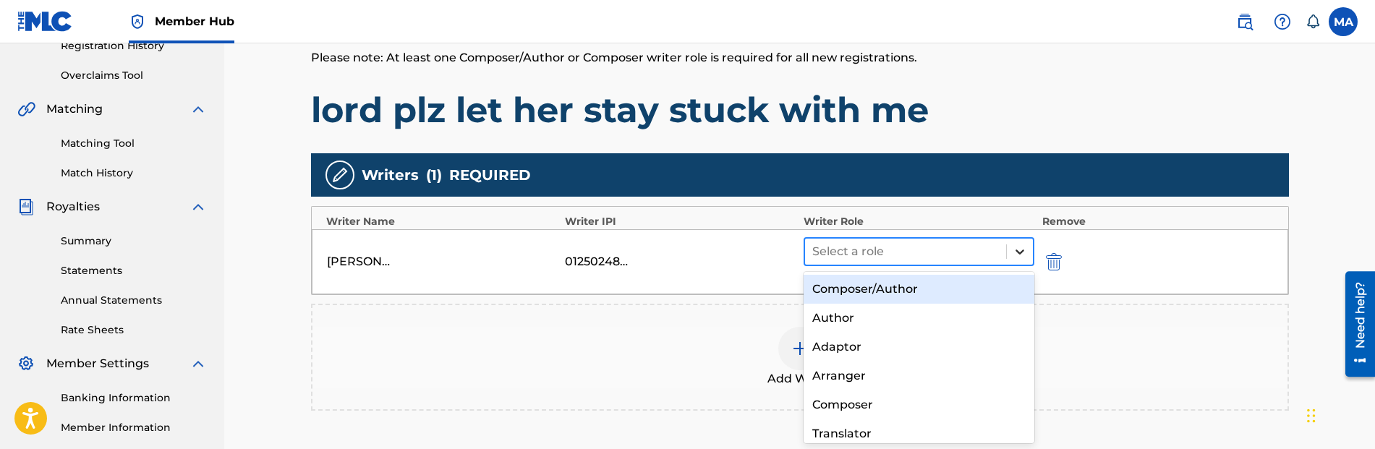
click at [1014, 247] on icon at bounding box center [1020, 252] width 14 height 14
click at [932, 292] on div "Composer/Author" at bounding box center [920, 289] width 232 height 29
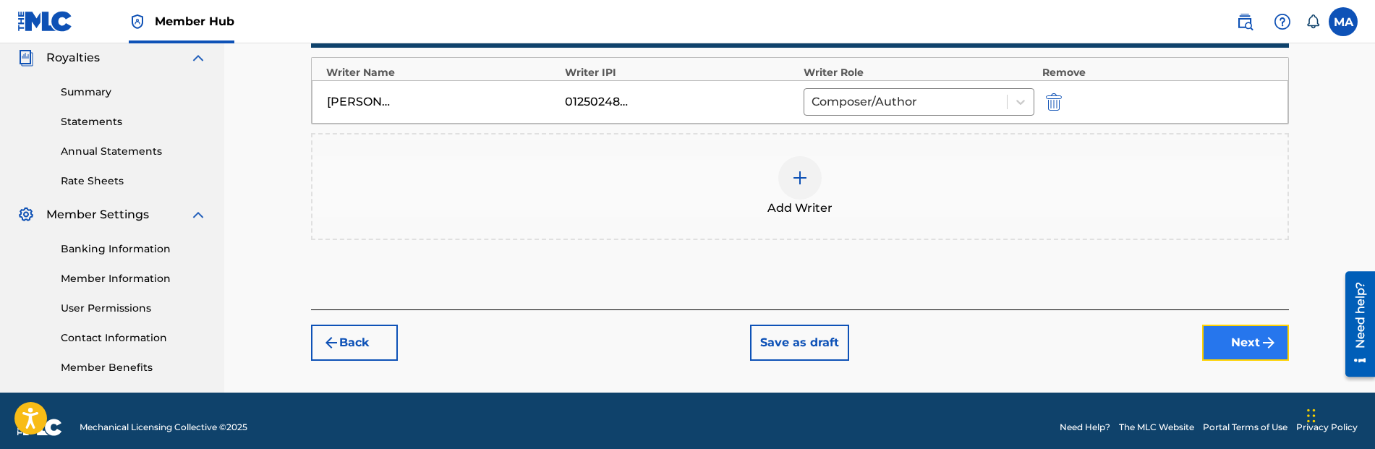
click at [1259, 341] on button "Next" at bounding box center [1245, 343] width 87 height 36
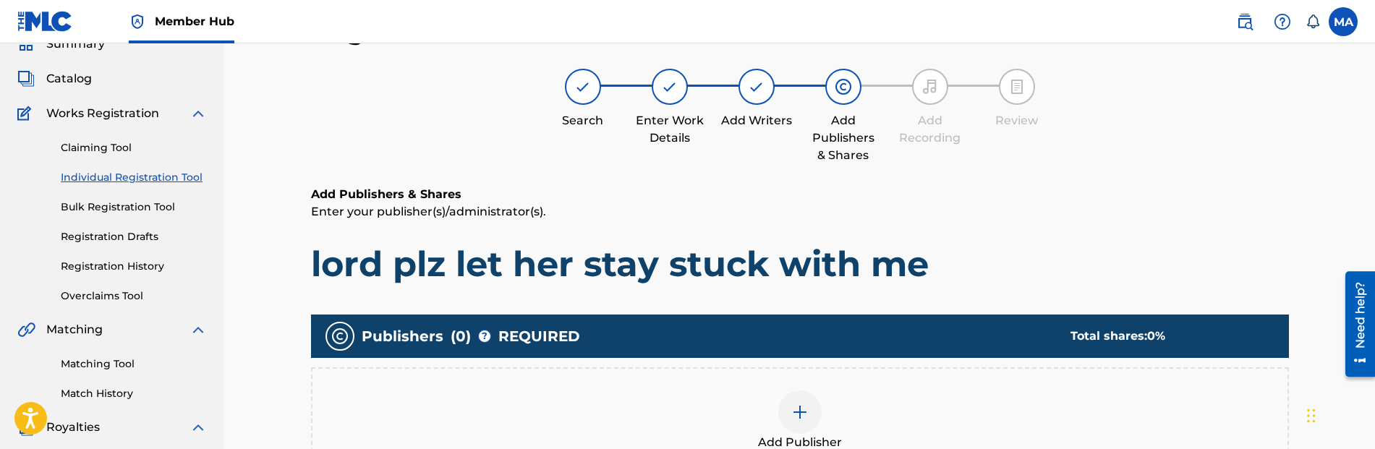
scroll to position [198, 0]
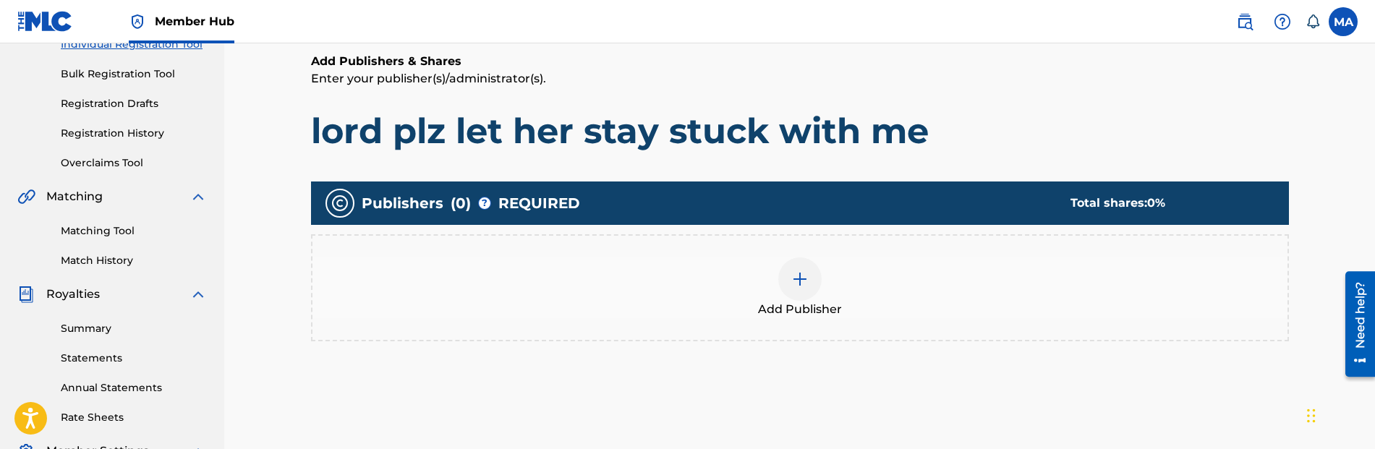
click at [791, 302] on span "Add Publisher" at bounding box center [800, 309] width 84 height 17
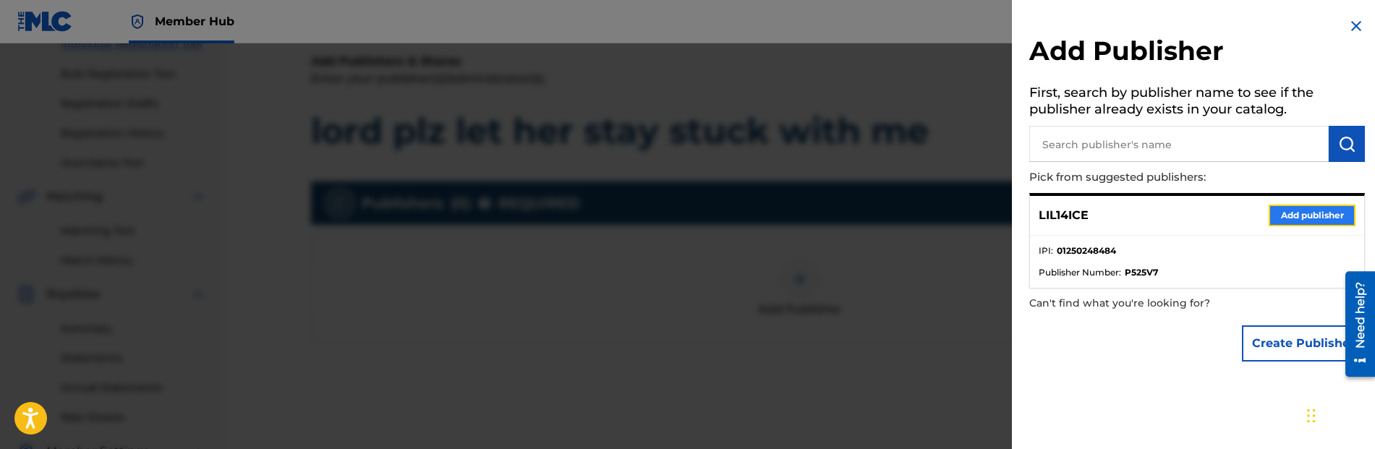
click at [1290, 214] on button "Add publisher" at bounding box center [1312, 216] width 87 height 22
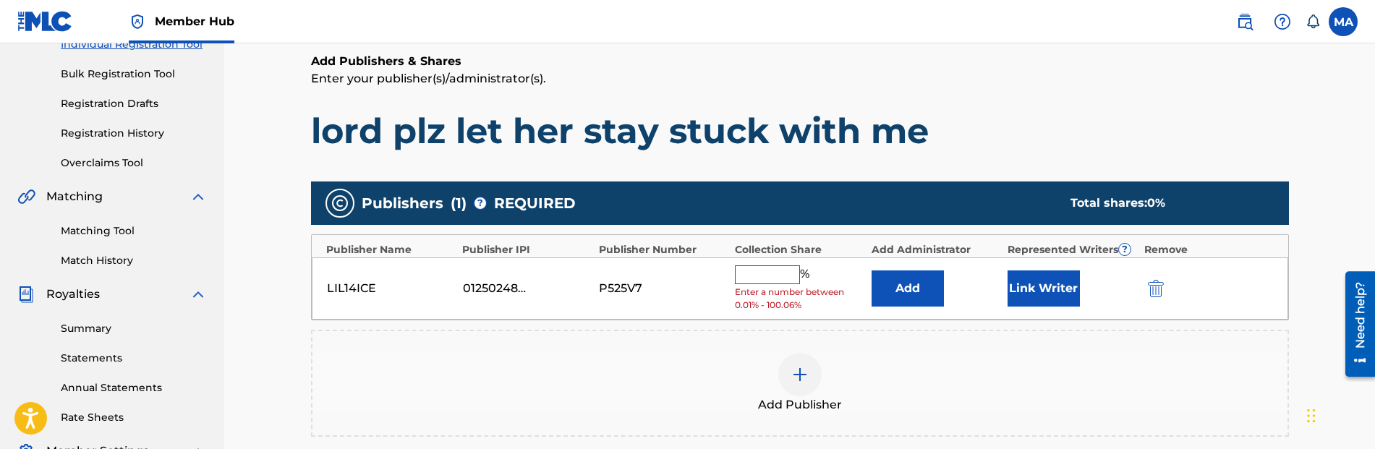
click at [776, 272] on input "text" at bounding box center [767, 275] width 65 height 19
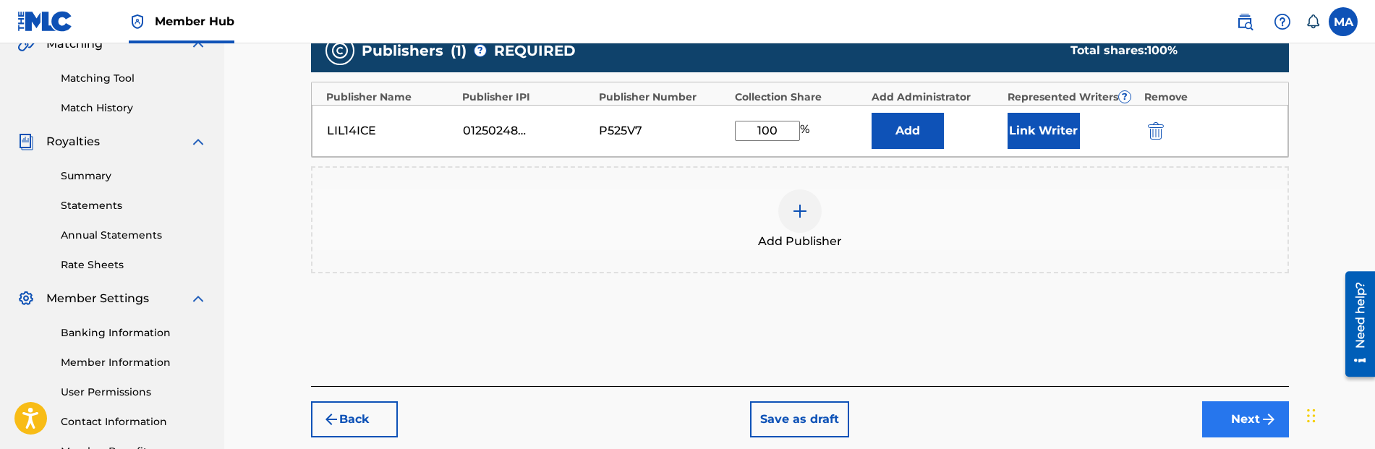
type input "100"
click at [1209, 412] on button "Next" at bounding box center [1245, 420] width 87 height 36
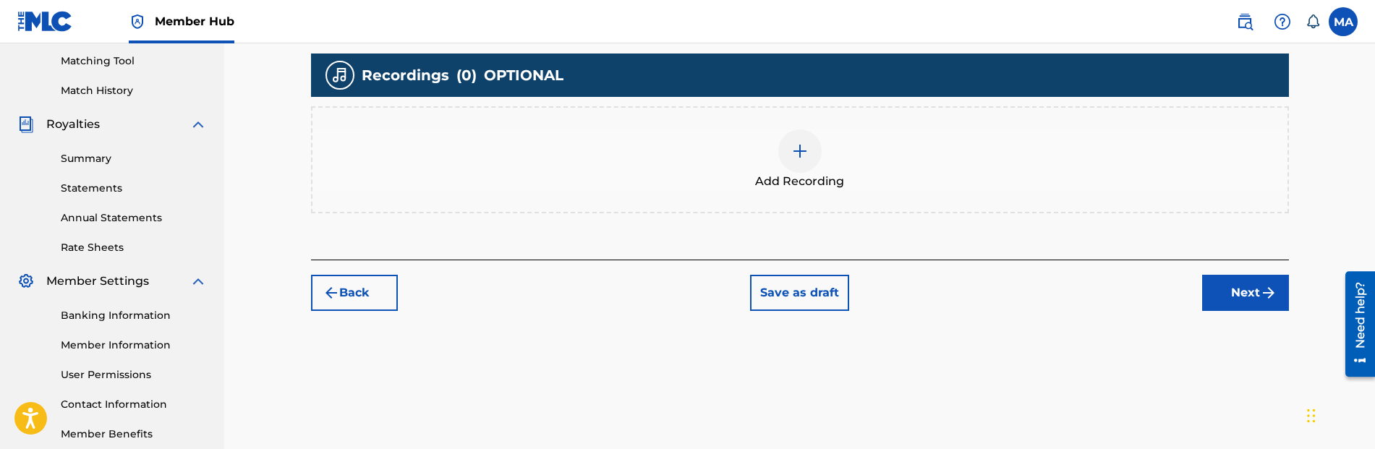
scroll to position [369, 0]
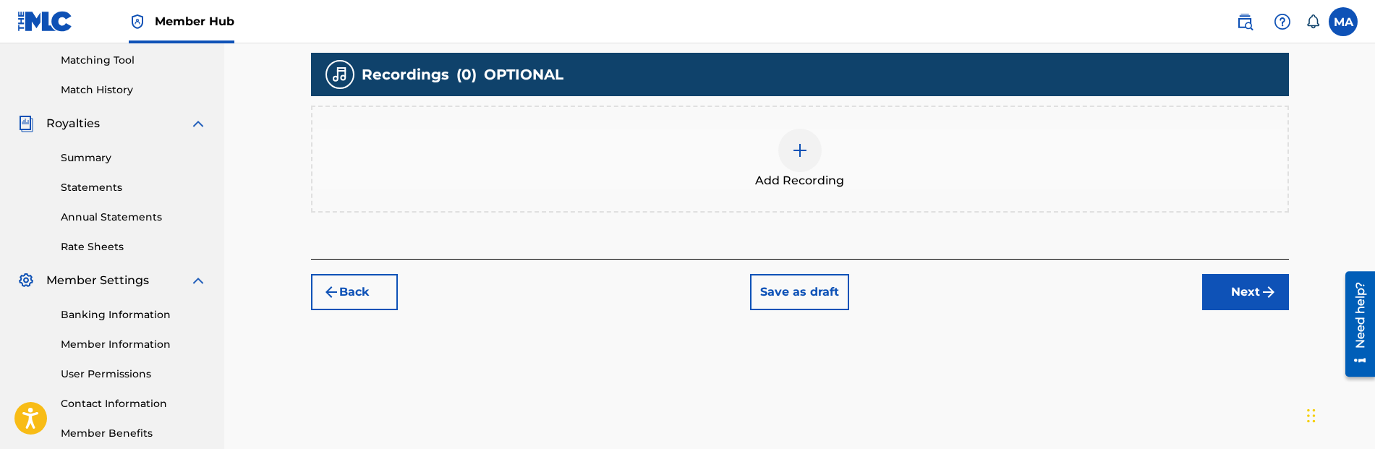
click at [810, 153] on div at bounding box center [799, 150] width 43 height 43
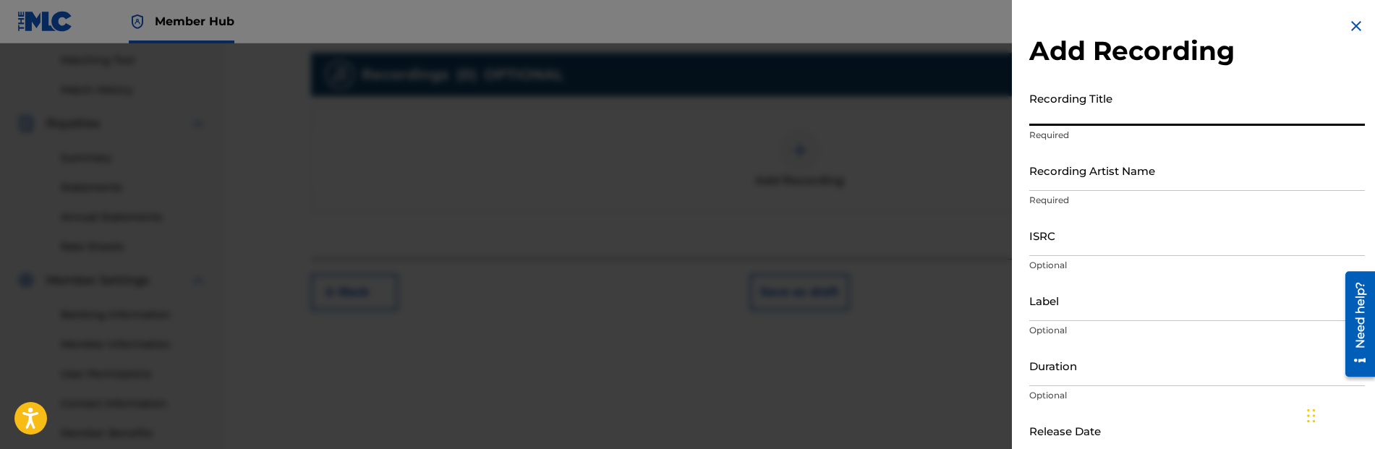
click at [1146, 124] on input "Recording Title" at bounding box center [1197, 105] width 336 height 41
click at [1366, 34] on div "Add Recording Recording Title Required Recording Artist Name Required ISRC Opti…" at bounding box center [1197, 264] width 370 height 529
click at [1356, 24] on img at bounding box center [1356, 25] width 17 height 17
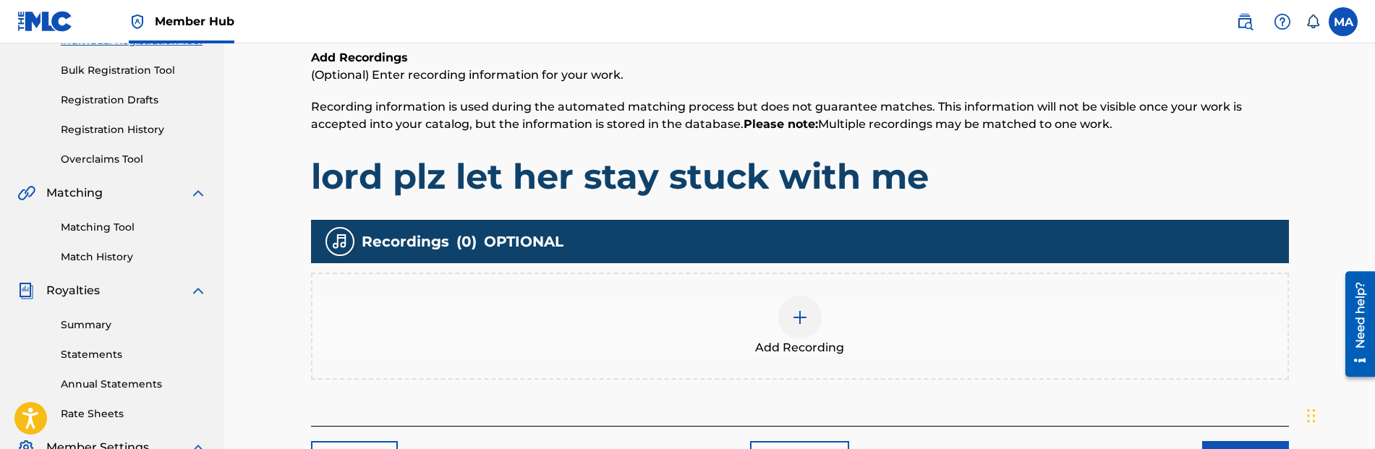
scroll to position [216, 0]
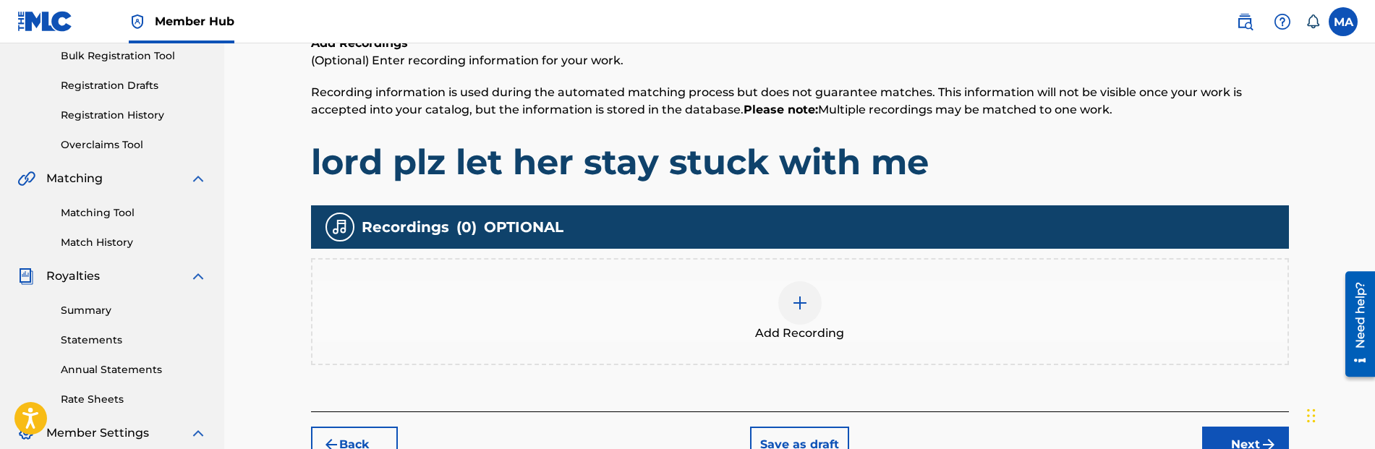
click at [798, 302] on img at bounding box center [799, 302] width 17 height 17
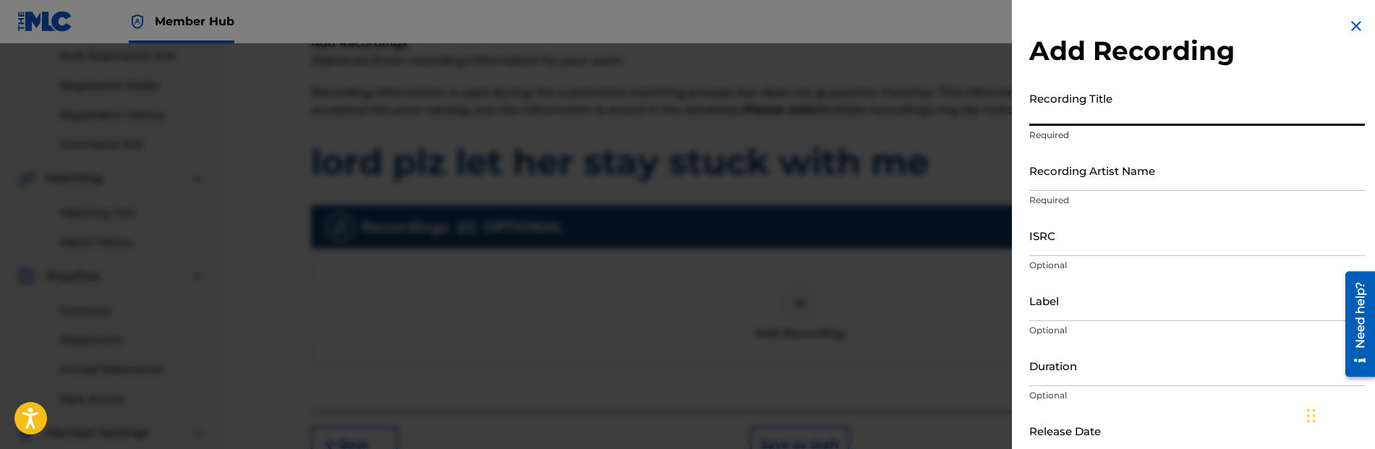
click at [1117, 115] on input "Recording Title" at bounding box center [1197, 105] width 336 height 41
type input "L"
type input "lord plz let her stay stuck with me"
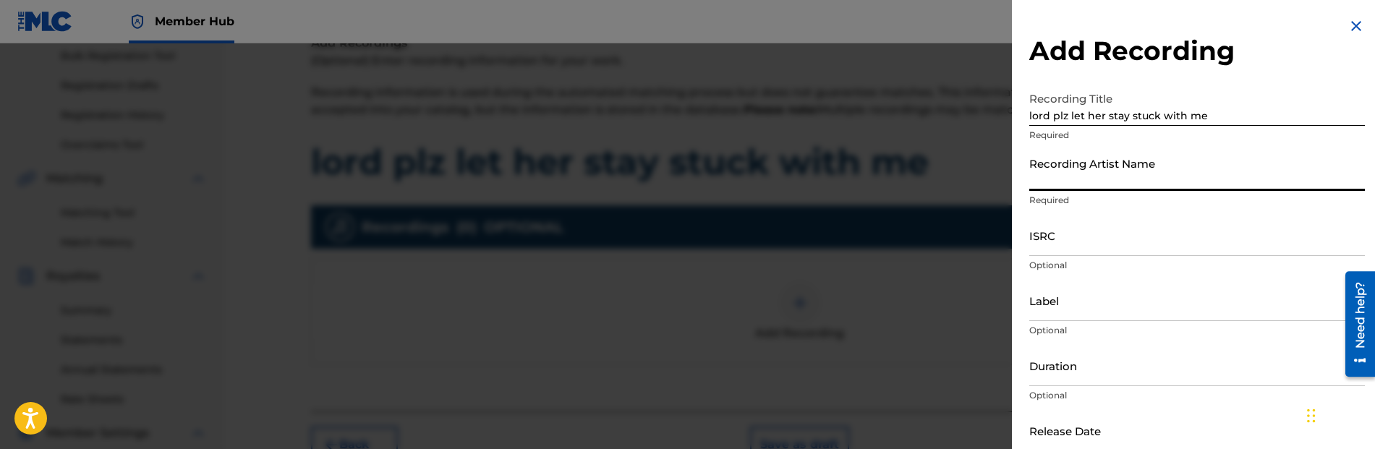
click at [1147, 174] on input "Recording Artist Name" at bounding box center [1197, 170] width 336 height 41
type input "lil14ice"
type input "subpop"
type input "02:19"
type input "[DATE]"
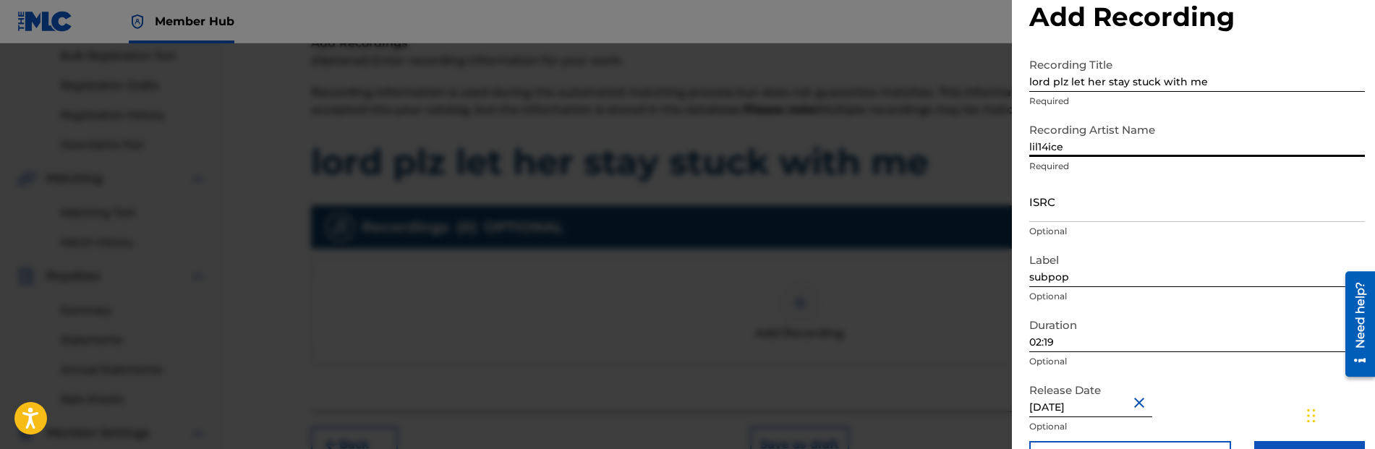
scroll to position [35, 0]
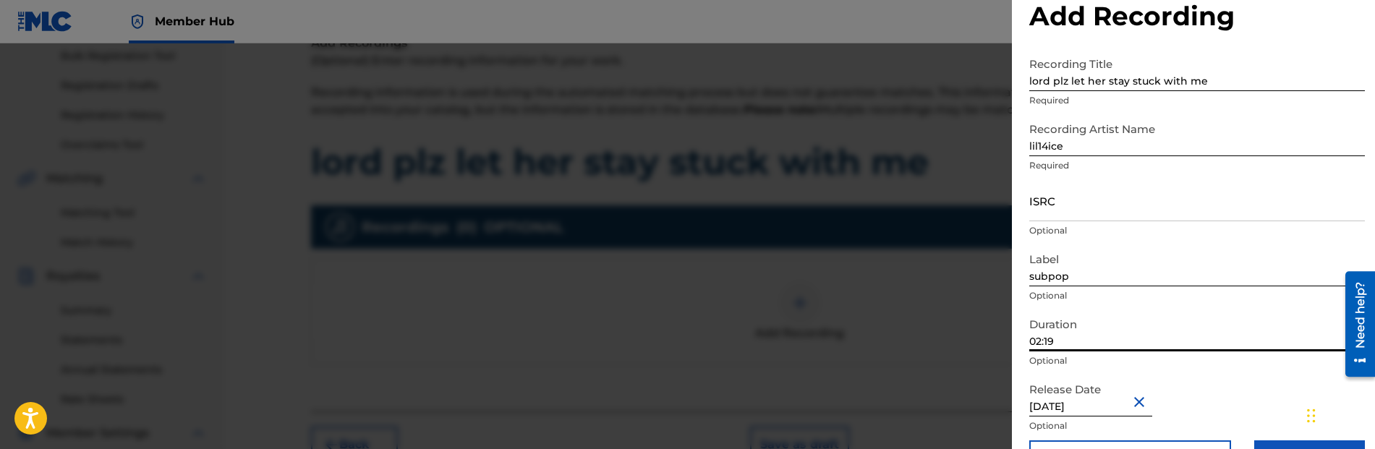
click at [1081, 330] on input "02:19" at bounding box center [1197, 330] width 336 height 41
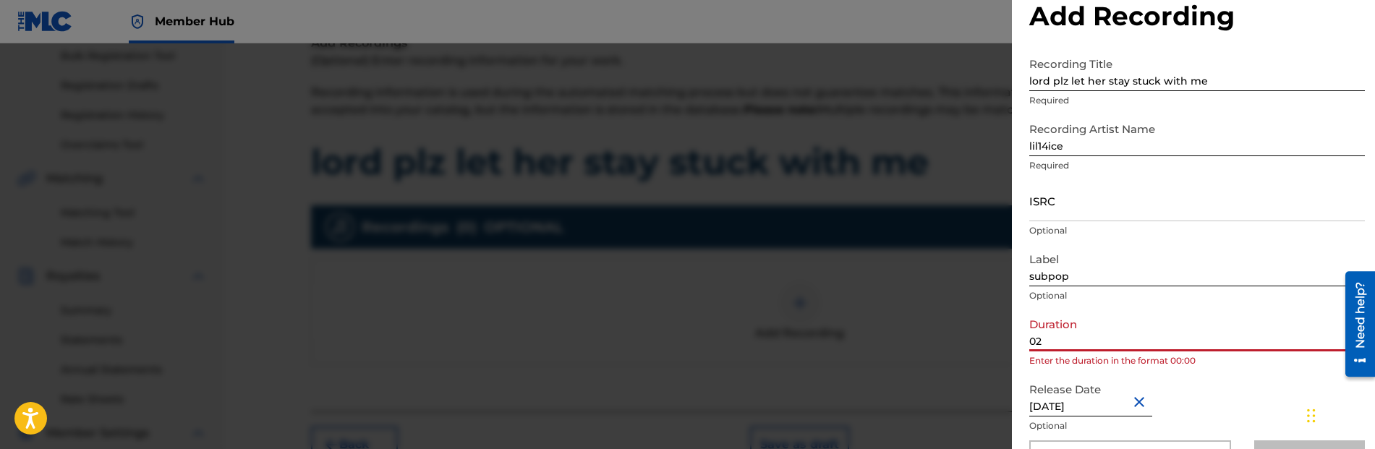
type input "0"
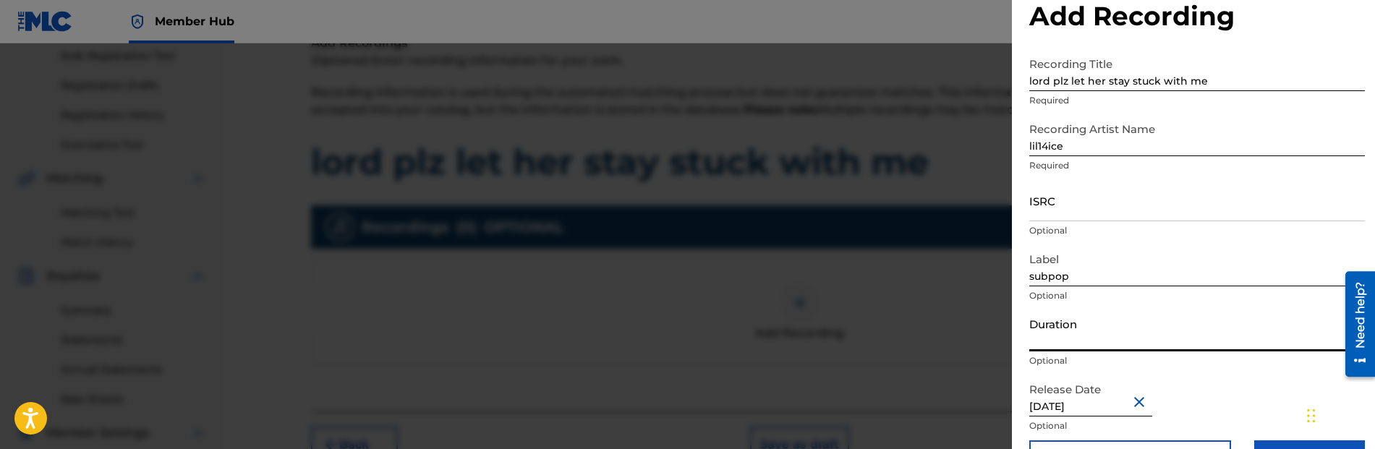
type input ")"
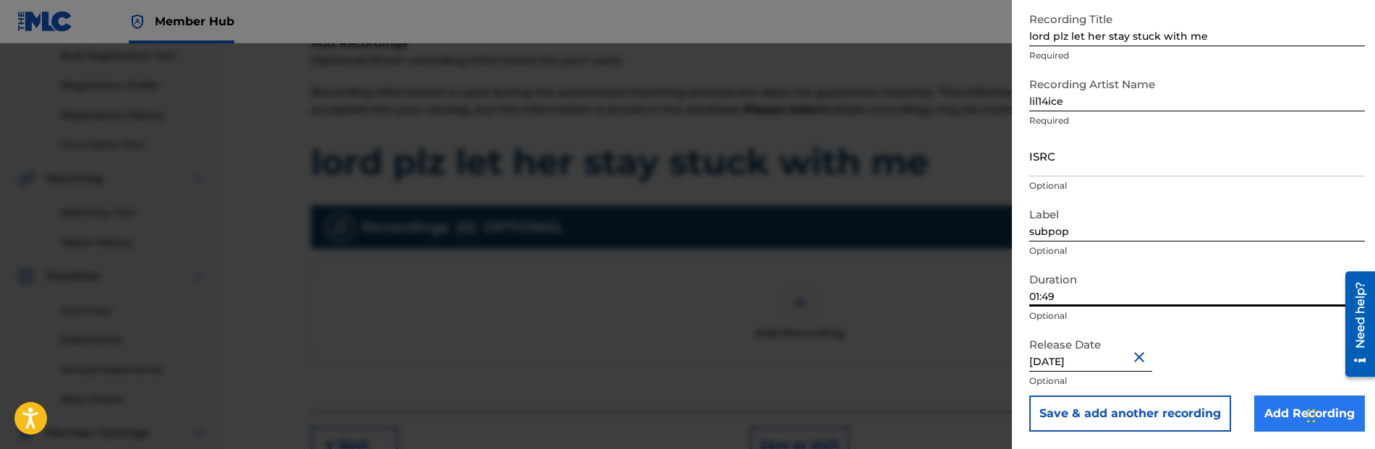
type input "01:49"
click at [1270, 408] on input "Add Recording" at bounding box center [1309, 414] width 111 height 36
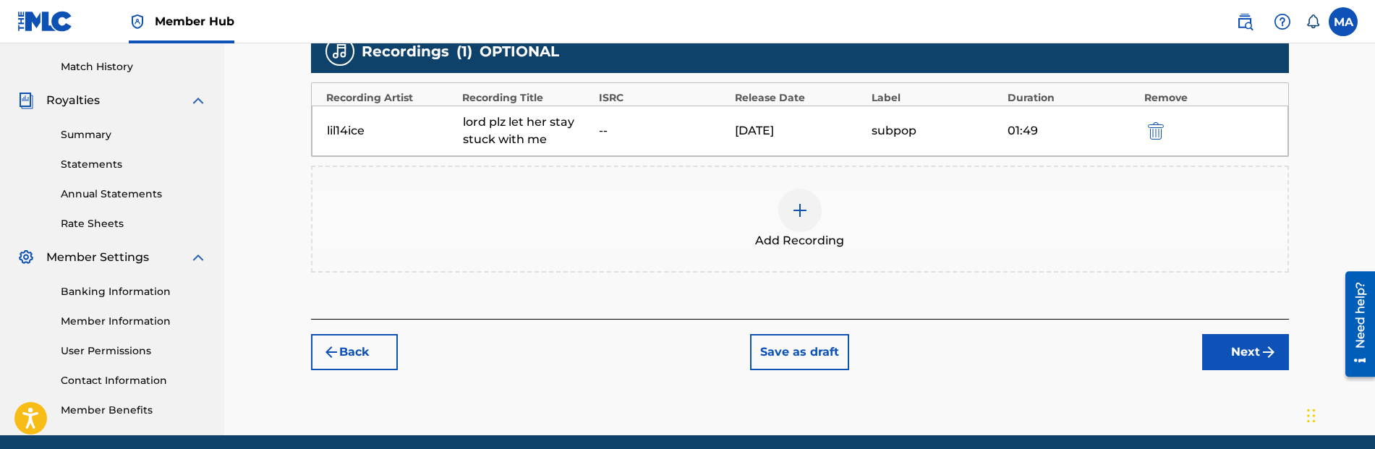
scroll to position [448, 0]
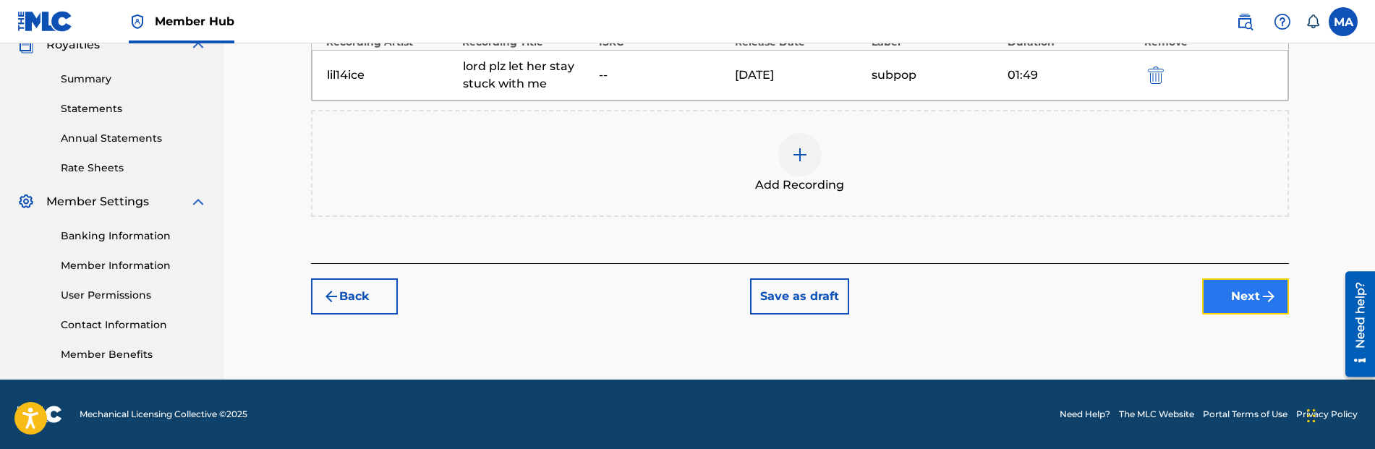
click at [1245, 297] on button "Next" at bounding box center [1245, 297] width 87 height 36
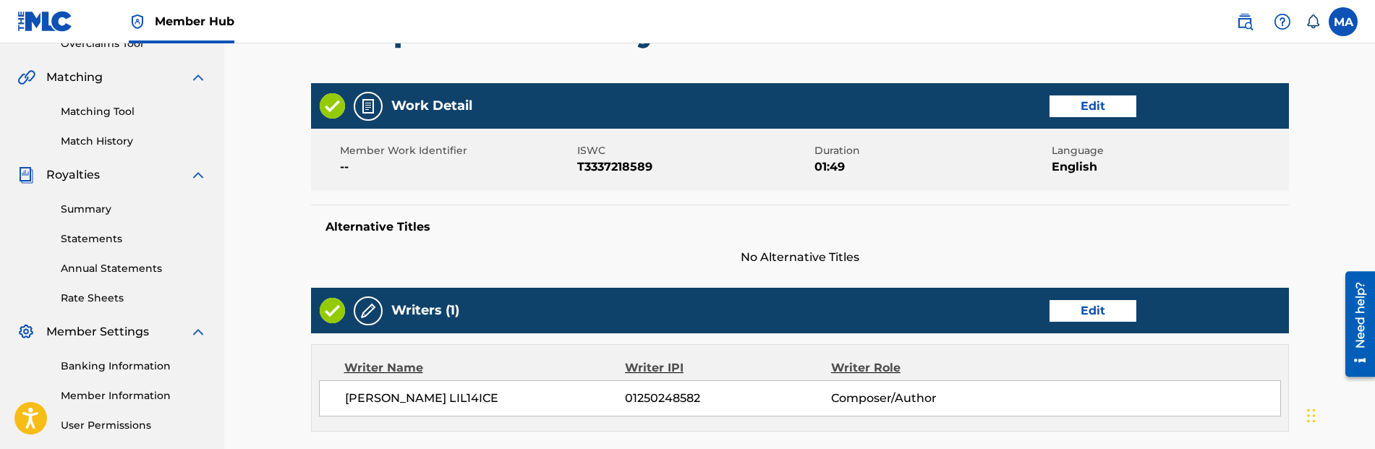
scroll to position [774, 0]
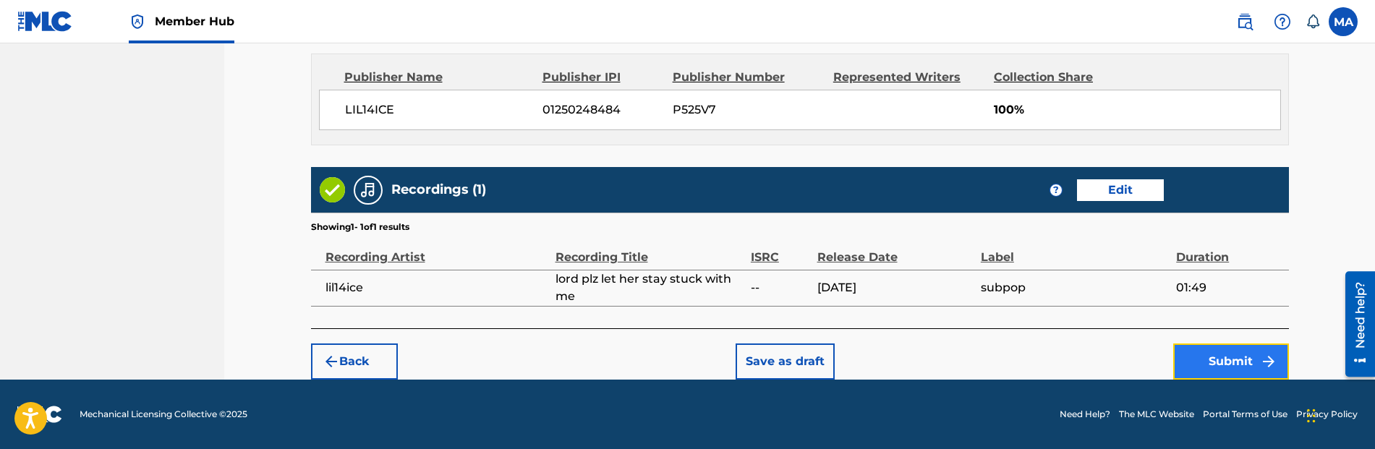
click at [1234, 356] on button "Submit" at bounding box center [1231, 362] width 116 height 36
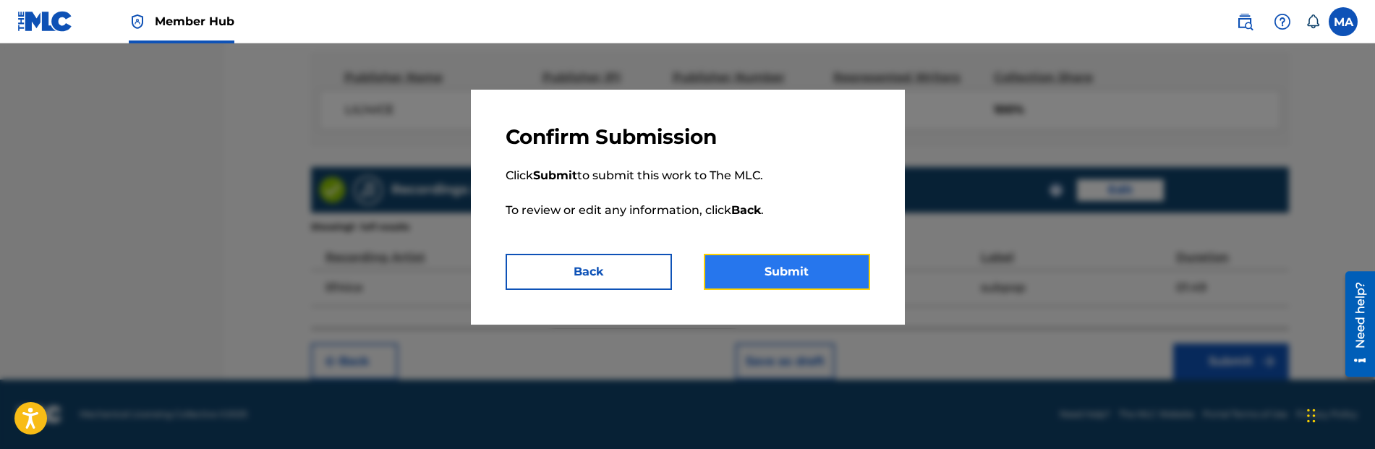
click at [815, 262] on button "Submit" at bounding box center [787, 272] width 166 height 36
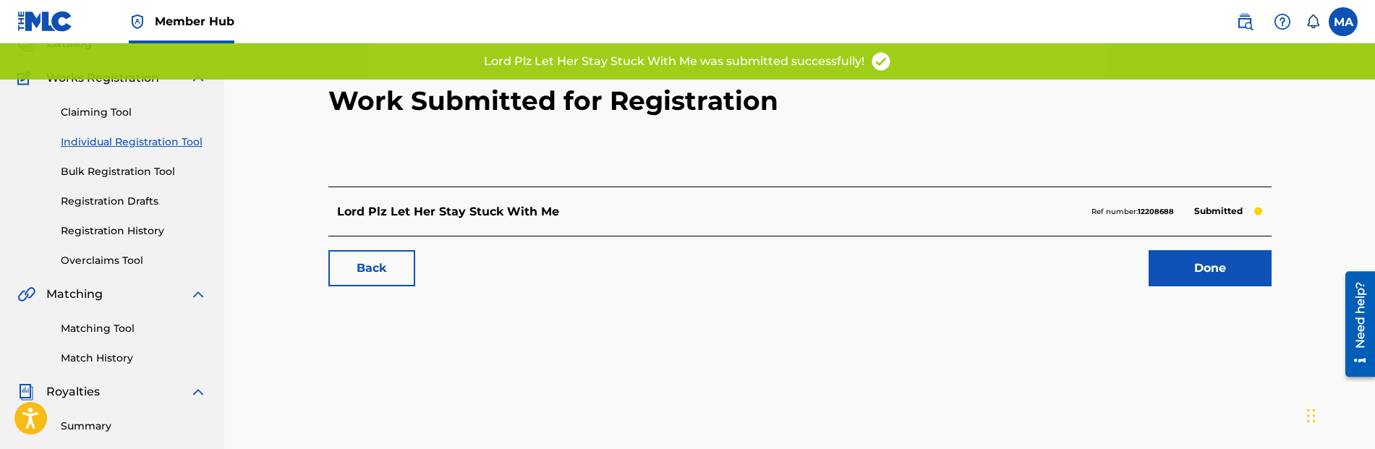
scroll to position [101, 0]
click at [1270, 273] on link "Done" at bounding box center [1210, 268] width 123 height 36
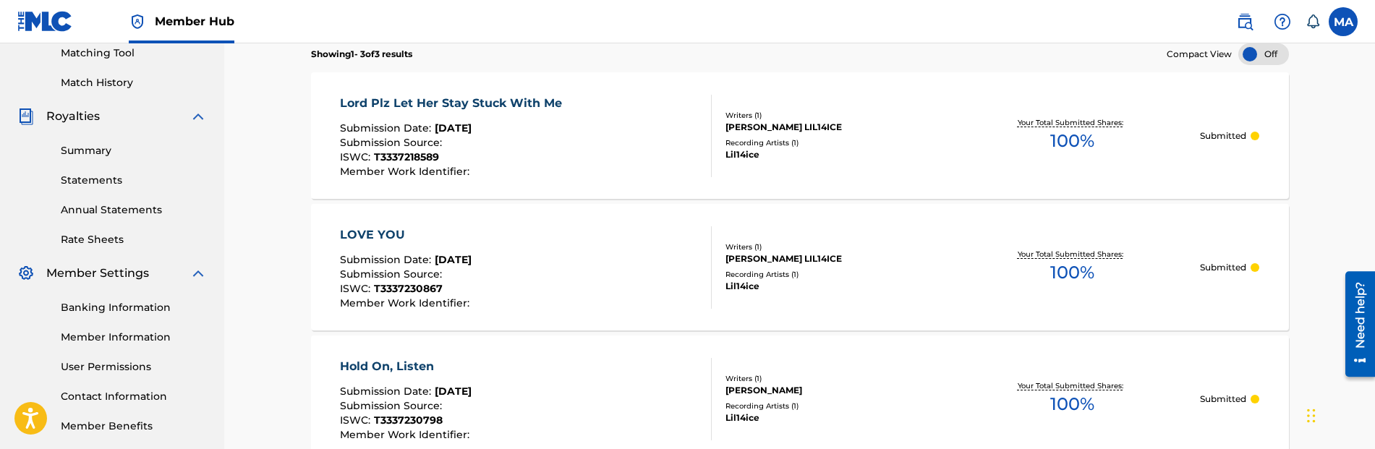
scroll to position [424, 0]
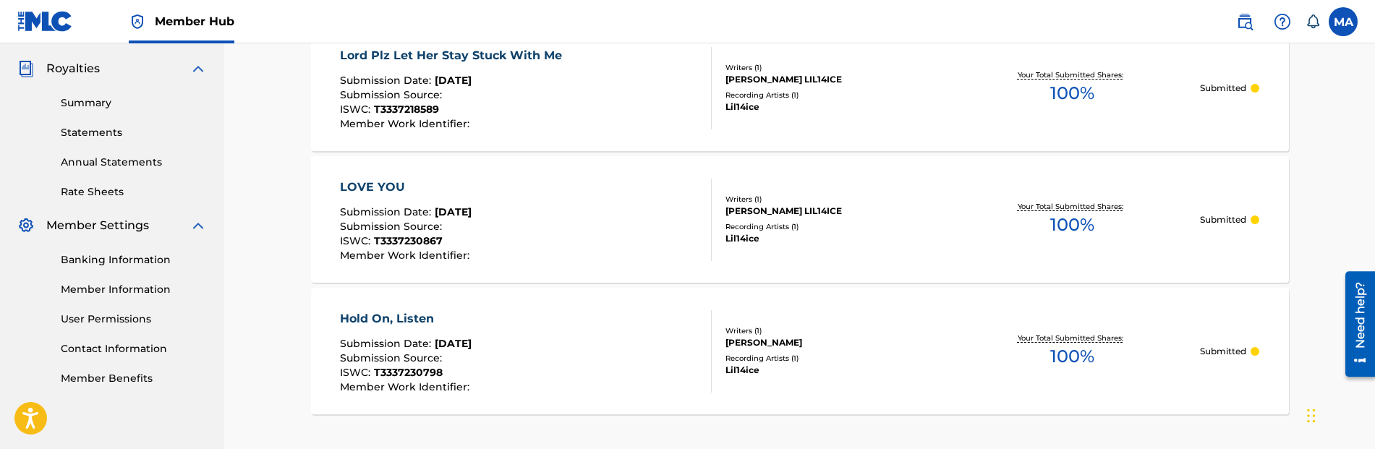
click at [938, 229] on div "Recording Artists ( 1 )" at bounding box center [835, 226] width 218 height 11
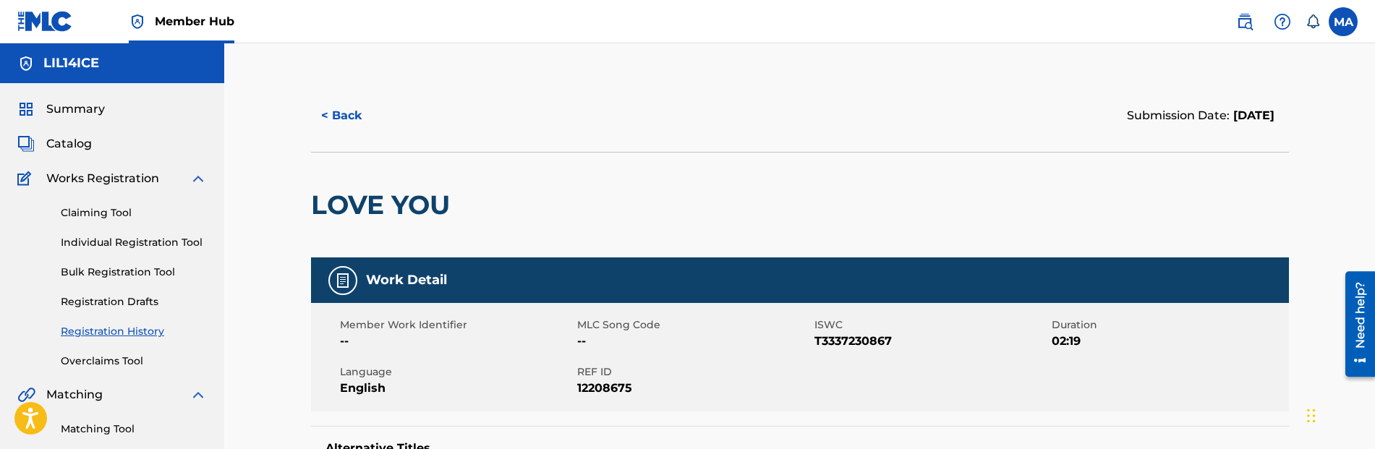
scroll to position [41, 0]
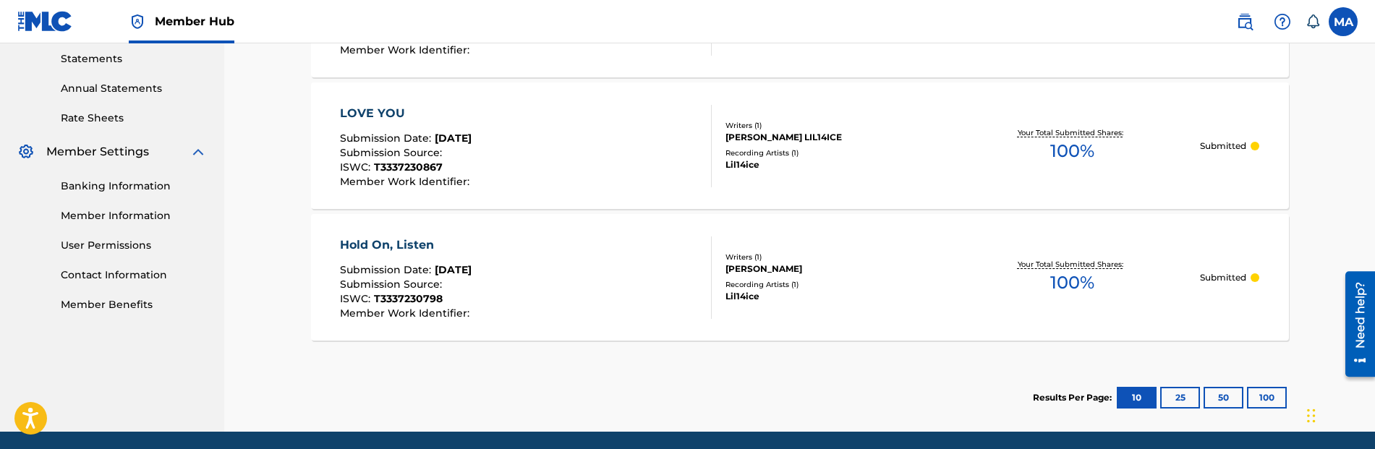
scroll to position [498, 0]
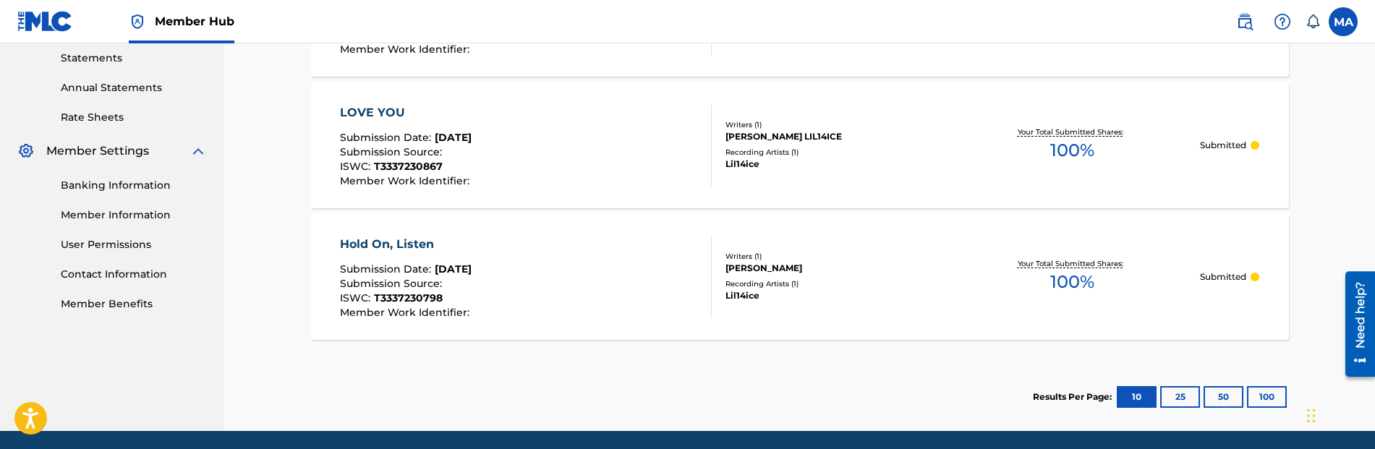
click at [444, 253] on div "Hold On, Listen Submission Date : [DATE] Submission Source : ISWC : T3337230798…" at bounding box center [406, 277] width 133 height 82
